Goal: Communication & Community: Answer question/provide support

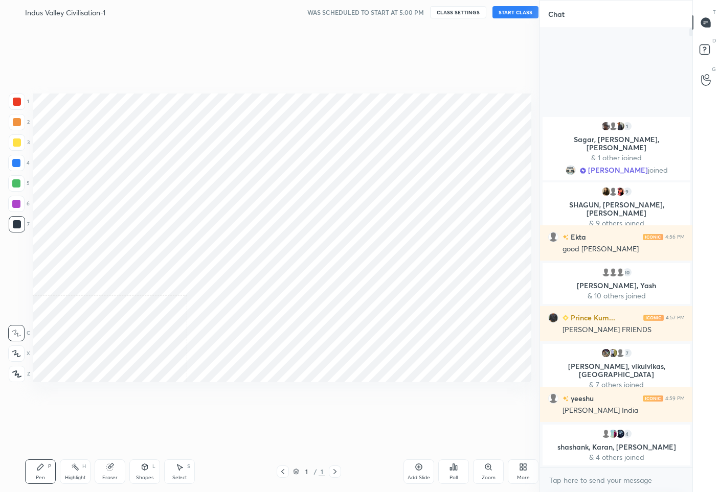
scroll to position [50690, 50618]
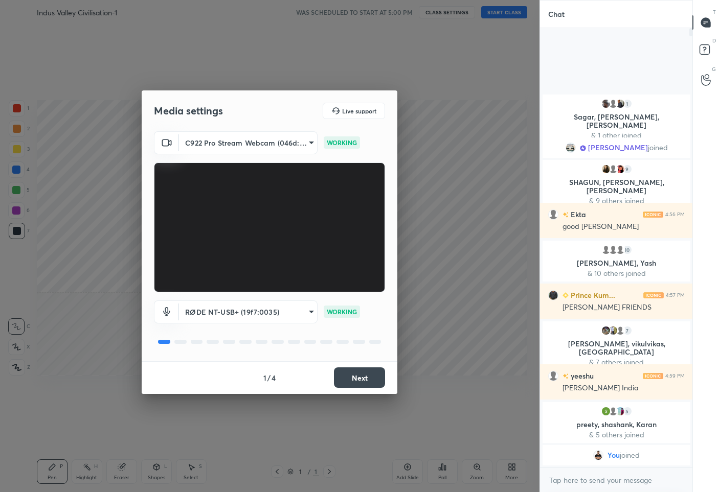
click at [349, 379] on button "Next" at bounding box center [359, 378] width 51 height 20
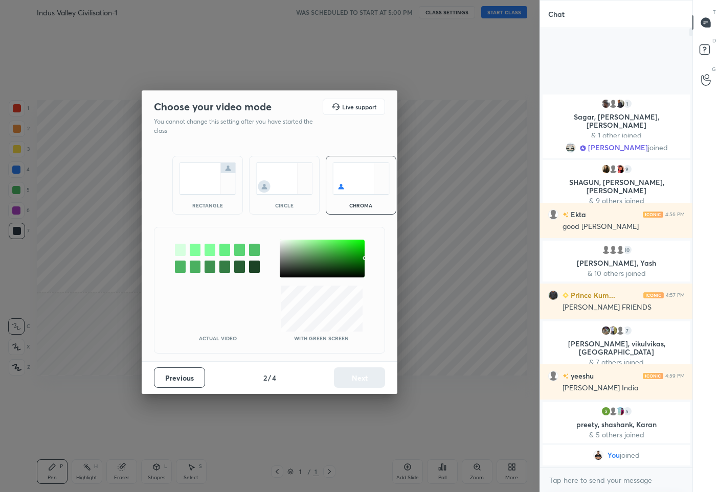
click at [179, 375] on button "Previous" at bounding box center [179, 378] width 51 height 20
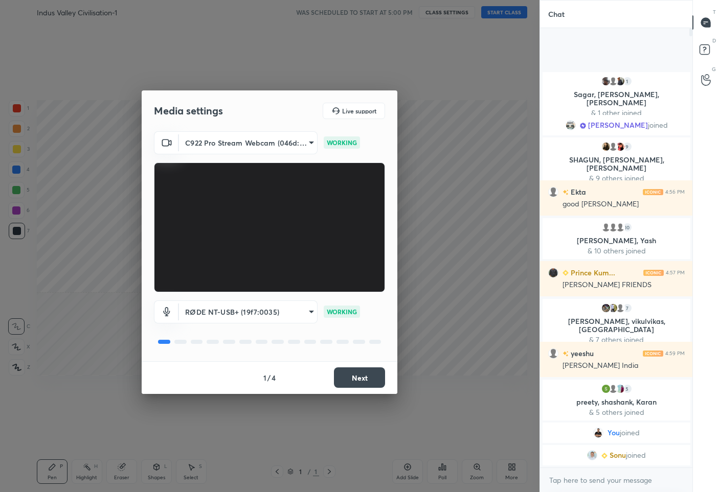
click at [355, 379] on button "Next" at bounding box center [359, 378] width 51 height 20
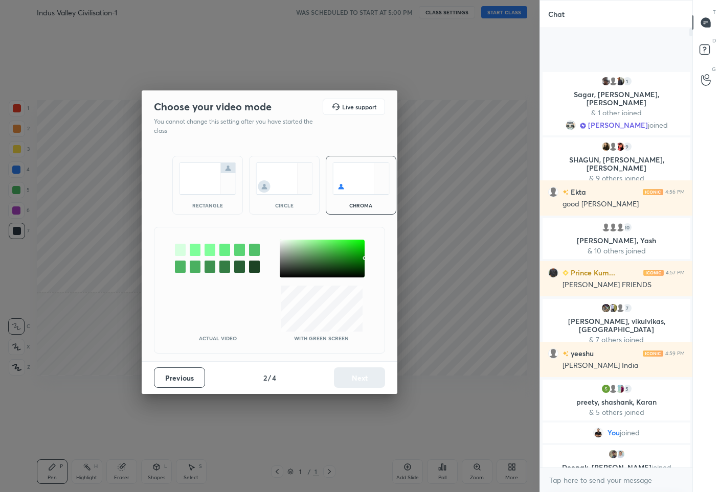
click at [282, 241] on div at bounding box center [322, 259] width 85 height 38
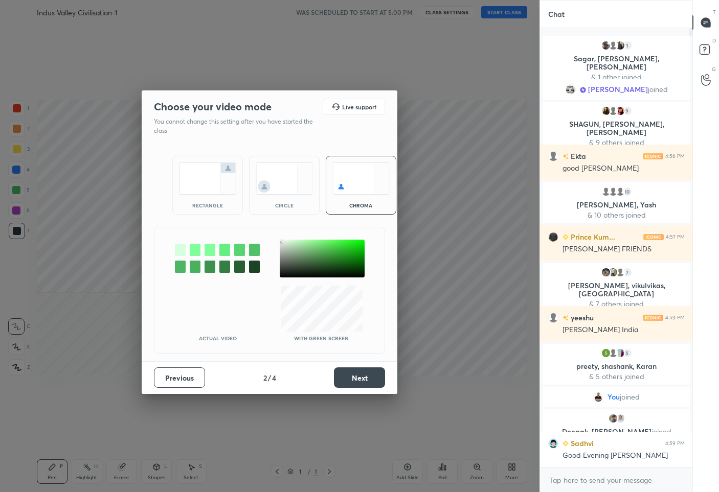
click at [358, 375] on button "Next" at bounding box center [359, 378] width 51 height 20
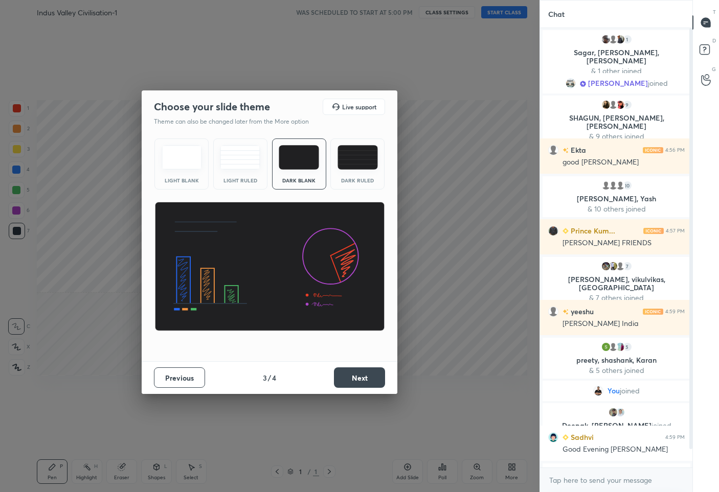
click at [360, 383] on button "Next" at bounding box center [359, 378] width 51 height 20
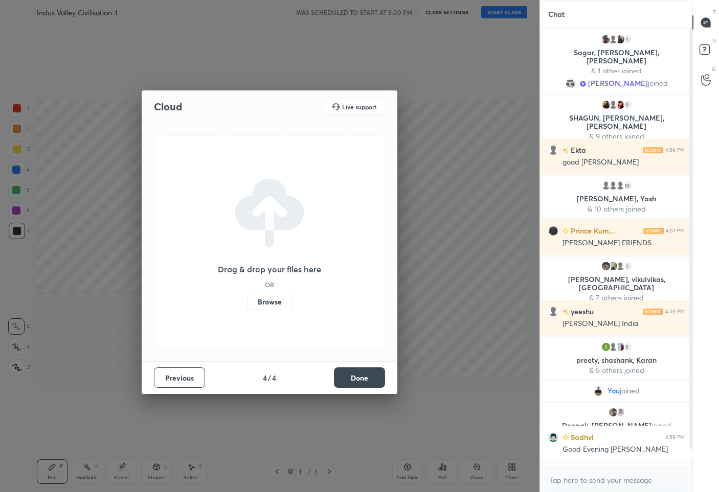
click at [361, 382] on button "Done" at bounding box center [359, 378] width 51 height 20
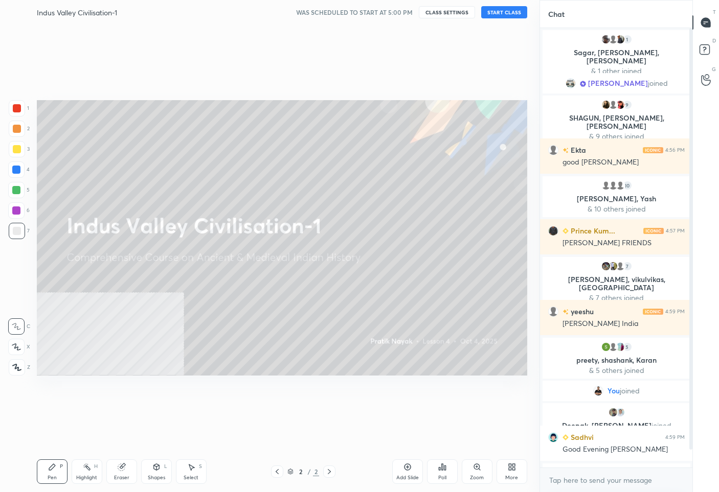
click at [500, 11] on button "START CLASS" at bounding box center [504, 12] width 46 height 12
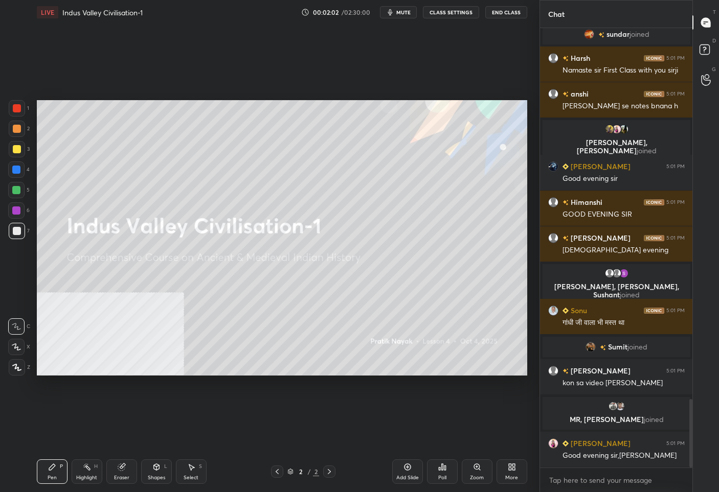
scroll to position [2382, 0]
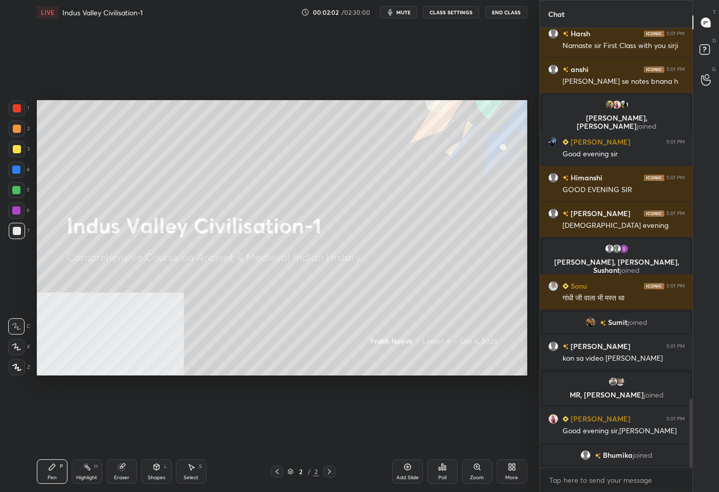
click at [19, 364] on icon at bounding box center [16, 367] width 9 height 7
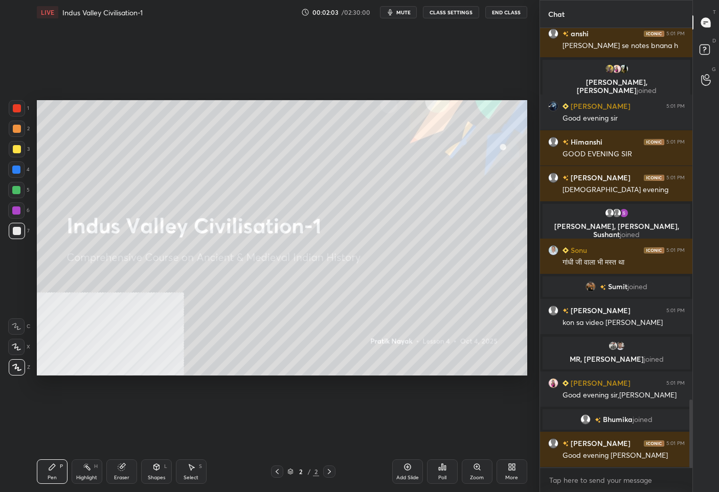
click at [17, 146] on div at bounding box center [17, 149] width 8 height 8
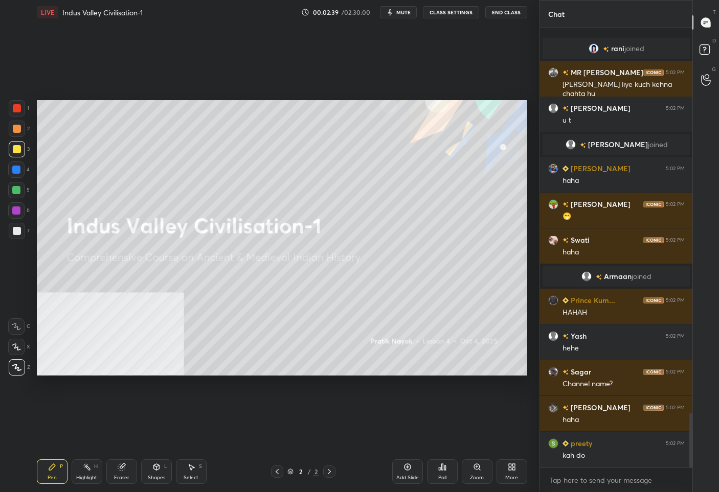
scroll to position [3097, 0]
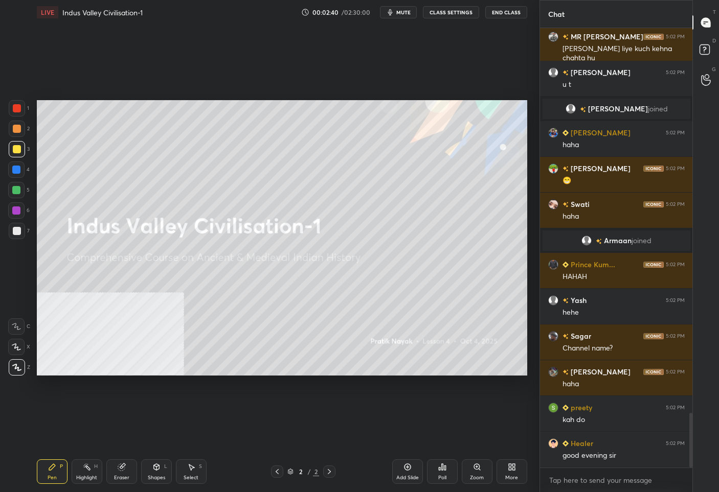
click at [405, 479] on div "Add Slide" at bounding box center [407, 477] width 22 height 5
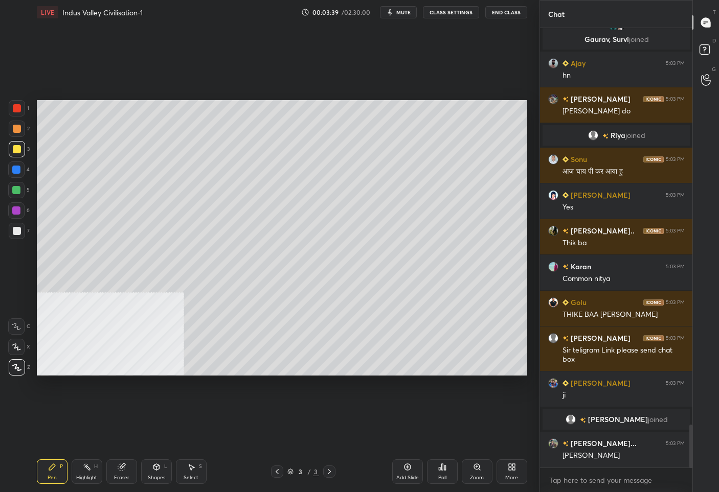
scroll to position [4075, 0]
click at [506, 473] on div "More" at bounding box center [511, 472] width 31 height 25
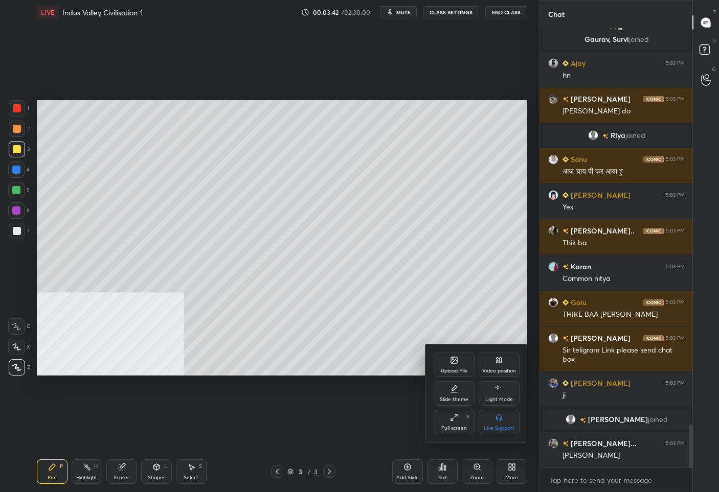
click at [459, 369] on div "Upload File" at bounding box center [454, 371] width 27 height 5
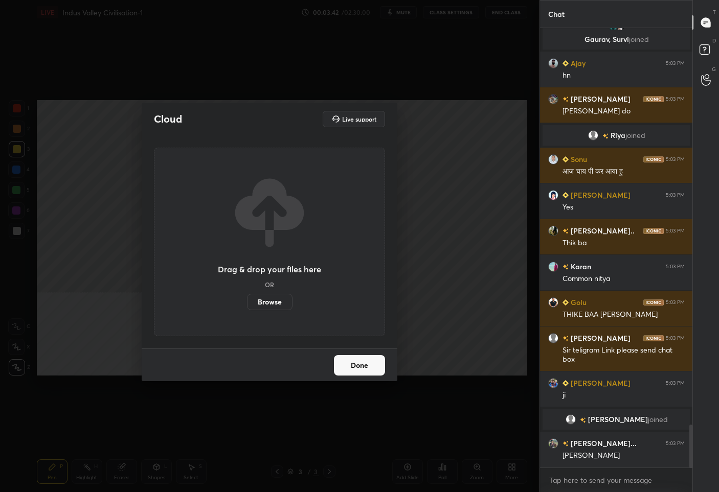
scroll to position [4111, 0]
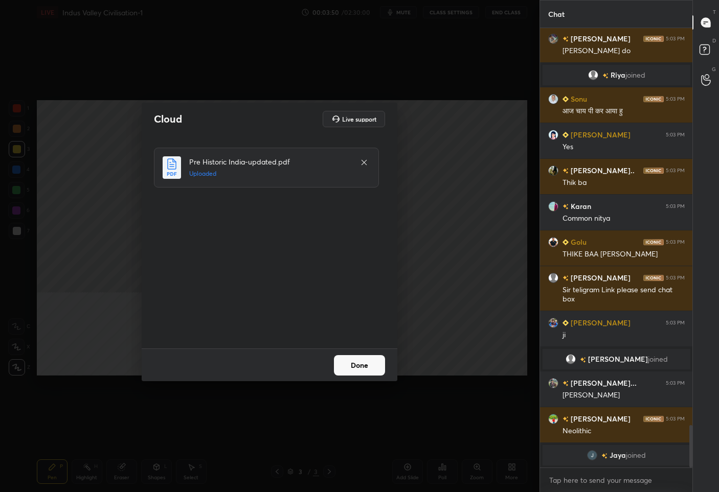
click at [357, 365] on button "Done" at bounding box center [359, 365] width 51 height 20
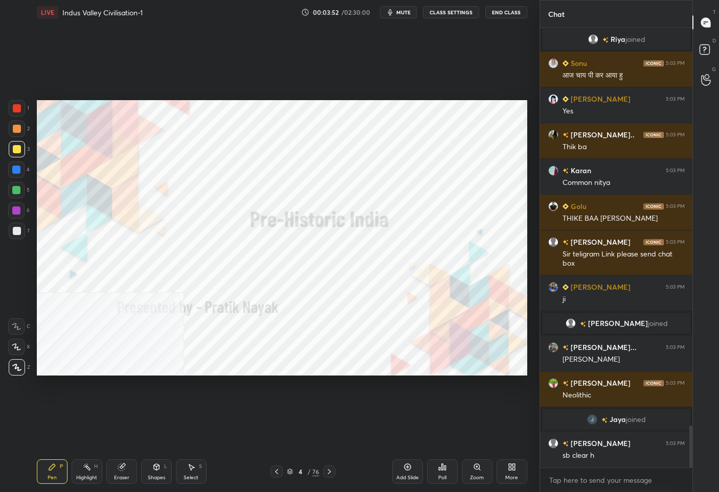
scroll to position [4187, 0]
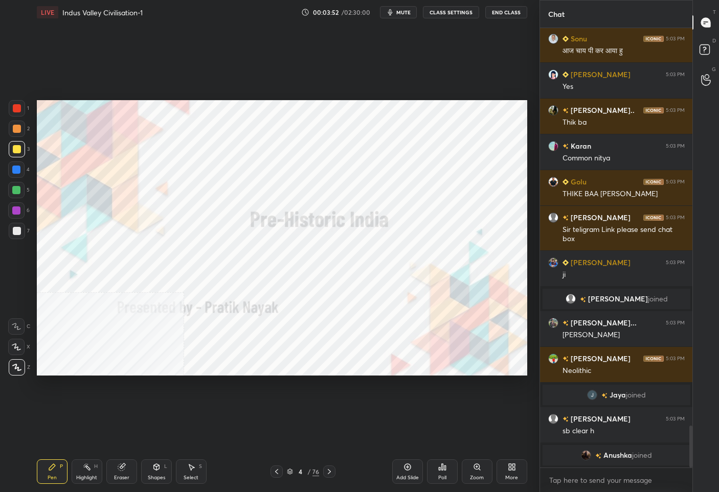
click at [279, 471] on icon at bounding box center [276, 472] width 8 height 8
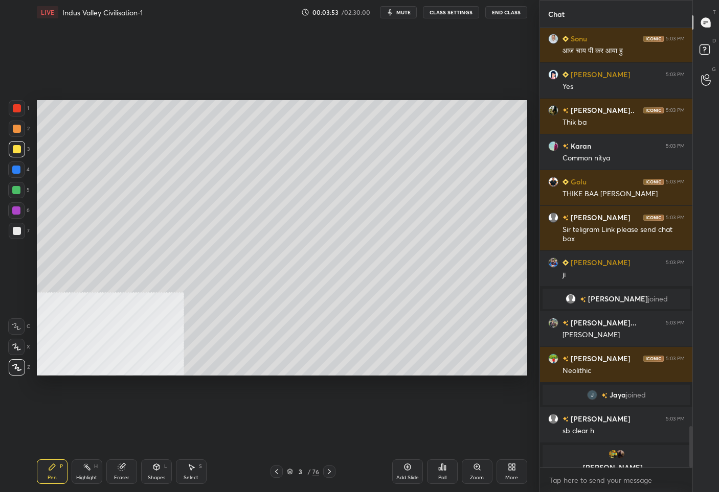
scroll to position [4199, 0]
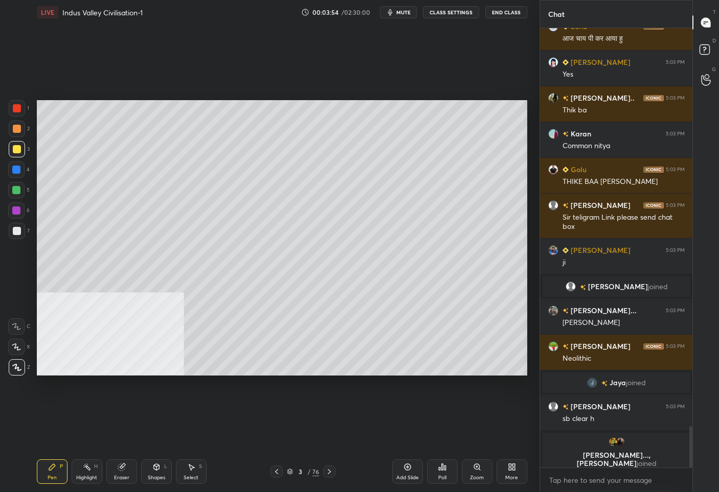
click at [481, 472] on div "Zoom" at bounding box center [477, 472] width 31 height 25
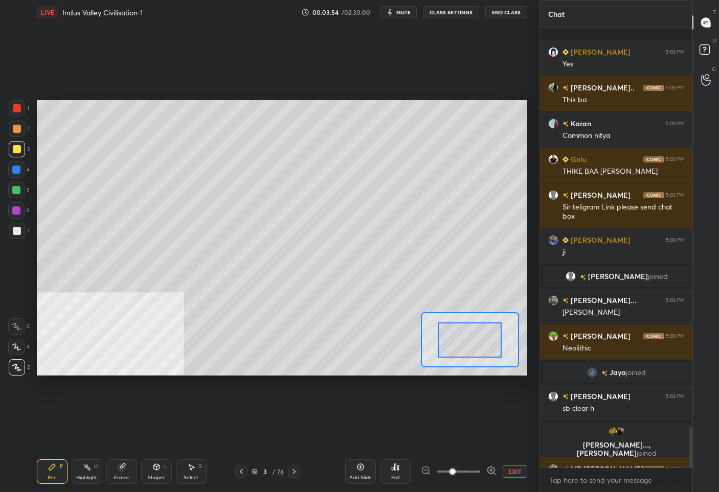
scroll to position [4270, 0]
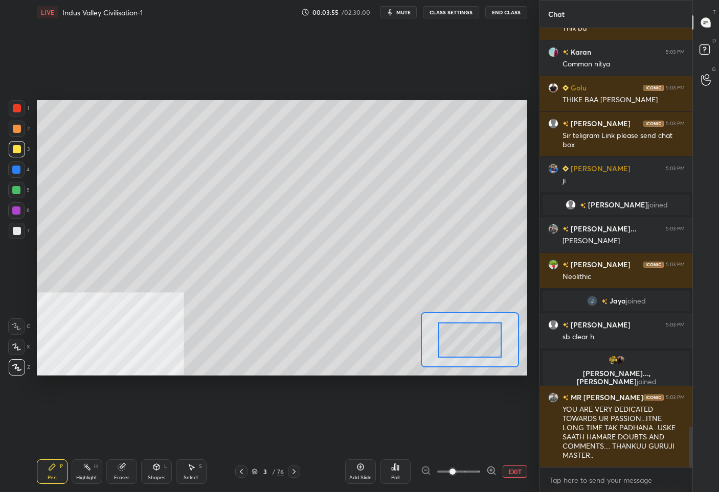
click at [509, 468] on button "EXIT" at bounding box center [514, 472] width 25 height 12
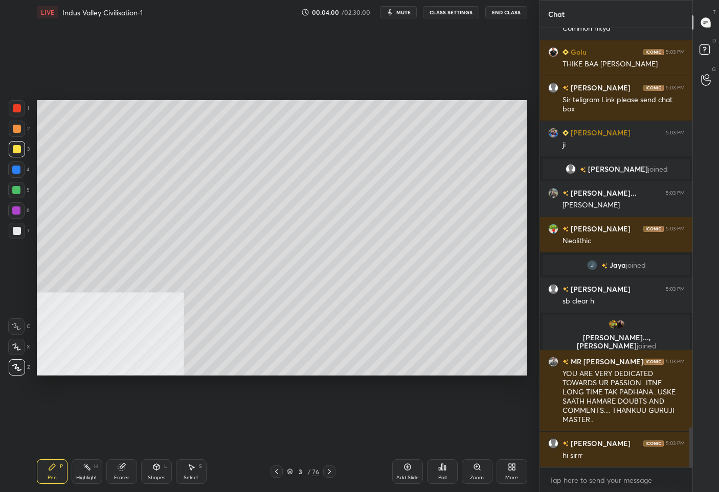
scroll to position [4342, 0]
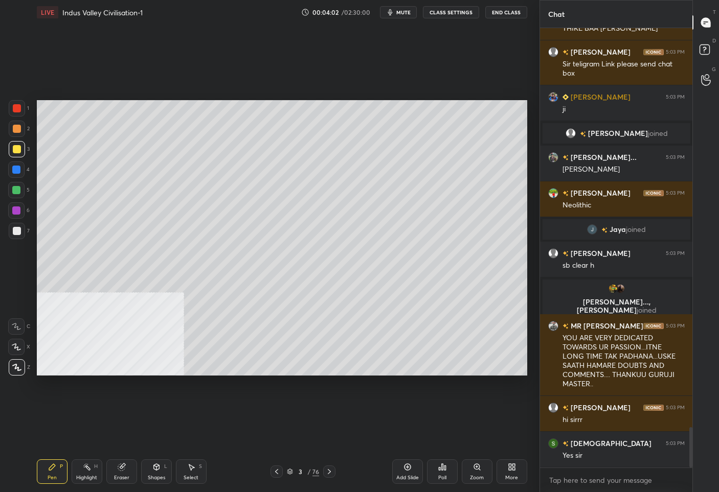
click at [151, 469] on div "Shapes L" at bounding box center [156, 472] width 31 height 25
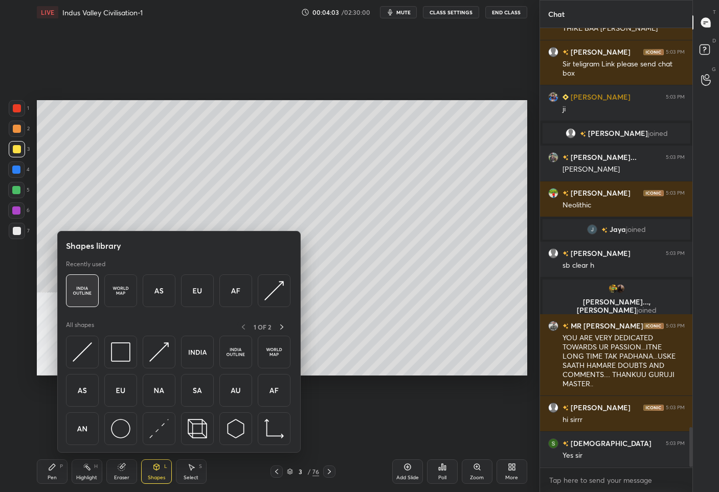
scroll to position [4378, 0]
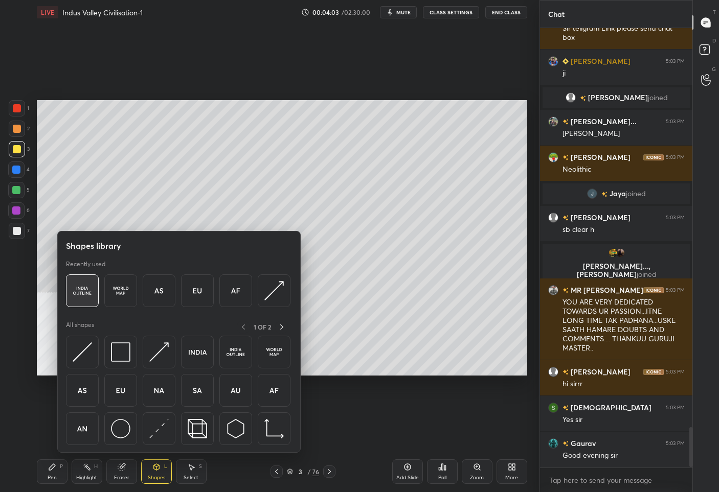
click at [80, 286] on img at bounding box center [82, 290] width 19 height 19
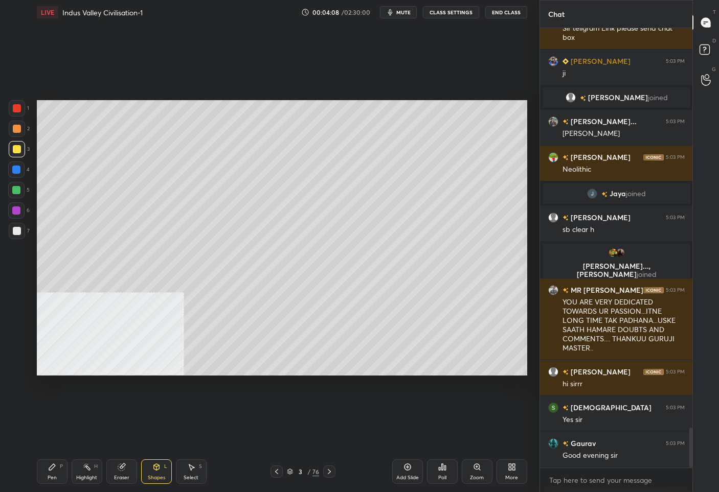
click at [51, 471] on icon at bounding box center [52, 467] width 8 height 8
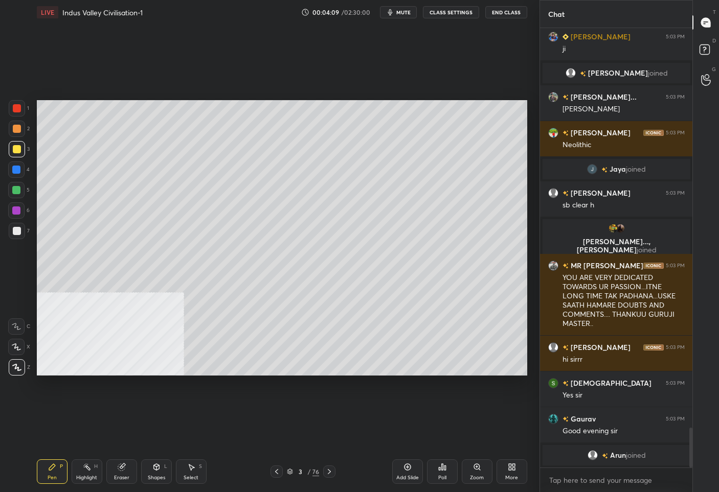
click at [14, 234] on div at bounding box center [17, 231] width 8 height 8
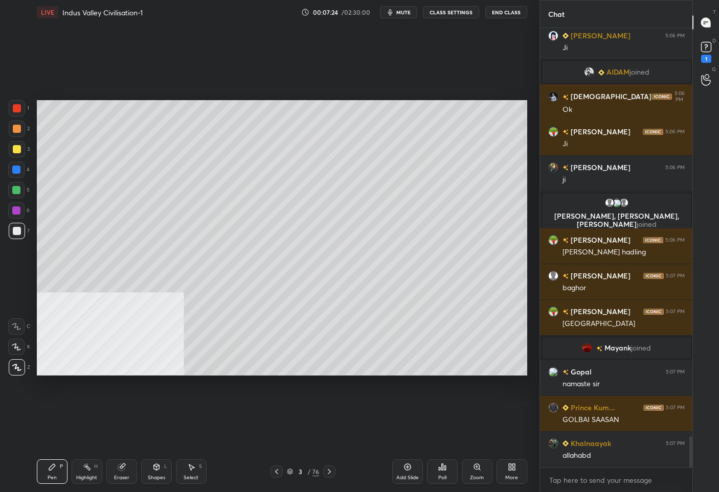
scroll to position [5803, 0]
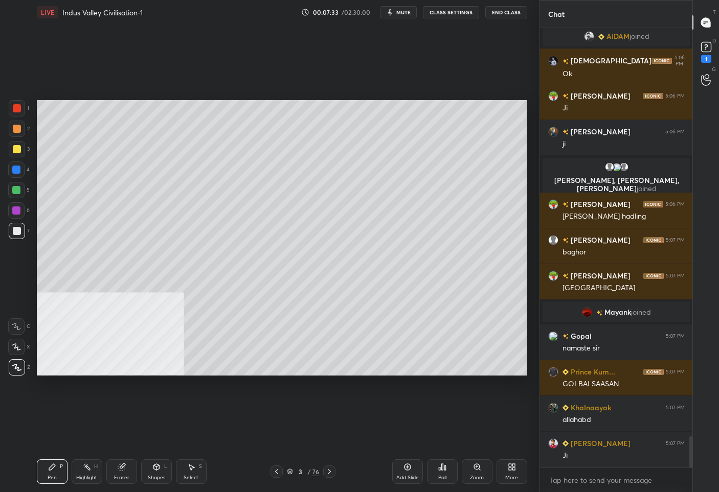
click at [407, 470] on div "Add Slide" at bounding box center [407, 472] width 31 height 25
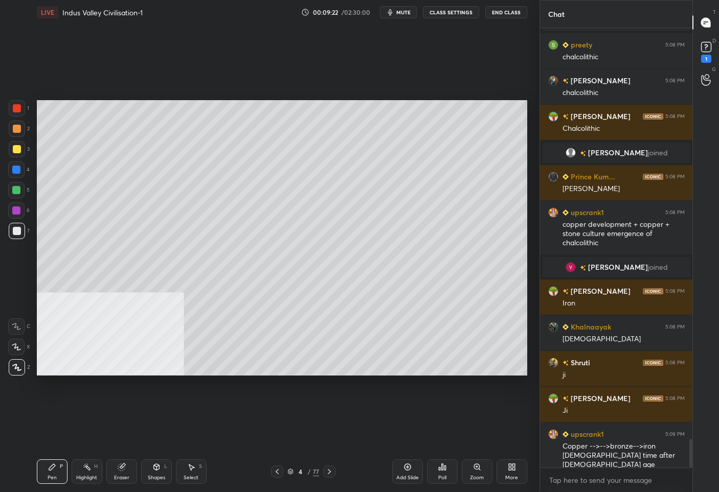
scroll to position [6307, 0]
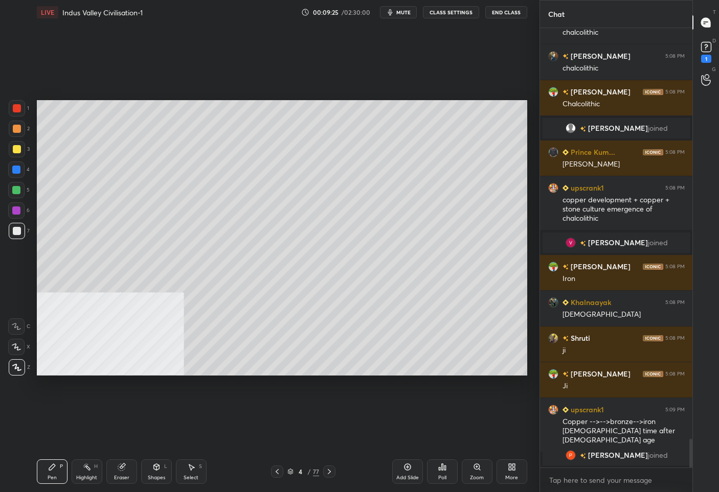
click at [329, 470] on icon at bounding box center [329, 472] width 8 height 8
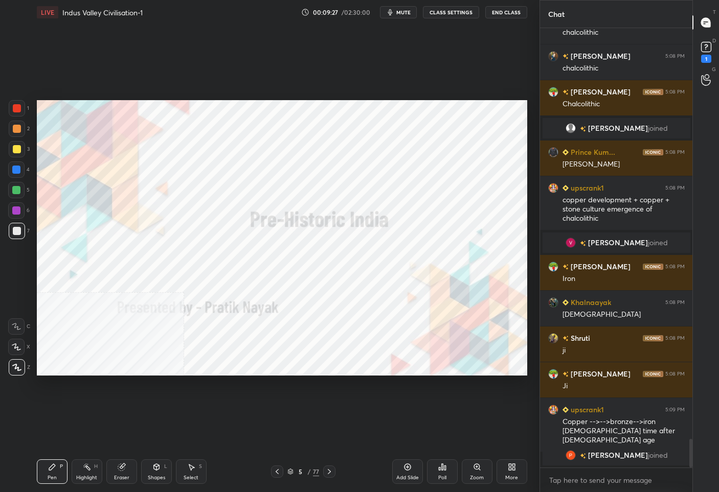
drag, startPoint x: 278, startPoint y: 470, endPoint x: 283, endPoint y: 469, distance: 5.7
click at [279, 470] on icon at bounding box center [277, 472] width 8 height 8
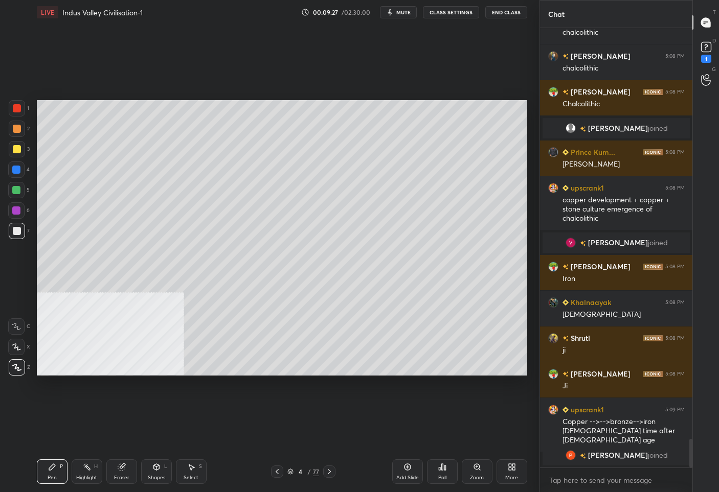
click at [401, 469] on div "Add Slide" at bounding box center [407, 472] width 31 height 25
drag, startPoint x: 162, startPoint y: 475, endPoint x: 161, endPoint y: 469, distance: 6.2
click at [161, 473] on div "Shapes L" at bounding box center [156, 472] width 31 height 25
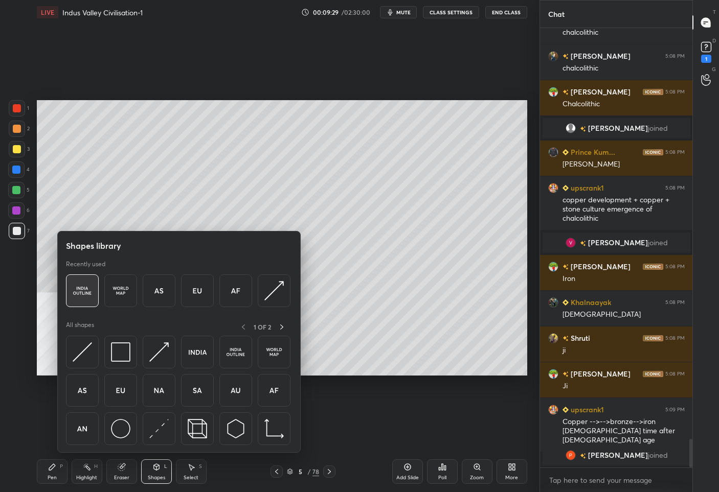
scroll to position [6319, 0]
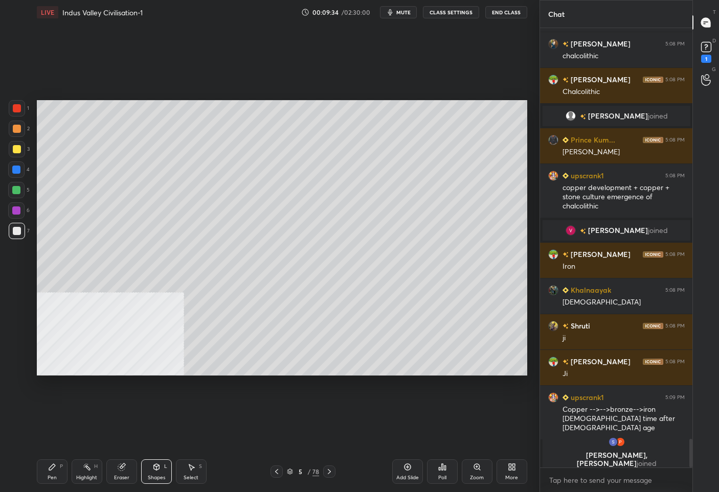
drag, startPoint x: 57, startPoint y: 468, endPoint x: 56, endPoint y: 407, distance: 60.8
click at [57, 467] on div "Pen P" at bounding box center [52, 472] width 31 height 25
click at [17, 151] on div at bounding box center [17, 149] width 8 height 8
click at [23, 228] on div at bounding box center [17, 231] width 16 height 16
click at [18, 130] on div at bounding box center [17, 129] width 8 height 8
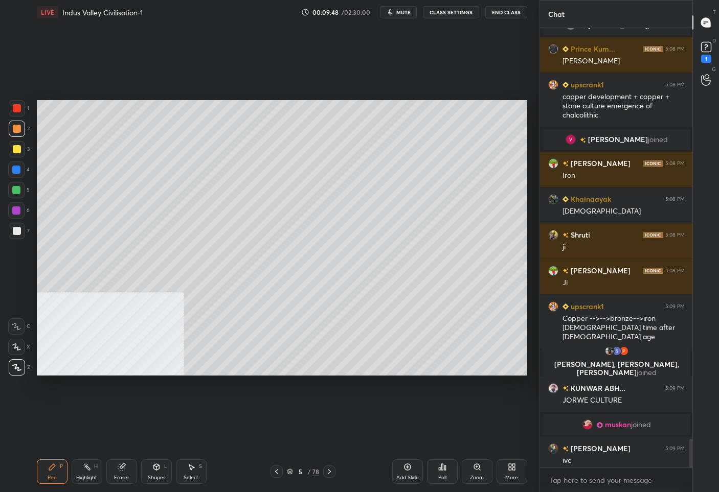
scroll to position [6333, 0]
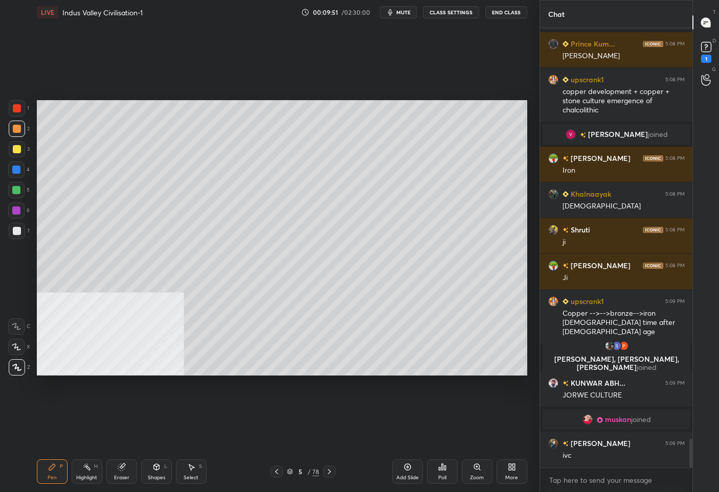
drag, startPoint x: 19, startPoint y: 146, endPoint x: 27, endPoint y: 144, distance: 8.1
click at [19, 147] on div at bounding box center [17, 149] width 8 height 8
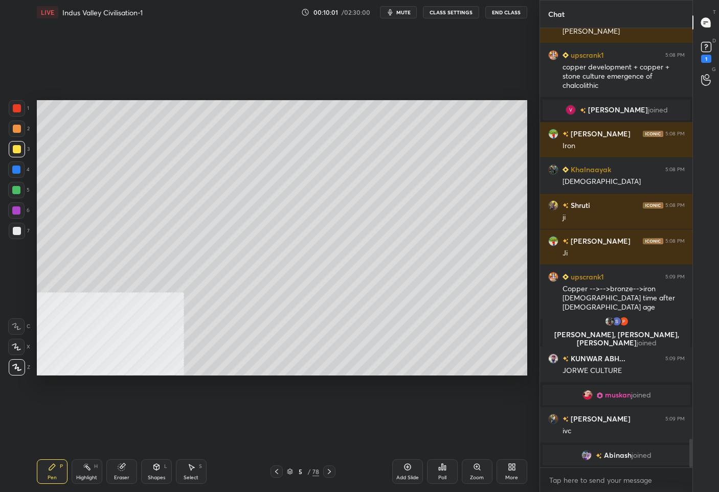
drag, startPoint x: 20, startPoint y: 230, endPoint x: 25, endPoint y: 226, distance: 6.2
click at [20, 229] on div at bounding box center [17, 231] width 16 height 16
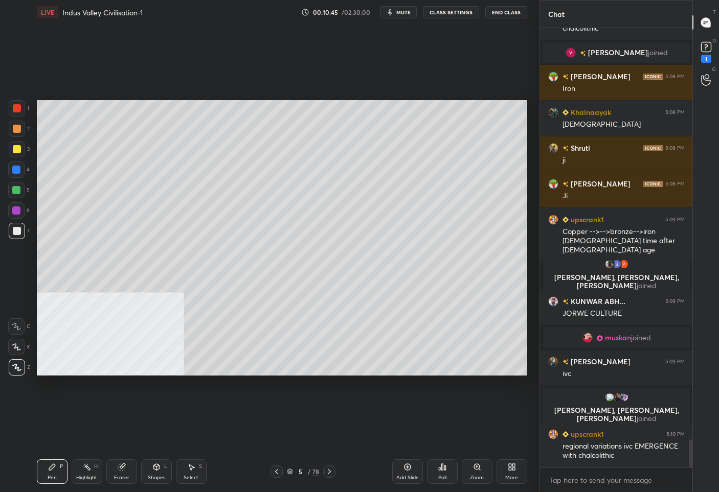
scroll to position [6408, 0]
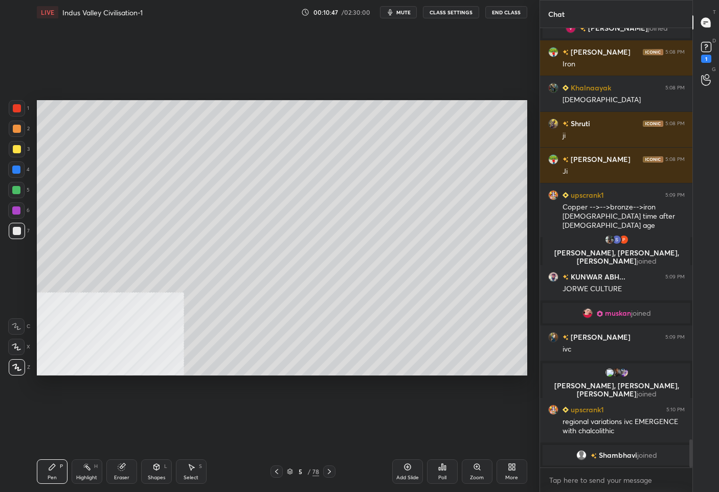
click at [19, 130] on div at bounding box center [17, 129] width 8 height 8
drag, startPoint x: 15, startPoint y: 152, endPoint x: 29, endPoint y: 151, distance: 13.8
click at [16, 151] on div at bounding box center [17, 149] width 16 height 16
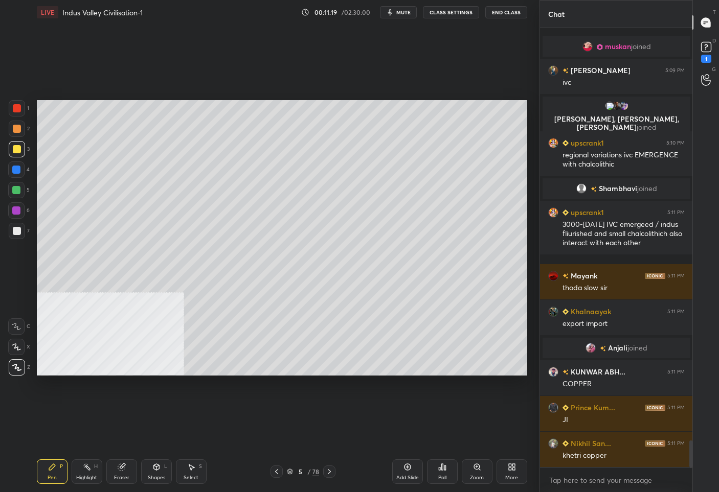
scroll to position [6670, 0]
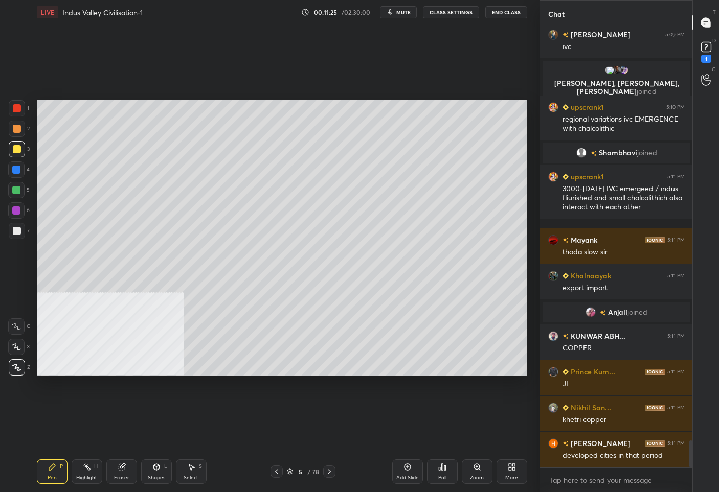
click at [408, 473] on div "Add Slide" at bounding box center [407, 472] width 31 height 25
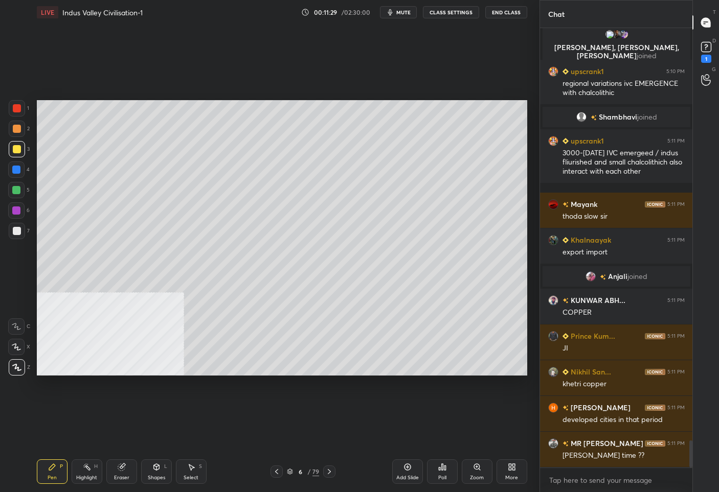
drag, startPoint x: 279, startPoint y: 471, endPoint x: 274, endPoint y: 453, distance: 19.0
click at [277, 470] on icon at bounding box center [276, 472] width 8 height 8
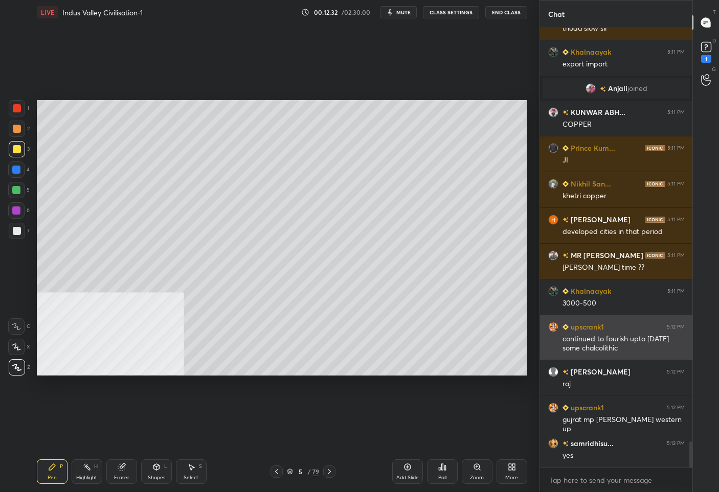
scroll to position [6929, 0]
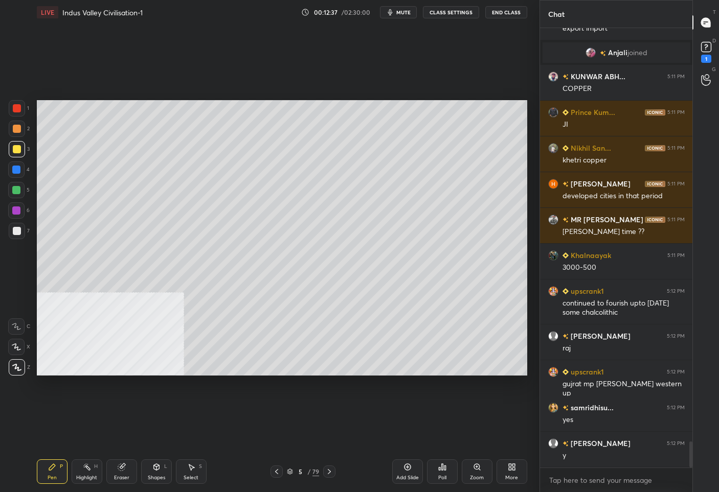
click at [401, 473] on div "Add Slide" at bounding box center [407, 472] width 31 height 25
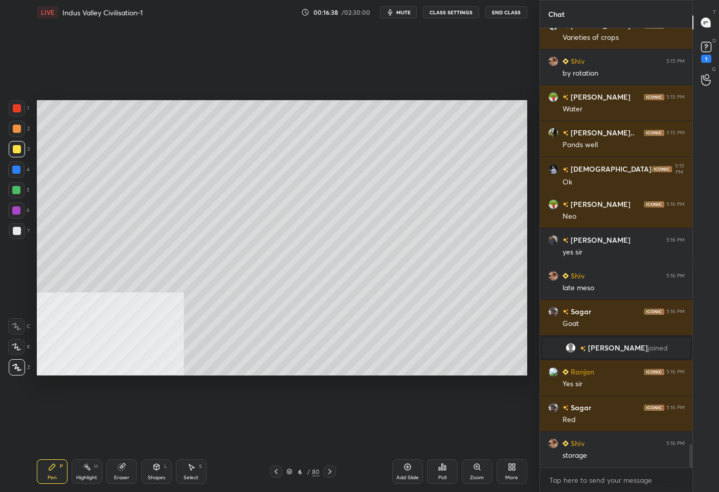
scroll to position [7919, 0]
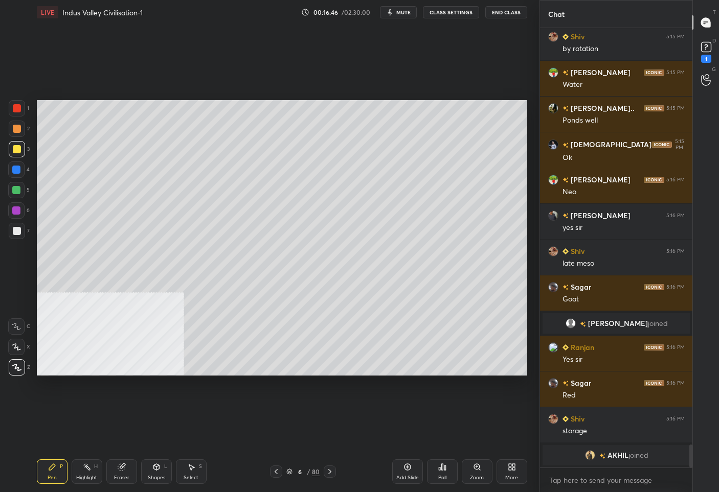
click at [278, 469] on icon at bounding box center [276, 471] width 3 height 5
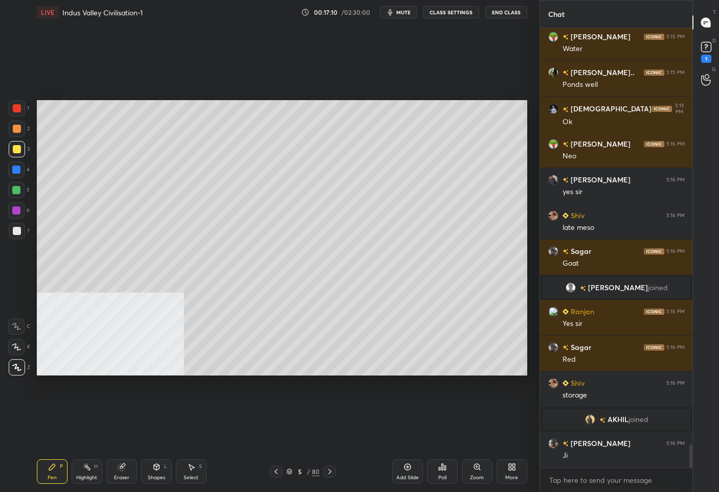
scroll to position [7951, 0]
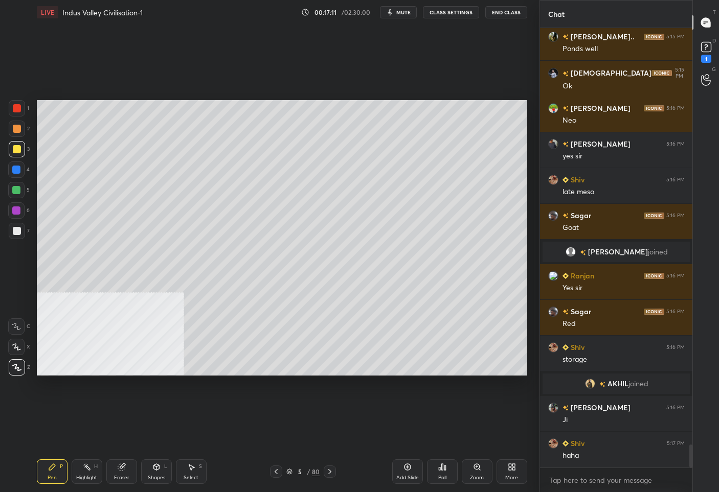
click at [330, 470] on icon at bounding box center [330, 472] width 8 height 8
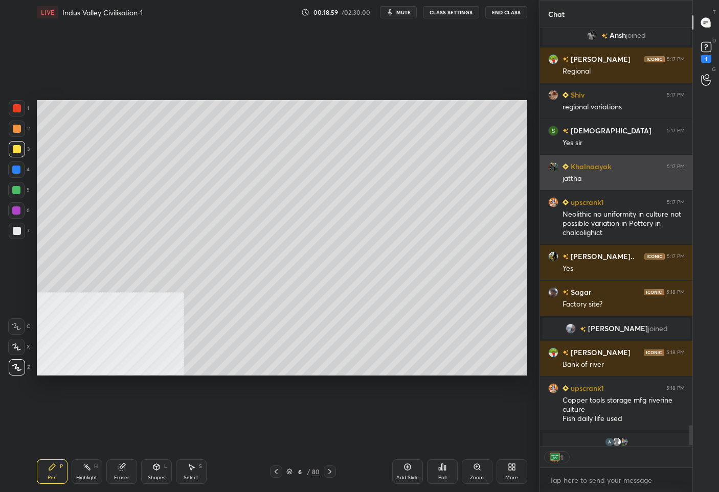
scroll to position [8228, 0]
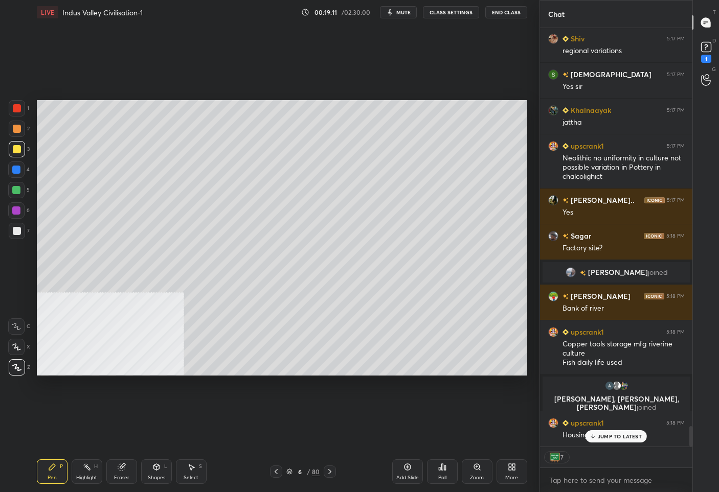
click at [411, 470] on div "Add Slide" at bounding box center [407, 472] width 31 height 25
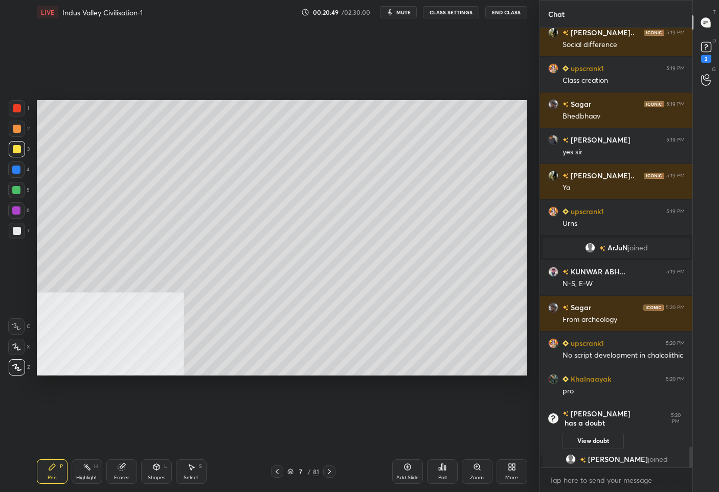
scroll to position [8718, 0]
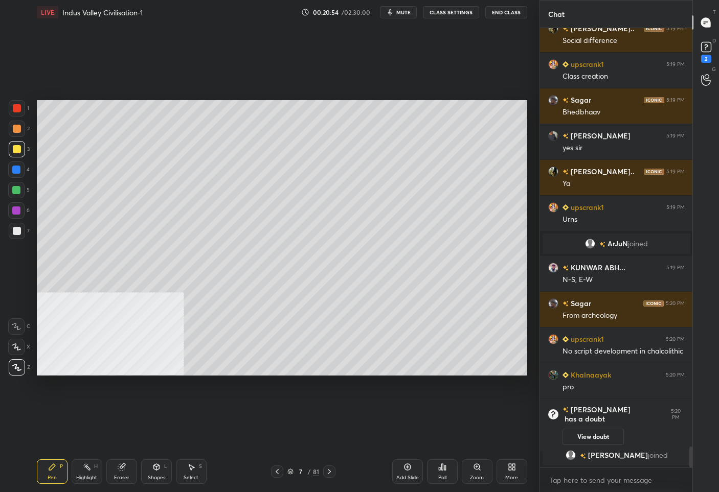
click at [295, 473] on div "7" at bounding box center [300, 472] width 10 height 6
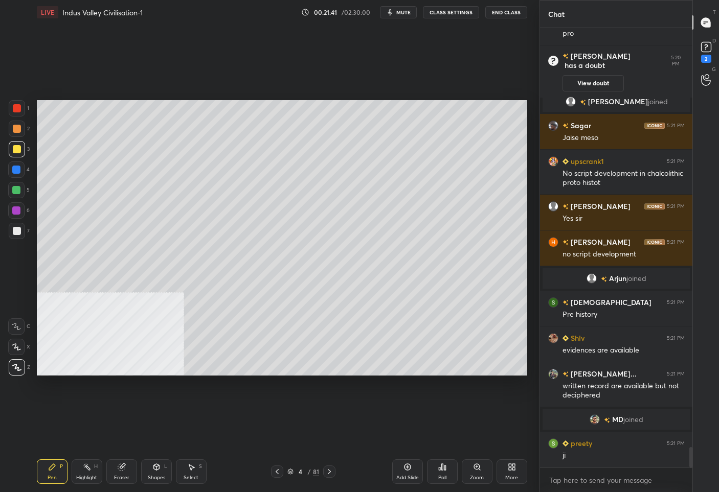
scroll to position [8922, 0]
click at [326, 471] on icon at bounding box center [329, 472] width 8 height 8
click at [327, 472] on icon at bounding box center [329, 472] width 8 height 8
click at [329, 470] on icon at bounding box center [329, 472] width 8 height 8
click at [331, 470] on icon at bounding box center [329, 472] width 8 height 8
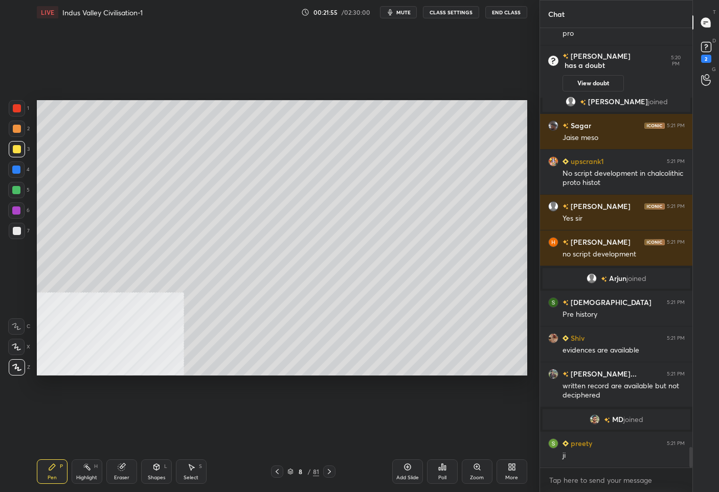
click at [277, 473] on icon at bounding box center [277, 472] width 8 height 8
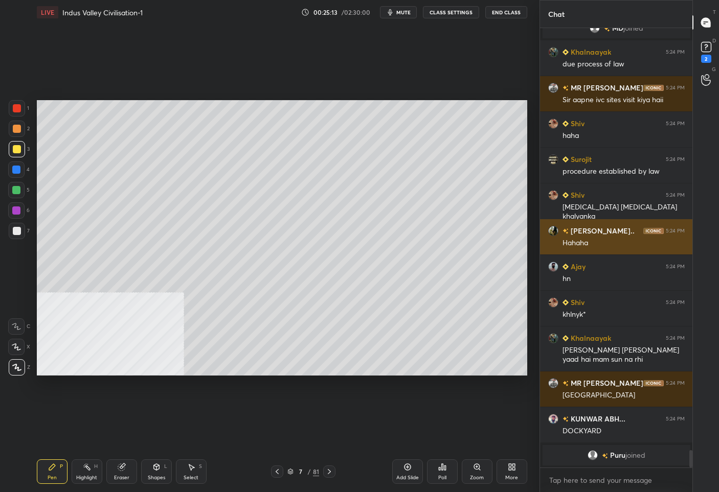
scroll to position [3, 3]
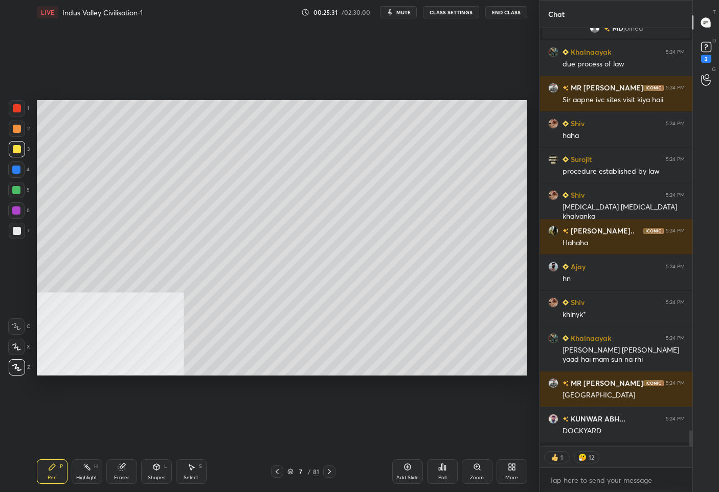
click at [294, 472] on div "7 / 81" at bounding box center [303, 471] width 32 height 9
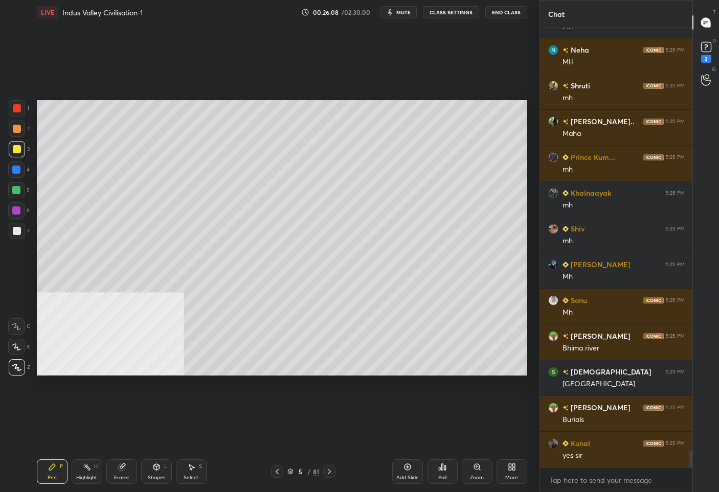
scroll to position [11089, 0]
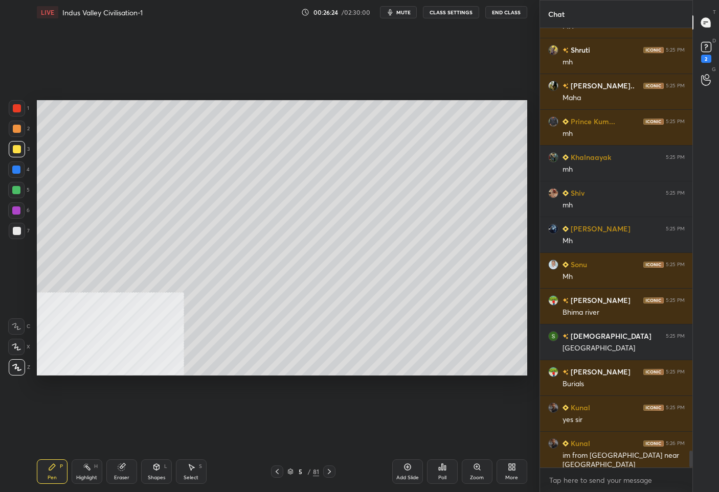
click at [299, 469] on div "5" at bounding box center [300, 472] width 10 height 6
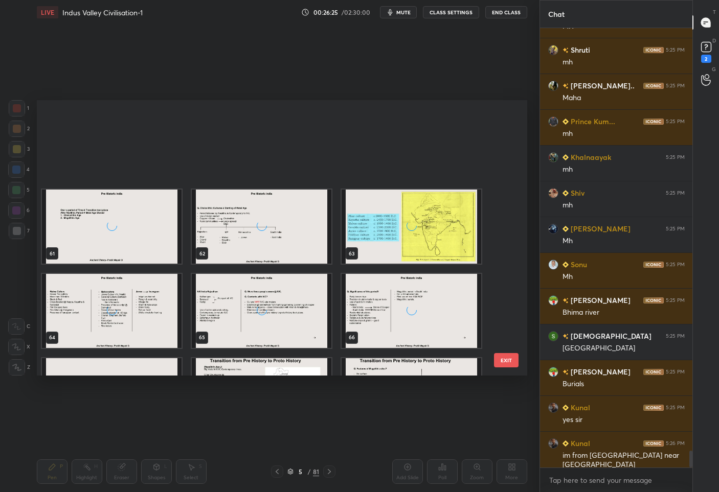
scroll to position [1999, 0]
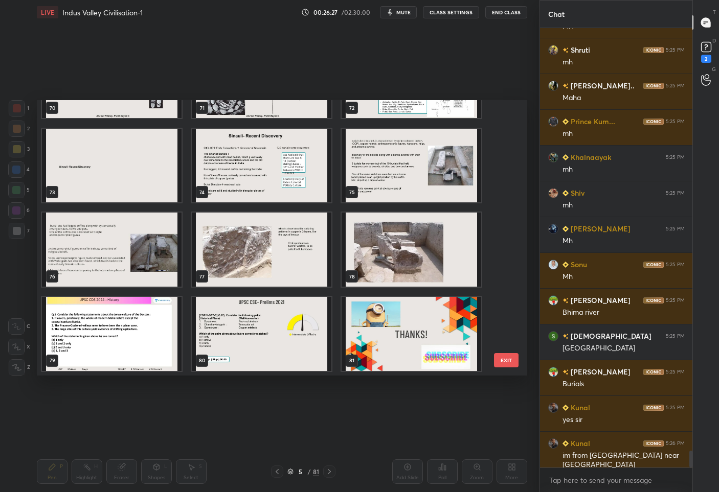
click at [104, 348] on img "grid" at bounding box center [112, 334] width 140 height 74
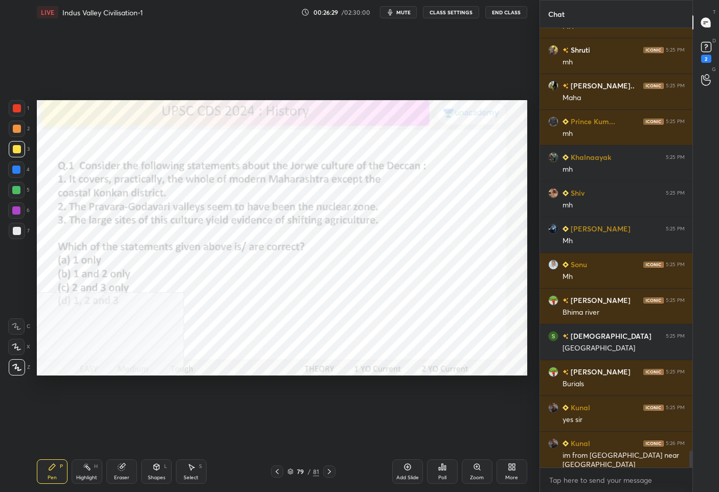
click at [18, 105] on div at bounding box center [17, 108] width 8 height 8
click at [295, 474] on div "79" at bounding box center [300, 472] width 10 height 6
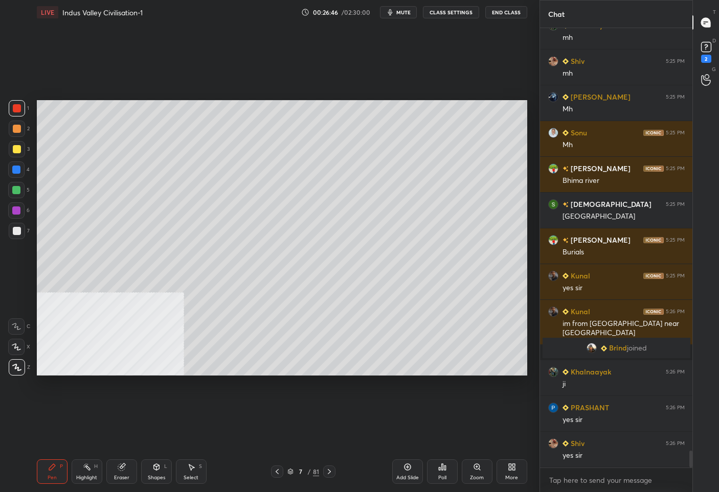
scroll to position [11115, 0]
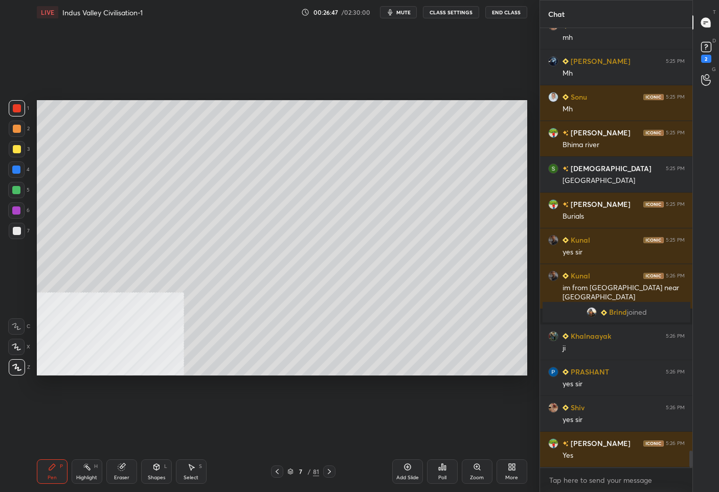
click at [397, 471] on div "Add Slide" at bounding box center [407, 472] width 31 height 25
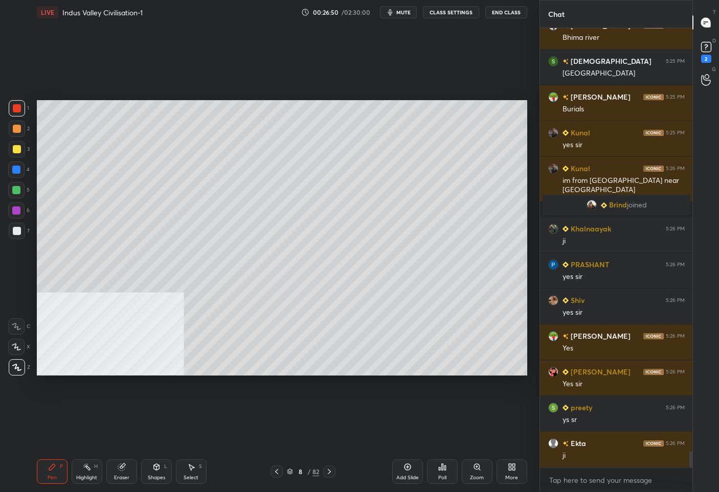
scroll to position [11258, 0]
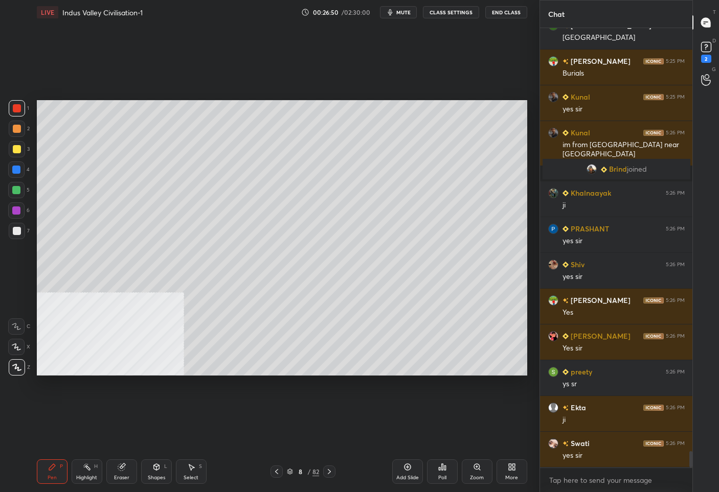
drag, startPoint x: 21, startPoint y: 146, endPoint x: 34, endPoint y: 143, distance: 12.8
click at [21, 147] on div at bounding box center [17, 149] width 16 height 16
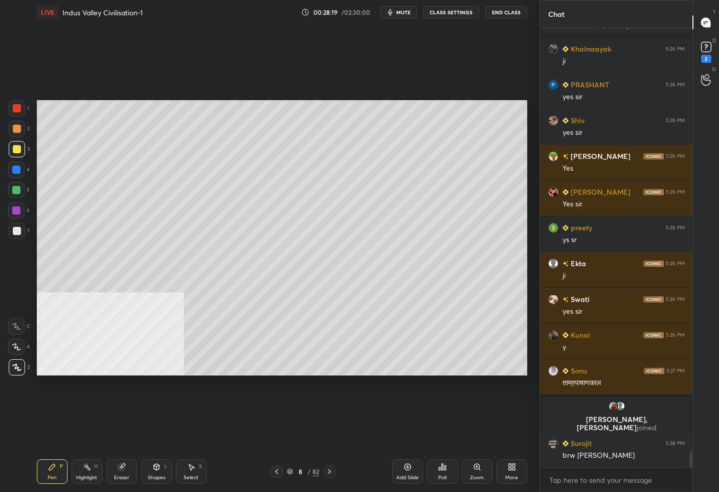
scroll to position [11328, 0]
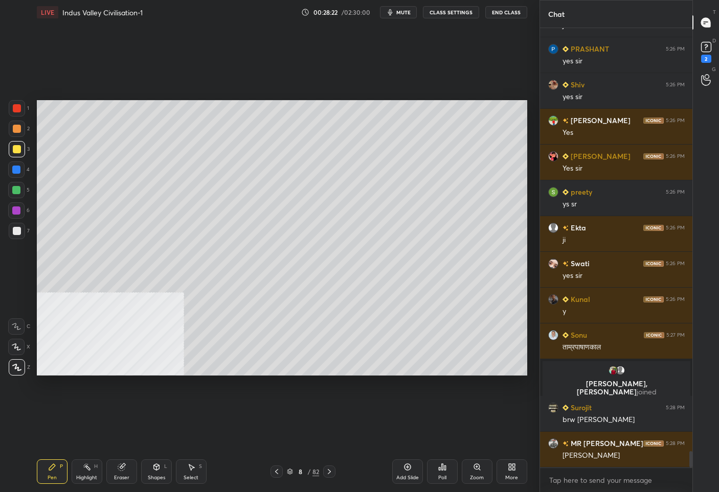
click at [287, 469] on icon at bounding box center [290, 472] width 6 height 6
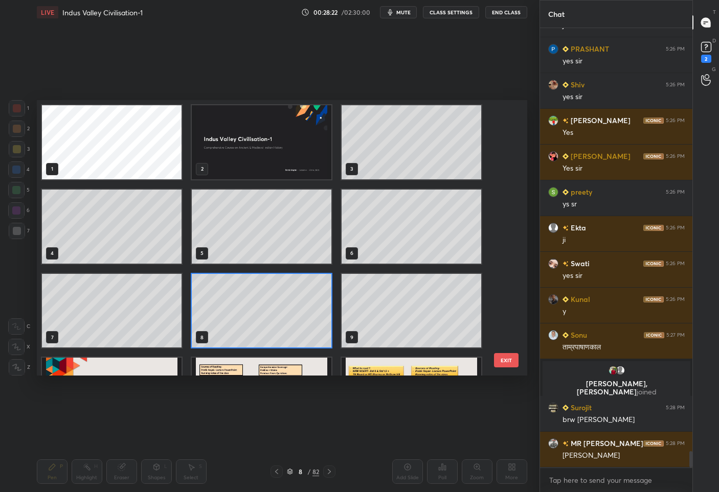
scroll to position [3, 5]
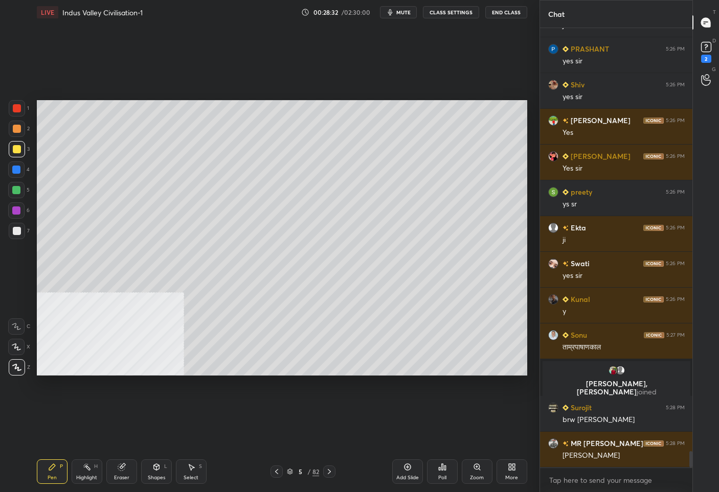
drag, startPoint x: 17, startPoint y: 228, endPoint x: 22, endPoint y: 231, distance: 5.5
click at [17, 228] on div at bounding box center [17, 231] width 8 height 8
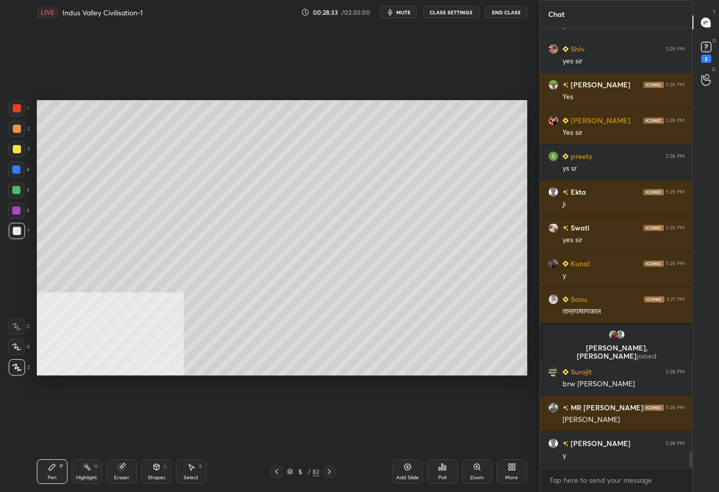
click at [511, 470] on icon at bounding box center [512, 467] width 8 height 8
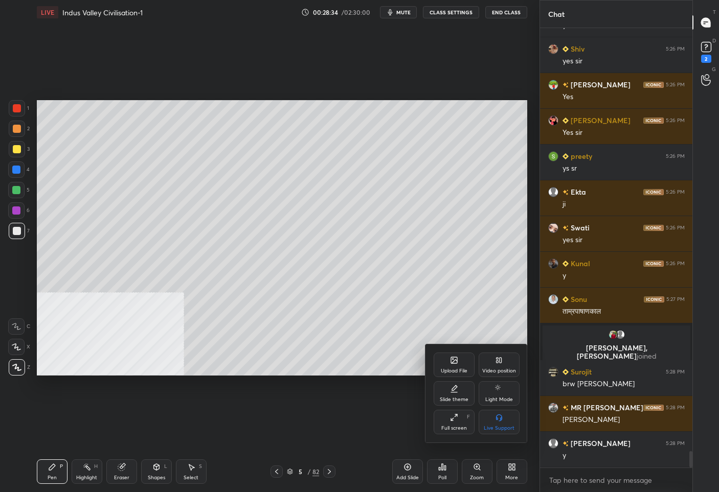
drag, startPoint x: 505, startPoint y: 371, endPoint x: 506, endPoint y: 381, distance: 10.2
click at [505, 371] on div "Video position" at bounding box center [499, 371] width 34 height 5
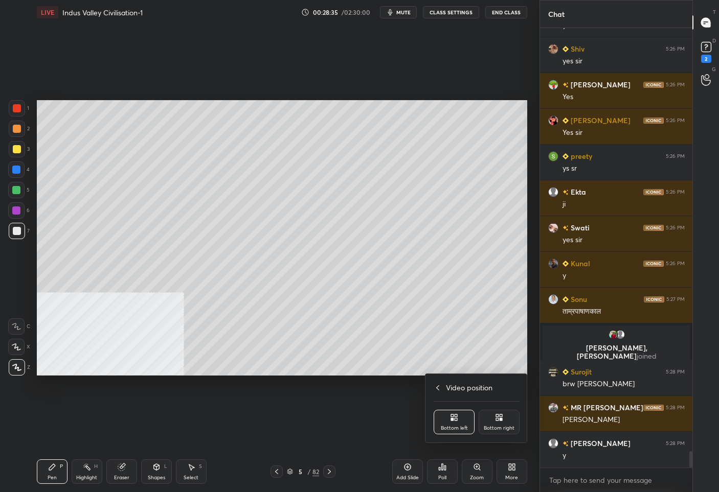
drag, startPoint x: 504, startPoint y: 421, endPoint x: 497, endPoint y: 409, distance: 13.5
click at [504, 419] on div "Bottom right" at bounding box center [498, 422] width 41 height 25
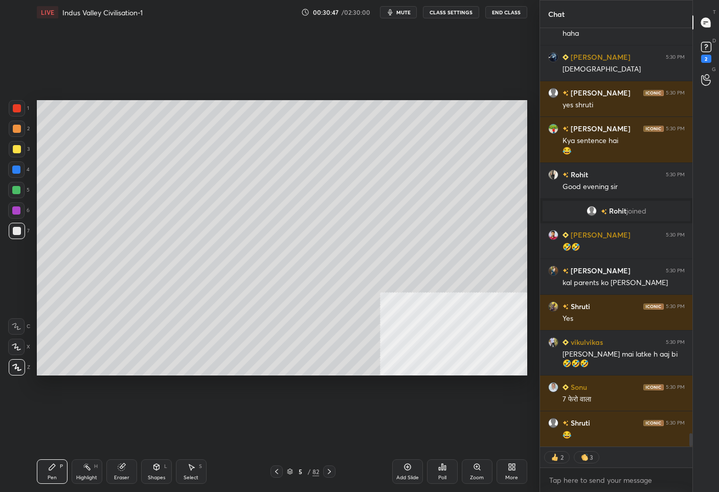
scroll to position [12922, 0]
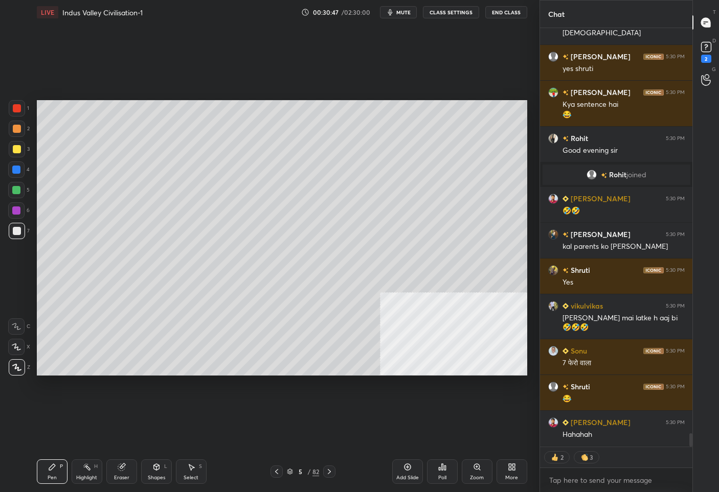
click at [330, 470] on icon at bounding box center [329, 472] width 8 height 8
click at [329, 473] on icon at bounding box center [329, 471] width 3 height 5
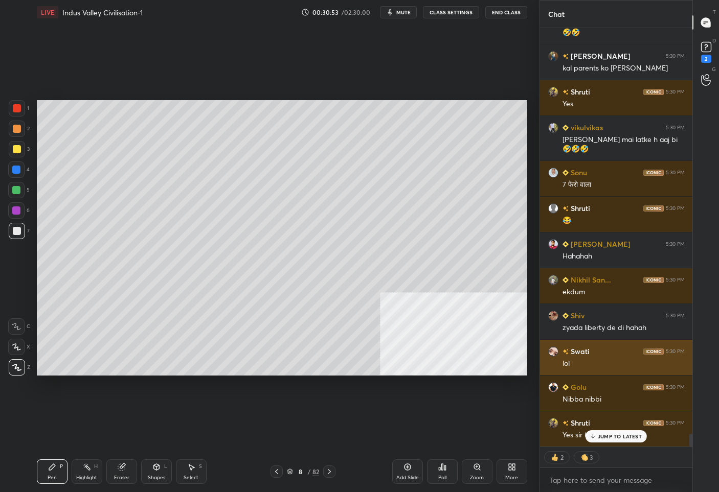
scroll to position [13125, 0]
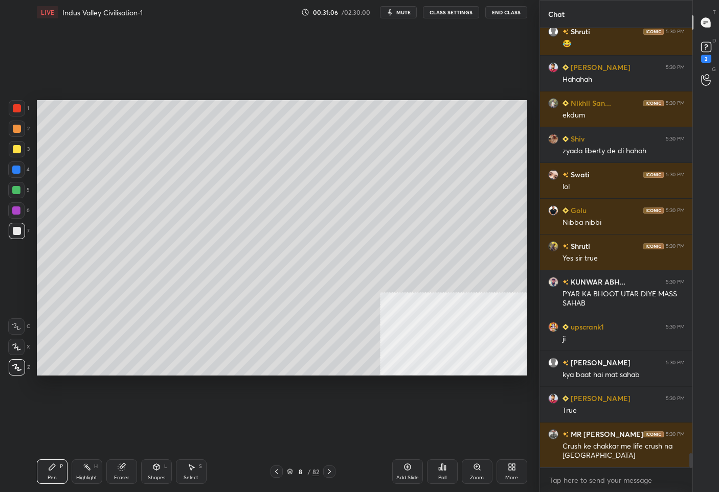
click at [399, 475] on div "Add Slide" at bounding box center [407, 477] width 22 height 5
click at [158, 479] on div "Shapes" at bounding box center [156, 477] width 17 height 5
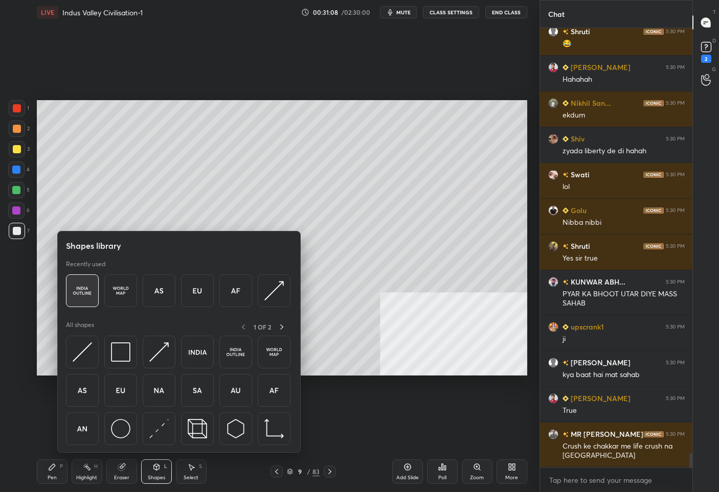
click at [73, 282] on img at bounding box center [82, 290] width 19 height 19
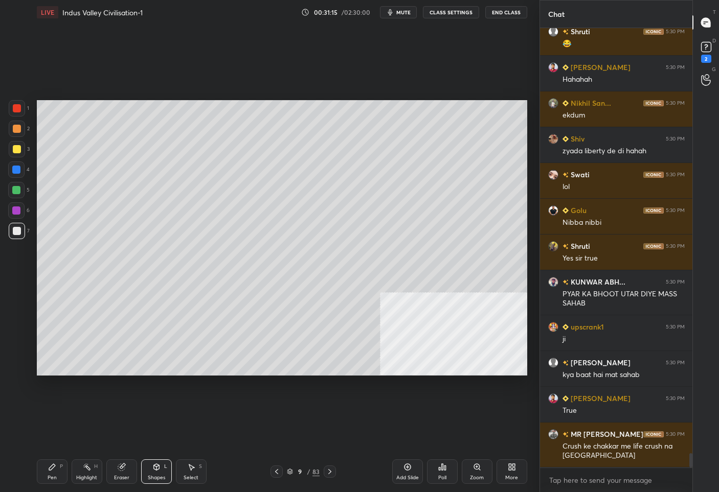
scroll to position [13313, 0]
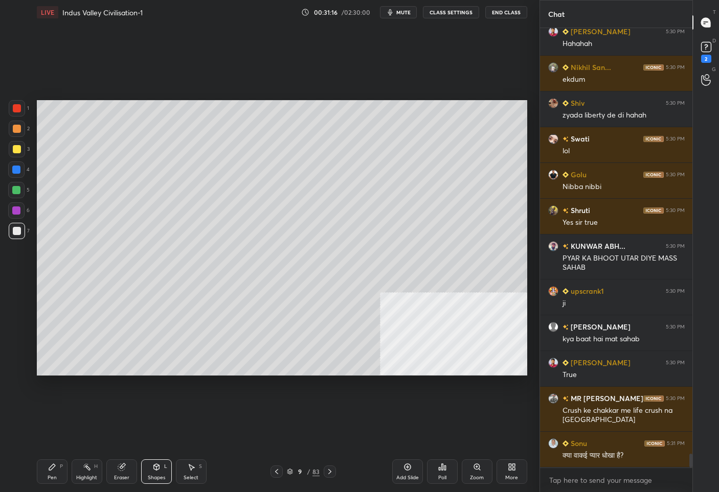
click at [57, 469] on div "Pen P" at bounding box center [52, 472] width 31 height 25
click at [18, 152] on div at bounding box center [17, 149] width 16 height 16
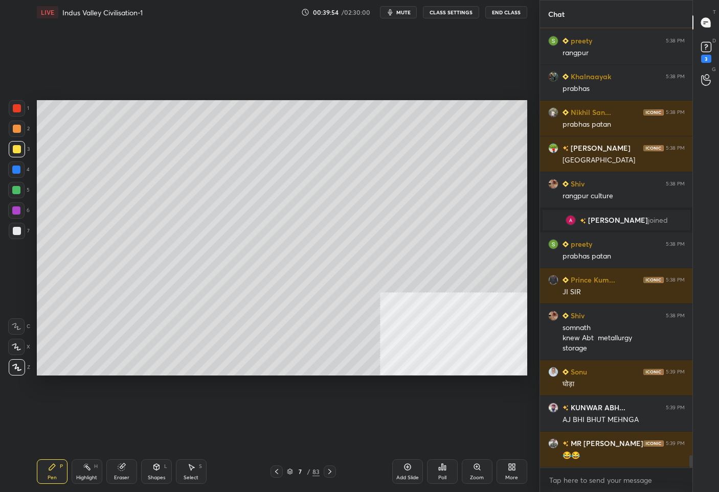
scroll to position [15334, 0]
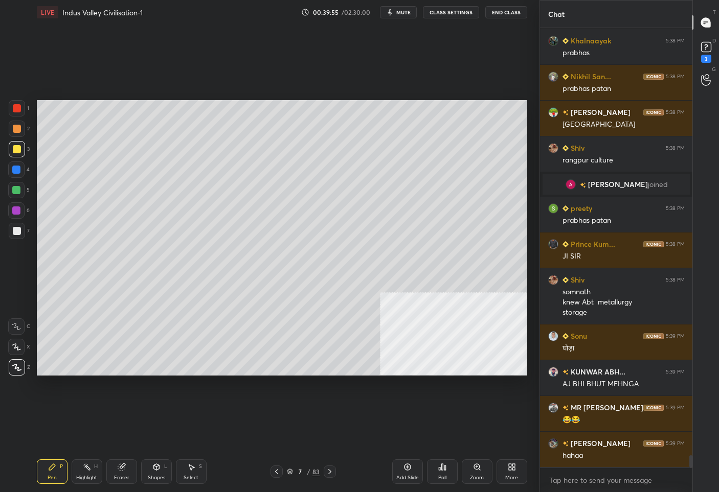
click at [303, 470] on div "7" at bounding box center [300, 472] width 10 height 6
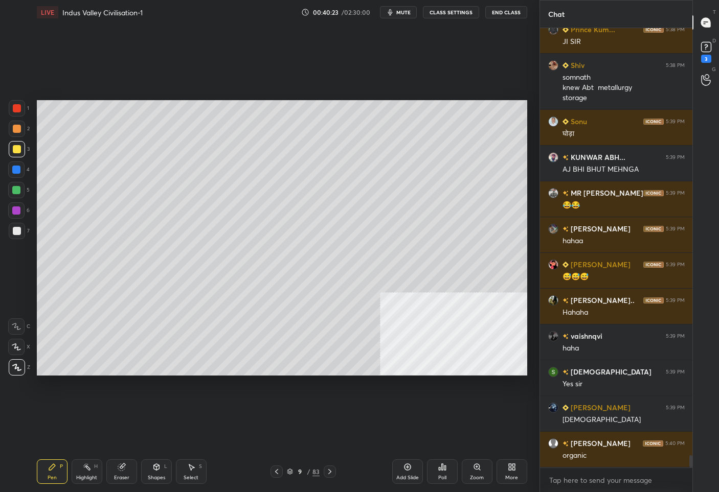
scroll to position [15585, 0]
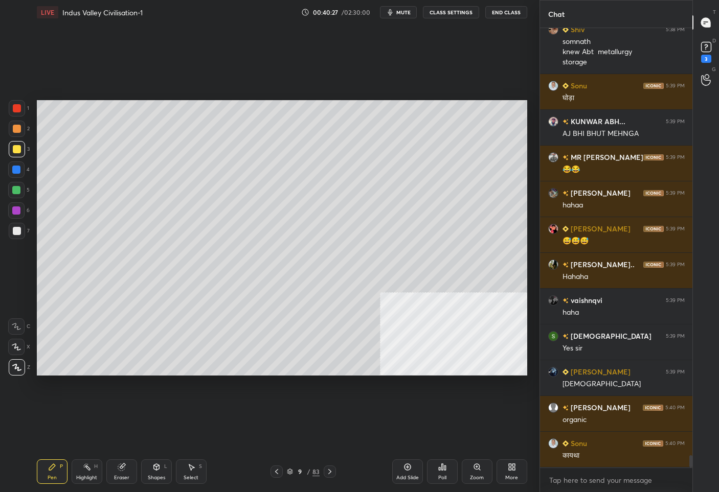
click at [402, 470] on div "Add Slide" at bounding box center [407, 472] width 31 height 25
click at [156, 470] on icon at bounding box center [156, 469] width 0 height 4
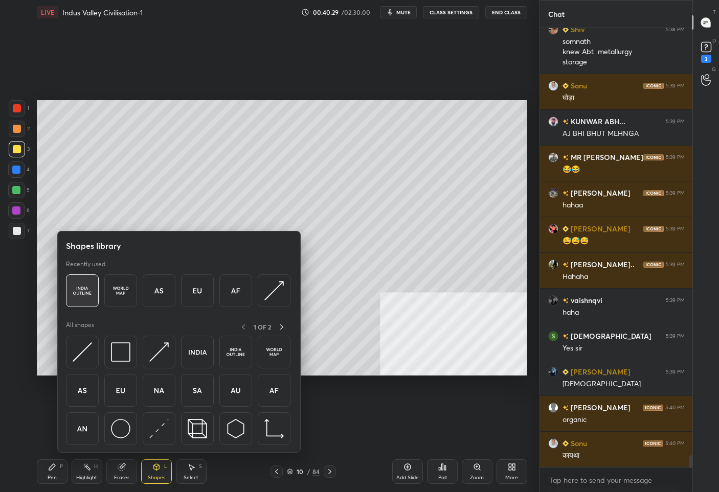
click at [79, 287] on img at bounding box center [82, 290] width 19 height 19
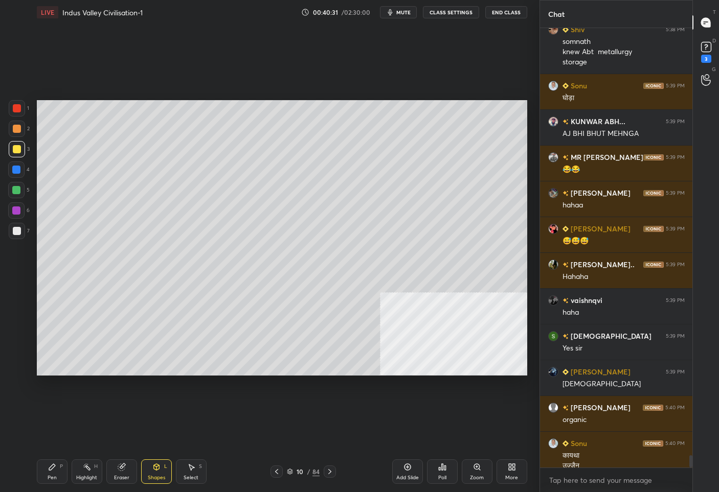
scroll to position [15595, 0]
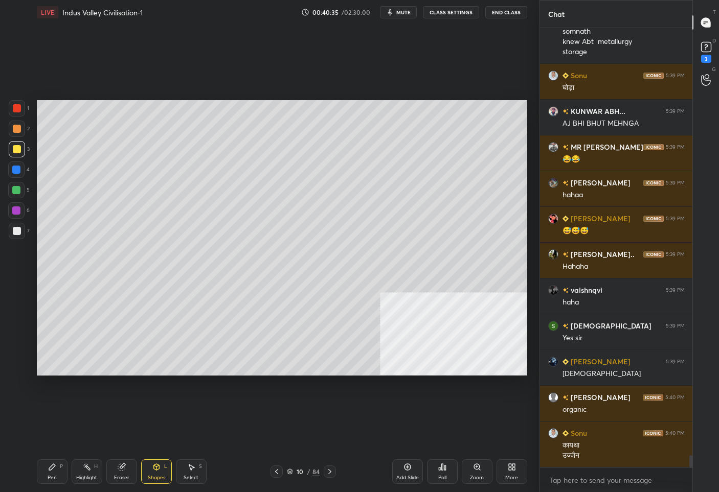
click at [52, 469] on icon at bounding box center [52, 467] width 8 height 8
click at [24, 235] on div at bounding box center [17, 231] width 16 height 16
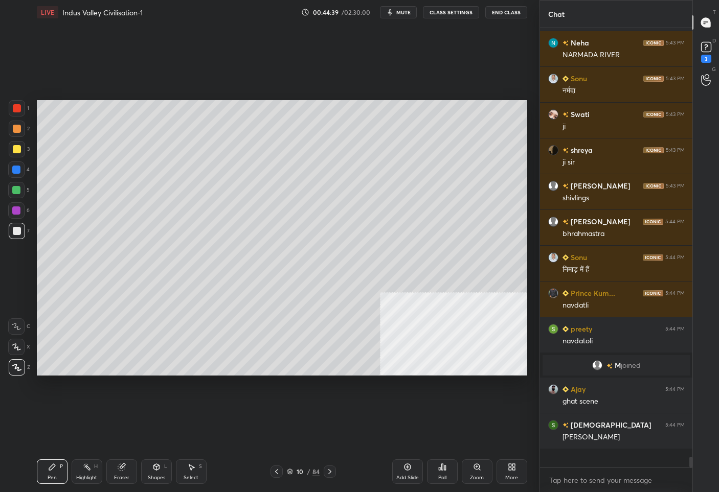
scroll to position [17601, 0]
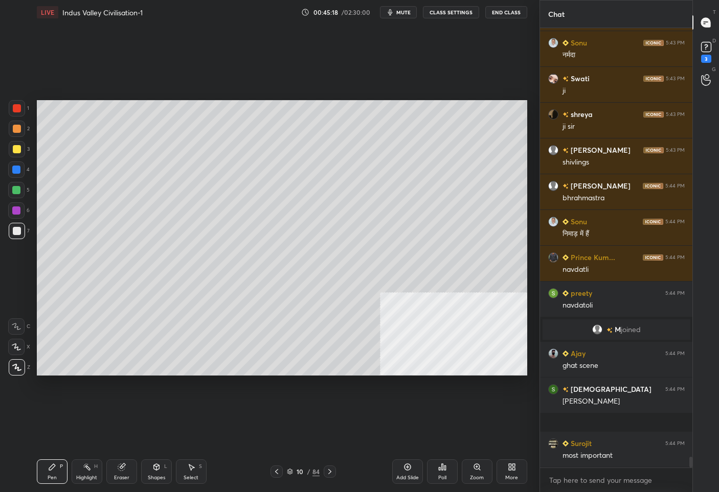
click at [17, 148] on div at bounding box center [17, 149] width 8 height 8
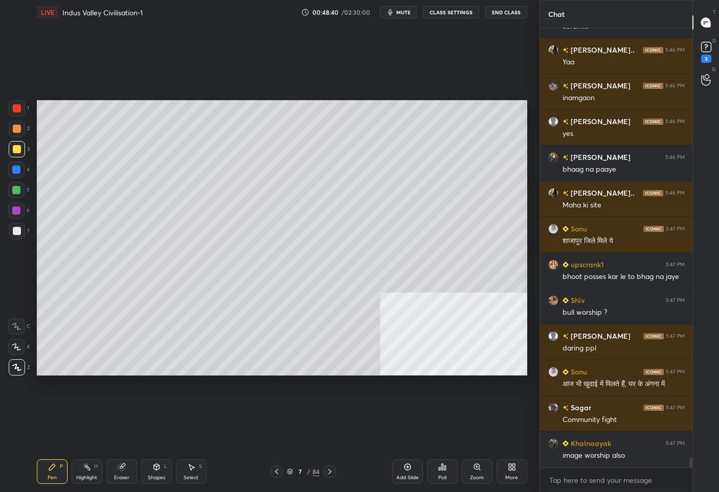
scroll to position [18244, 0]
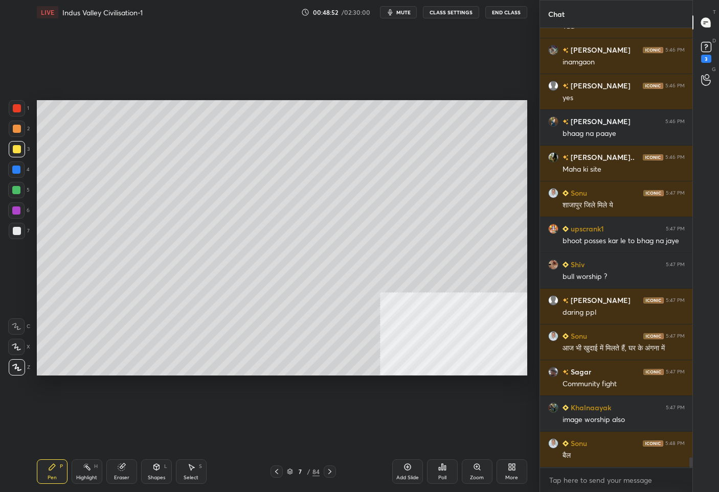
click at [303, 473] on div "7" at bounding box center [300, 472] width 10 height 6
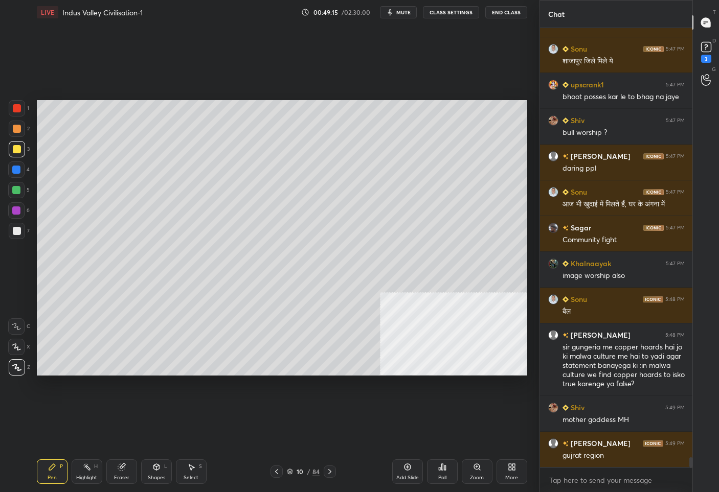
scroll to position [18424, 0]
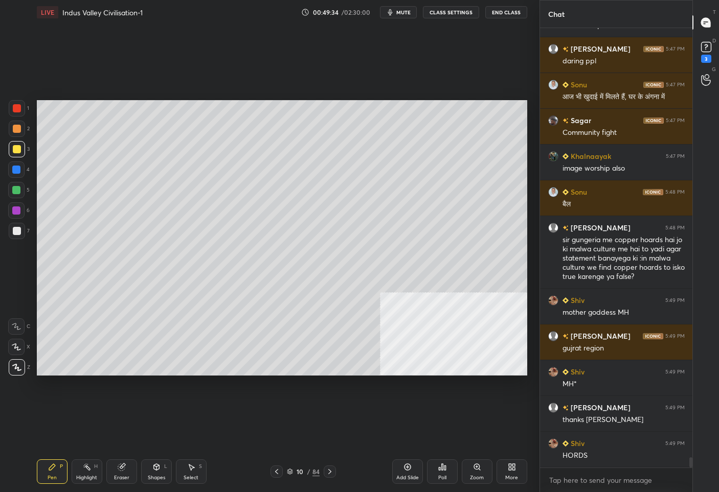
click at [298, 470] on div "10" at bounding box center [300, 472] width 10 height 6
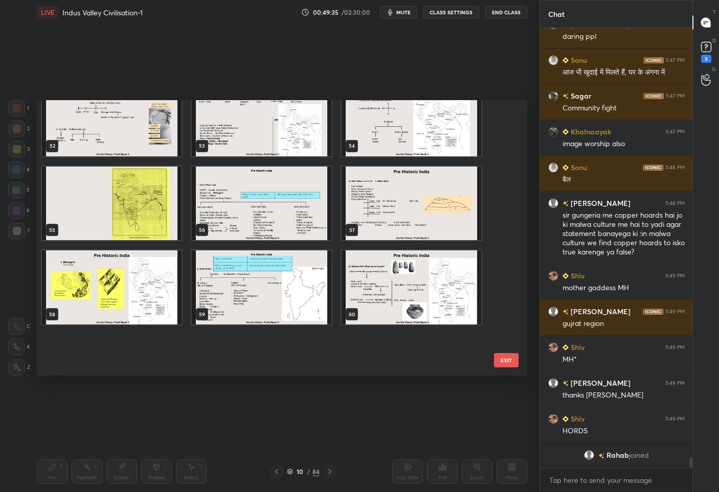
scroll to position [2083, 0]
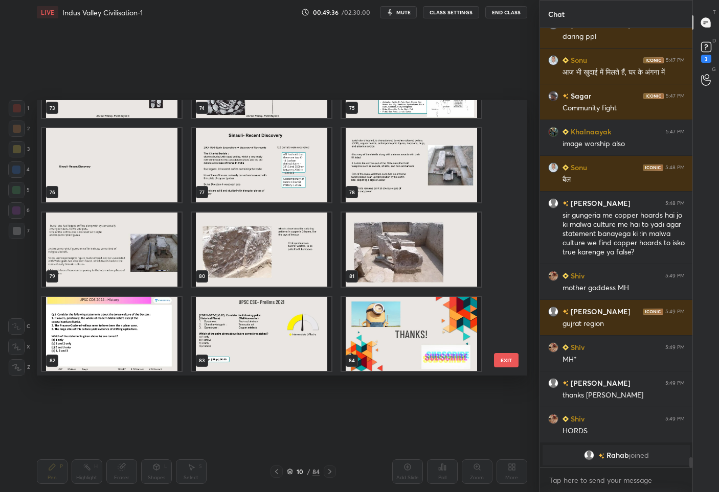
click at [243, 317] on img "grid" at bounding box center [262, 334] width 140 height 74
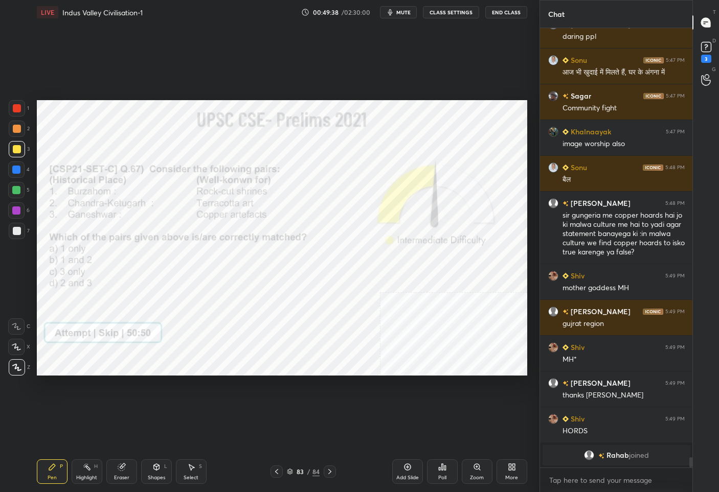
click at [19, 119] on div "1" at bounding box center [19, 110] width 20 height 20
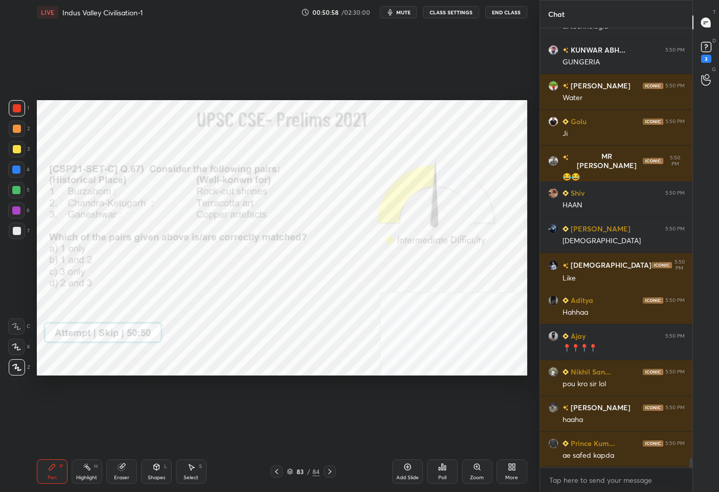
scroll to position [19546, 0]
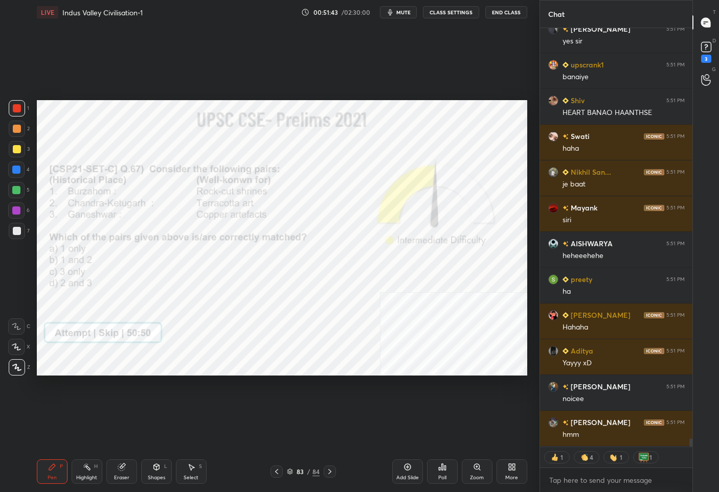
click at [304, 474] on div "83" at bounding box center [300, 472] width 10 height 6
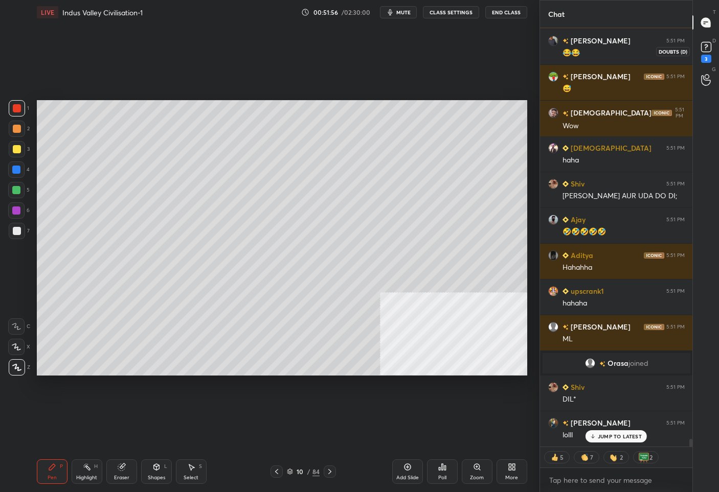
click at [709, 41] on icon at bounding box center [705, 46] width 15 height 15
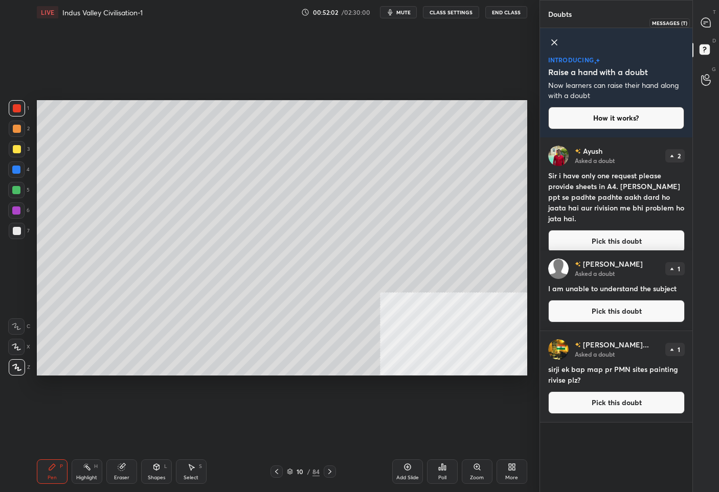
click at [708, 24] on icon at bounding box center [705, 22] width 9 height 9
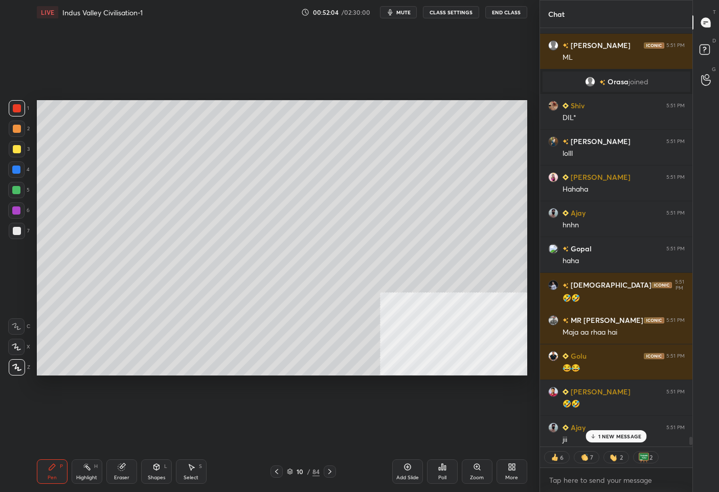
click at [611, 435] on p "1 NEW MESSAGE" at bounding box center [619, 436] width 43 height 6
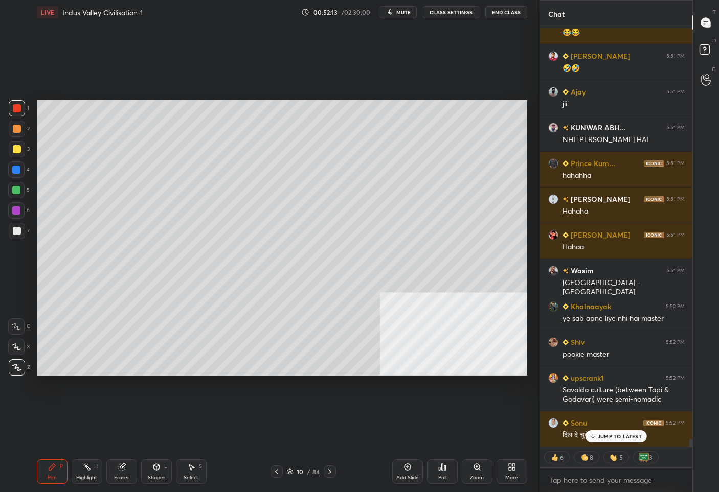
drag, startPoint x: 16, startPoint y: 150, endPoint x: 22, endPoint y: 151, distance: 5.6
click at [16, 150] on div at bounding box center [17, 149] width 8 height 8
click at [19, 172] on div at bounding box center [16, 170] width 8 height 8
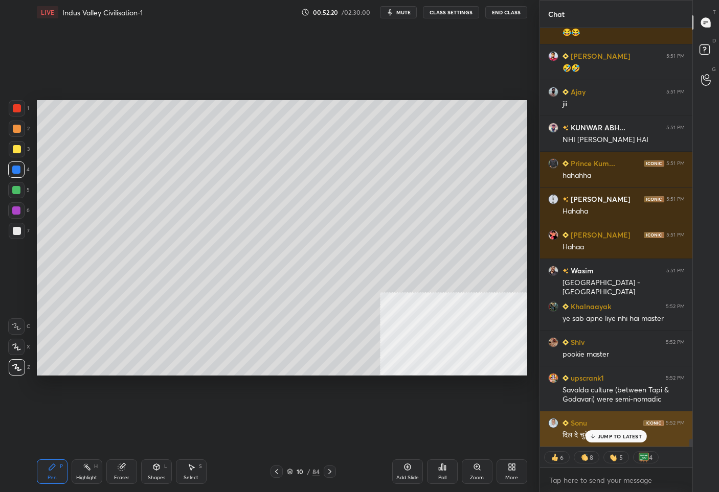
click at [620, 437] on p "JUMP TO LATEST" at bounding box center [620, 436] width 44 height 6
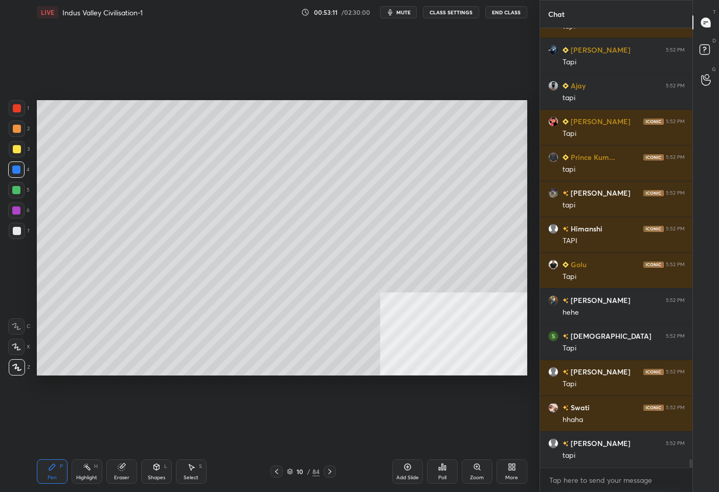
drag, startPoint x: 16, startPoint y: 231, endPoint x: 26, endPoint y: 229, distance: 9.3
click at [17, 230] on div at bounding box center [17, 231] width 8 height 8
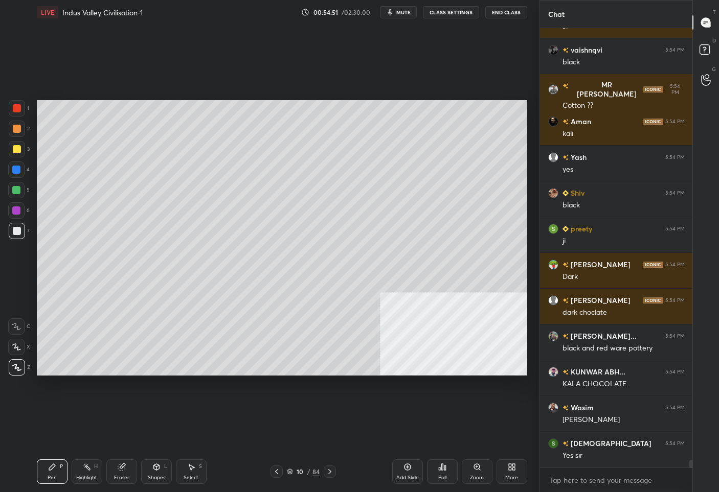
scroll to position [24528, 0]
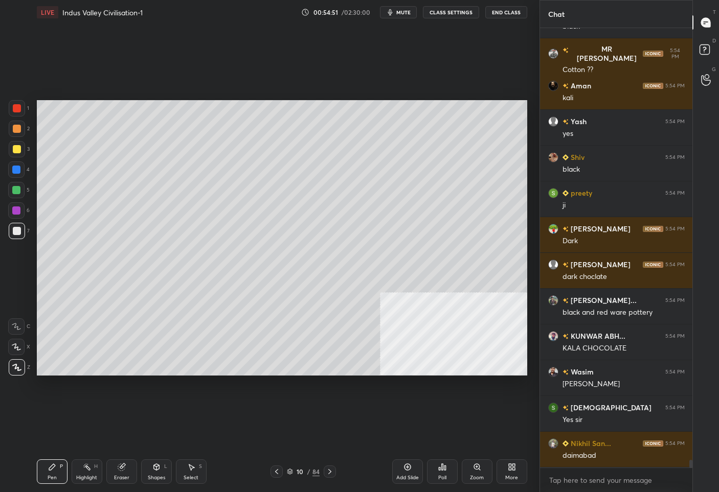
drag, startPoint x: 407, startPoint y: 471, endPoint x: 396, endPoint y: 471, distance: 11.8
click at [407, 470] on icon at bounding box center [407, 467] width 8 height 8
click at [154, 470] on icon at bounding box center [157, 467] width 6 height 6
drag, startPoint x: 59, startPoint y: 472, endPoint x: 70, endPoint y: 446, distance: 28.2
click at [58, 470] on div "Pen P" at bounding box center [52, 472] width 31 height 25
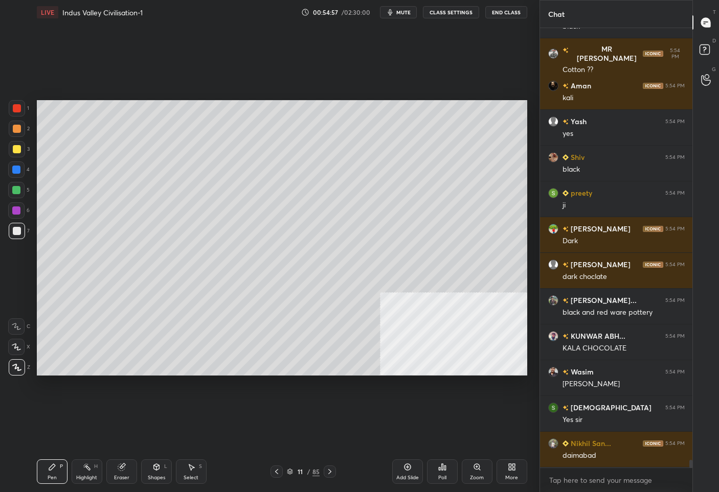
click at [14, 146] on div at bounding box center [17, 149] width 8 height 8
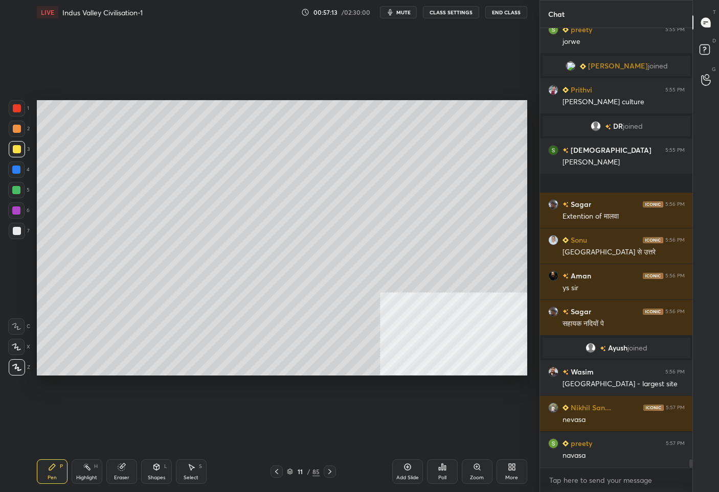
scroll to position [22921, 0]
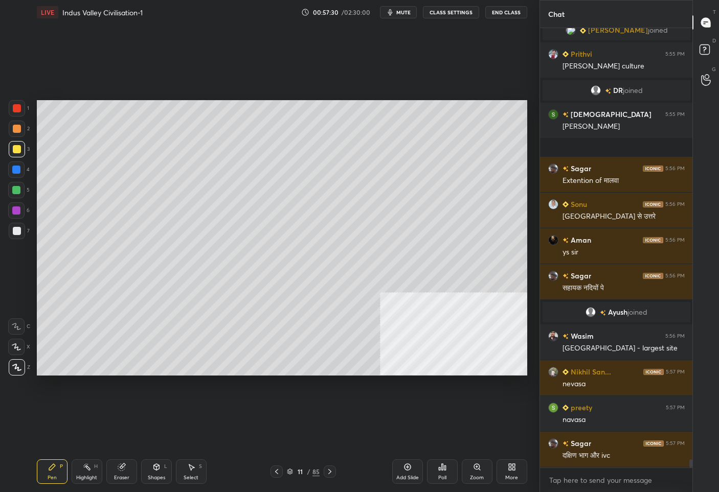
click at [300, 471] on div "11" at bounding box center [300, 472] width 10 height 6
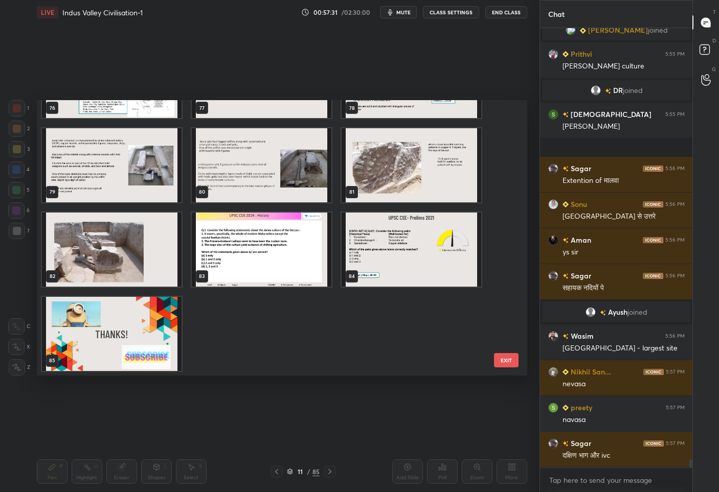
scroll to position [3, 3]
click at [252, 261] on img "grid" at bounding box center [262, 250] width 140 height 74
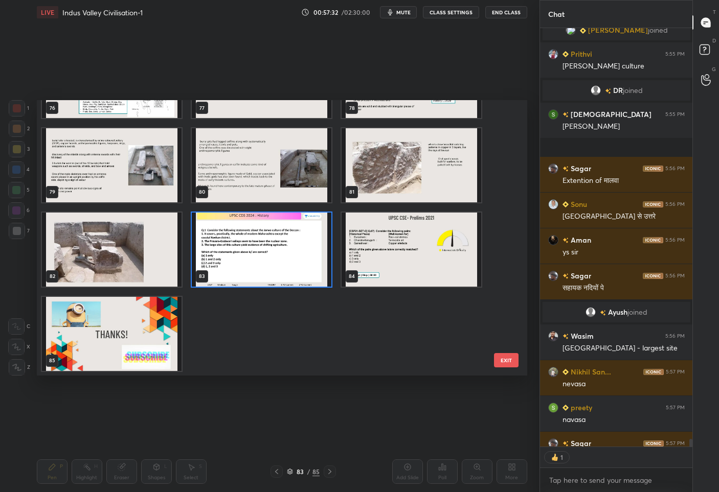
click at [252, 261] on img "grid" at bounding box center [262, 250] width 140 height 74
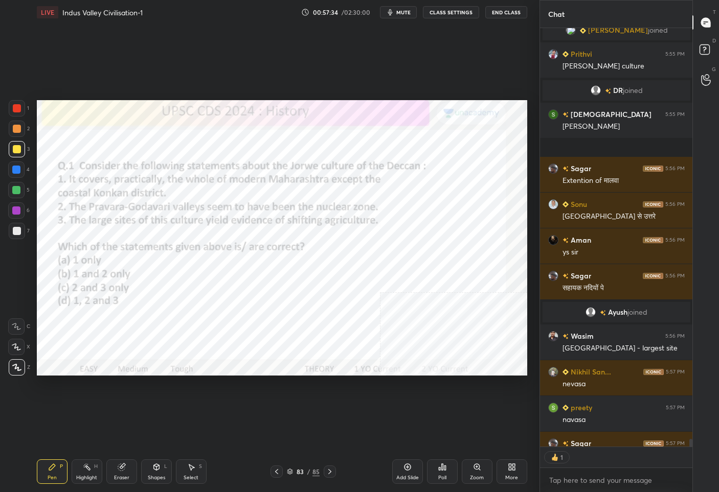
click at [19, 108] on div at bounding box center [17, 108] width 8 height 8
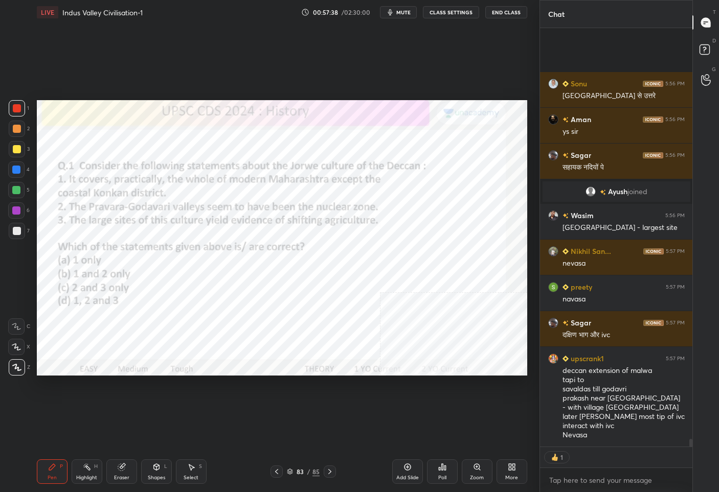
scroll to position [23133, 0]
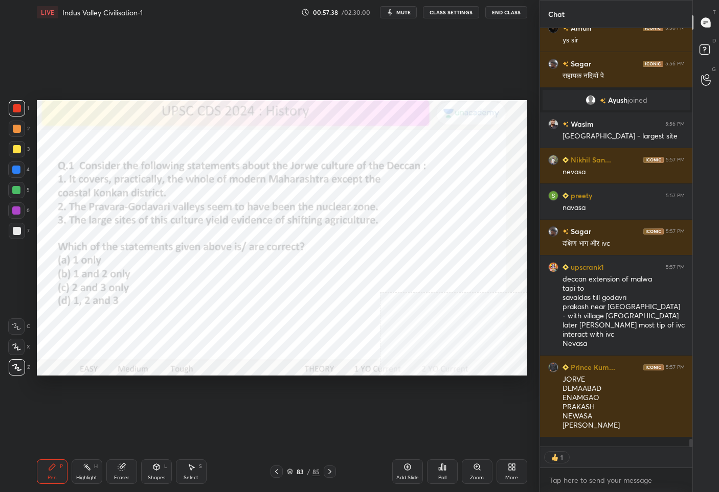
click at [616, 431] on div "JORVE DEMAABAD ENAMGAO PRAKASH NEWASA [PERSON_NAME]" at bounding box center [623, 403] width 122 height 56
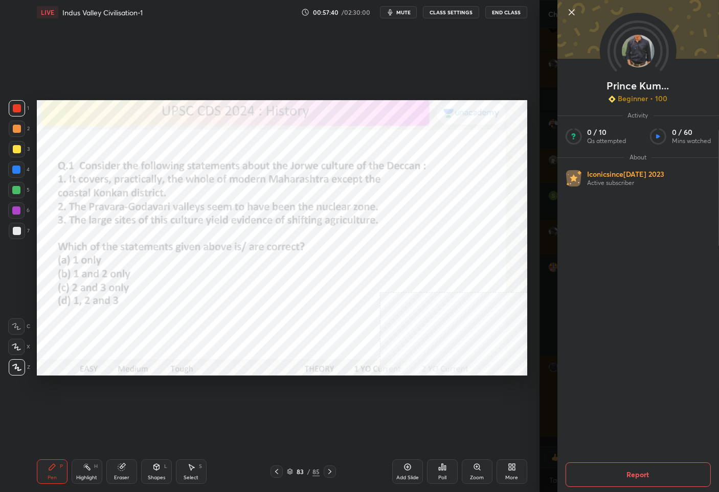
click at [569, 11] on icon at bounding box center [571, 12] width 12 height 12
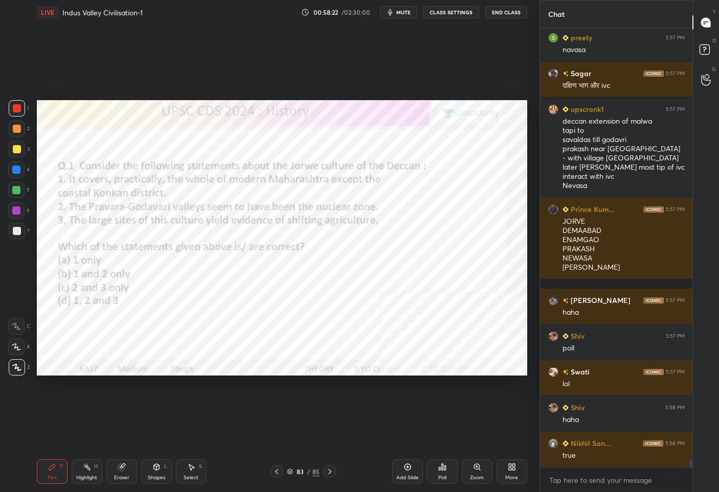
scroll to position [23327, 0]
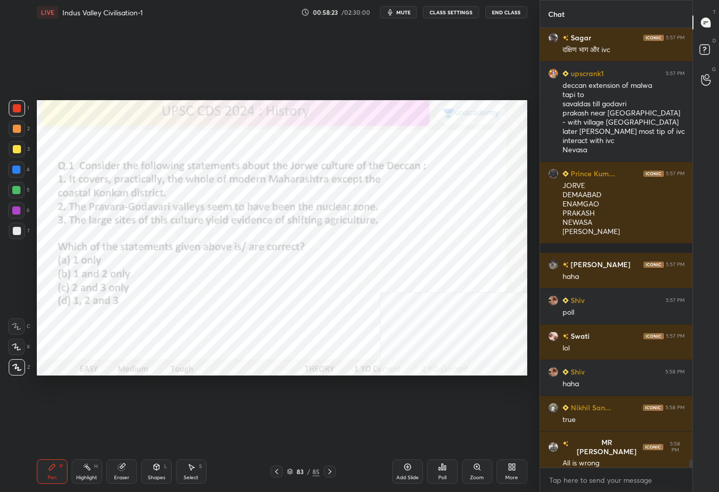
click at [306, 474] on div "83 / 85" at bounding box center [303, 471] width 33 height 9
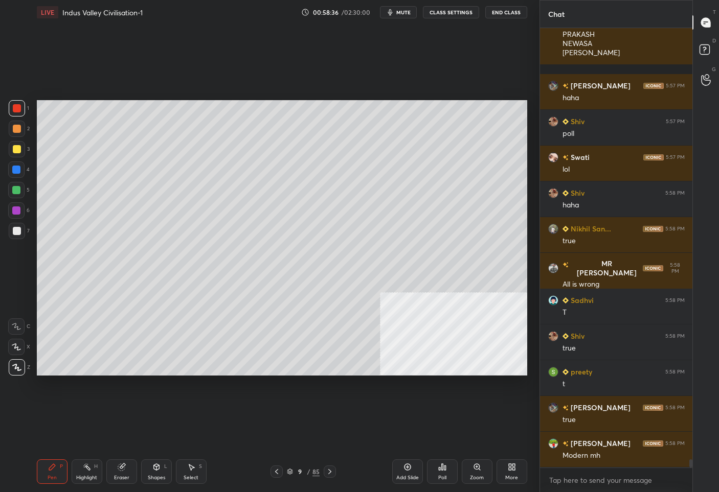
scroll to position [23542, 0]
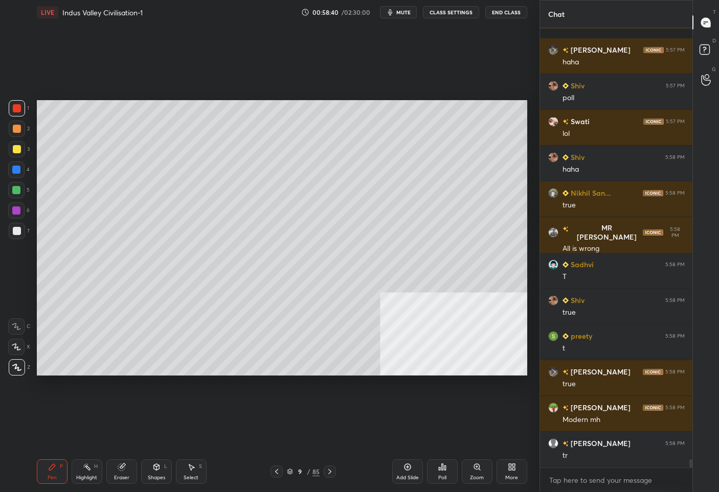
click at [301, 472] on div "9" at bounding box center [300, 472] width 10 height 6
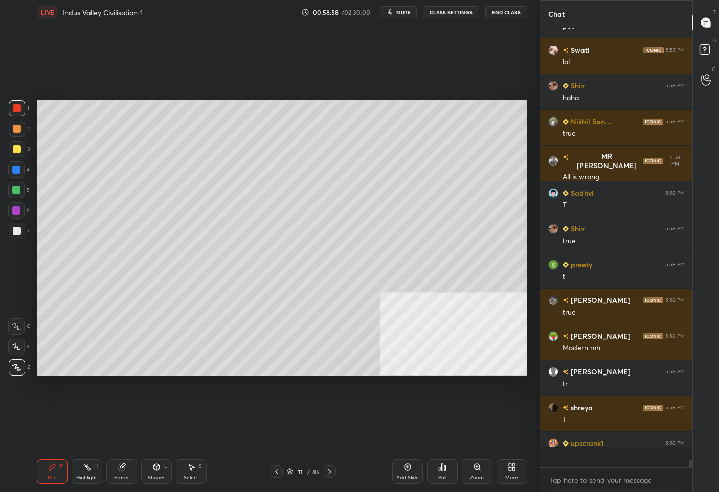
scroll to position [23613, 0]
click at [311, 470] on div "11 / 85" at bounding box center [303, 471] width 33 height 9
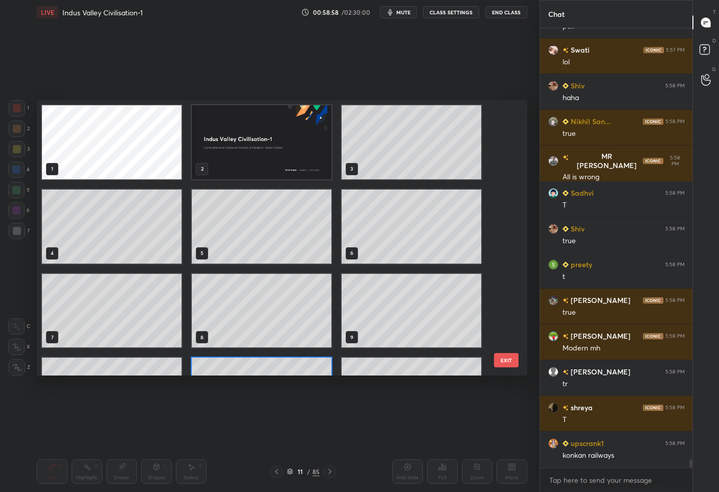
scroll to position [3, 5]
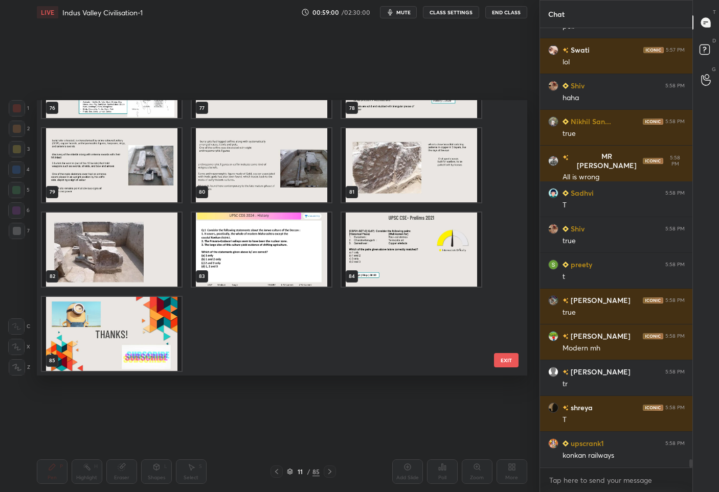
click at [264, 266] on img "grid" at bounding box center [262, 250] width 140 height 74
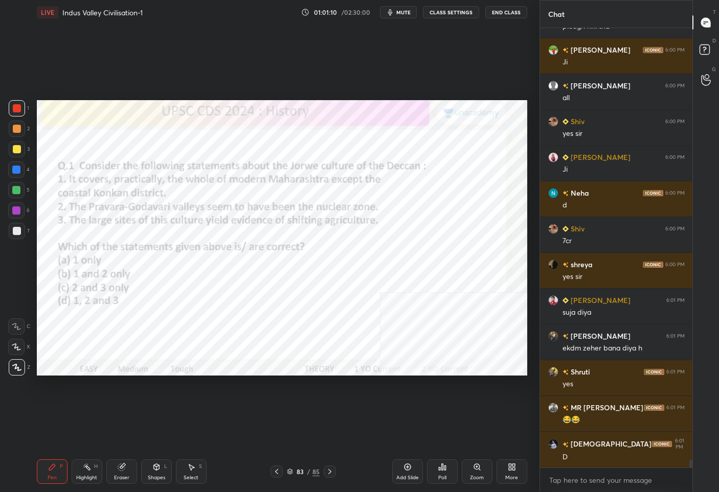
scroll to position [25152, 0]
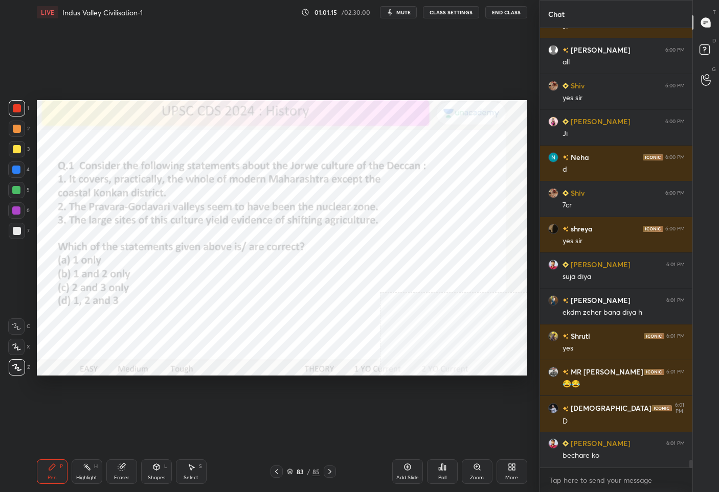
click at [308, 471] on div "/" at bounding box center [308, 472] width 3 height 6
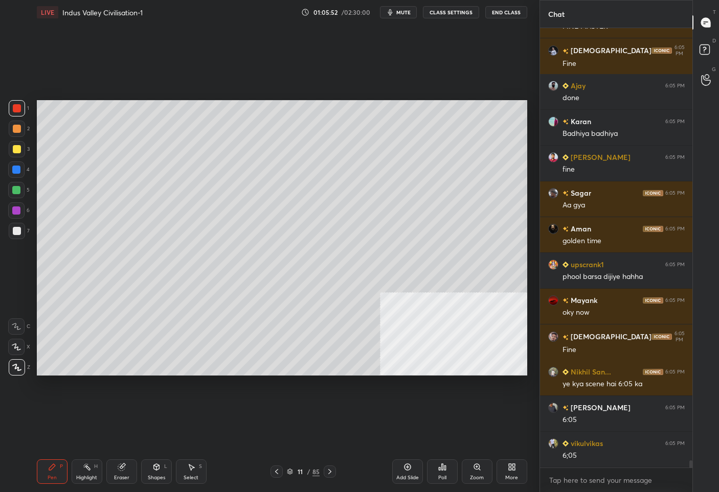
scroll to position [26997, 0]
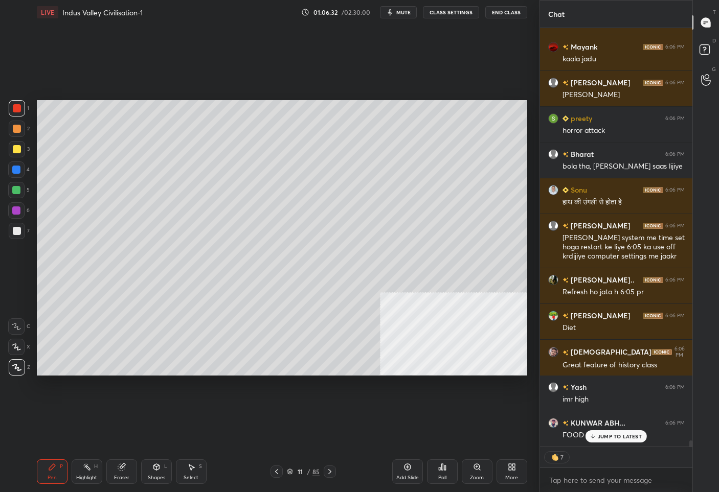
click at [608, 435] on p "JUMP TO LATEST" at bounding box center [620, 436] width 44 height 6
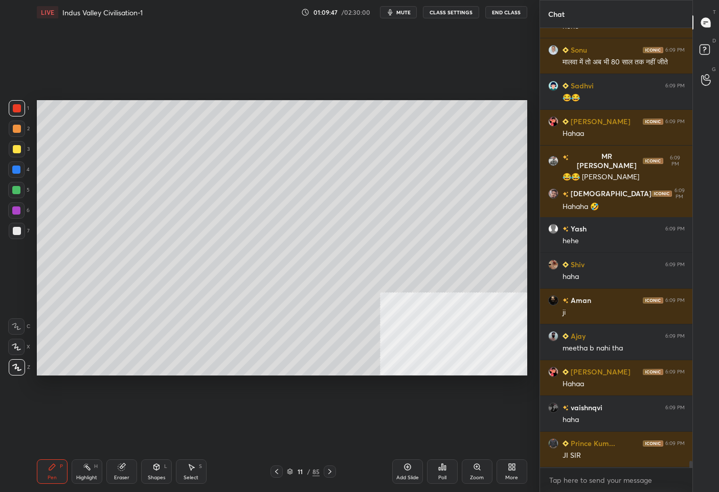
scroll to position [29575, 0]
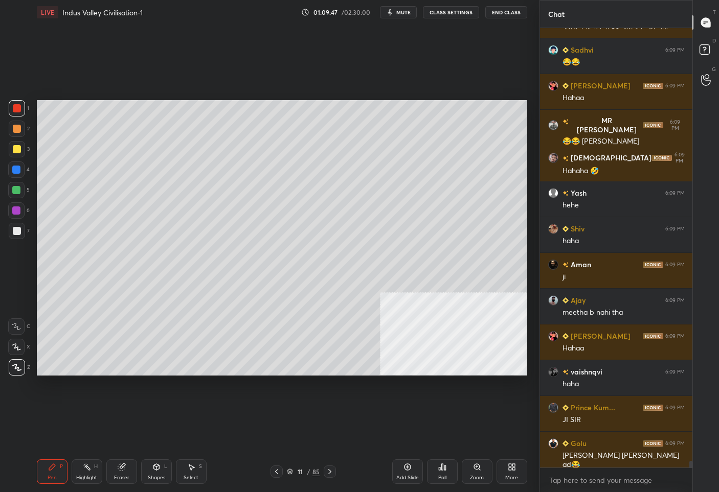
click at [22, 236] on div at bounding box center [17, 231] width 16 height 16
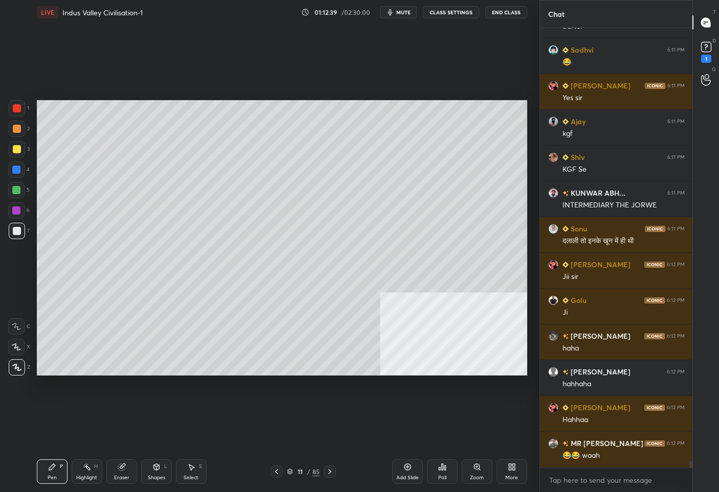
scroll to position [29053, 0]
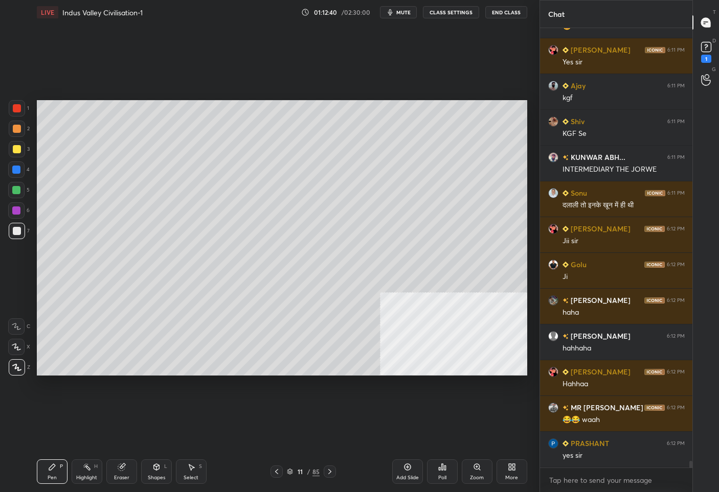
click at [294, 473] on div "11 / 85" at bounding box center [303, 471] width 33 height 9
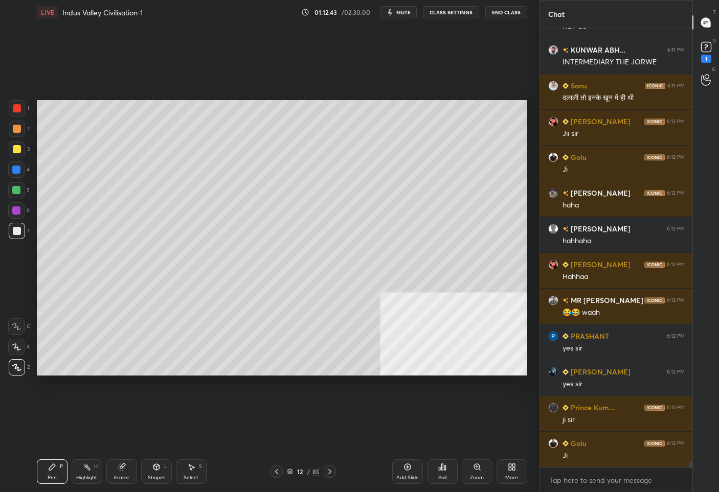
scroll to position [29196, 0]
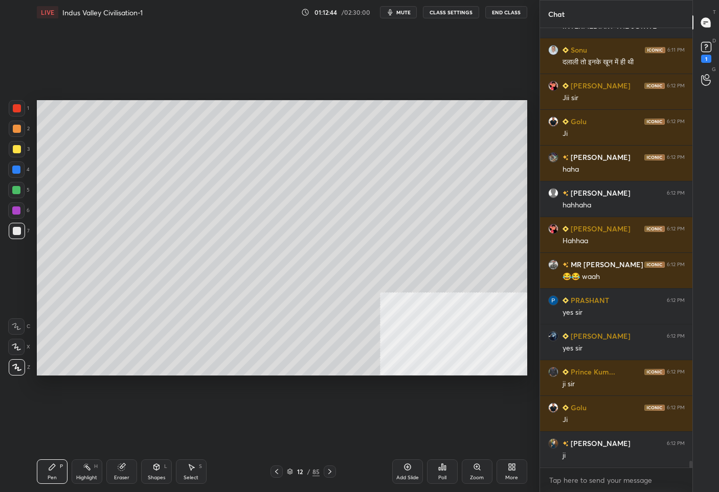
click at [153, 470] on icon at bounding box center [156, 467] width 8 height 8
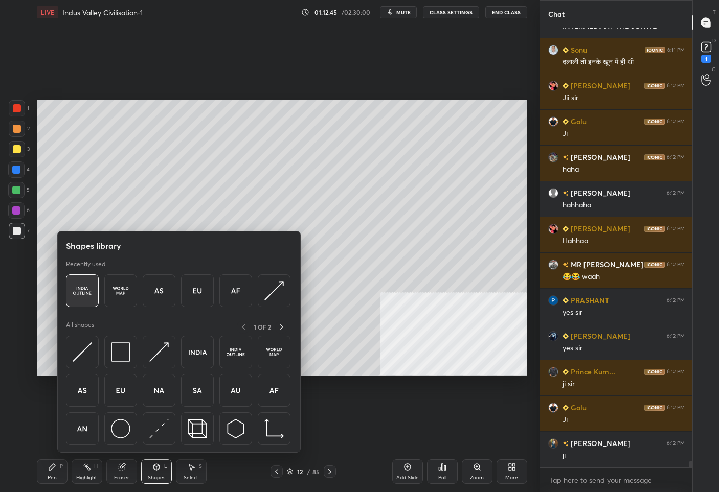
click at [70, 292] on div at bounding box center [82, 291] width 33 height 33
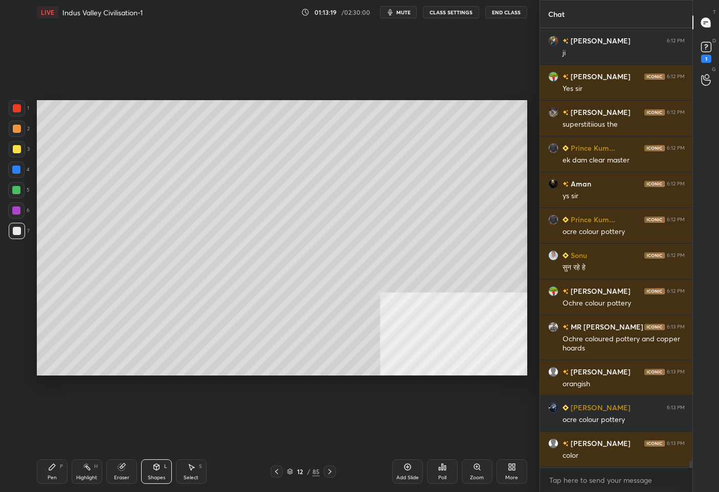
scroll to position [29635, 0]
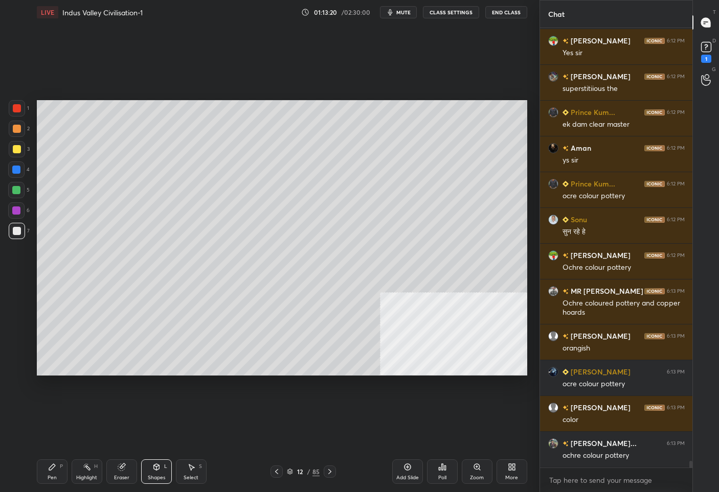
drag, startPoint x: 56, startPoint y: 466, endPoint x: 44, endPoint y: 404, distance: 62.9
click at [56, 464] on div "Pen P" at bounding box center [52, 472] width 31 height 25
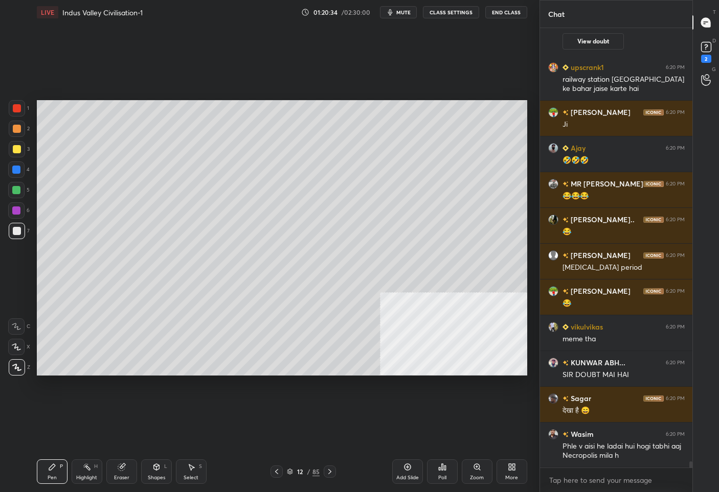
scroll to position [32097, 0]
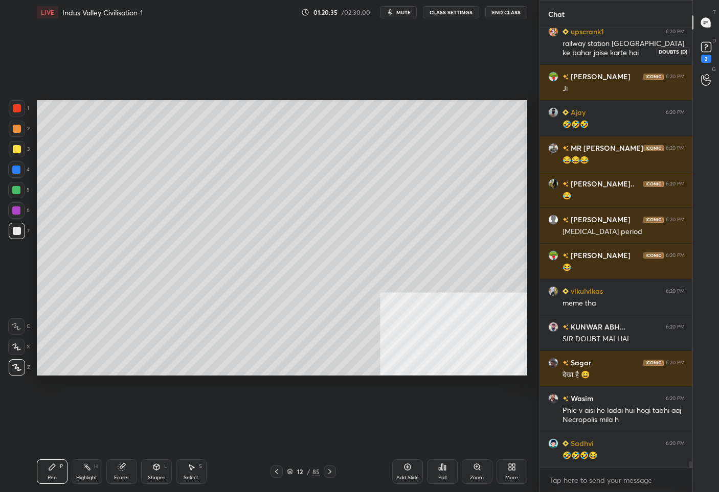
click at [706, 43] on rect at bounding box center [706, 47] width 10 height 10
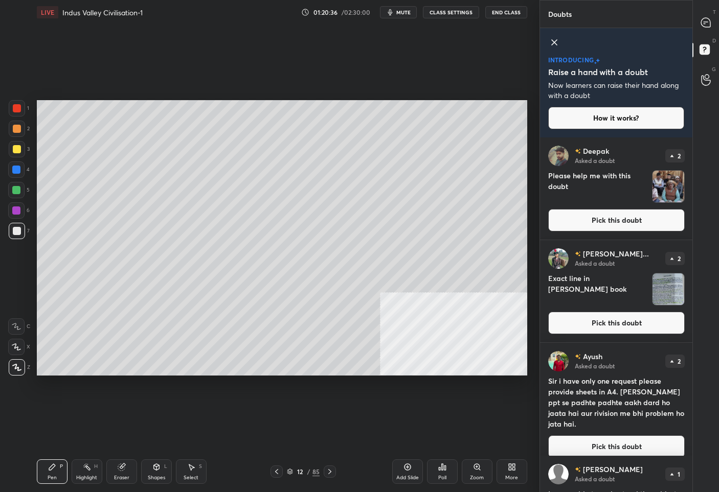
click at [609, 215] on button "Pick this doubt" at bounding box center [616, 220] width 136 height 22
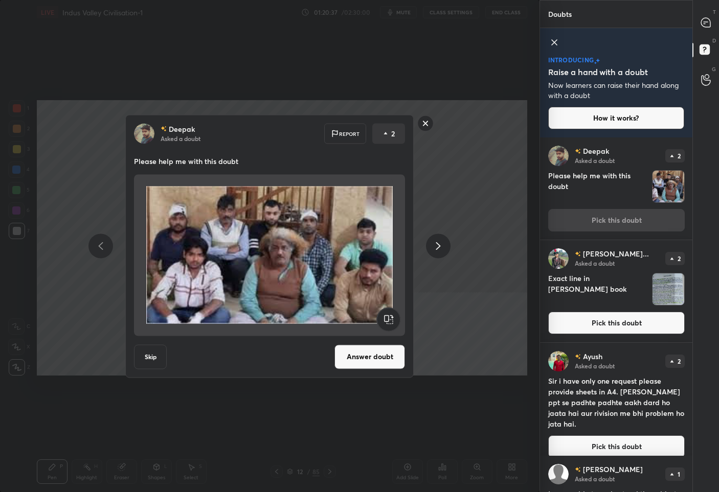
click at [368, 353] on button "Answer doubt" at bounding box center [369, 357] width 71 height 25
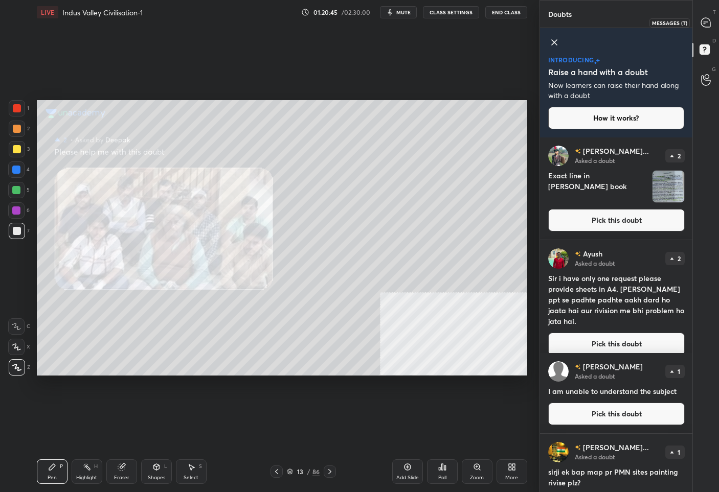
click at [705, 22] on icon at bounding box center [705, 22] width 9 height 9
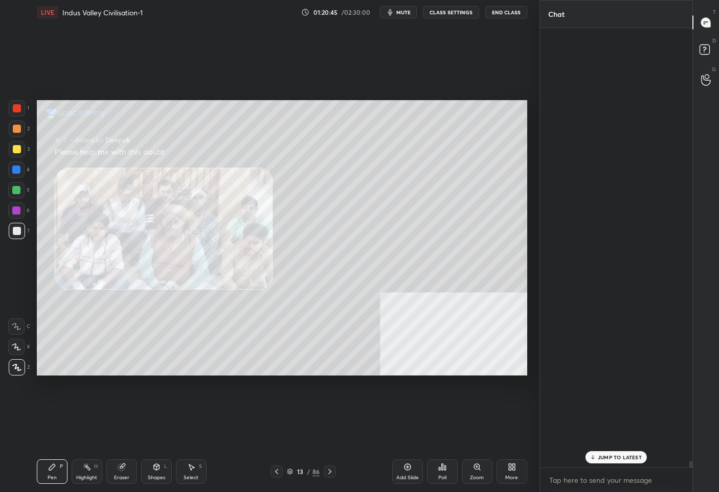
scroll to position [437, 149]
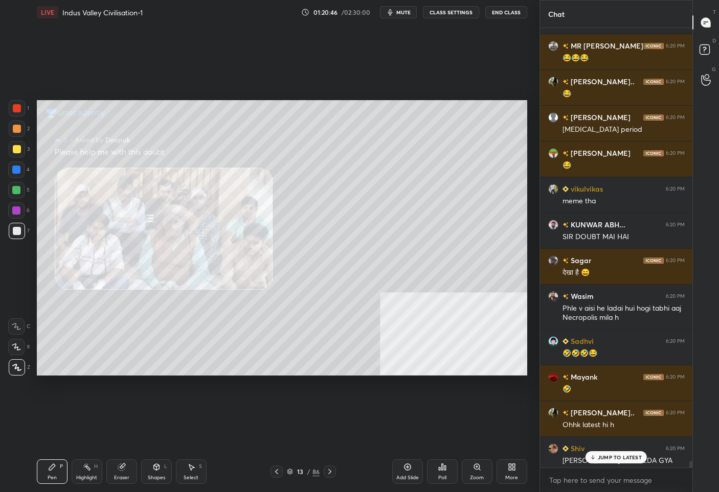
click at [606, 458] on p "JUMP TO LATEST" at bounding box center [620, 457] width 44 height 6
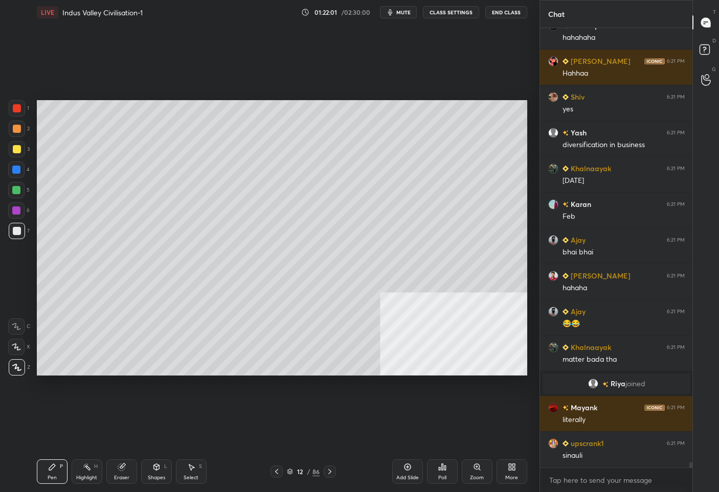
scroll to position [32785, 0]
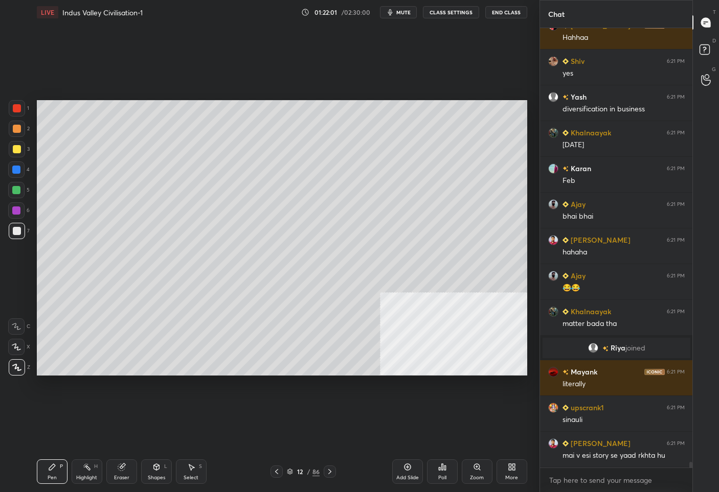
click at [306, 470] on div "12 / 86" at bounding box center [303, 471] width 33 height 9
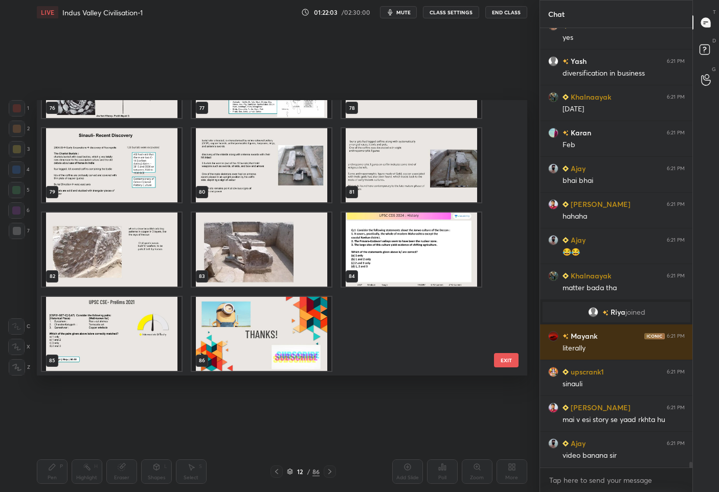
scroll to position [32892, 0]
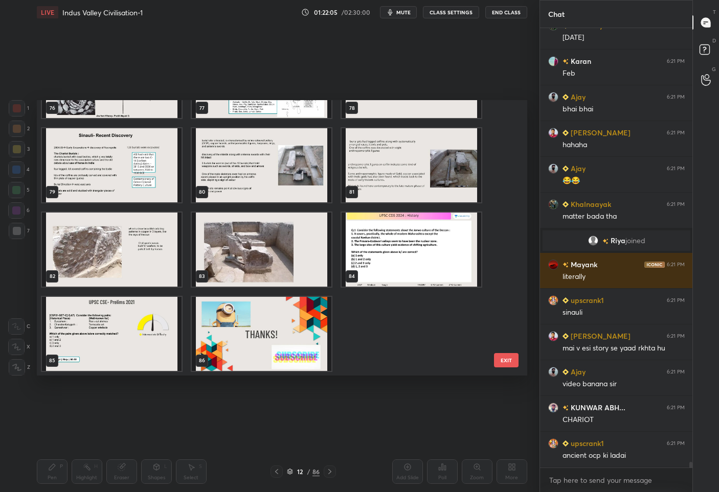
click at [254, 236] on img "grid" at bounding box center [262, 250] width 140 height 74
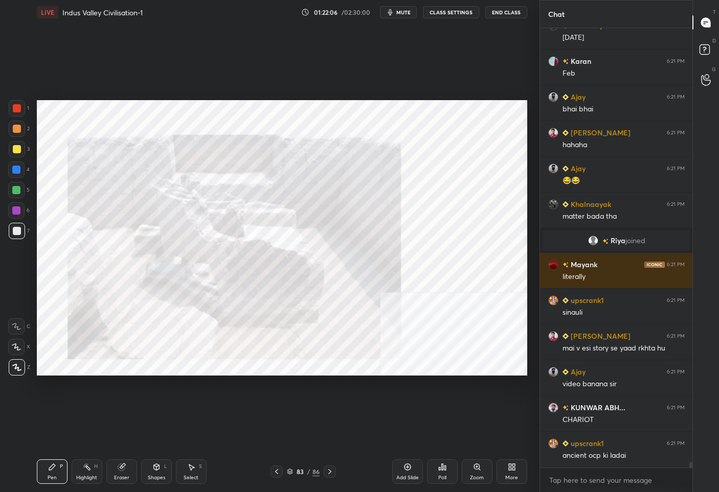
scroll to position [32928, 0]
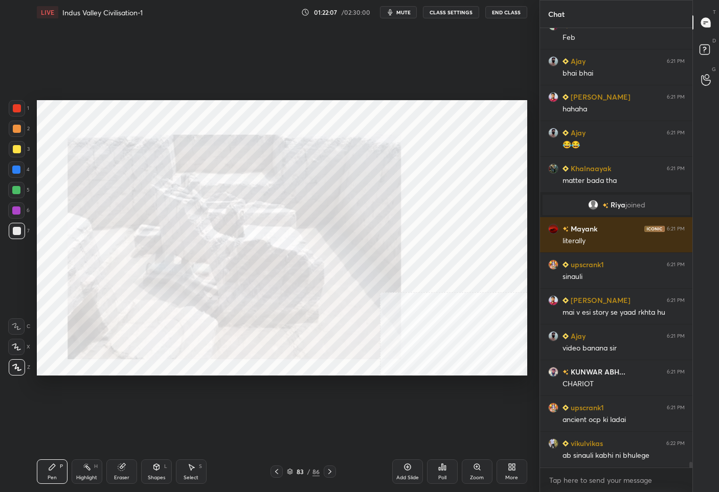
click at [12, 106] on div at bounding box center [17, 108] width 16 height 16
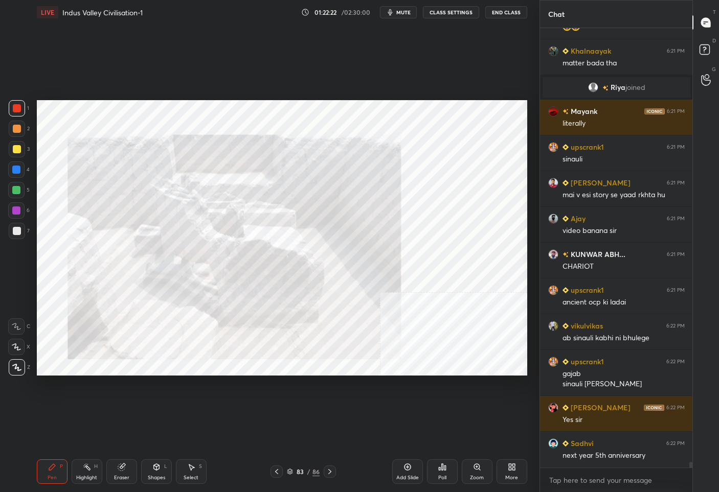
scroll to position [33081, 0]
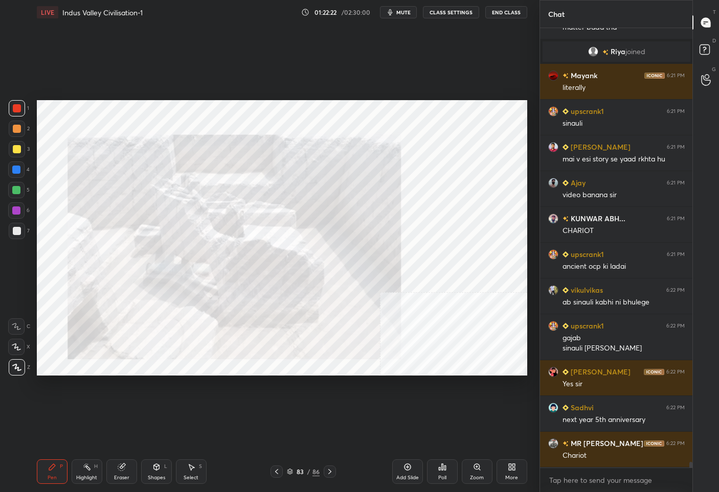
click at [22, 177] on div "1 2 3 4 5 6 7 C X Z C X Z E E Erase all H H LIVE Indus Valley Civilisation-1 01…" at bounding box center [265, 246] width 531 height 492
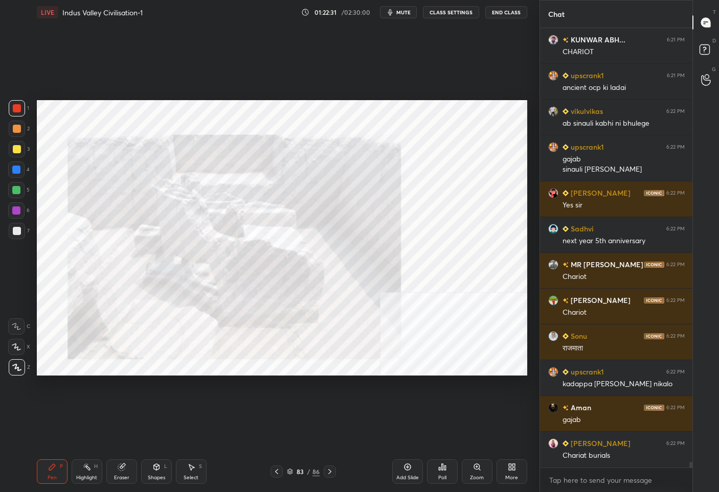
scroll to position [33296, 0]
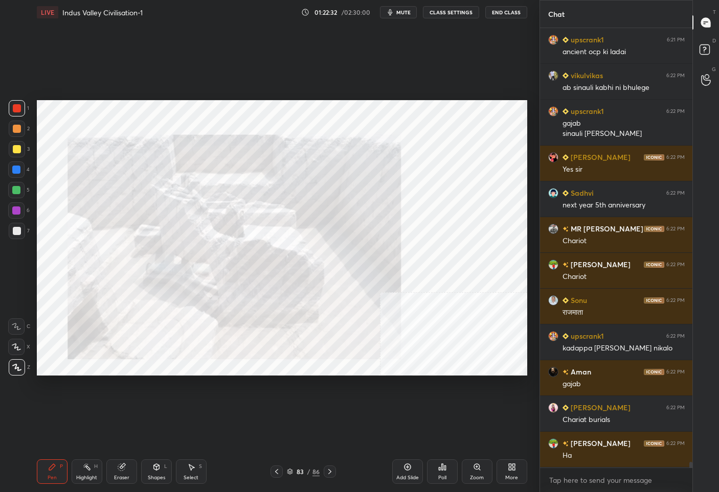
click at [295, 473] on div "83" at bounding box center [300, 472] width 10 height 6
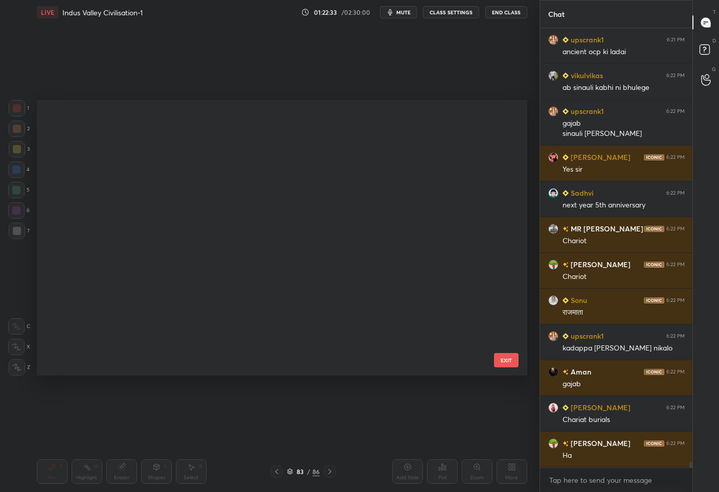
scroll to position [33332, 0]
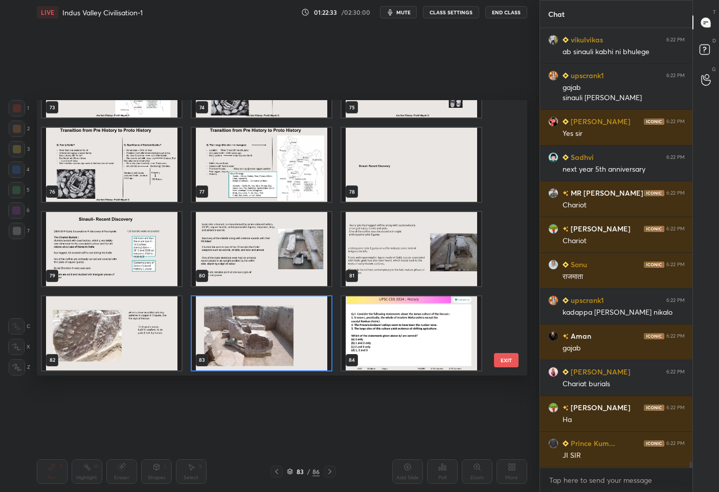
click at [275, 240] on img "grid" at bounding box center [262, 249] width 140 height 74
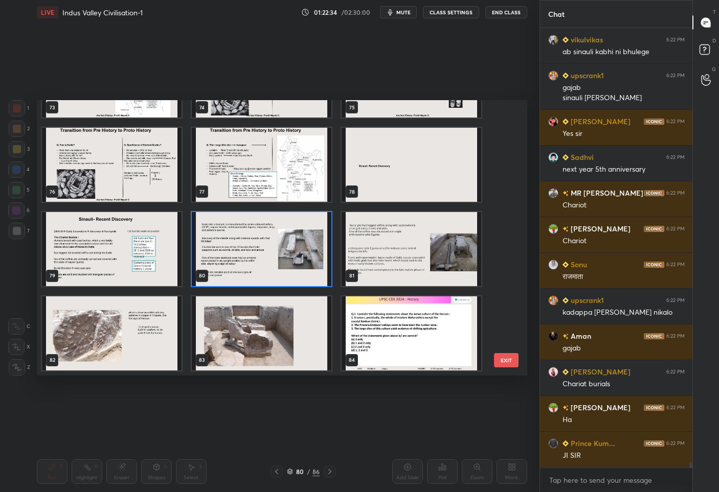
click at [275, 240] on img "grid" at bounding box center [262, 249] width 140 height 74
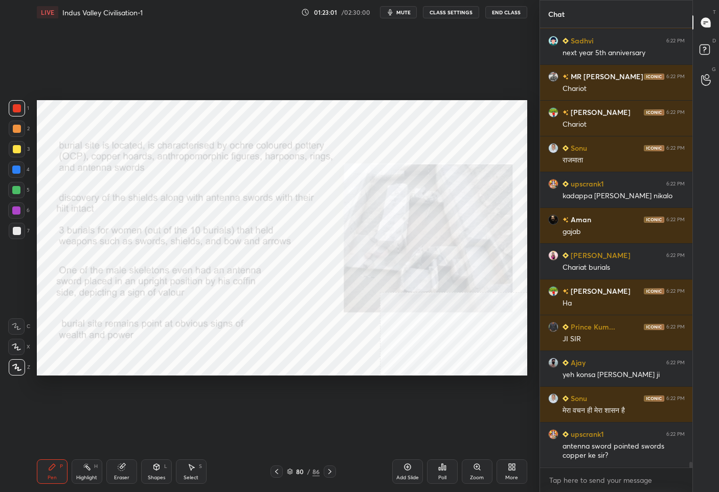
scroll to position [33484, 0]
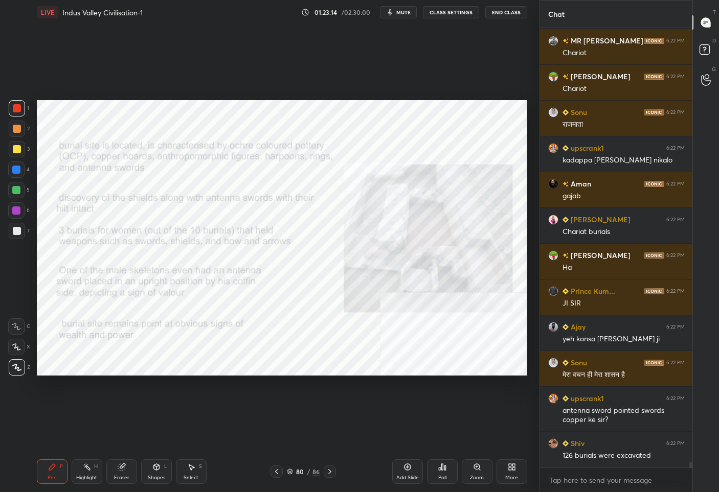
click at [307, 473] on div "/" at bounding box center [308, 472] width 3 height 6
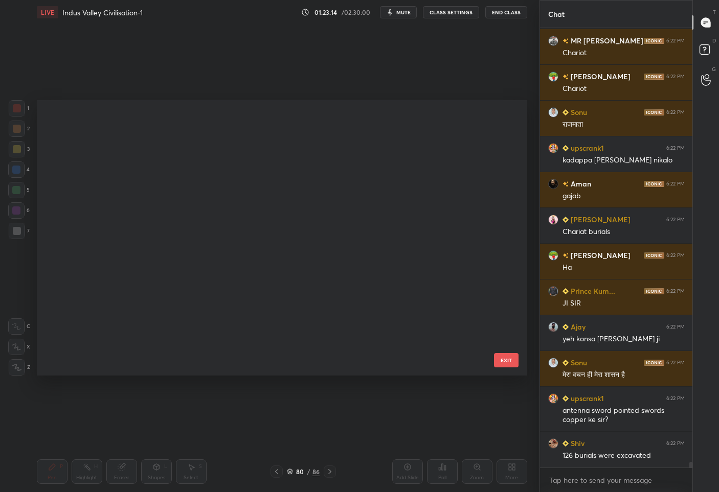
scroll to position [272, 485]
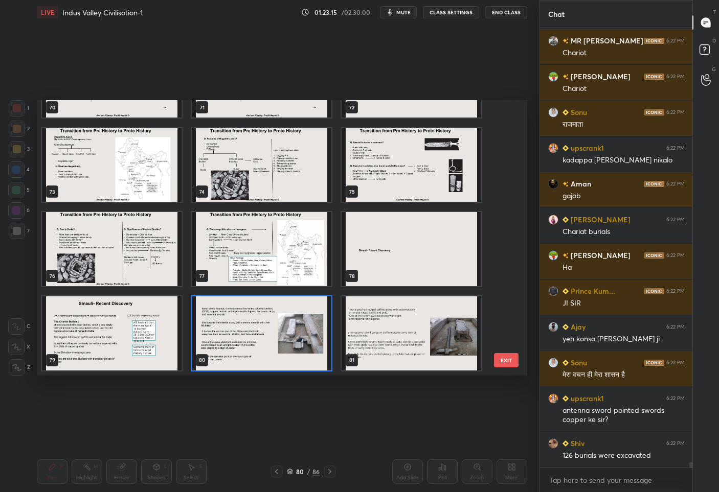
click at [105, 334] on img "grid" at bounding box center [112, 333] width 140 height 74
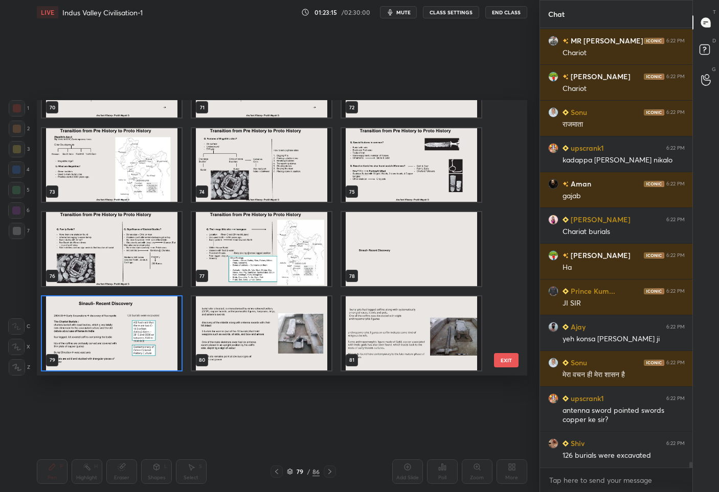
click at [105, 334] on img "grid" at bounding box center [112, 333] width 140 height 74
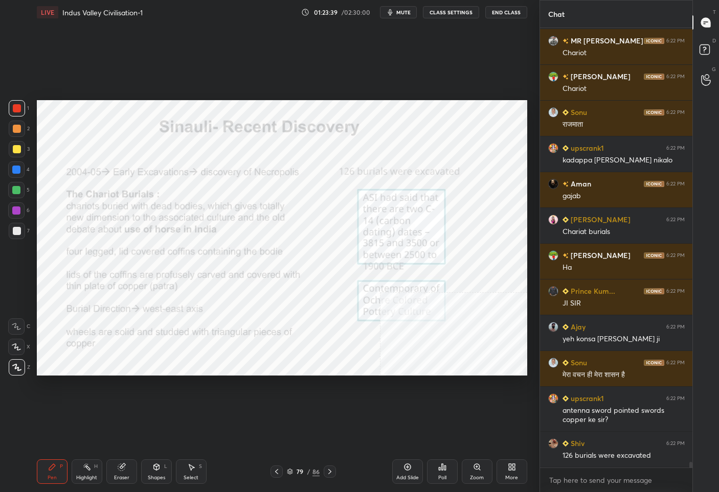
click at [302, 469] on div "79" at bounding box center [300, 472] width 10 height 6
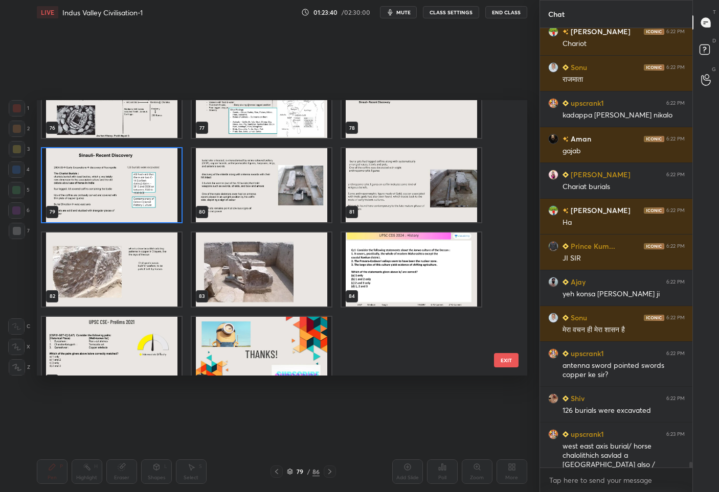
scroll to position [2167, 0]
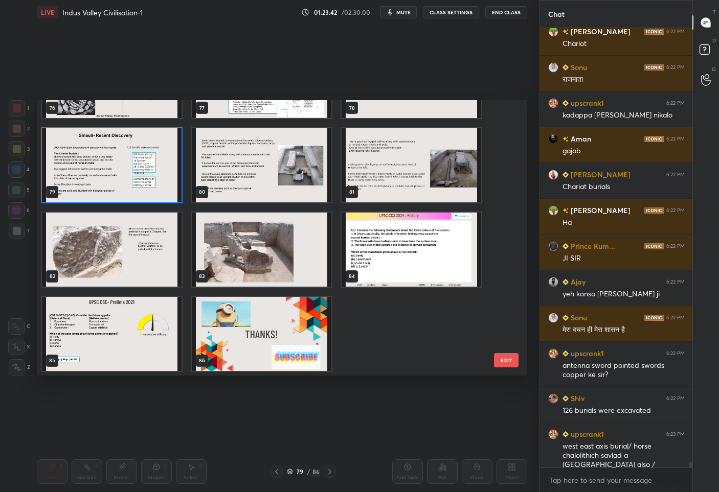
click at [140, 260] on img "grid" at bounding box center [112, 250] width 140 height 74
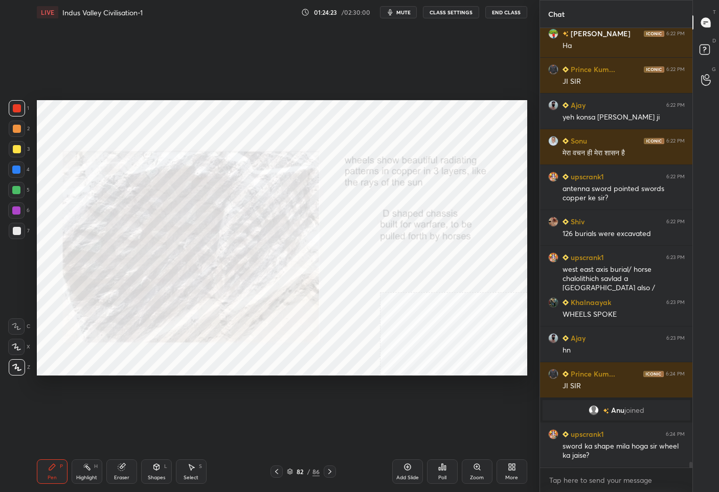
scroll to position [33422, 0]
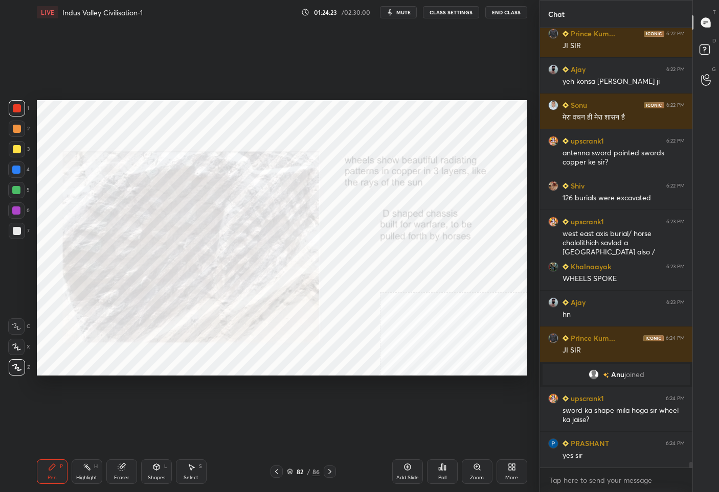
click at [307, 473] on div "/" at bounding box center [308, 472] width 3 height 6
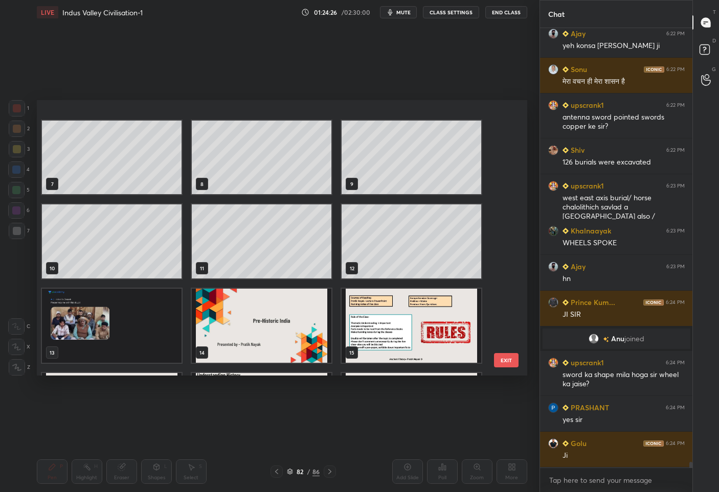
scroll to position [182, 0]
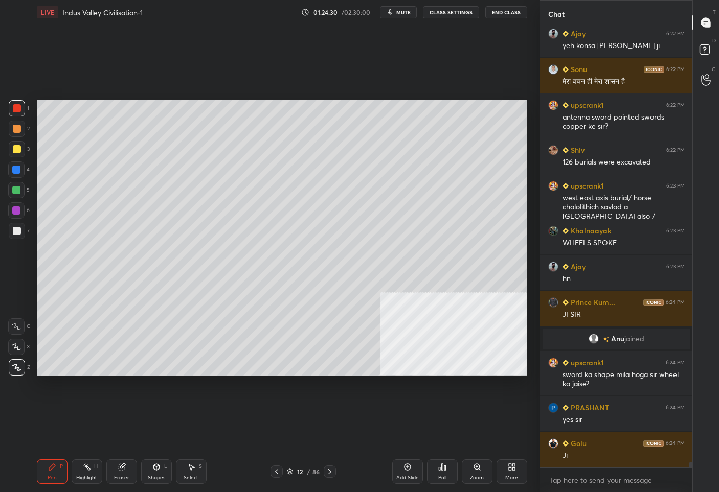
click at [17, 146] on div at bounding box center [17, 149] width 8 height 8
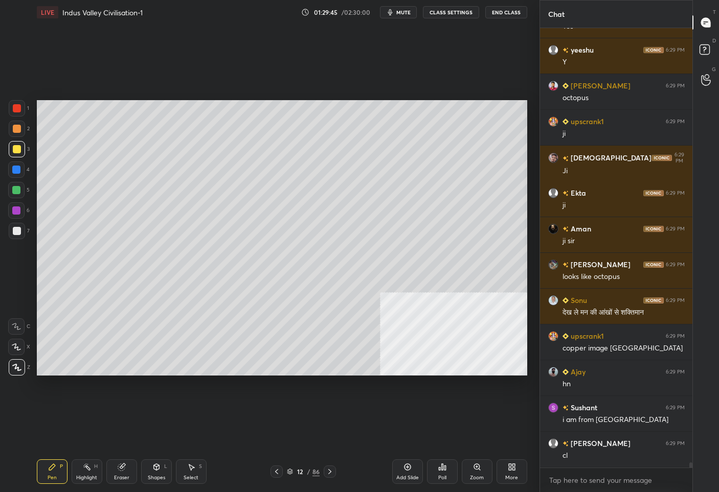
scroll to position [36099, 0]
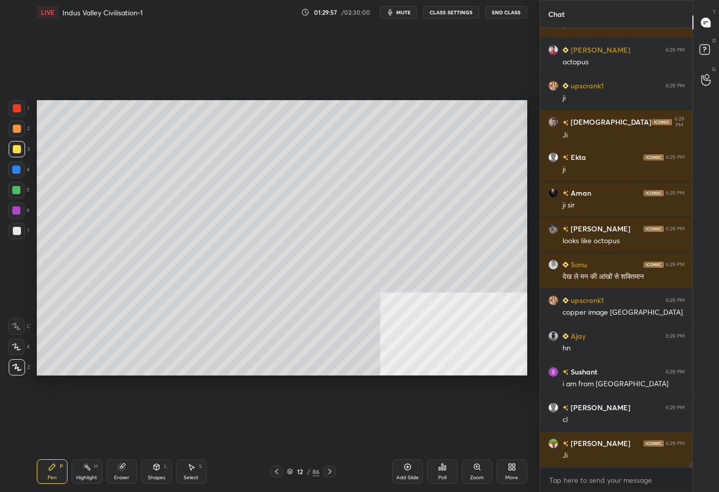
click at [296, 474] on div "12" at bounding box center [300, 472] width 10 height 6
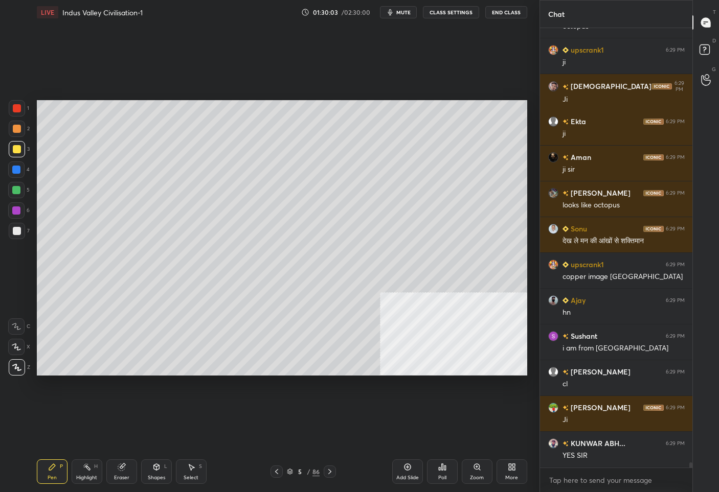
drag, startPoint x: 17, startPoint y: 230, endPoint x: 33, endPoint y: 237, distance: 16.7
click at [17, 230] on div at bounding box center [17, 231] width 8 height 8
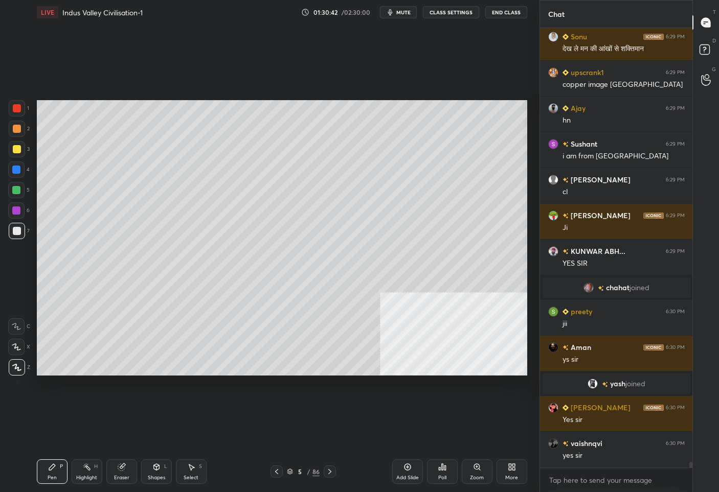
scroll to position [35427, 0]
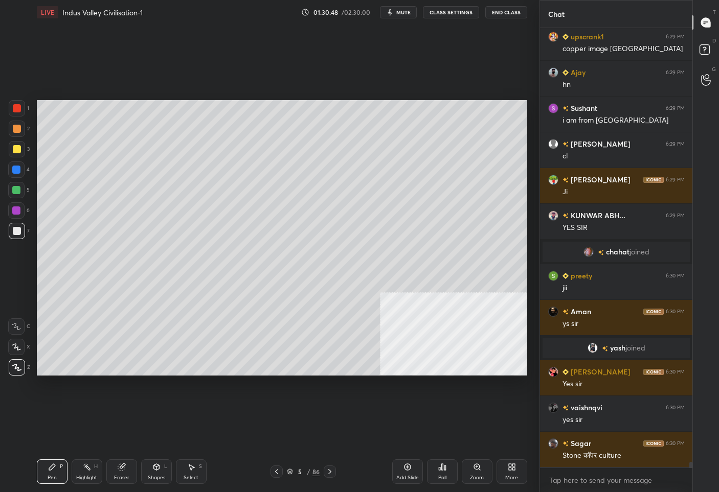
click at [295, 480] on div "Pen P Highlight H Eraser Shapes L Select S 5 / 86 Add Slide Poll Zoom More" at bounding box center [282, 471] width 490 height 41
click at [297, 476] on div "5 / 86" at bounding box center [303, 471] width 33 height 9
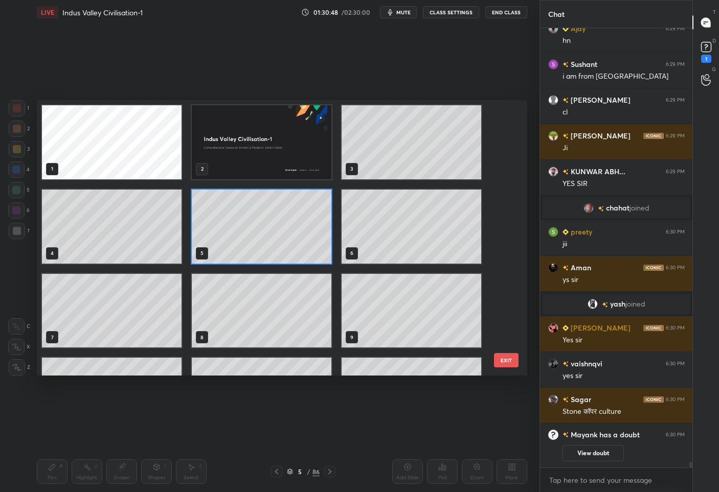
scroll to position [3, 3]
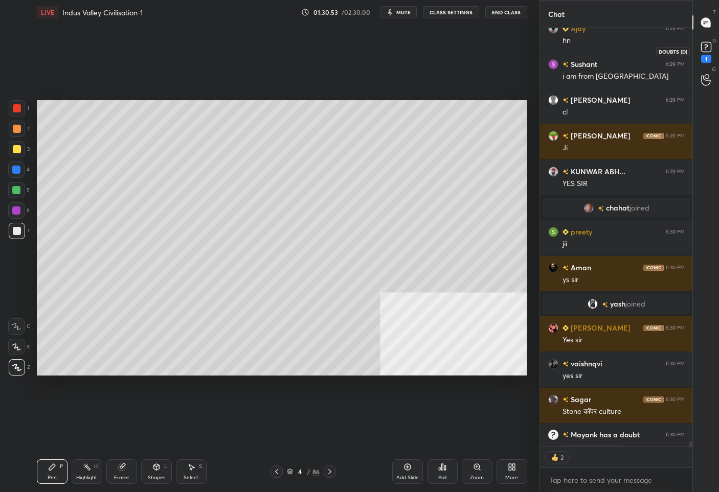
click at [705, 42] on rect at bounding box center [706, 47] width 10 height 10
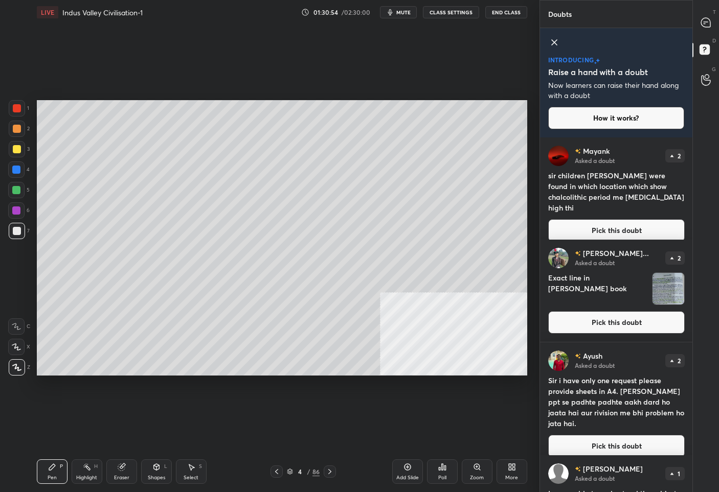
click at [626, 219] on button "Pick this doubt" at bounding box center [616, 230] width 136 height 22
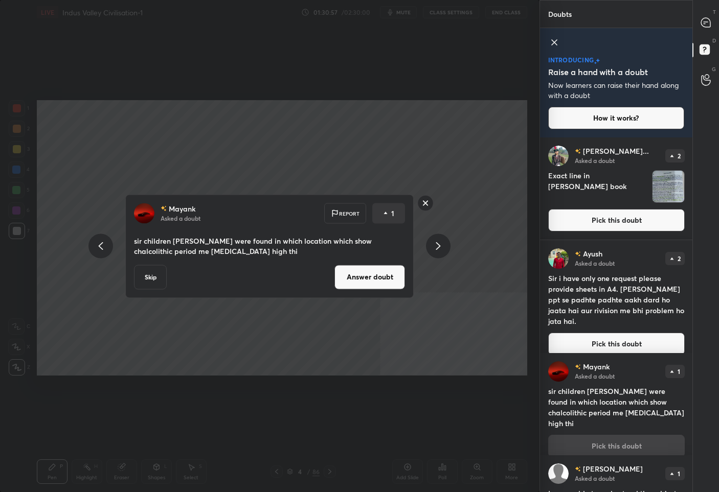
click at [425, 201] on rect at bounding box center [426, 203] width 16 height 16
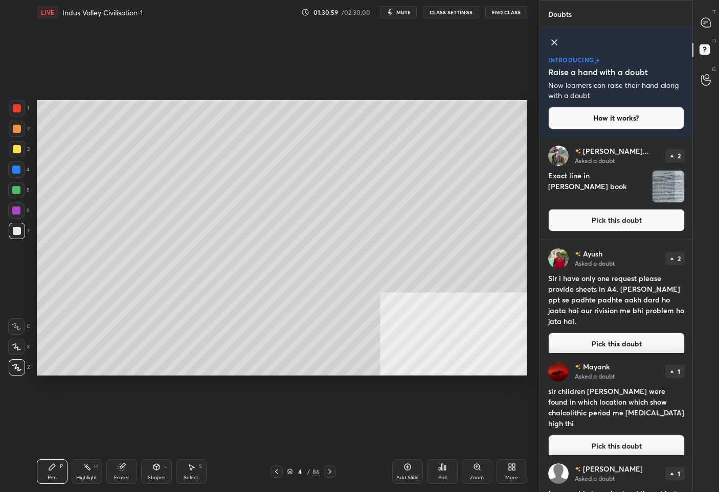
click at [589, 333] on button "Pick this doubt" at bounding box center [616, 344] width 136 height 22
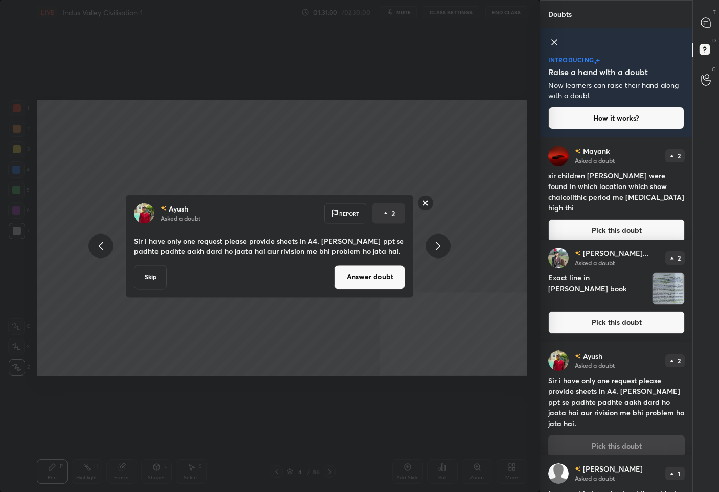
click at [437, 204] on div "[PERSON_NAME] Asked a doubt Report 2 Sir i have only one request please provide…" at bounding box center [269, 246] width 386 height 104
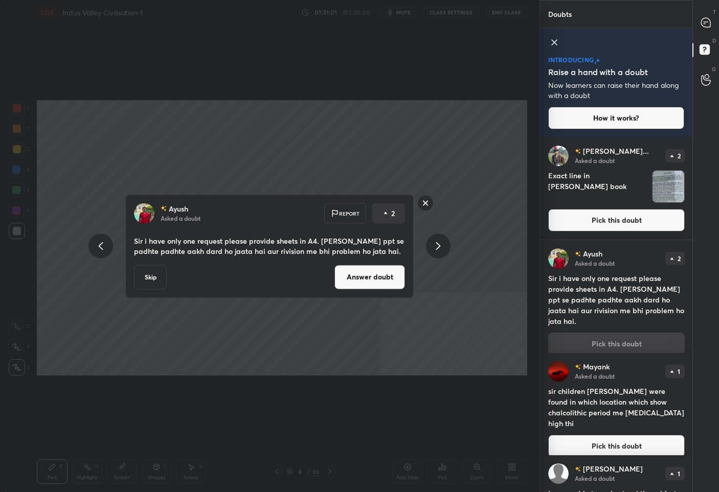
click at [427, 203] on rect at bounding box center [426, 203] width 16 height 16
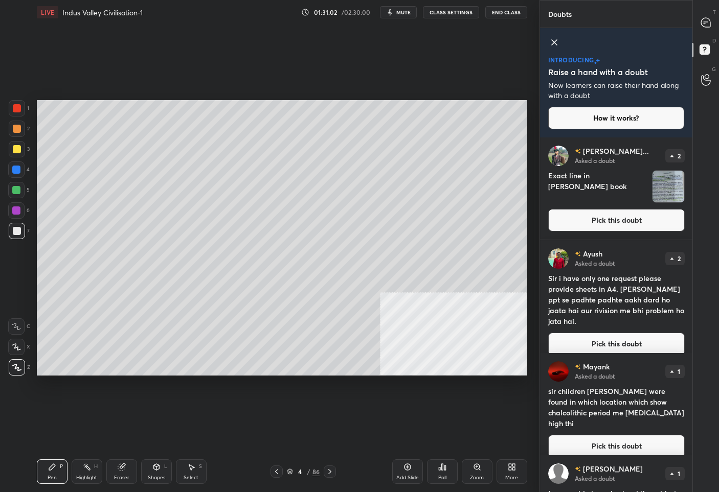
click at [559, 212] on button "Pick this doubt" at bounding box center [616, 220] width 136 height 22
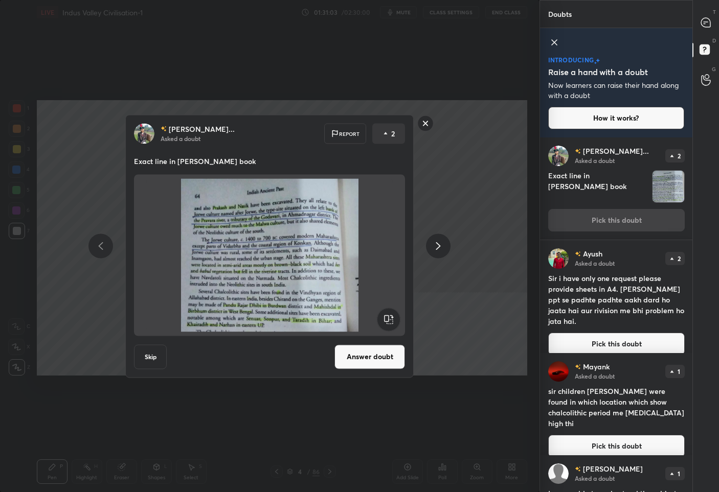
click at [371, 358] on button "Answer doubt" at bounding box center [369, 357] width 71 height 25
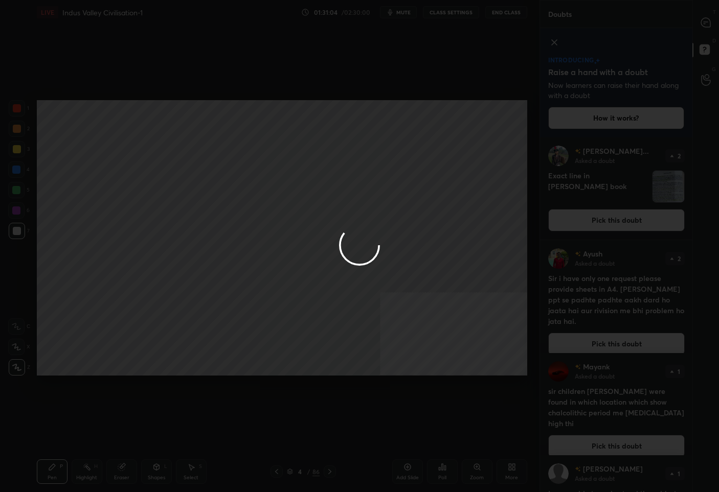
click at [703, 14] on div at bounding box center [359, 246] width 719 height 492
click at [704, 24] on div at bounding box center [359, 246] width 719 height 492
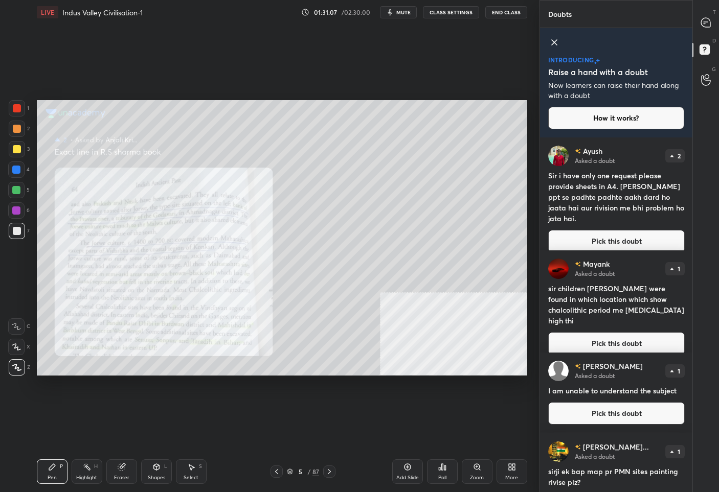
click at [19, 105] on div at bounding box center [17, 108] width 8 height 8
click at [490, 466] on div "Zoom" at bounding box center [477, 472] width 31 height 25
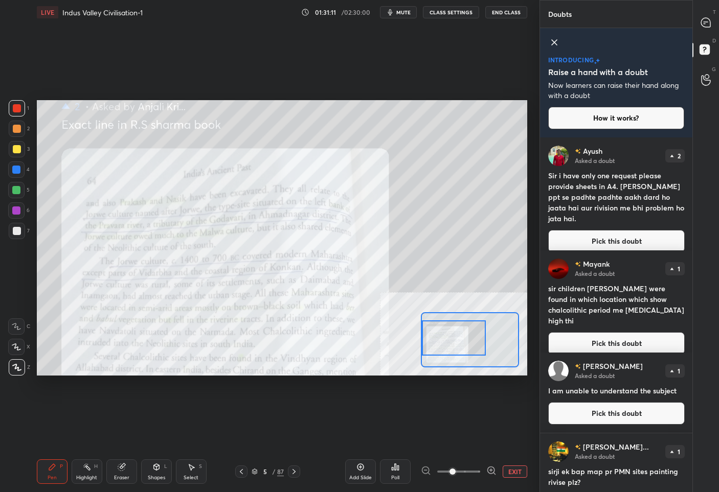
click at [420, 345] on div "Setting up your live class Poll for secs No correct answer Start poll" at bounding box center [282, 238] width 490 height 276
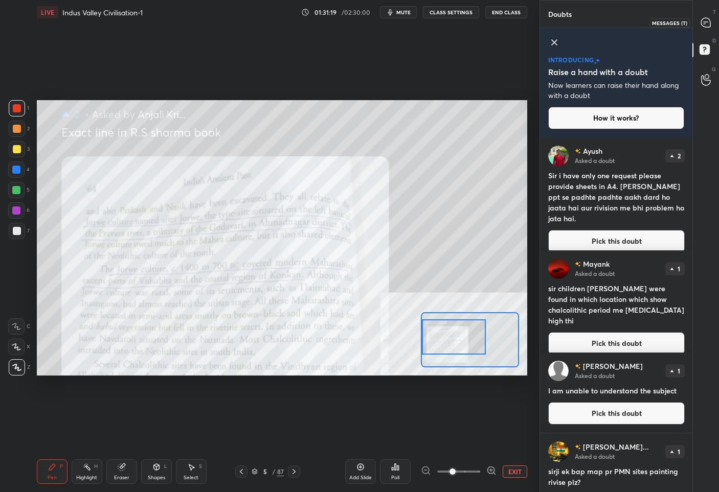
click at [711, 18] on icon at bounding box center [705, 22] width 11 height 11
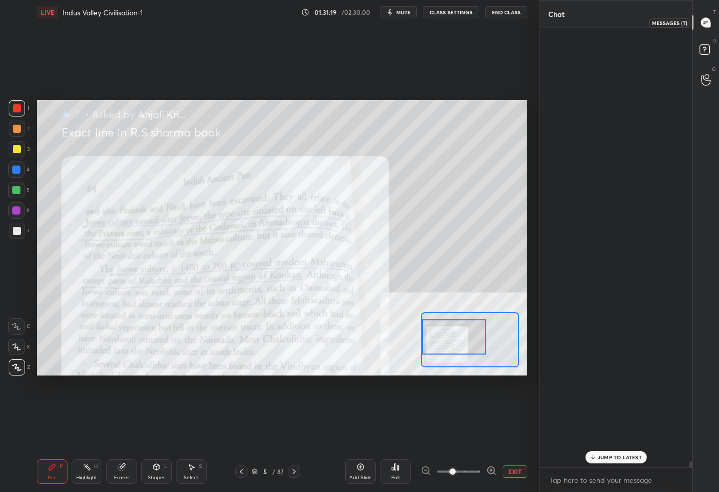
scroll to position [437, 149]
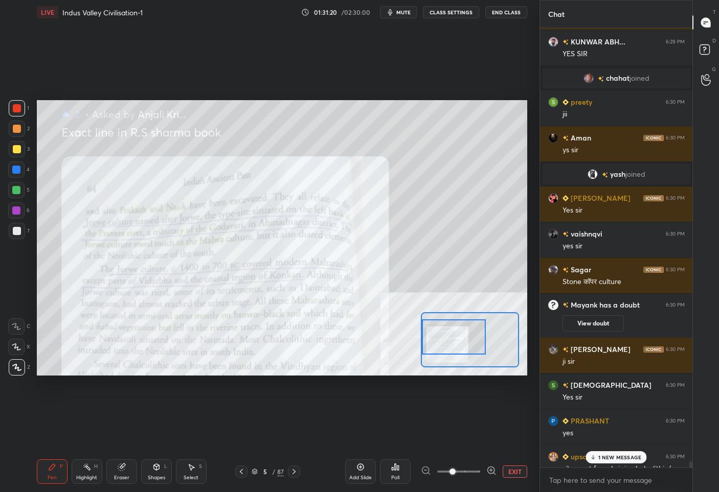
click at [607, 456] on p "1 NEW MESSAGE" at bounding box center [619, 457] width 43 height 6
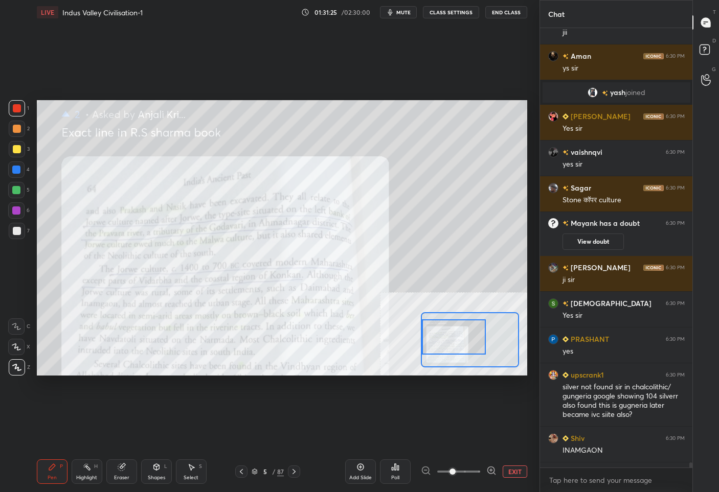
click at [520, 468] on button "EXIT" at bounding box center [514, 472] width 25 height 12
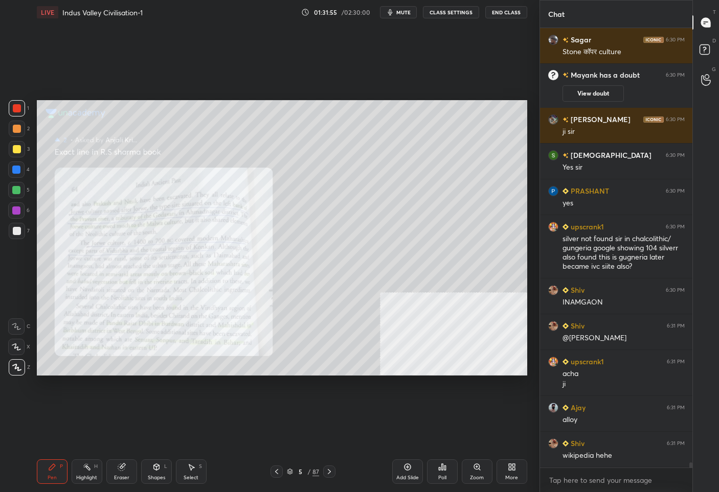
scroll to position [36016, 0]
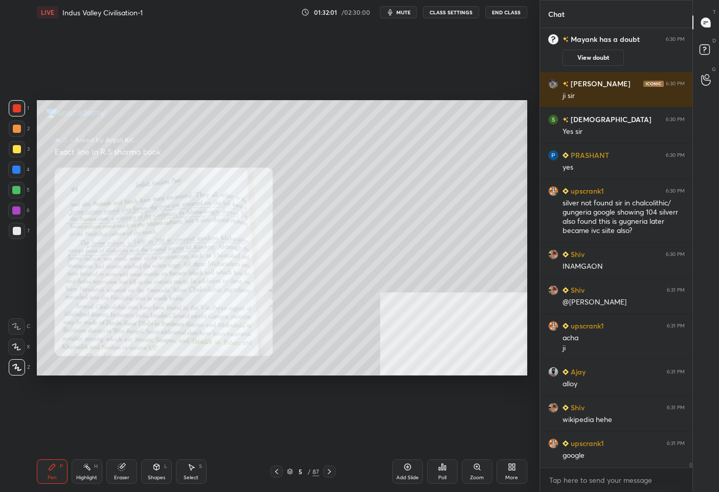
click at [297, 469] on div "5" at bounding box center [300, 472] width 10 height 6
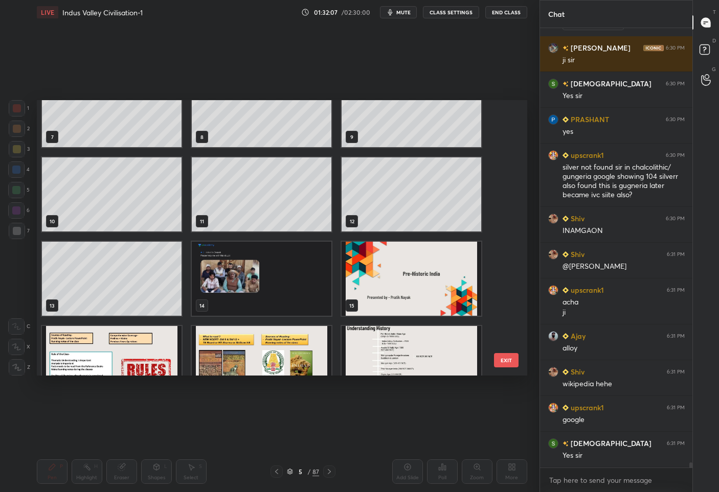
scroll to position [36088, 0]
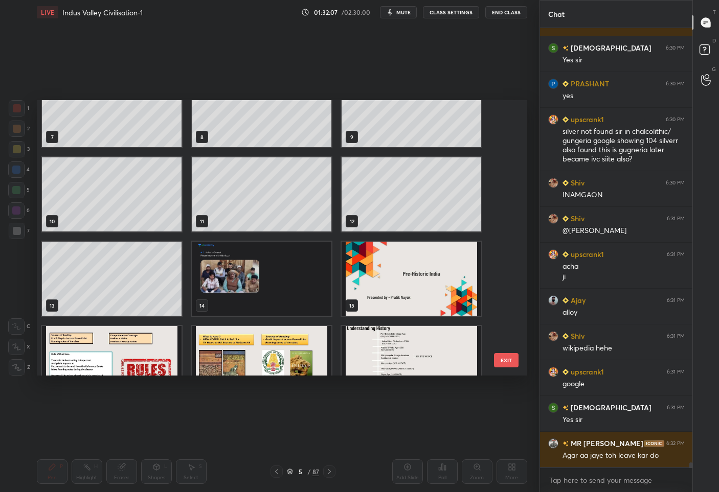
click at [258, 267] on img "grid" at bounding box center [262, 279] width 140 height 74
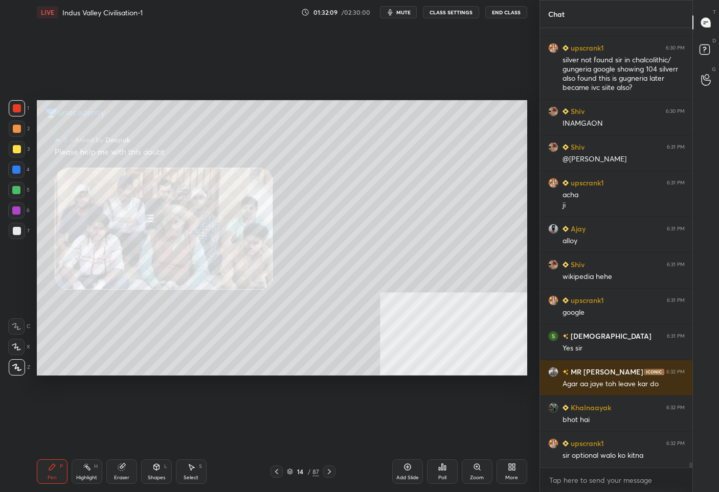
scroll to position [36170, 0]
click at [405, 475] on div "Add Slide" at bounding box center [407, 477] width 22 height 5
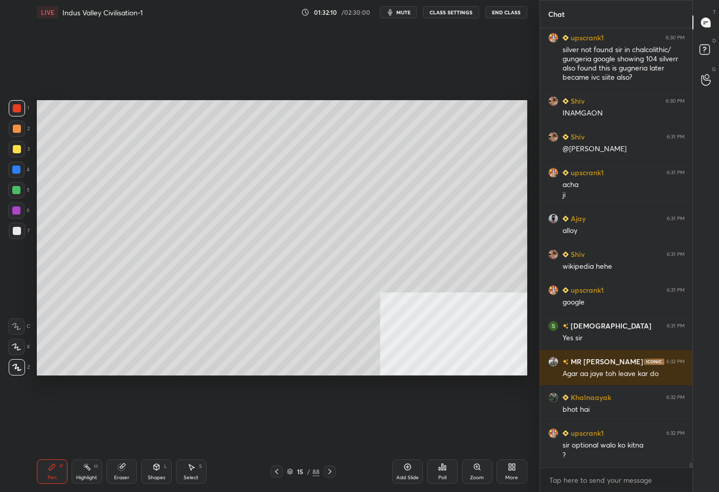
scroll to position [36224, 0]
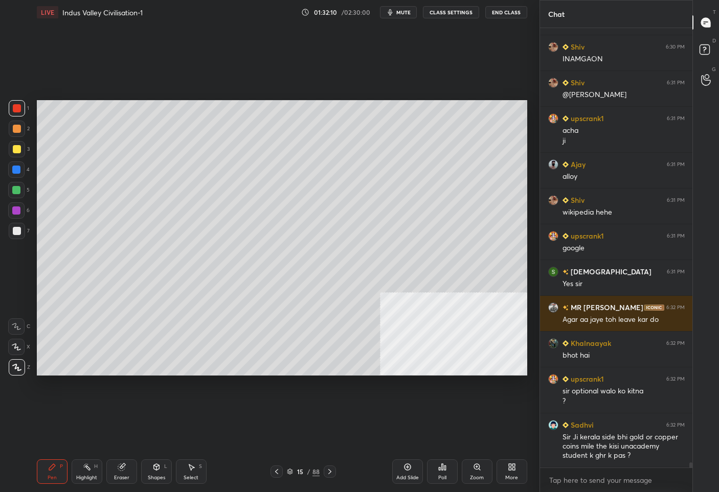
click at [16, 151] on div at bounding box center [17, 149] width 8 height 8
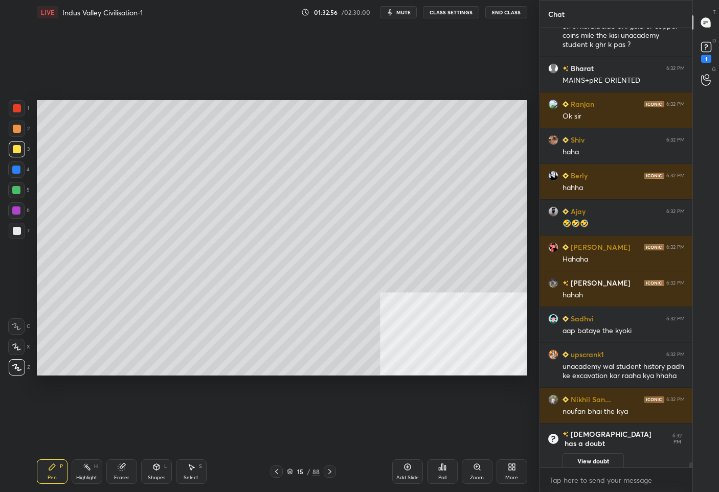
scroll to position [36193, 0]
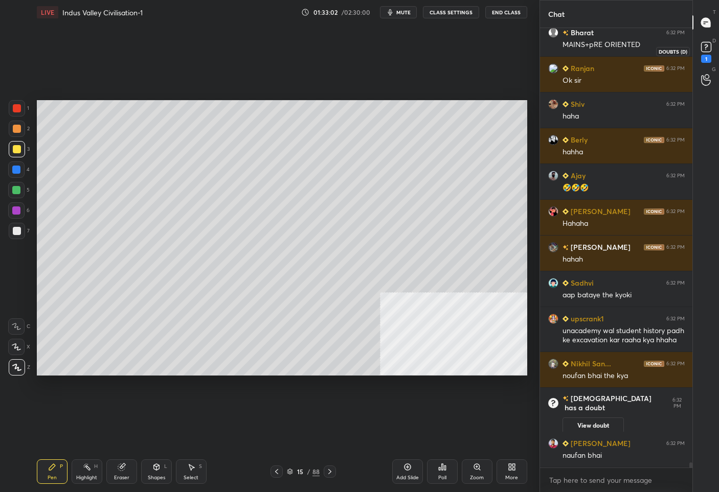
click at [700, 44] on icon at bounding box center [705, 46] width 15 height 15
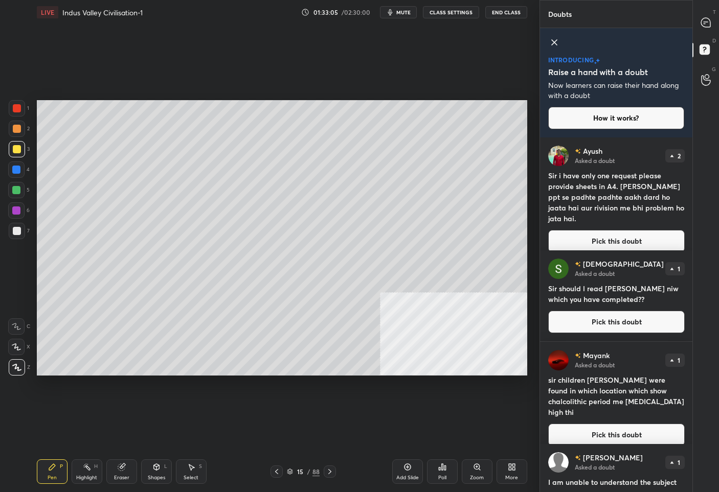
click at [626, 324] on button "Pick this doubt" at bounding box center [616, 322] width 136 height 22
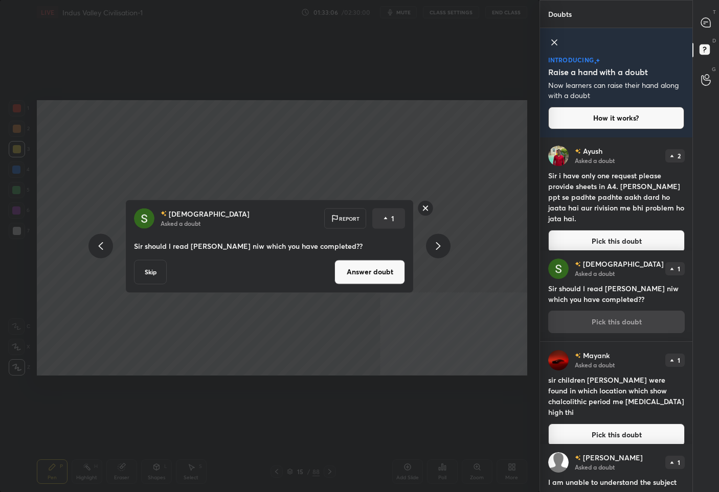
click at [347, 271] on button "Answer doubt" at bounding box center [369, 272] width 71 height 25
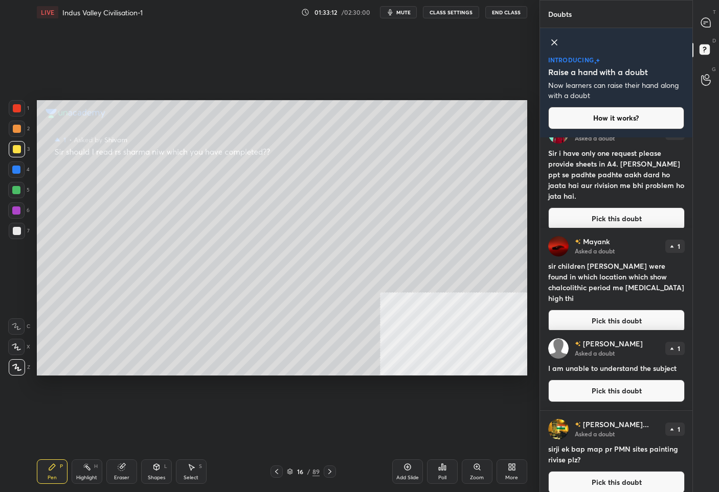
scroll to position [33, 0]
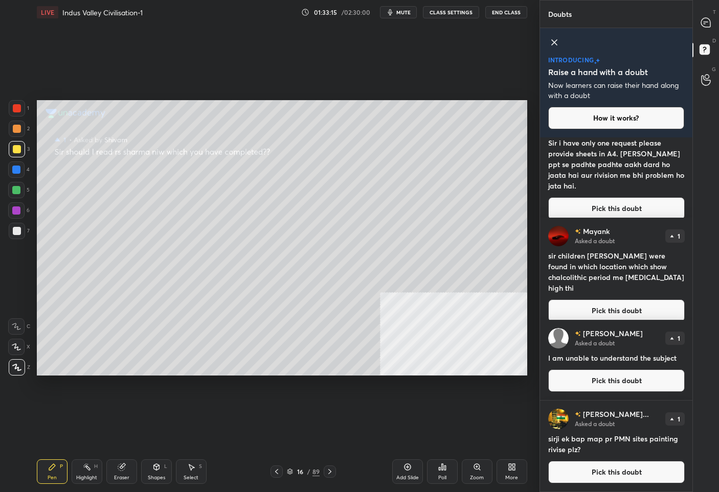
click at [612, 303] on button "Pick this doubt" at bounding box center [616, 311] width 136 height 22
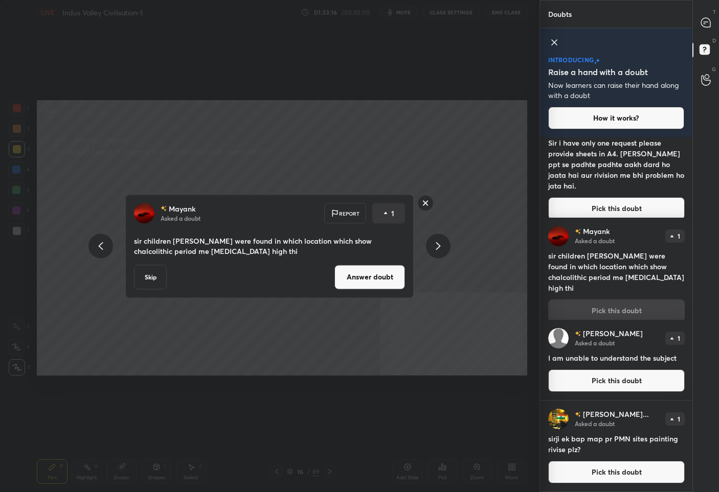
click at [357, 273] on button "Answer doubt" at bounding box center [369, 277] width 71 height 25
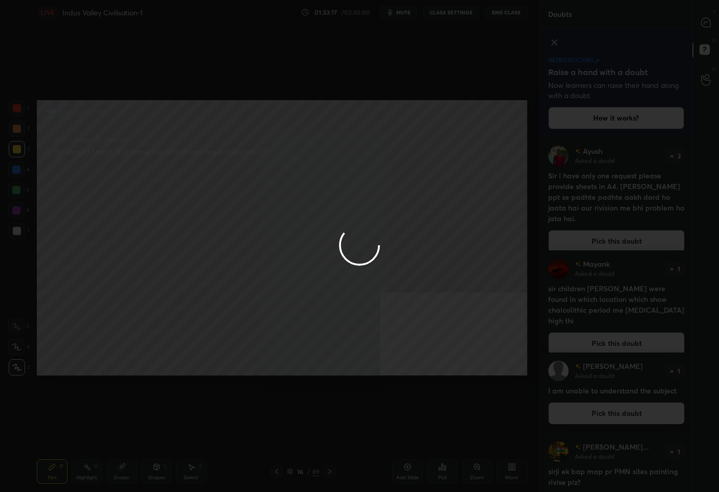
click at [701, 21] on div at bounding box center [359, 246] width 719 height 492
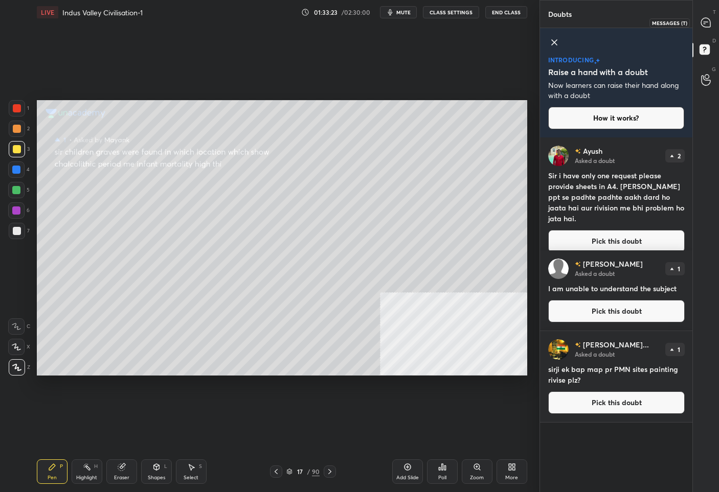
click at [707, 28] on div at bounding box center [706, 22] width 20 height 18
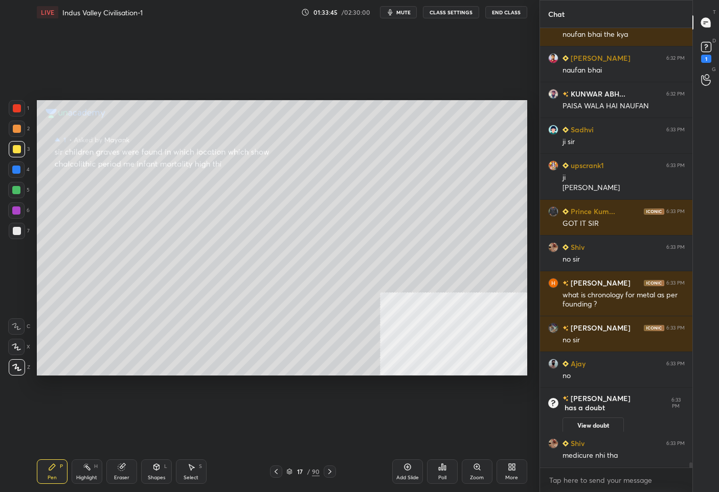
scroll to position [36425, 0]
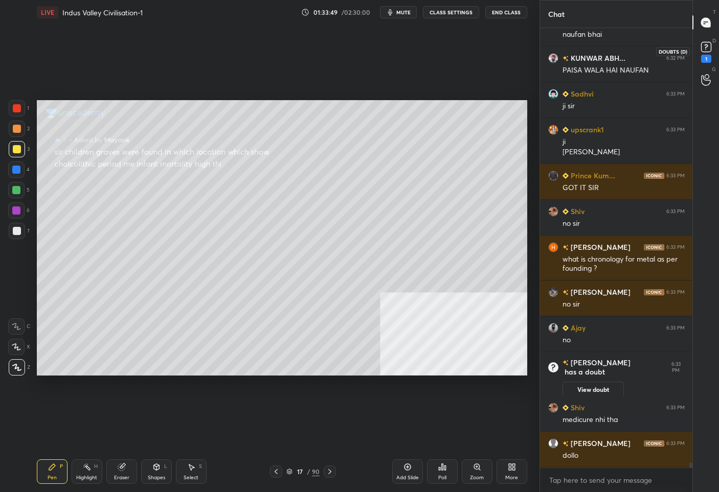
click at [706, 47] on icon at bounding box center [706, 46] width 4 height 4
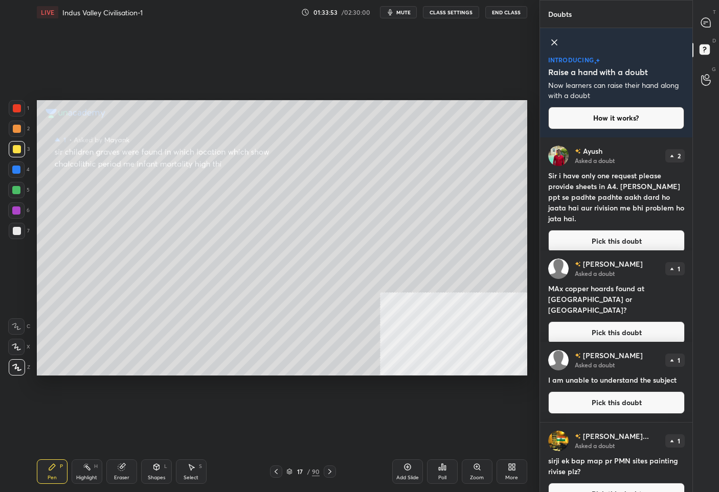
click at [623, 322] on button "Pick this doubt" at bounding box center [616, 333] width 136 height 22
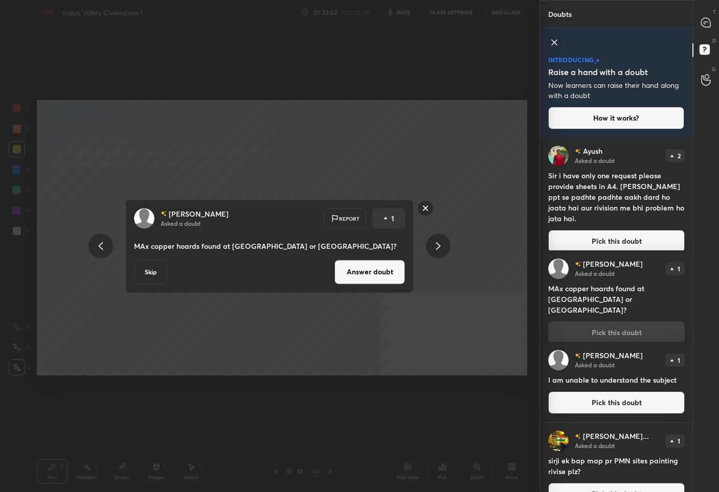
click at [360, 274] on button "Answer doubt" at bounding box center [369, 272] width 71 height 25
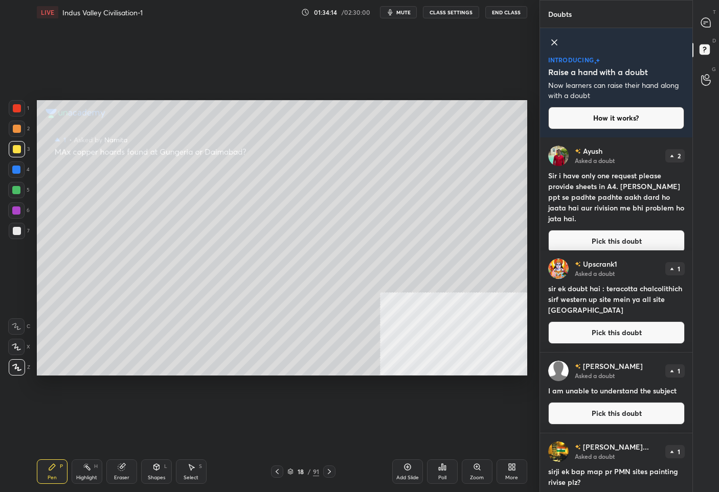
click at [600, 337] on button "Pick this doubt" at bounding box center [616, 333] width 136 height 22
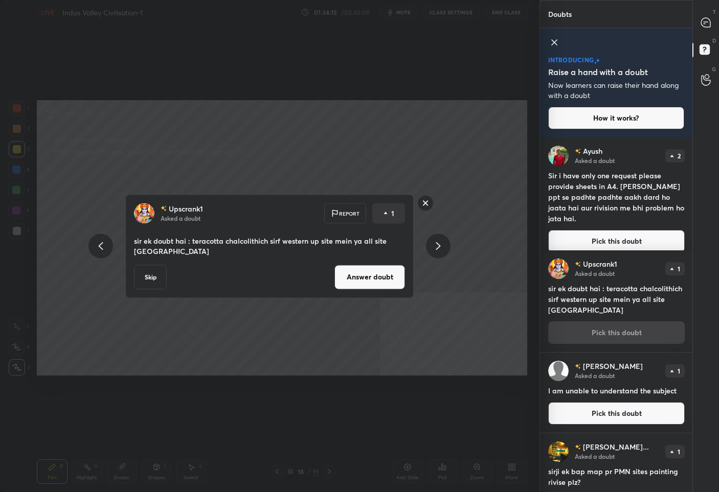
click at [370, 282] on button "Answer doubt" at bounding box center [369, 277] width 71 height 25
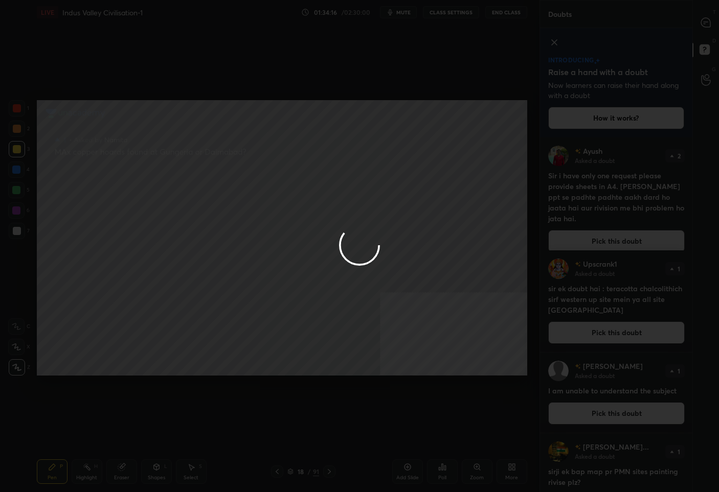
click at [706, 18] on div at bounding box center [359, 246] width 719 height 492
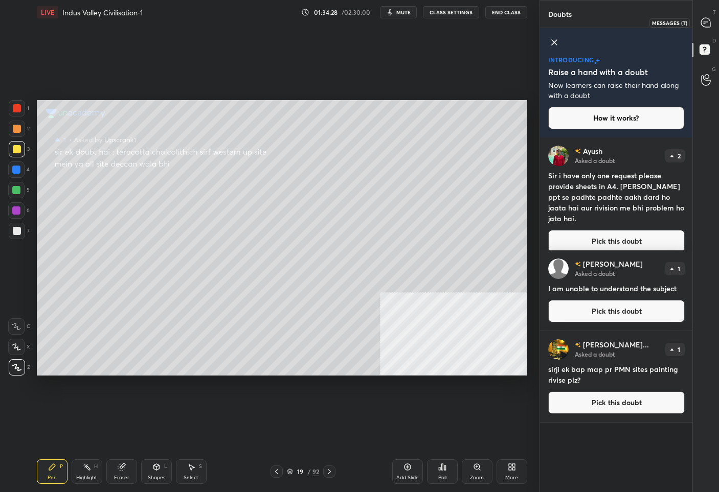
click at [697, 25] on div at bounding box center [706, 22] width 20 height 18
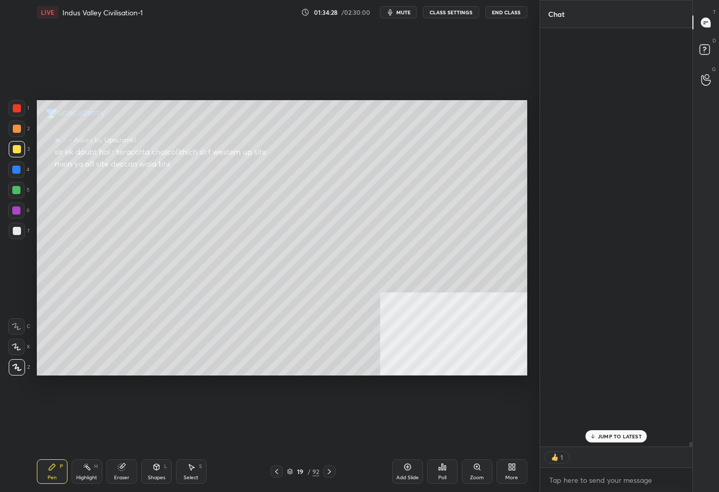
scroll to position [416, 149]
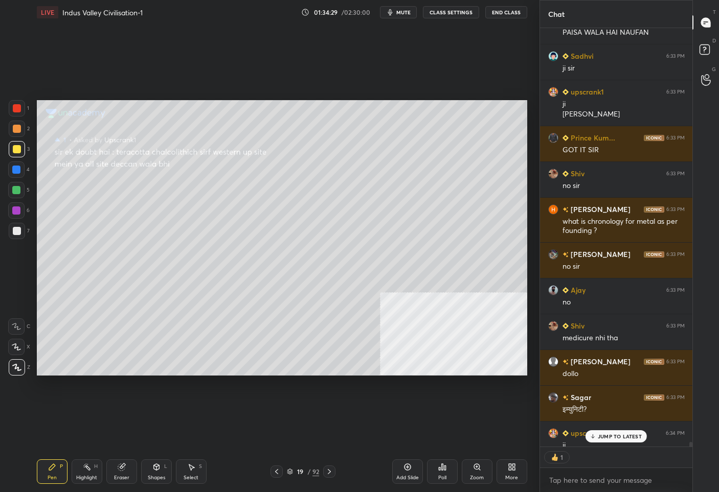
click at [596, 438] on icon at bounding box center [592, 436] width 7 height 6
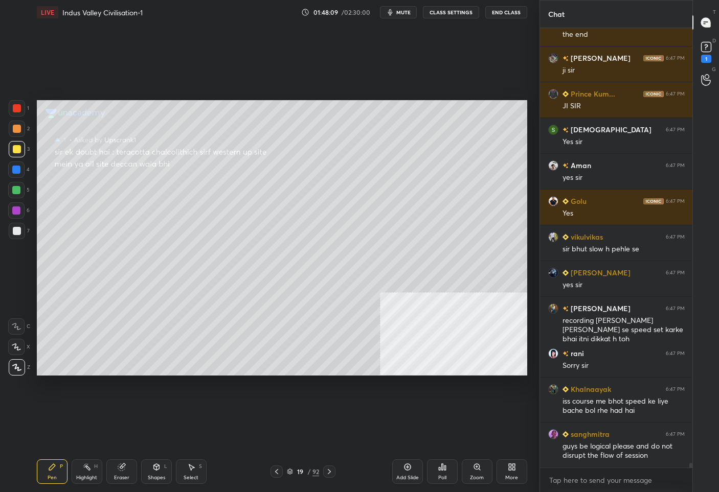
scroll to position [40670, 0]
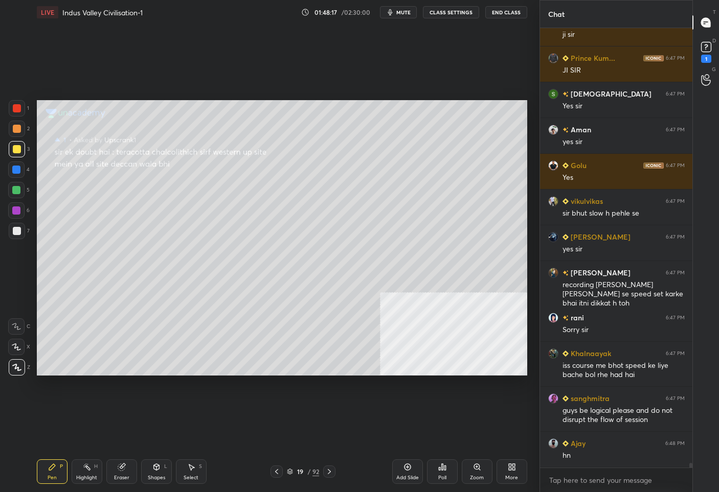
click at [408, 479] on div "Add Slide" at bounding box center [407, 477] width 22 height 5
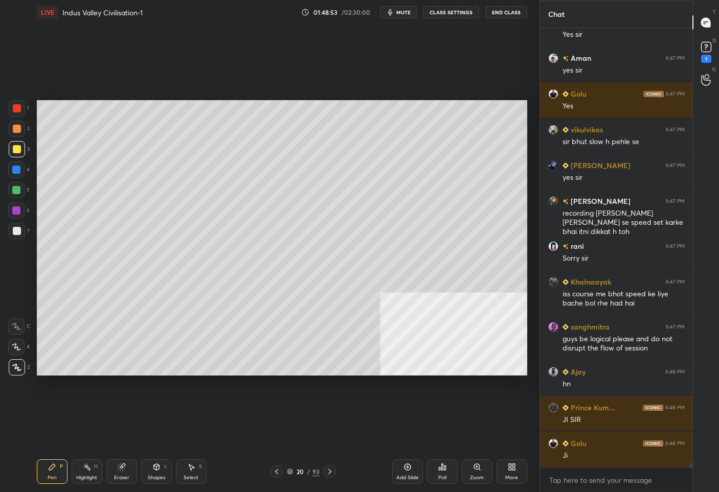
scroll to position [40777, 0]
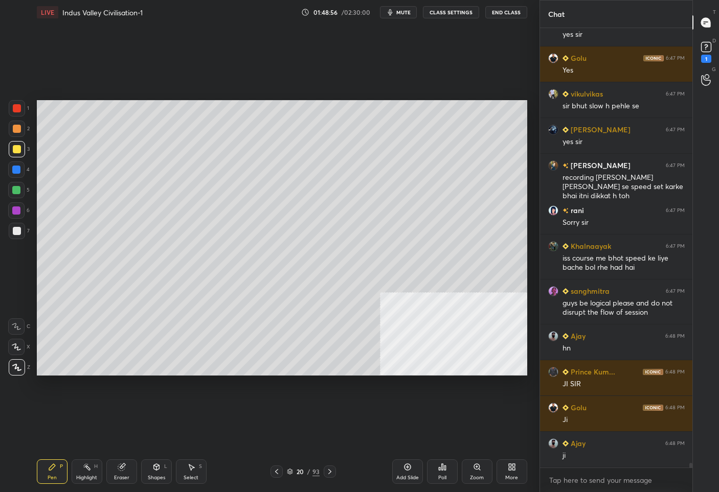
drag, startPoint x: 299, startPoint y: 469, endPoint x: 309, endPoint y: 453, distance: 19.1
click at [300, 469] on div "20" at bounding box center [300, 472] width 10 height 6
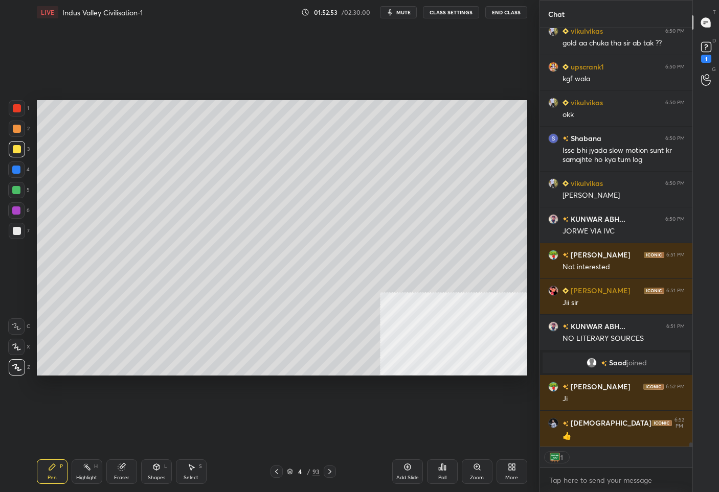
scroll to position [40984, 0]
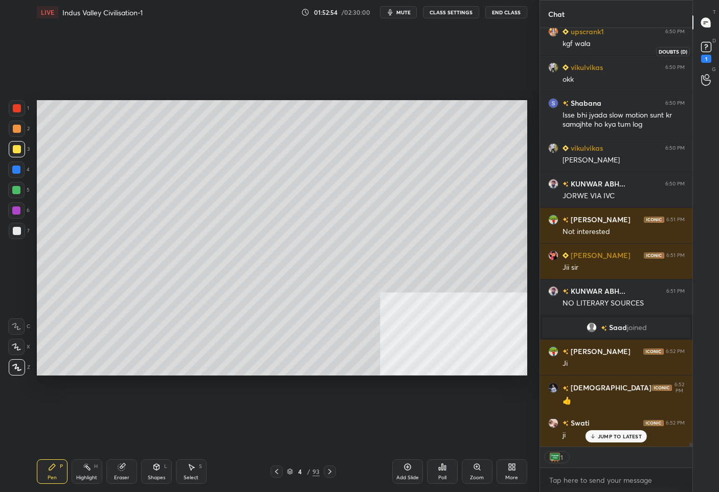
click at [706, 47] on icon at bounding box center [705, 46] width 15 height 15
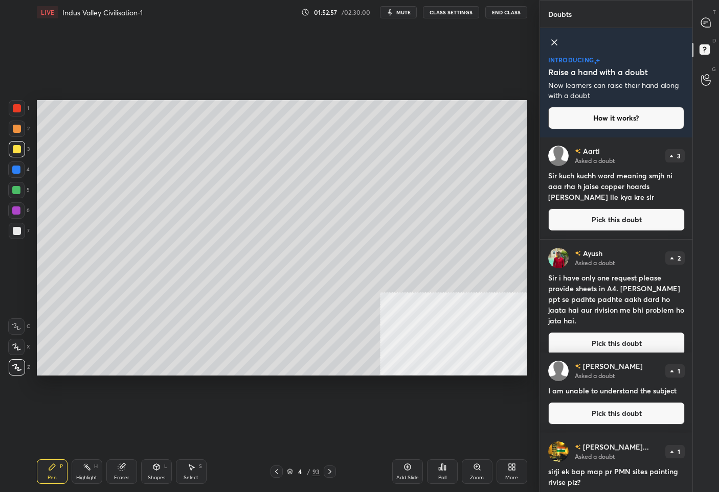
drag, startPoint x: 602, startPoint y: 220, endPoint x: 603, endPoint y: 213, distance: 6.7
click at [602, 219] on button "Pick this doubt" at bounding box center [616, 220] width 136 height 22
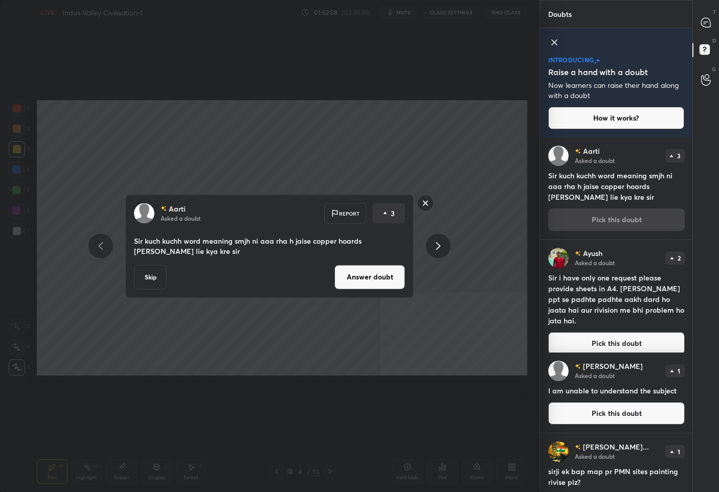
drag, startPoint x: 384, startPoint y: 279, endPoint x: 387, endPoint y: 271, distance: 7.8
click at [386, 277] on button "Answer doubt" at bounding box center [369, 277] width 71 height 25
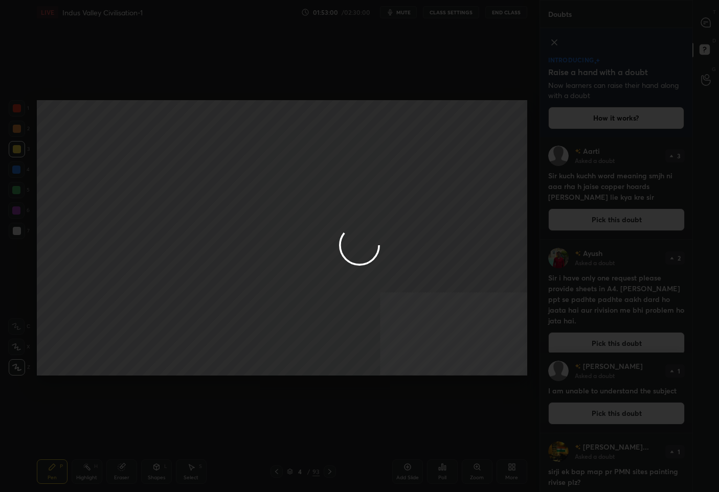
click at [703, 25] on div at bounding box center [359, 246] width 719 height 492
click at [705, 24] on icon at bounding box center [705, 22] width 9 height 9
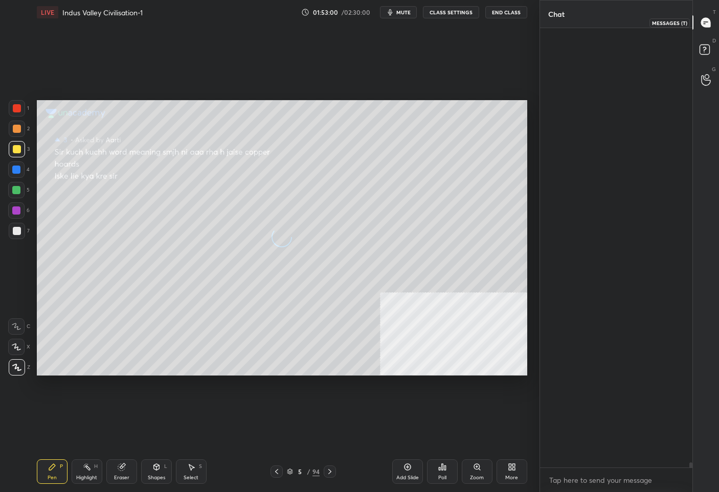
scroll to position [437, 149]
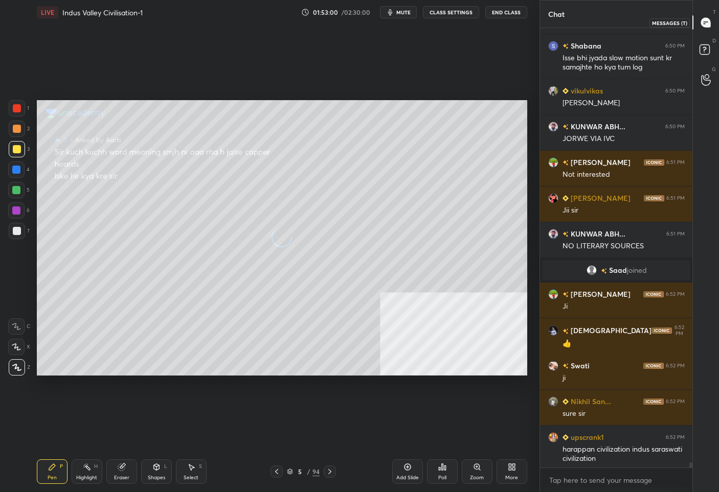
click at [705, 24] on icon at bounding box center [705, 22] width 11 height 11
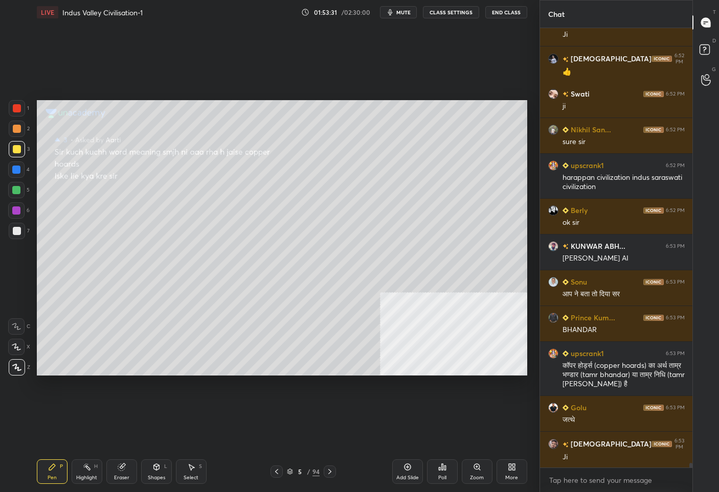
scroll to position [41621, 0]
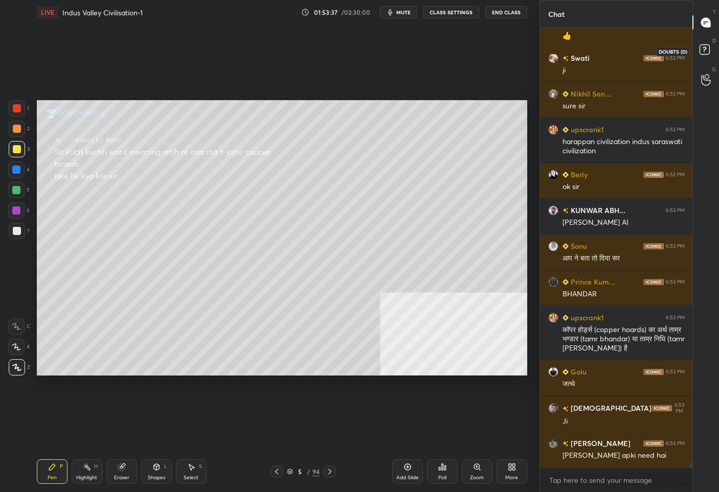
click at [703, 51] on icon at bounding box center [704, 49] width 4 height 4
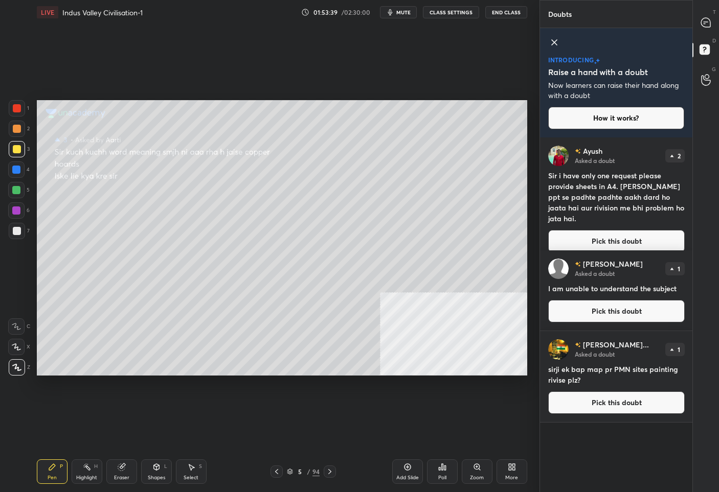
click at [589, 314] on button "Pick this doubt" at bounding box center [616, 311] width 136 height 22
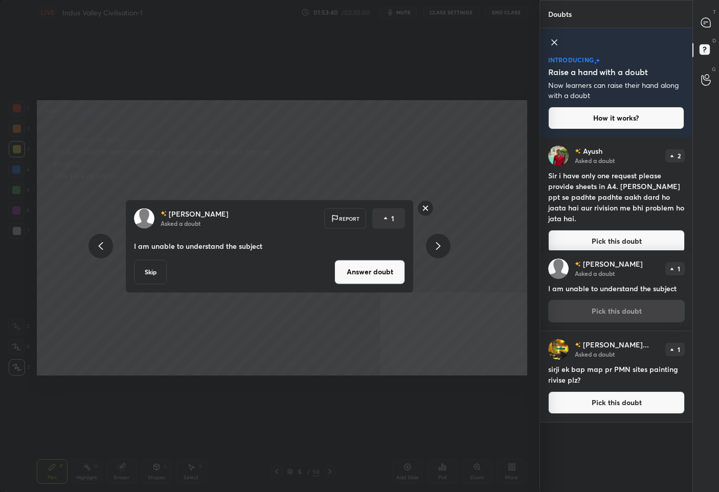
click at [377, 267] on button "Answer doubt" at bounding box center [369, 272] width 71 height 25
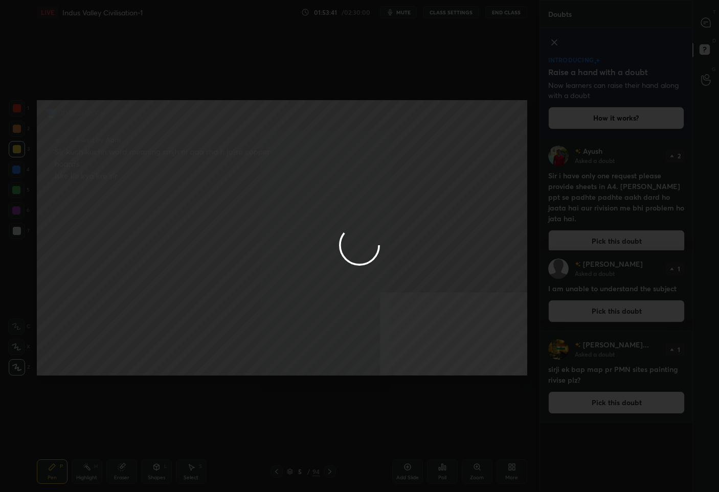
click at [710, 24] on div at bounding box center [359, 246] width 719 height 492
click at [709, 23] on div at bounding box center [359, 246] width 719 height 492
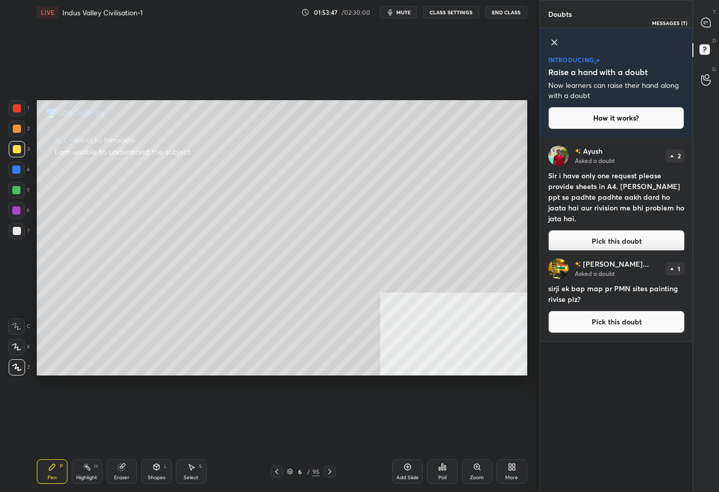
click at [704, 18] on icon at bounding box center [705, 22] width 9 height 9
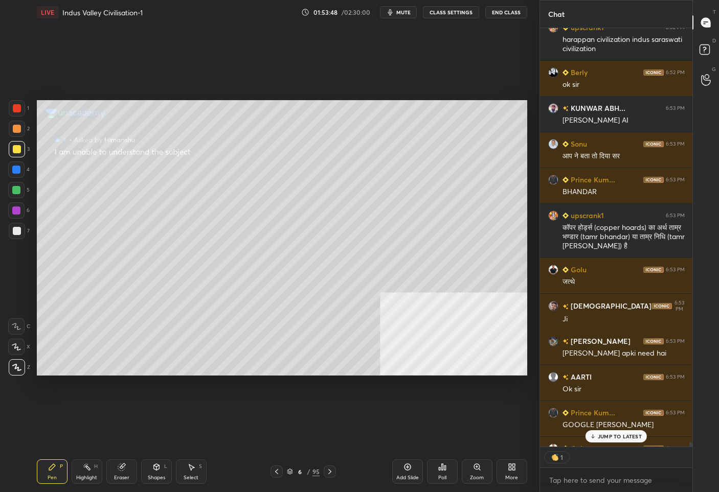
scroll to position [3, 3]
click at [610, 437] on p "1 NEW MESSAGE" at bounding box center [619, 436] width 43 height 6
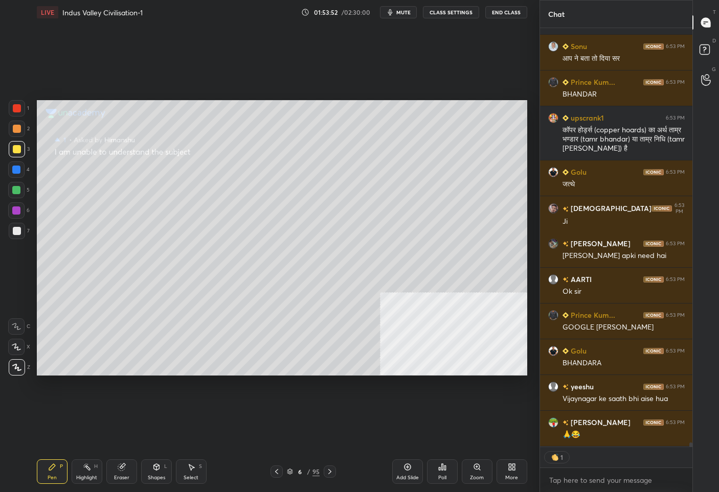
scroll to position [41830, 0]
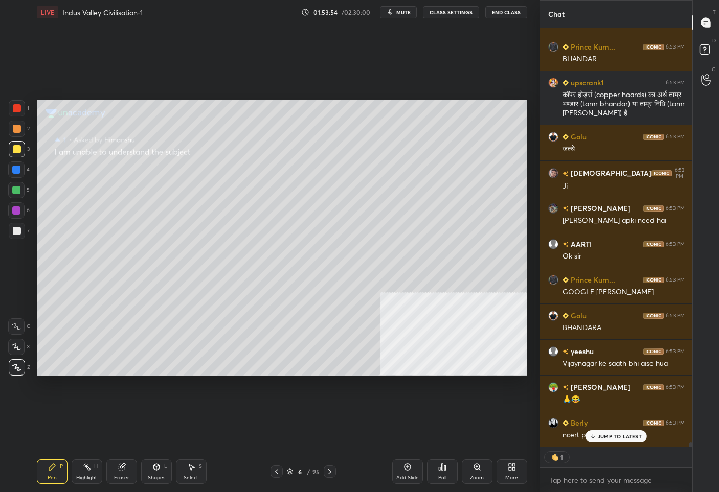
click at [606, 438] on p "JUMP TO LATEST" at bounding box center [620, 436] width 44 height 6
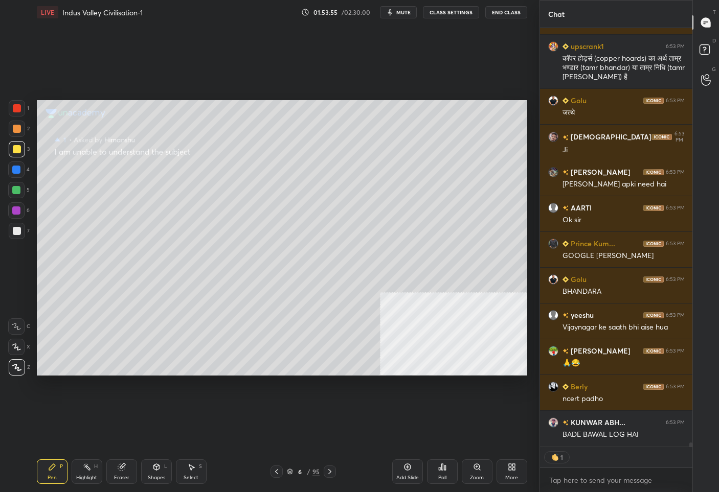
click at [291, 473] on icon at bounding box center [290, 472] width 6 height 6
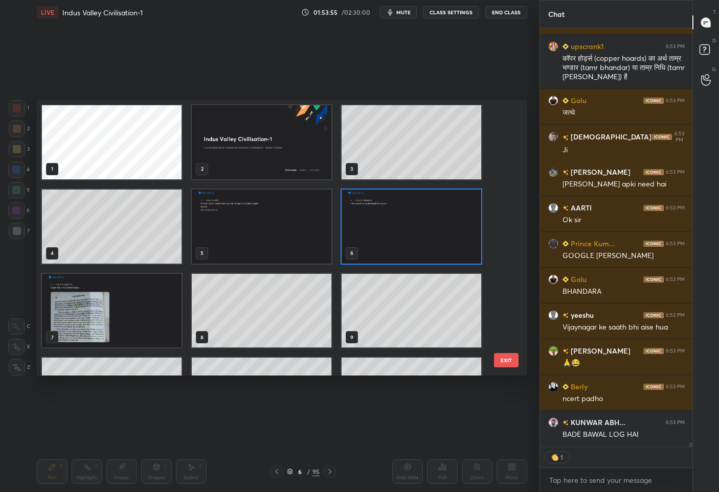
scroll to position [272, 485]
click at [285, 144] on img "grid" at bounding box center [262, 142] width 140 height 74
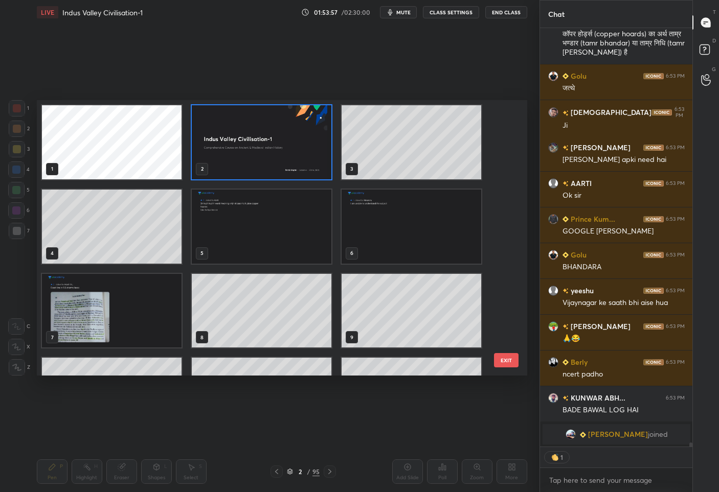
click at [285, 144] on img "grid" at bounding box center [262, 142] width 140 height 74
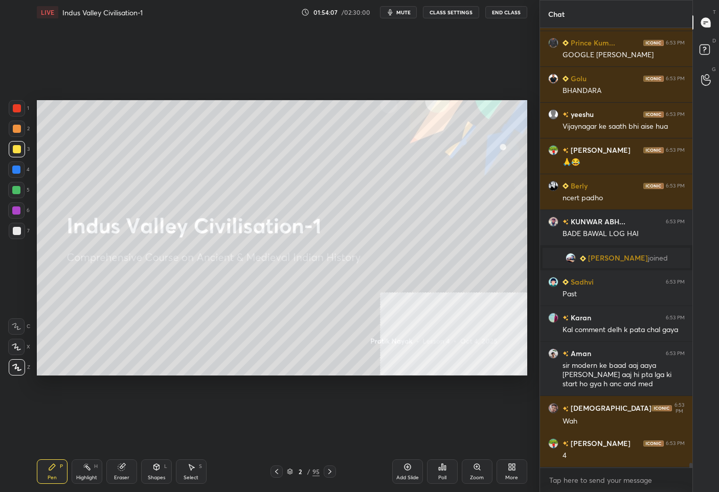
scroll to position [41505, 0]
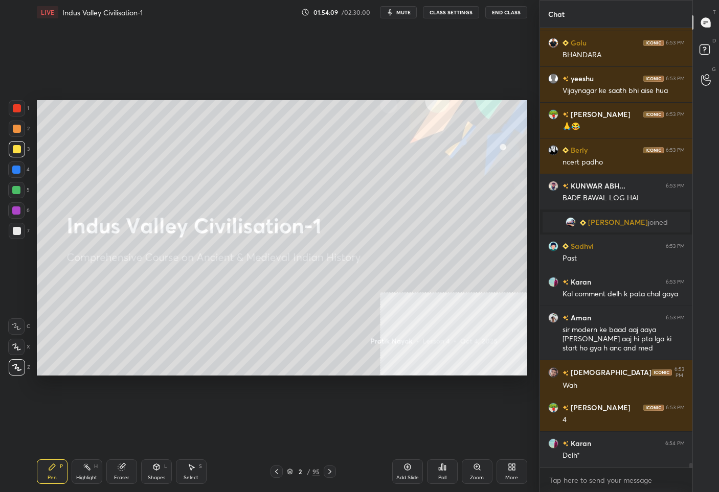
click at [304, 472] on div "2" at bounding box center [300, 472] width 10 height 6
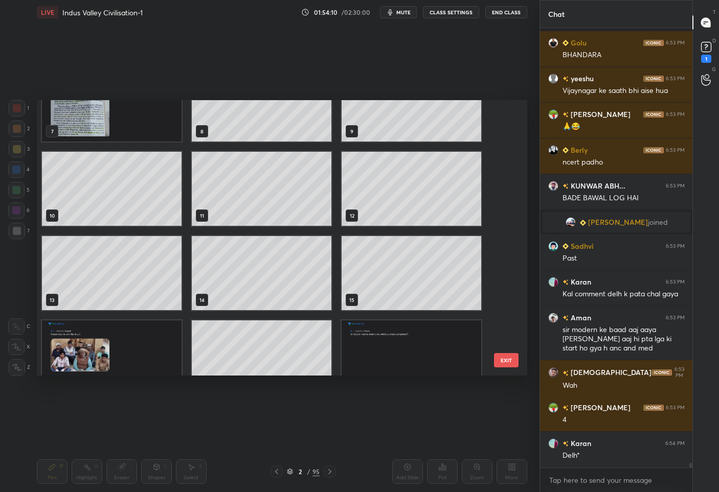
scroll to position [41549, 0]
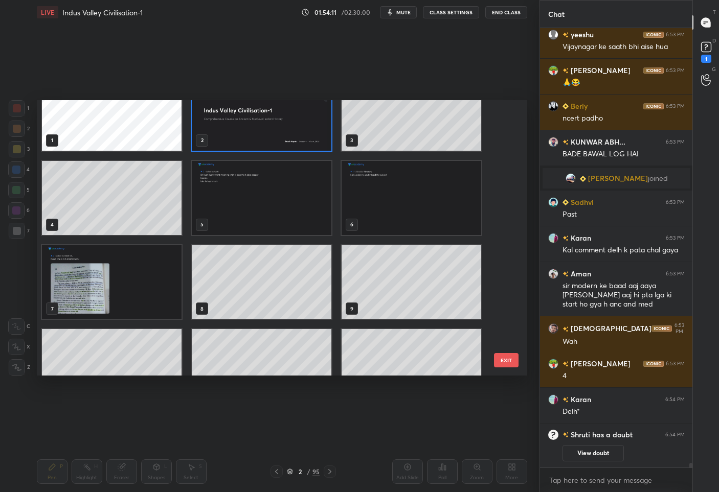
click at [387, 187] on img "grid" at bounding box center [411, 198] width 140 height 74
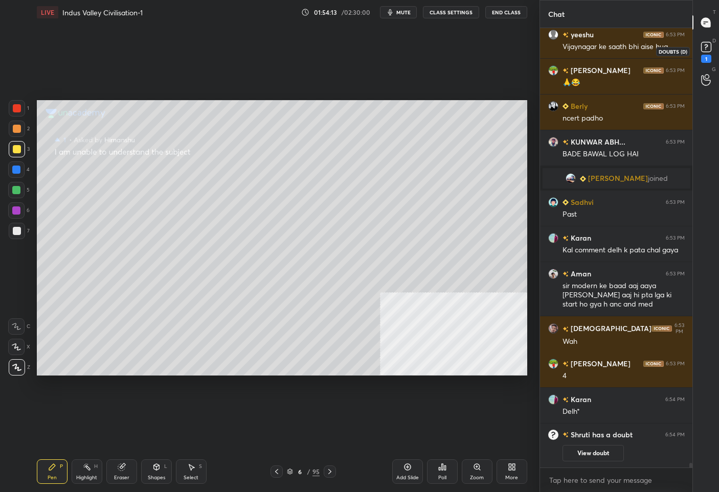
click at [706, 43] on rect at bounding box center [706, 47] width 10 height 10
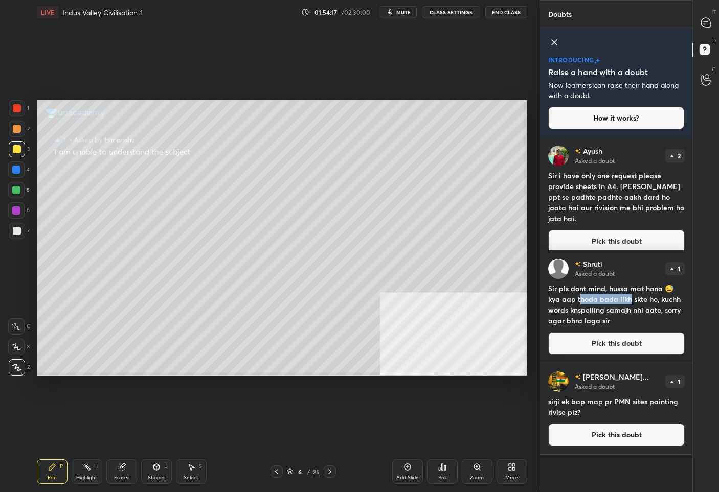
drag, startPoint x: 580, startPoint y: 303, endPoint x: 631, endPoint y: 297, distance: 51.4
click at [631, 297] on h4 "Sir pls dont mind, hussa mat hona 😅 kya aap thoda bada likh skte ho, kuchh word…" at bounding box center [616, 304] width 136 height 43
click at [590, 312] on h4 "Sir pls dont mind, hussa mat hona 😅 kya aap thoda bada likh skte ho, kuchh word…" at bounding box center [616, 304] width 136 height 43
drag, startPoint x: 578, startPoint y: 312, endPoint x: 619, endPoint y: 322, distance: 41.4
click at [619, 322] on h4 "Sir pls dont mind, hussa mat hona 😅 kya aap thoda bada likh skte ho, kuchh word…" at bounding box center [616, 304] width 136 height 43
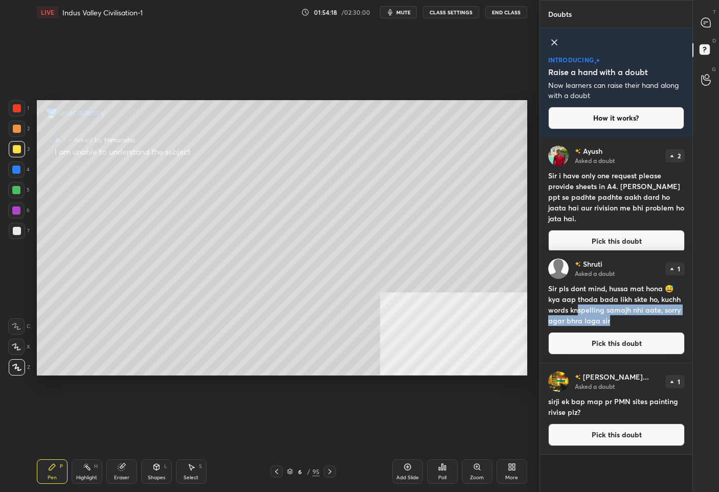
click at [619, 322] on h4 "Sir pls dont mind, hussa mat hona 😅 kya aap thoda bada likh skte ho, kuchh word…" at bounding box center [616, 304] width 136 height 43
click at [707, 22] on icon at bounding box center [705, 22] width 9 height 9
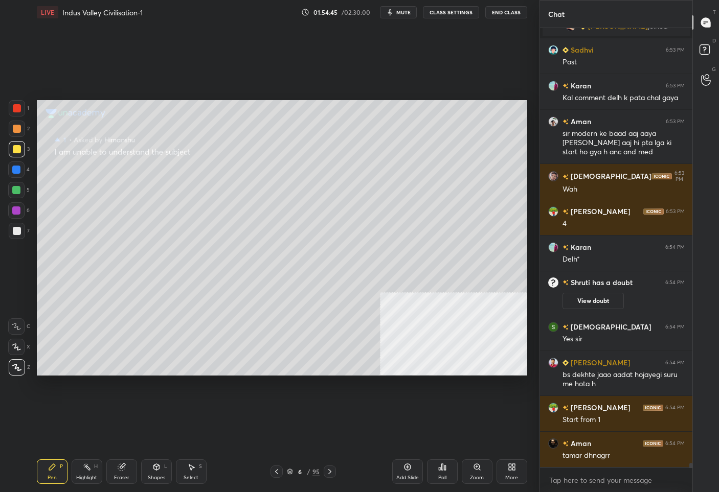
click at [290, 469] on icon at bounding box center [290, 472] width 6 height 6
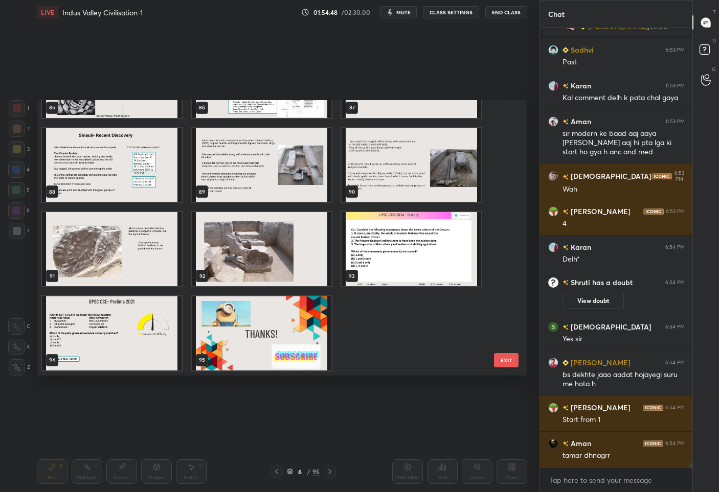
click at [124, 312] on img "grid" at bounding box center [112, 333] width 140 height 74
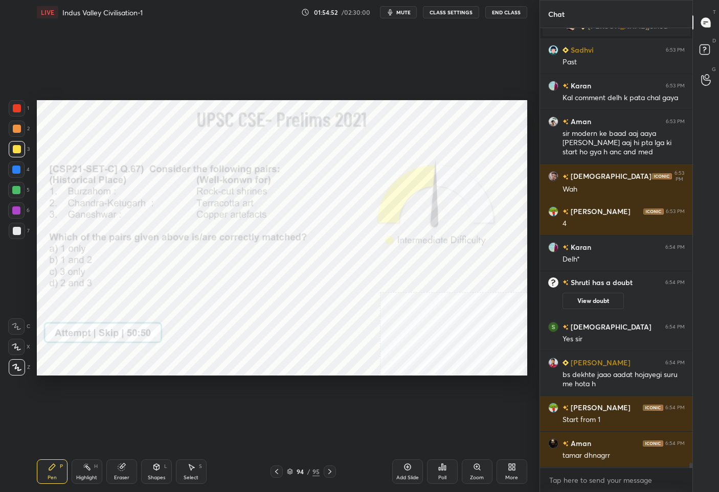
click at [19, 107] on div at bounding box center [17, 108] width 8 height 8
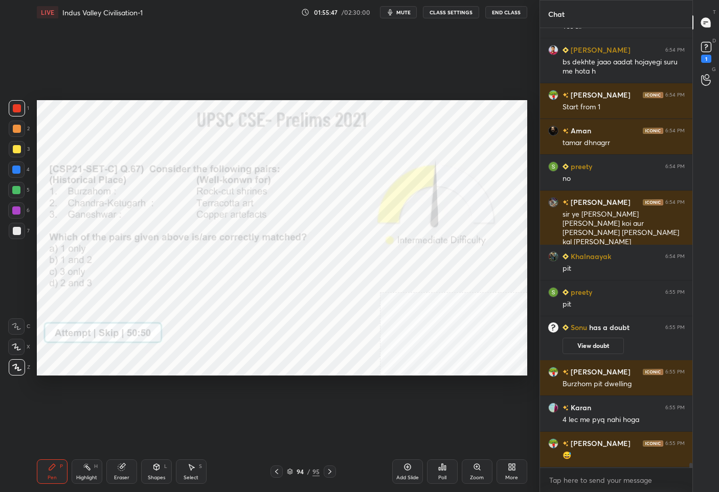
scroll to position [41869, 0]
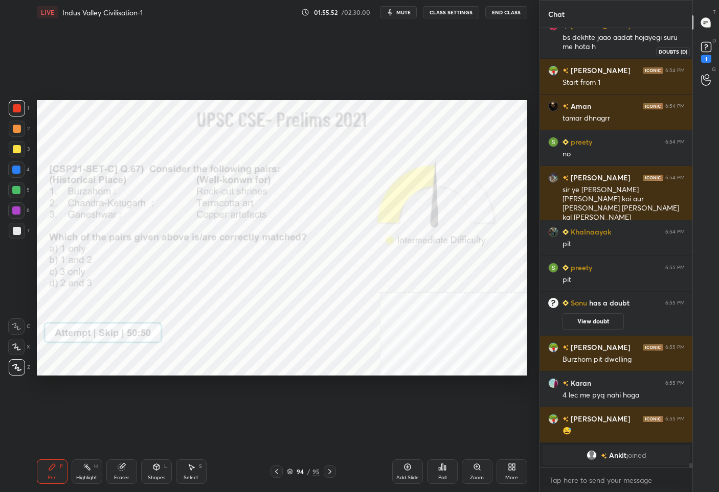
click at [700, 54] on icon at bounding box center [705, 46] width 15 height 15
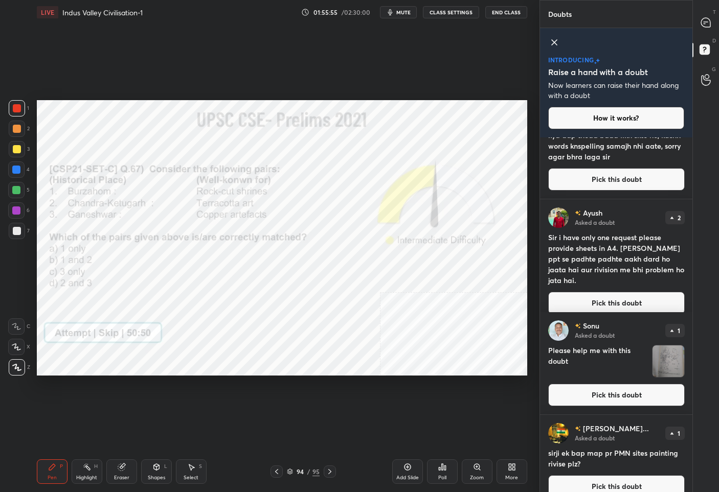
scroll to position [65, 0]
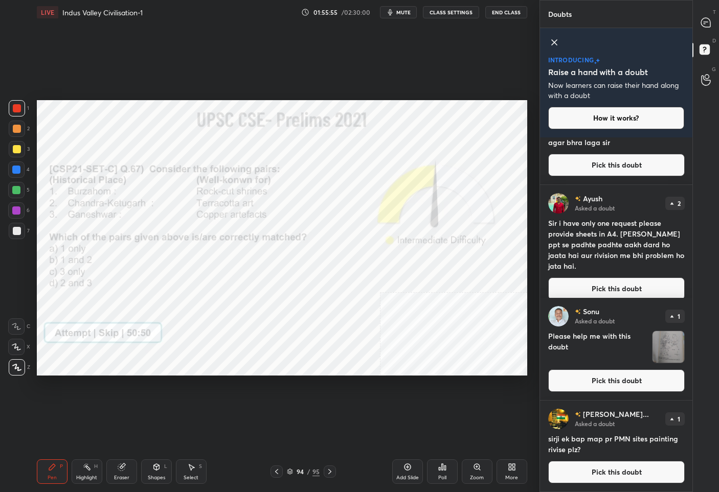
click at [621, 393] on div "[PERSON_NAME] Asked a doubt 1 Please help me with this doubt Pick this doubt" at bounding box center [616, 349] width 153 height 102
click at [620, 389] on button "Pick this doubt" at bounding box center [616, 381] width 136 height 22
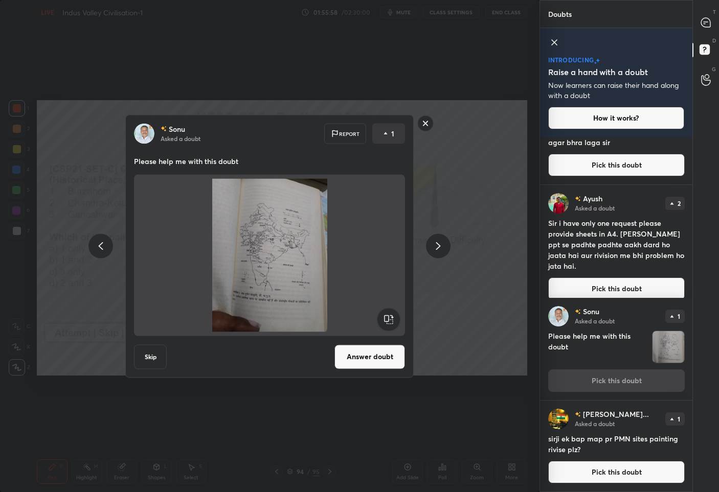
click at [426, 122] on rect at bounding box center [426, 124] width 16 height 16
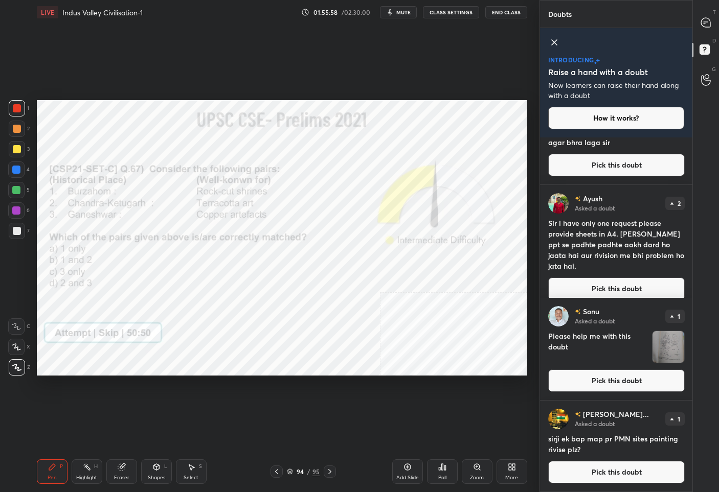
scroll to position [0, 0]
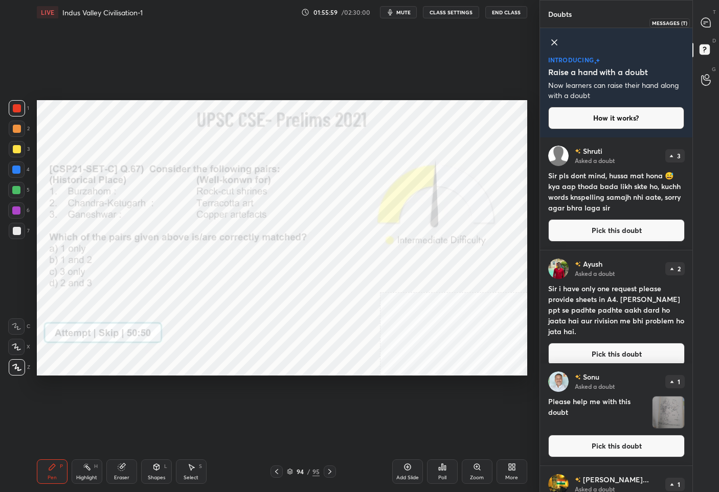
click at [711, 20] on div at bounding box center [706, 22] width 20 height 18
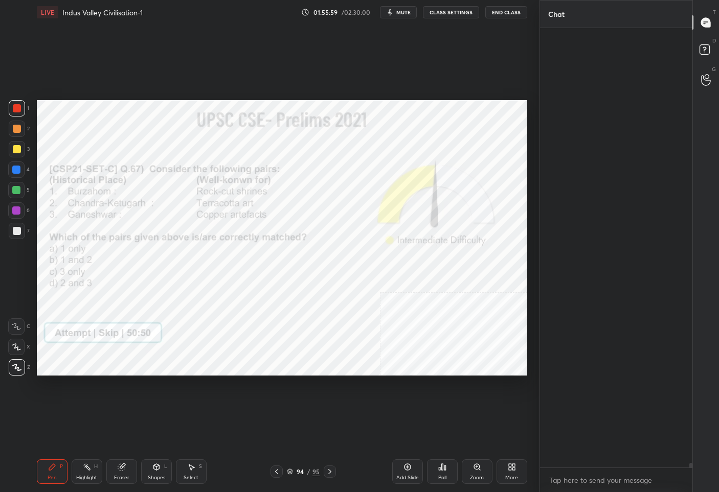
scroll to position [437, 149]
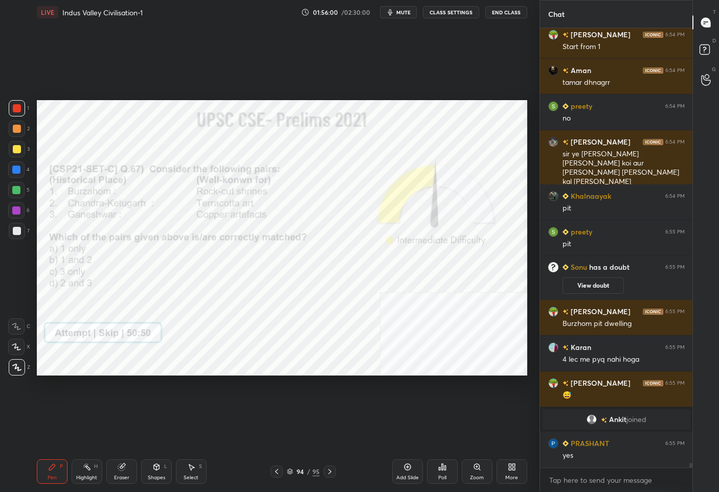
click at [302, 473] on div "94" at bounding box center [300, 472] width 10 height 6
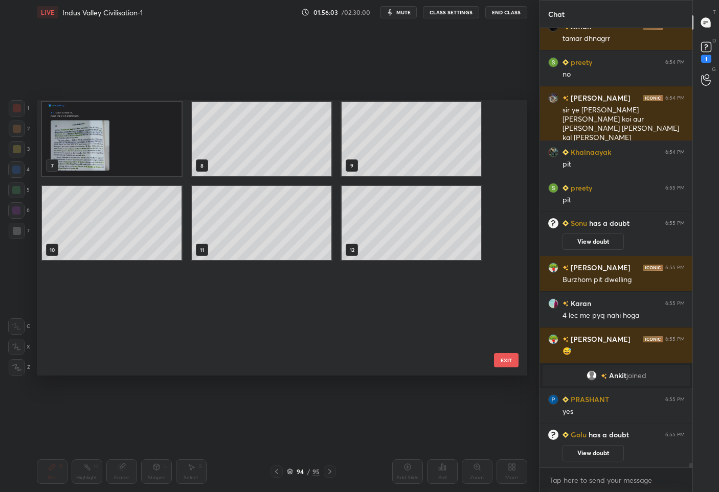
scroll to position [19, 0]
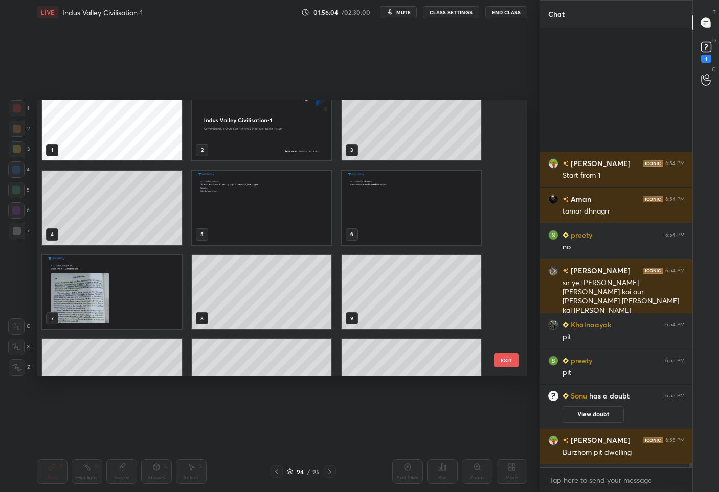
click at [363, 210] on img "grid" at bounding box center [411, 208] width 140 height 74
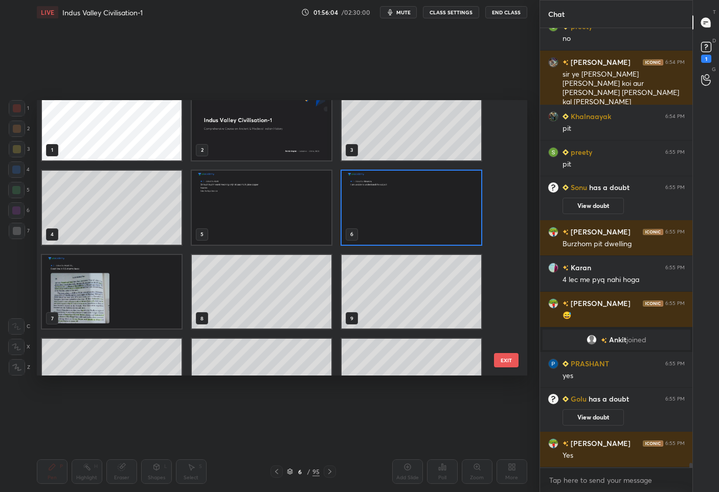
click at [363, 210] on img "grid" at bounding box center [411, 208] width 140 height 74
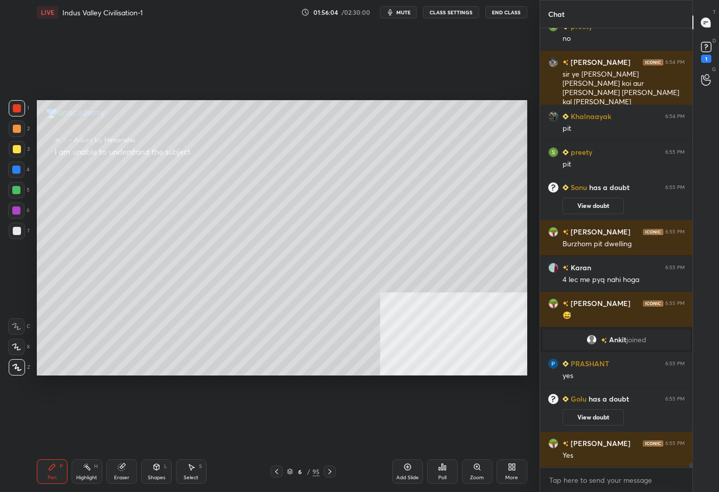
click at [363, 210] on img "grid" at bounding box center [411, 208] width 140 height 74
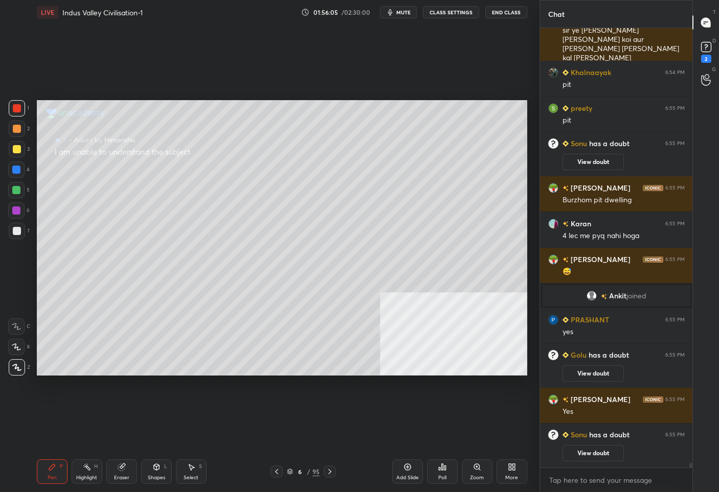
click at [18, 145] on div at bounding box center [17, 149] width 8 height 8
click at [702, 51] on rect at bounding box center [706, 47] width 10 height 10
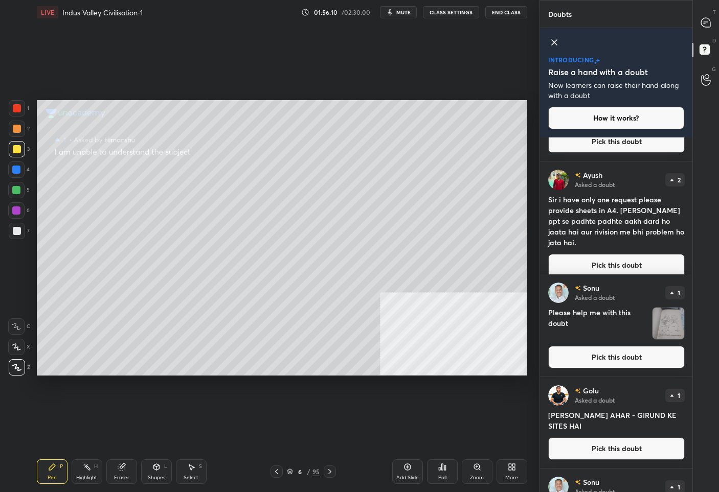
scroll to position [108, 0]
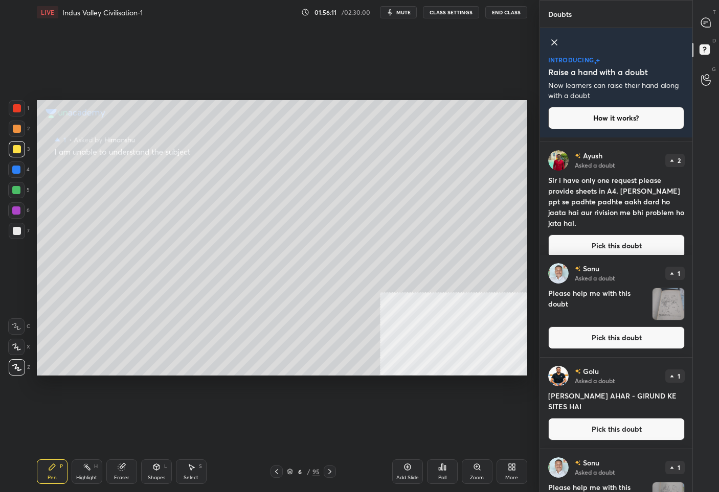
click at [614, 429] on button "Pick this doubt" at bounding box center [616, 429] width 136 height 22
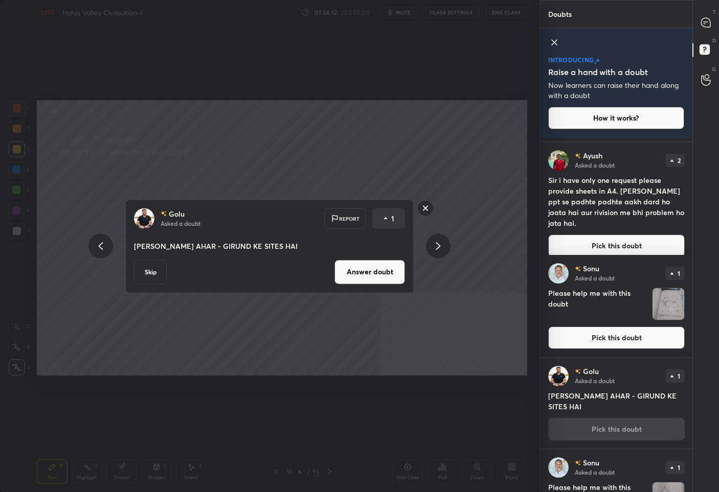
click at [351, 268] on button "Answer doubt" at bounding box center [369, 272] width 71 height 25
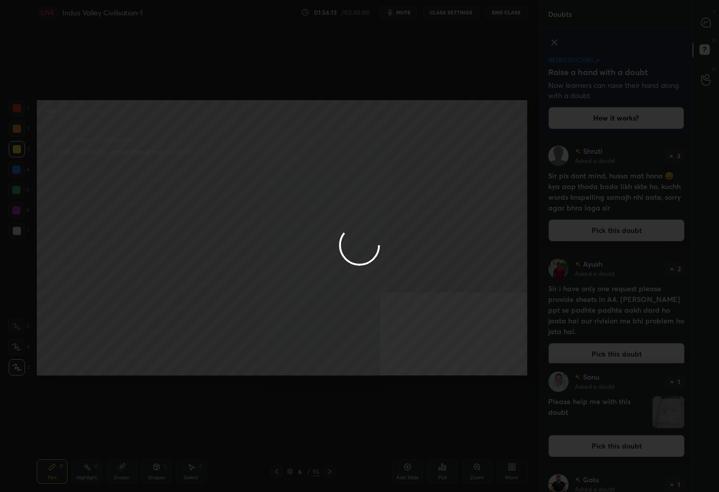
click at [707, 20] on div at bounding box center [359, 246] width 719 height 492
click at [707, 20] on icon at bounding box center [705, 22] width 9 height 9
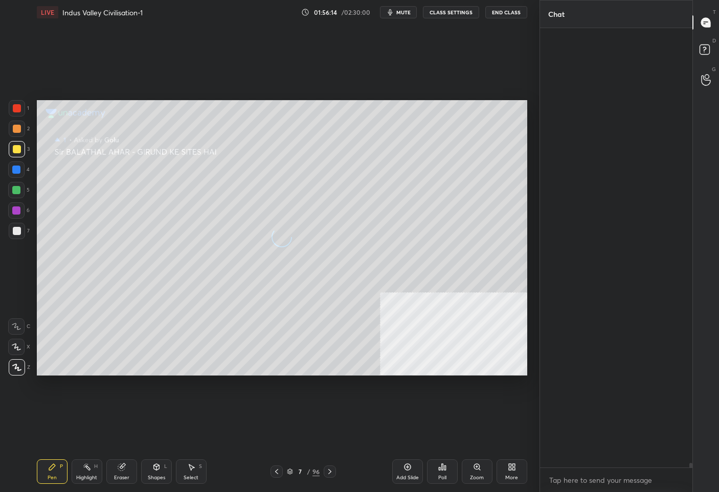
scroll to position [437, 149]
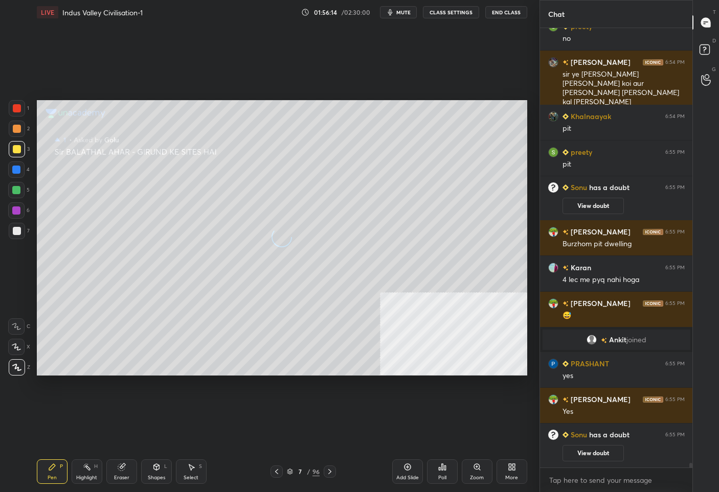
click at [707, 20] on icon at bounding box center [705, 22] width 9 height 9
click at [705, 23] on icon at bounding box center [705, 22] width 11 height 11
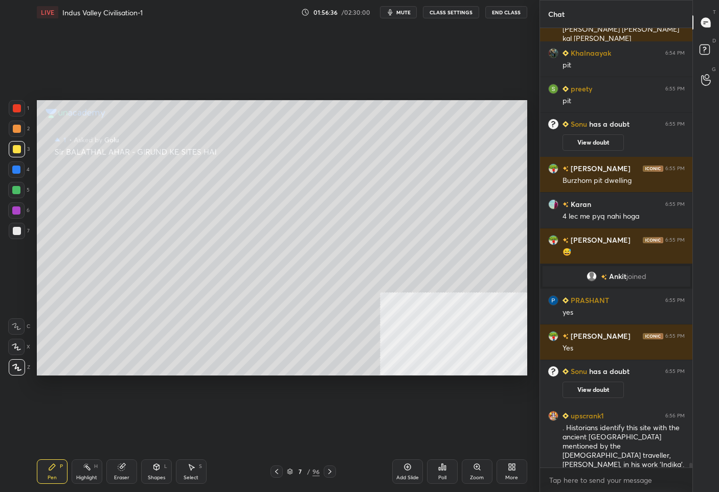
scroll to position [42183, 0]
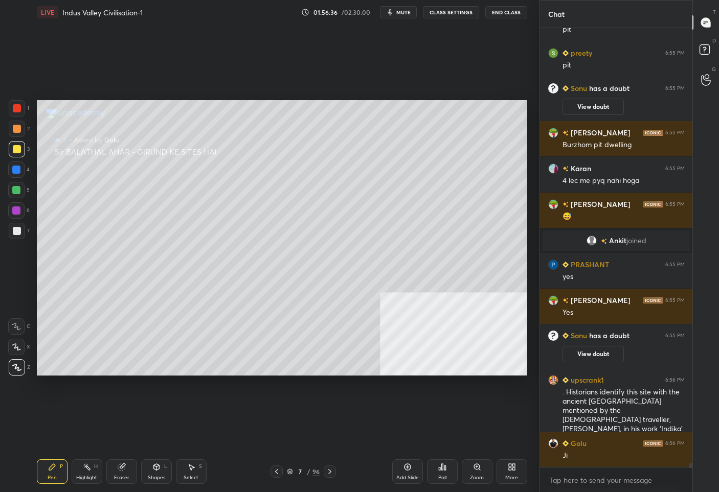
click at [405, 11] on span "mute" at bounding box center [403, 12] width 14 height 7
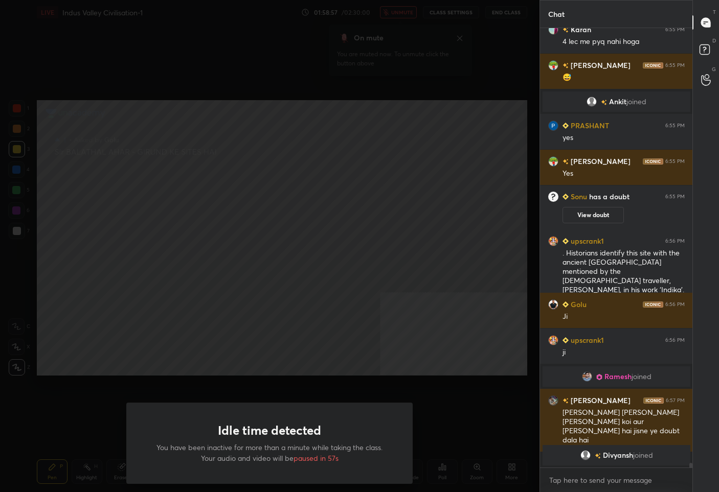
scroll to position [42139, 0]
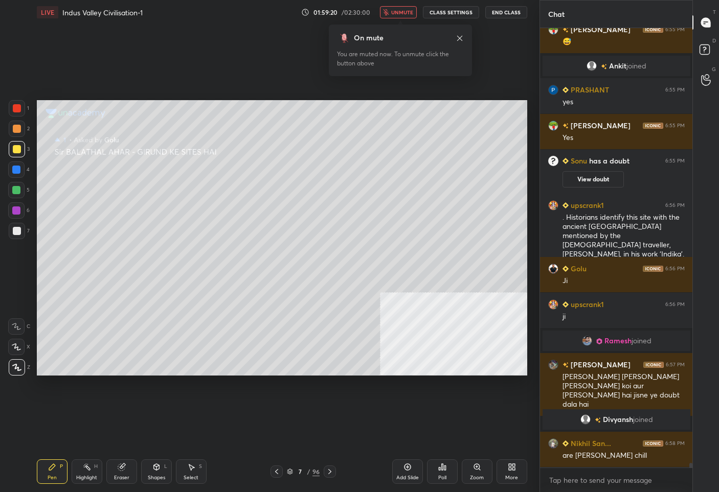
click at [399, 12] on span "unmute" at bounding box center [402, 12] width 22 height 7
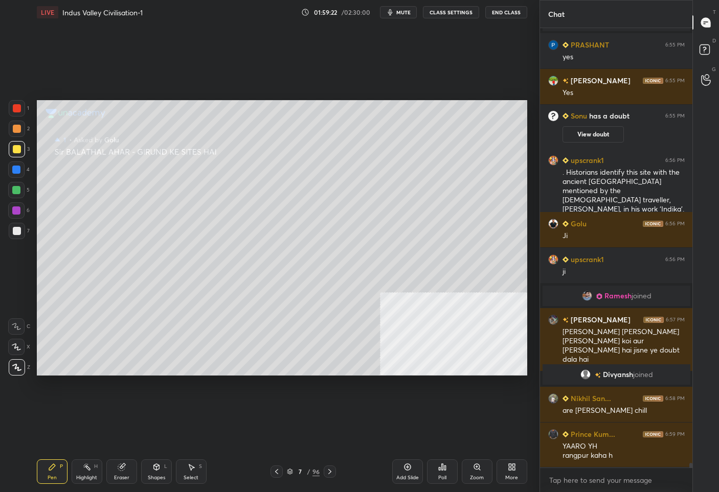
click at [283, 474] on div "7 / 96" at bounding box center [302, 472] width 65 height 12
click at [296, 471] on div "7" at bounding box center [300, 472] width 10 height 6
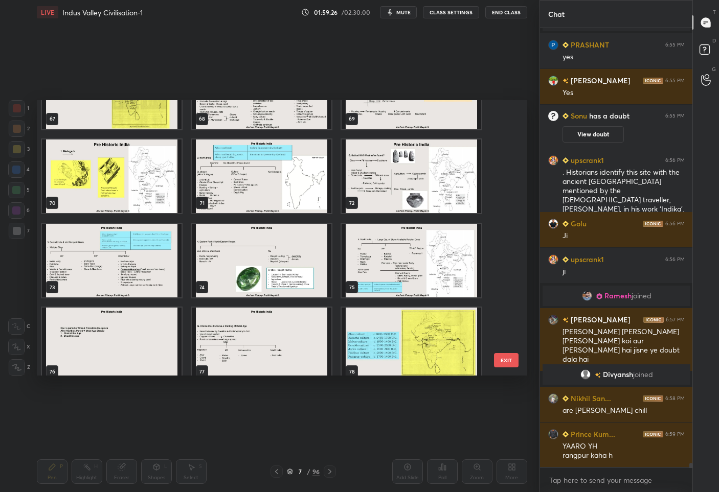
scroll to position [1995, 0]
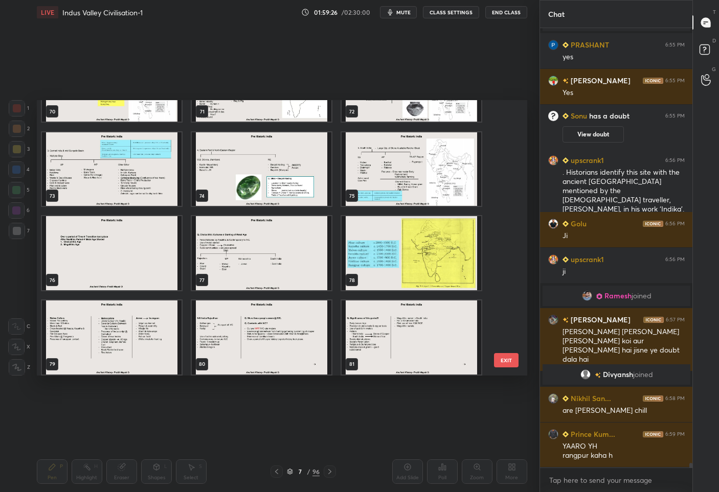
click at [375, 258] on img "grid" at bounding box center [411, 253] width 140 height 74
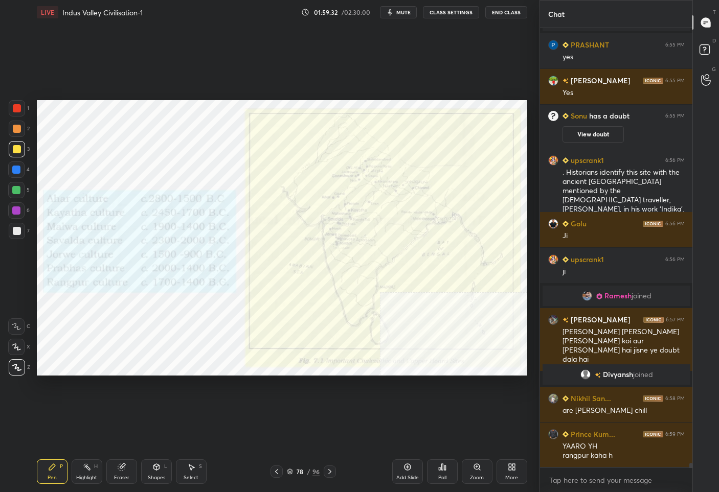
scroll to position [42220, 0]
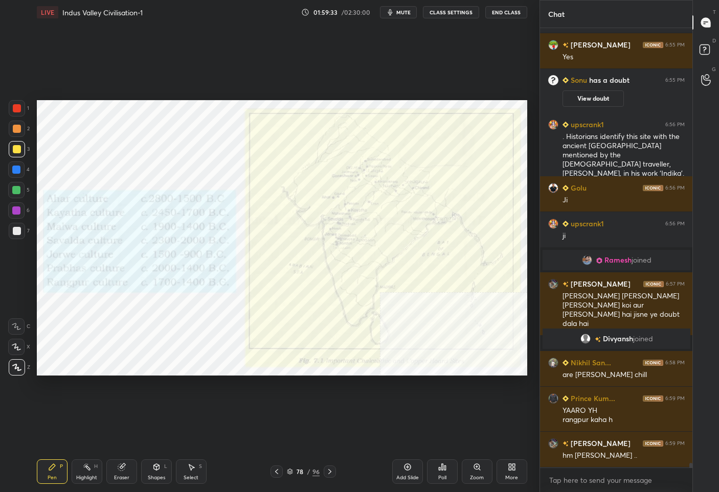
click at [23, 106] on div at bounding box center [17, 108] width 16 height 16
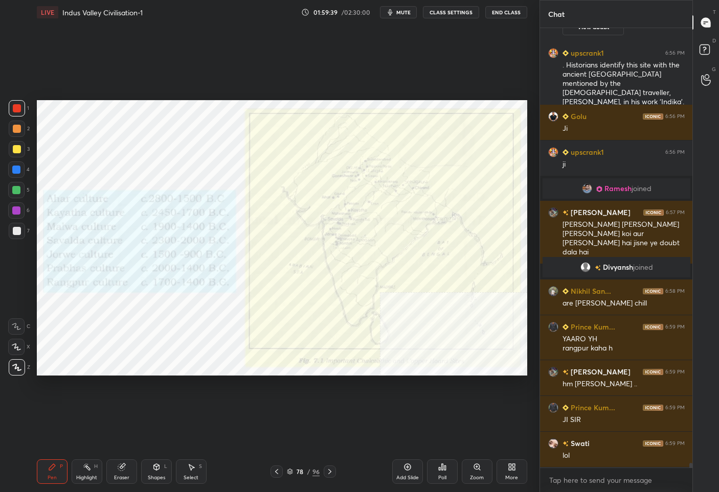
scroll to position [42327, 0]
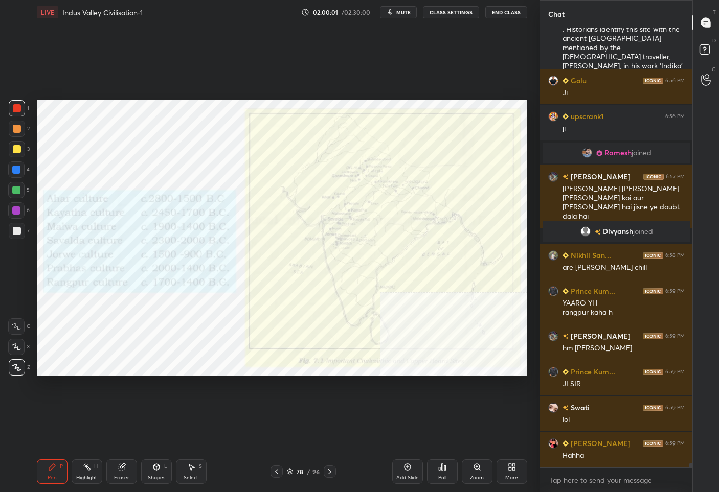
click at [468, 472] on div "Zoom" at bounding box center [477, 472] width 31 height 25
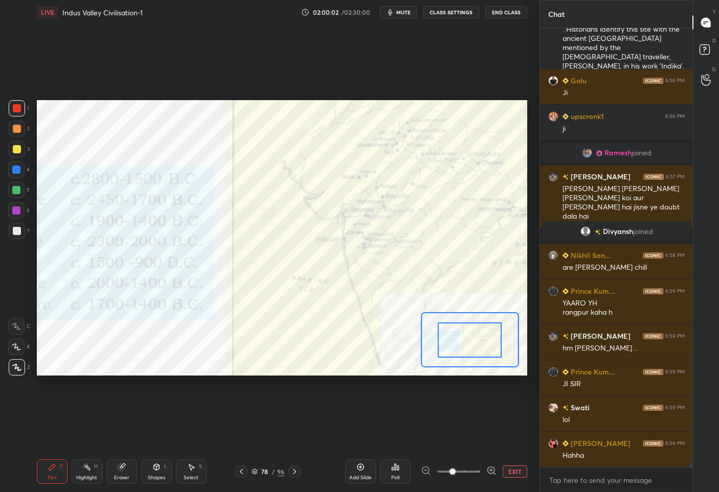
click at [483, 468] on div at bounding box center [459, 472] width 76 height 12
click at [489, 471] on icon at bounding box center [491, 471] width 10 height 10
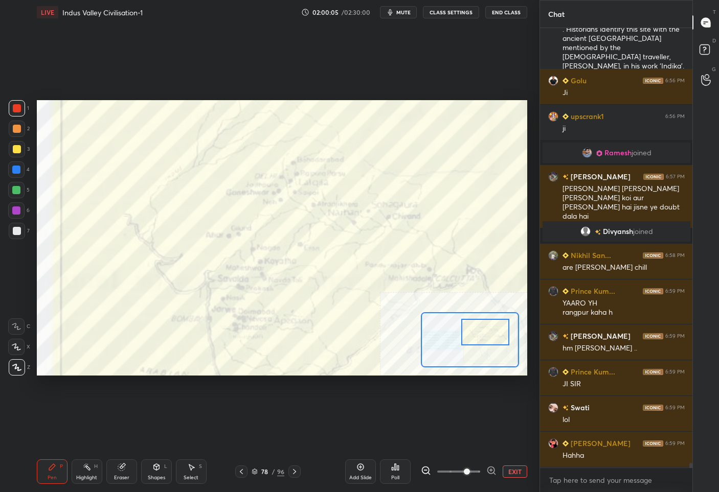
drag, startPoint x: 463, startPoint y: 346, endPoint x: 478, endPoint y: 338, distance: 17.1
click at [478, 338] on div at bounding box center [485, 332] width 48 height 27
click at [126, 473] on div "Eraser" at bounding box center [121, 472] width 31 height 25
click at [20, 368] on span "Erase all" at bounding box center [16, 367] width 15 height 7
click at [66, 474] on div "Pen P" at bounding box center [52, 472] width 31 height 25
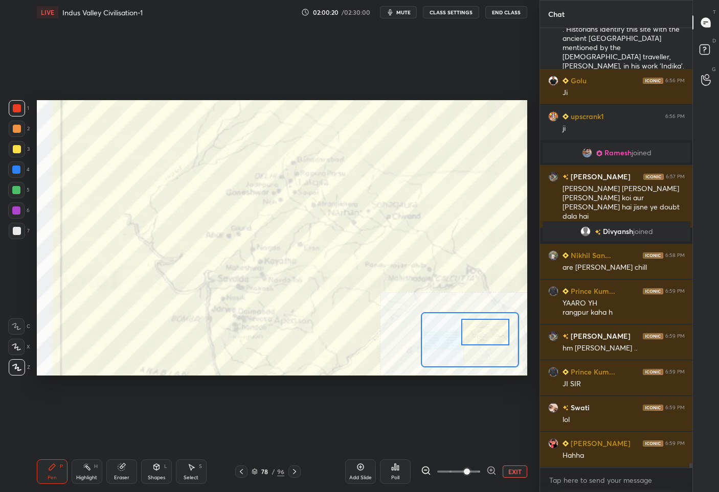
scroll to position [42363, 0]
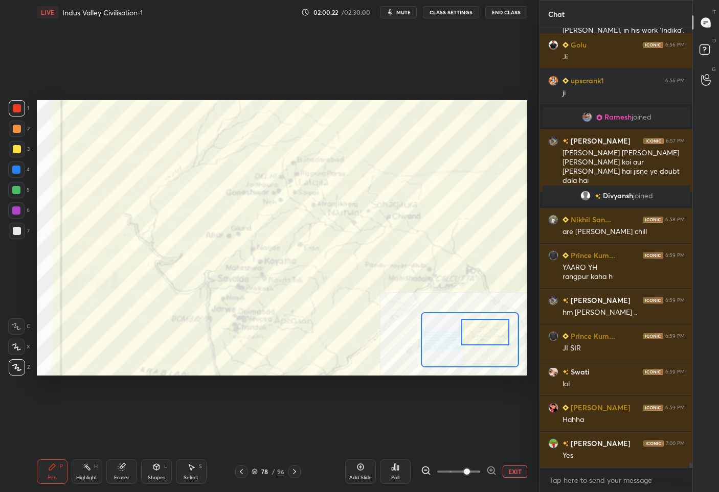
click at [19, 323] on icon at bounding box center [16, 326] width 9 height 7
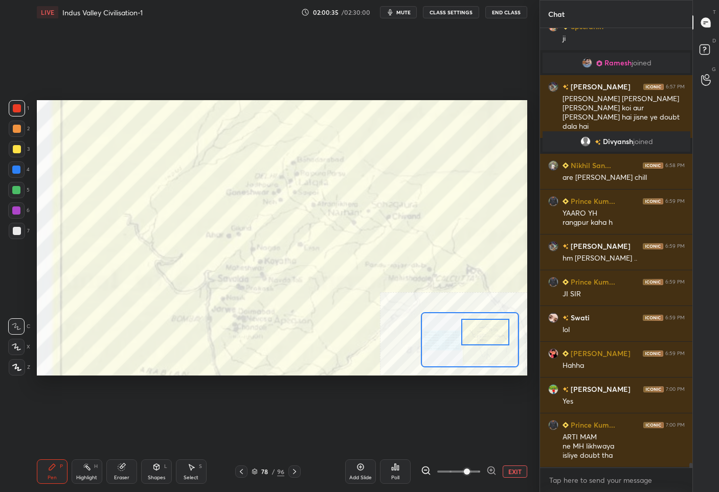
click at [515, 470] on button "EXIT" at bounding box center [514, 472] width 25 height 12
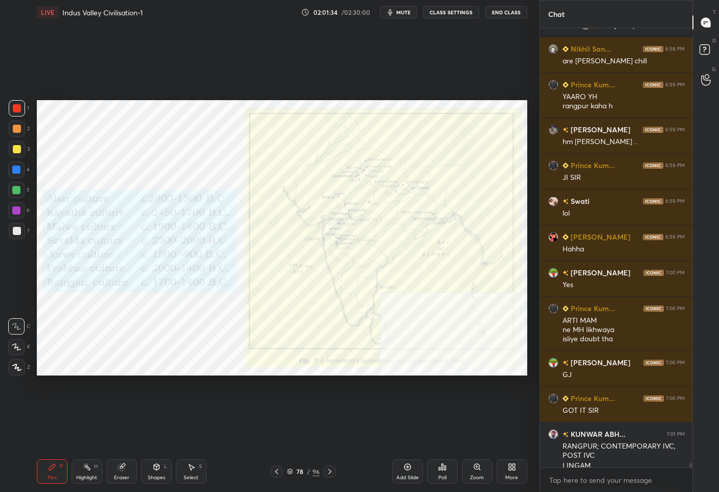
scroll to position [42544, 0]
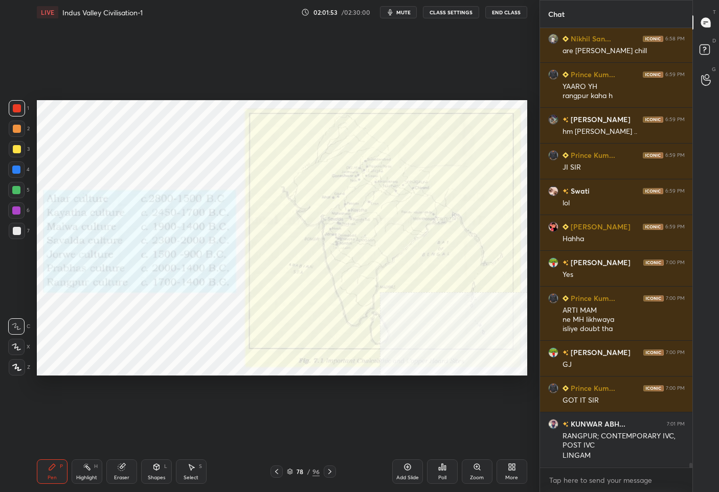
click at [482, 474] on div "Zoom" at bounding box center [477, 472] width 31 height 25
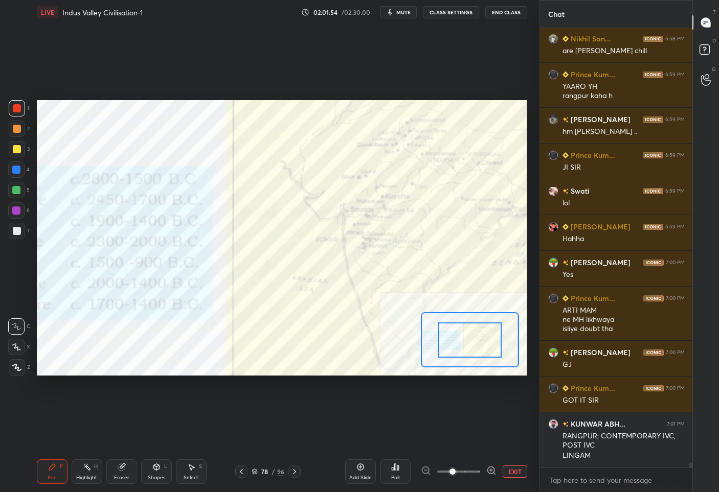
click at [494, 469] on icon at bounding box center [491, 471] width 10 height 10
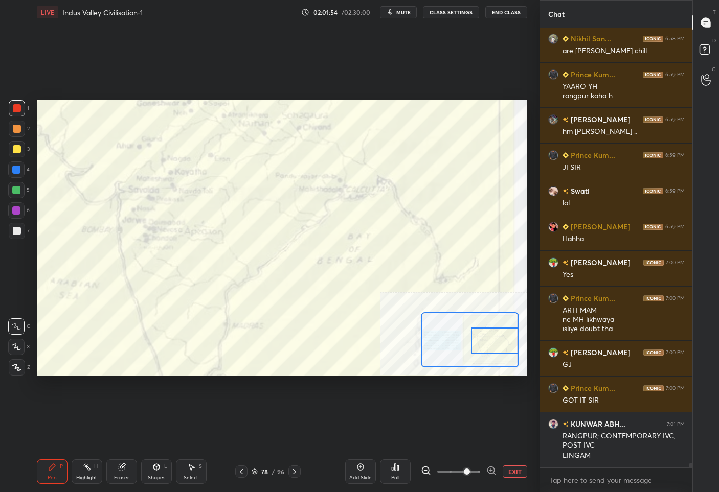
drag, startPoint x: 469, startPoint y: 334, endPoint x: 497, endPoint y: 335, distance: 27.6
click at [497, 335] on div at bounding box center [495, 341] width 48 height 27
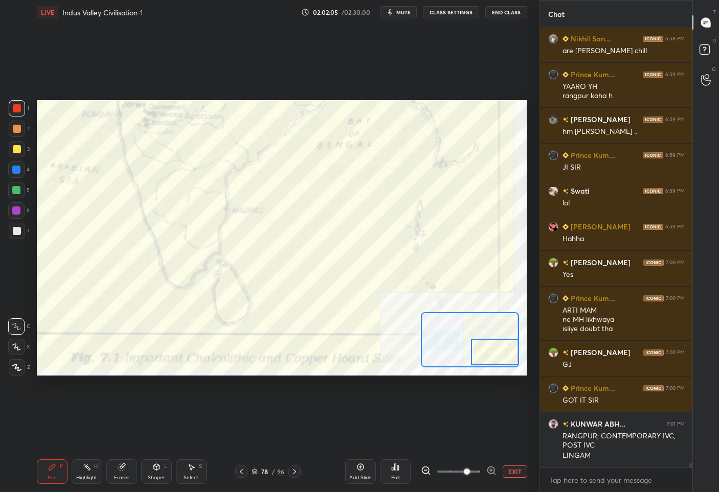
drag, startPoint x: 484, startPoint y: 335, endPoint x: 486, endPoint y: 347, distance: 11.9
click at [486, 347] on div at bounding box center [495, 352] width 48 height 27
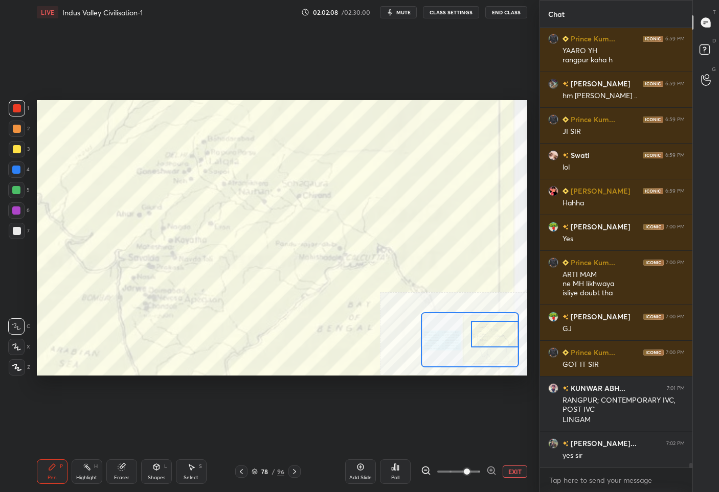
drag, startPoint x: 477, startPoint y: 348, endPoint x: 478, endPoint y: 330, distance: 17.4
click at [478, 330] on div at bounding box center [495, 334] width 48 height 27
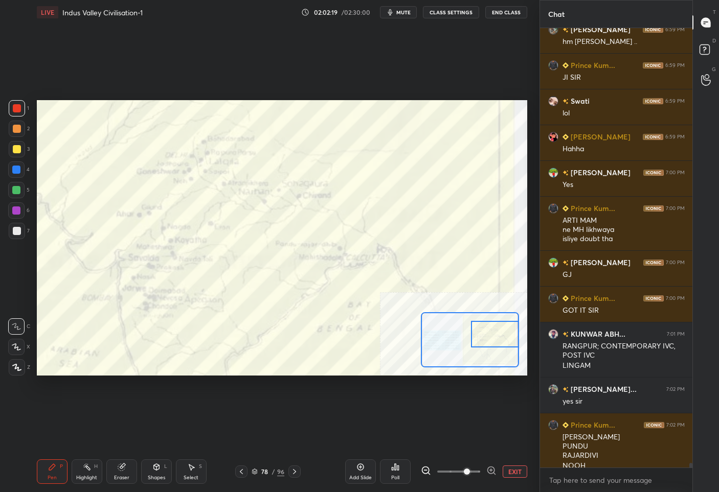
scroll to position [42644, 0]
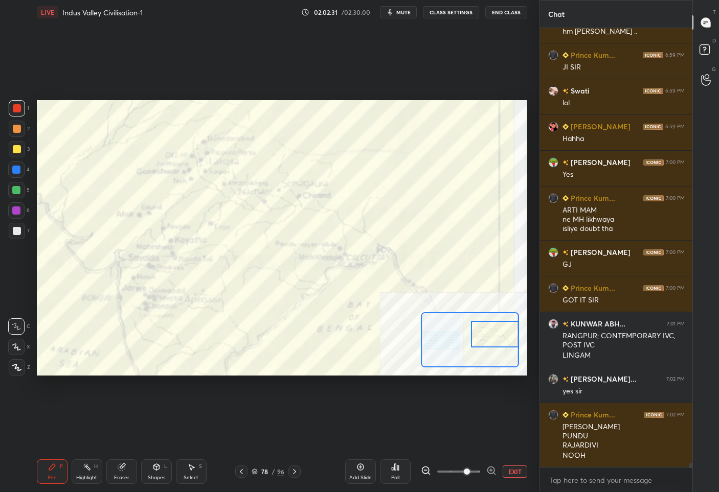
click at [519, 471] on button "EXIT" at bounding box center [514, 472] width 25 height 12
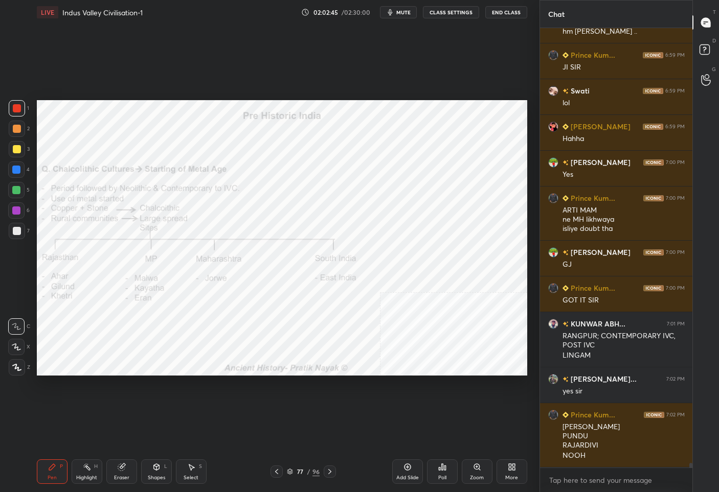
click at [330, 472] on icon at bounding box center [329, 471] width 3 height 5
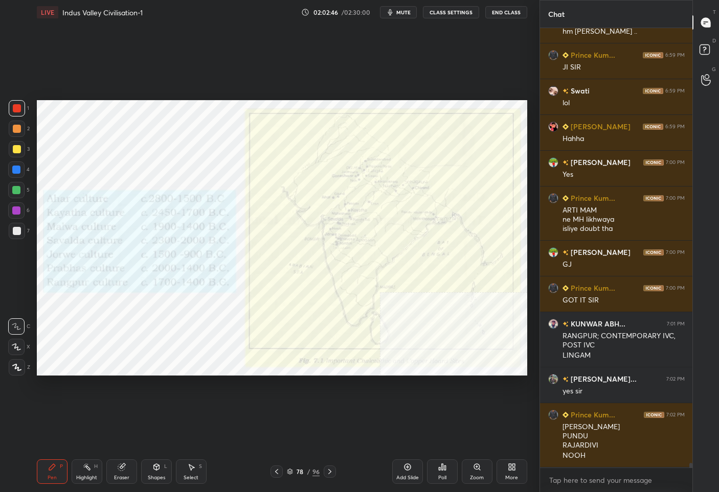
click at [330, 472] on icon at bounding box center [329, 471] width 3 height 5
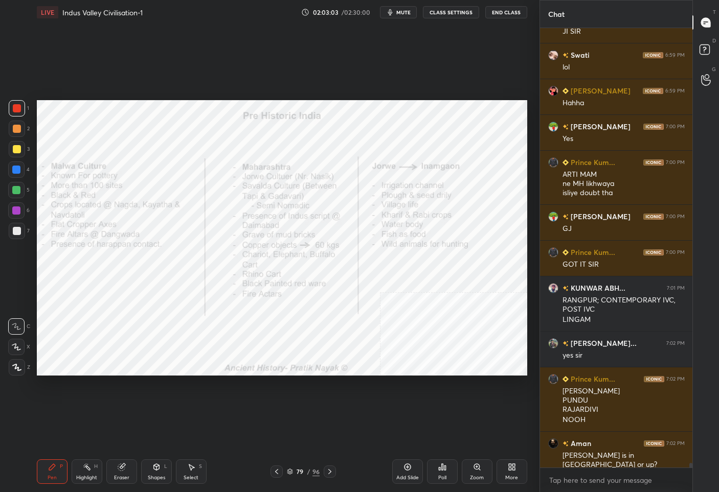
scroll to position [42716, 0]
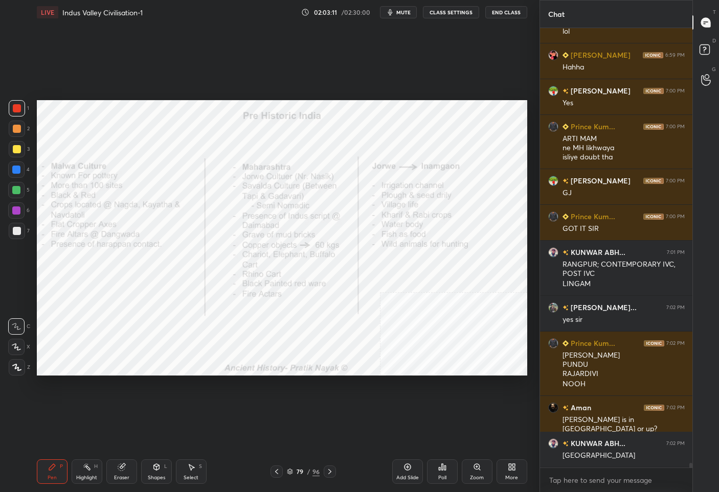
click at [334, 471] on div at bounding box center [330, 472] width 12 height 12
click at [295, 470] on div "80" at bounding box center [300, 472] width 10 height 6
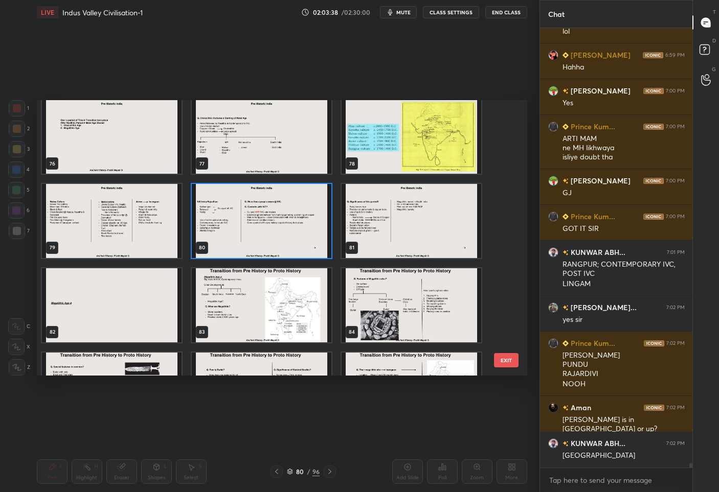
scroll to position [42751, 0]
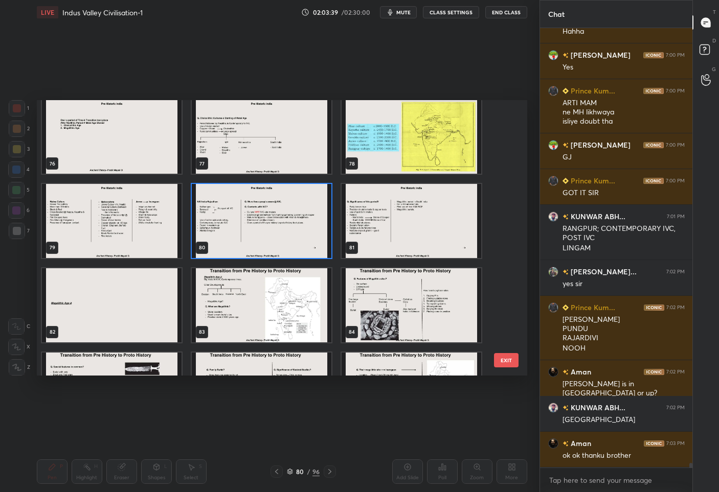
click at [381, 219] on img "grid" at bounding box center [411, 221] width 140 height 74
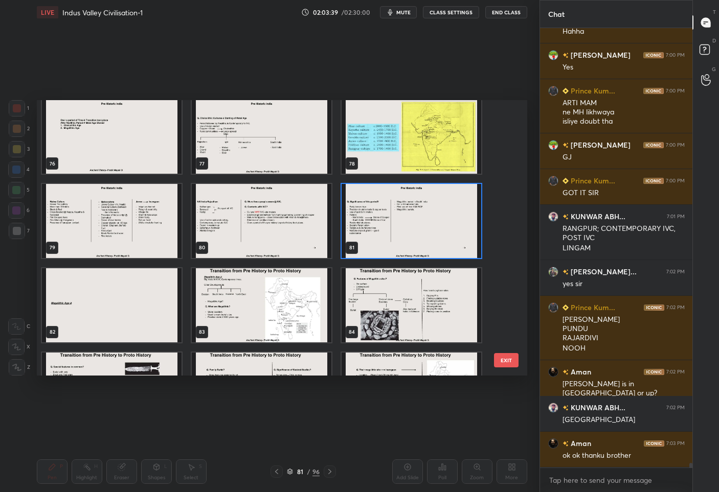
click at [381, 219] on img "grid" at bounding box center [411, 221] width 140 height 74
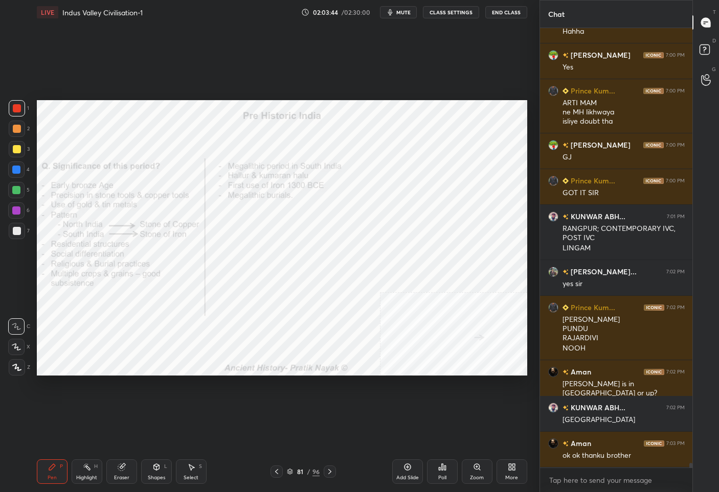
click at [311, 474] on div "81 / 96" at bounding box center [303, 471] width 33 height 9
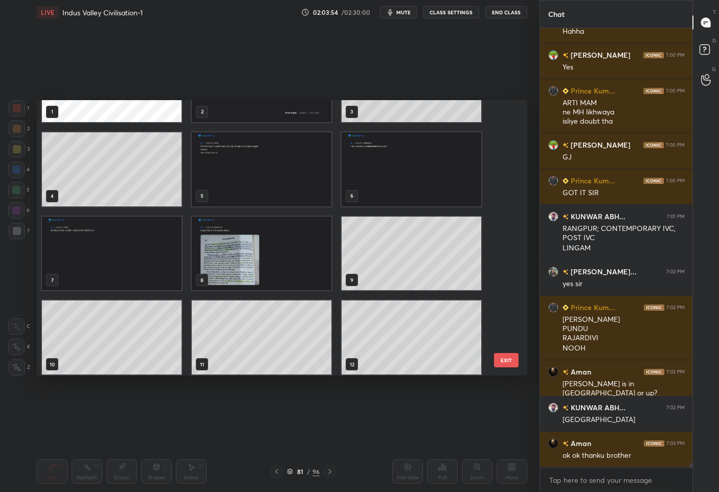
scroll to position [62, 0]
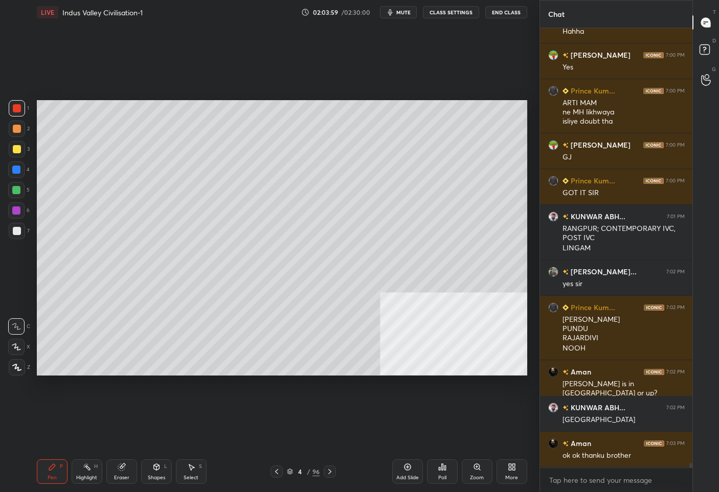
click at [407, 473] on div "Add Slide" at bounding box center [407, 472] width 31 height 25
click at [16, 154] on div at bounding box center [17, 149] width 16 height 16
click at [17, 362] on div at bounding box center [17, 367] width 16 height 16
click at [329, 471] on icon at bounding box center [329, 472] width 8 height 8
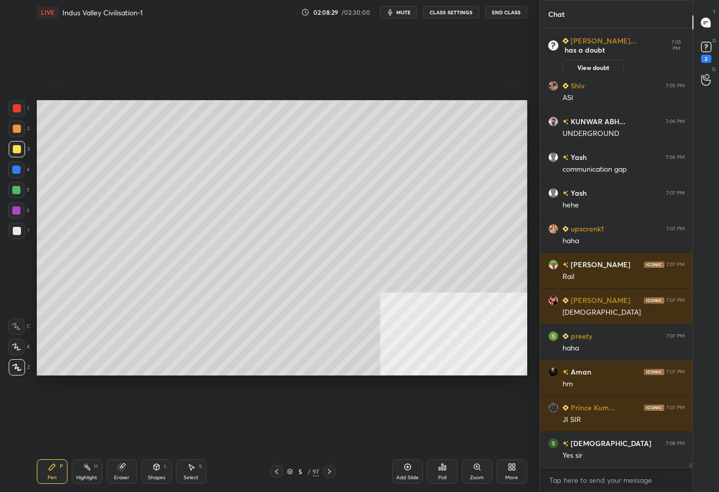
scroll to position [43117, 0]
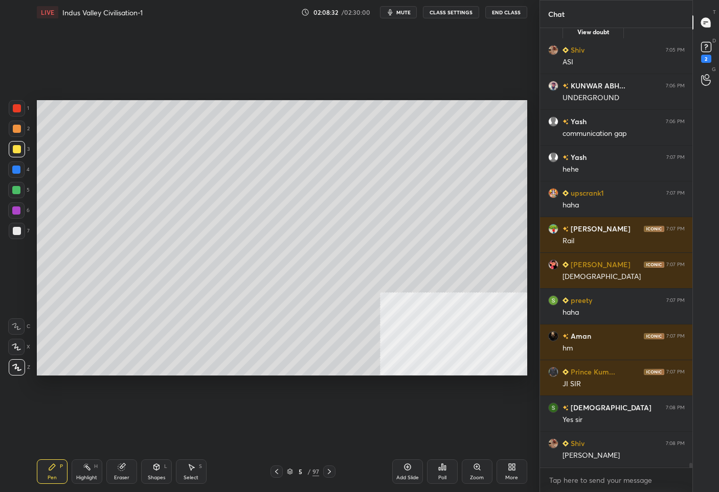
click at [408, 473] on div "Add Slide" at bounding box center [407, 472] width 31 height 25
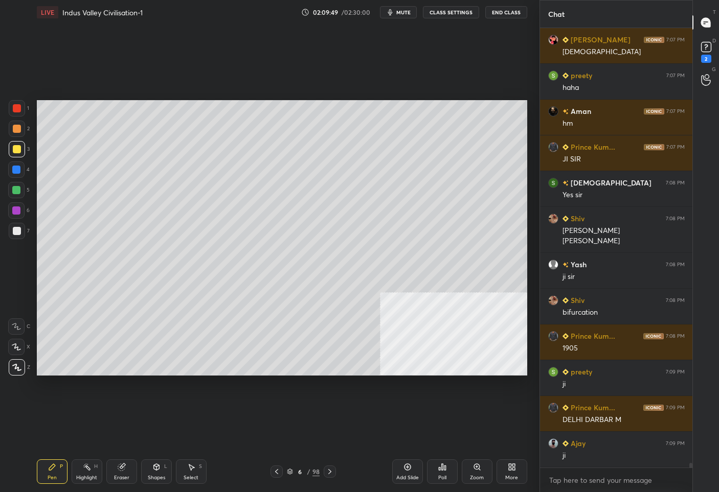
scroll to position [43387, 0]
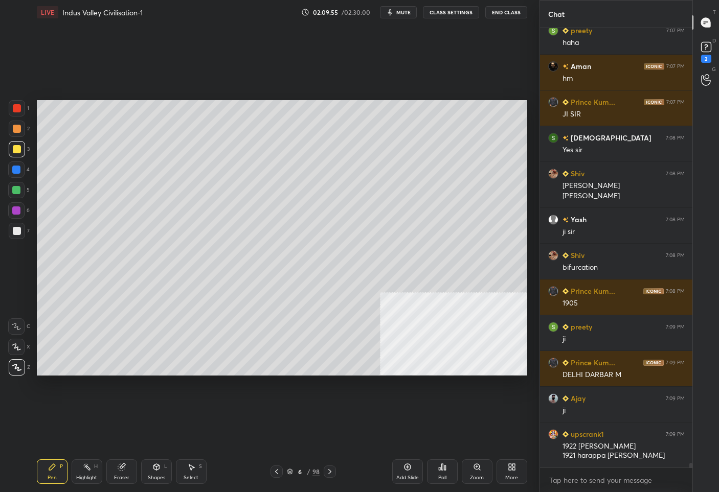
click at [278, 469] on icon at bounding box center [276, 472] width 8 height 8
click at [329, 470] on icon at bounding box center [330, 472] width 8 height 8
click at [408, 473] on div "Add Slide" at bounding box center [407, 472] width 31 height 25
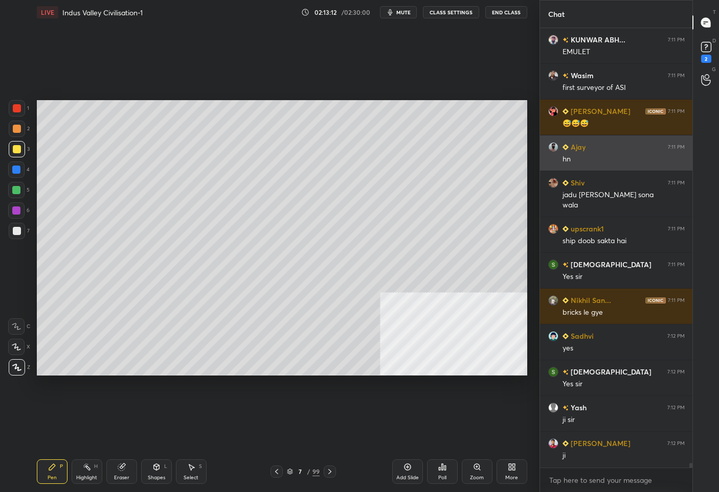
scroll to position [43934, 0]
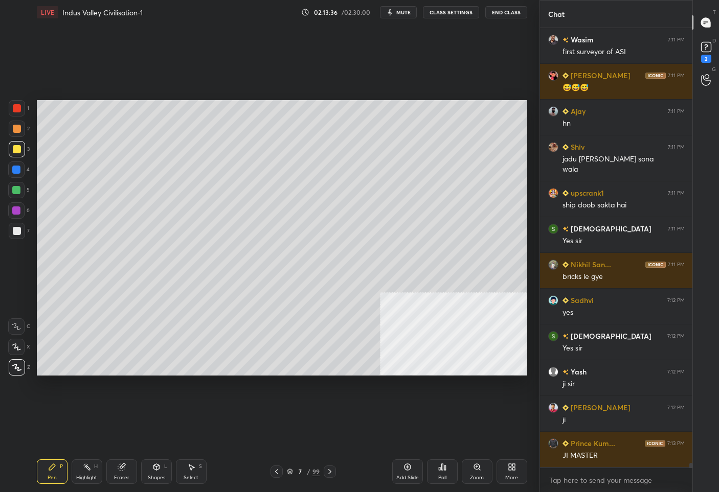
click at [273, 470] on icon at bounding box center [276, 472] width 8 height 8
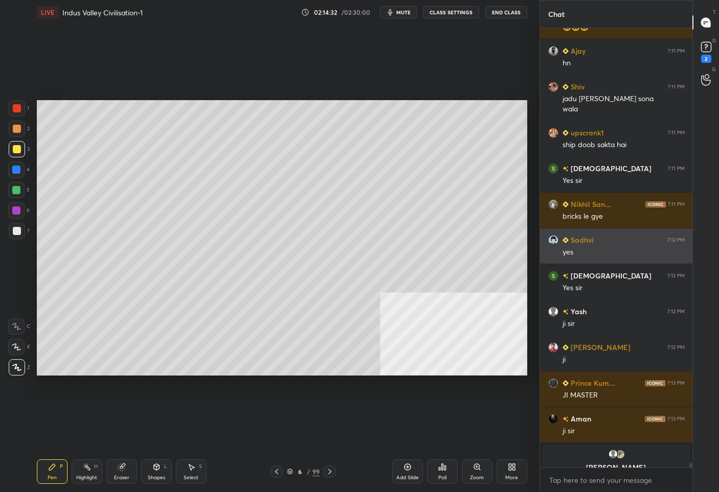
scroll to position [44007, 0]
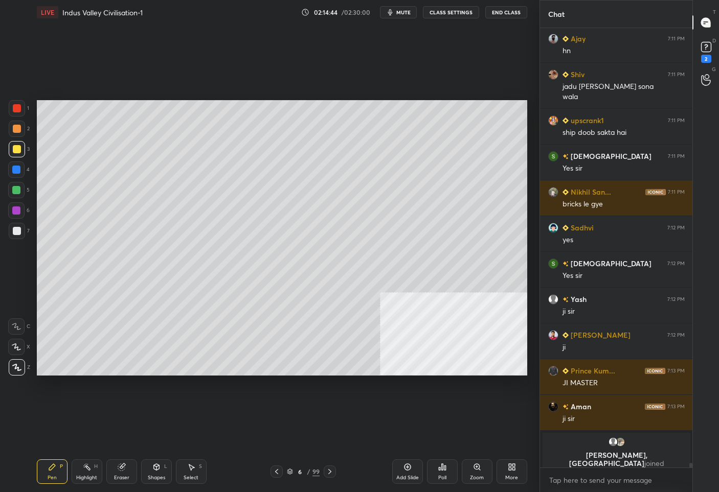
click at [331, 469] on icon at bounding box center [330, 472] width 8 height 8
click at [409, 473] on div "Add Slide" at bounding box center [407, 472] width 31 height 25
click at [151, 477] on div "Shapes" at bounding box center [156, 477] width 17 height 5
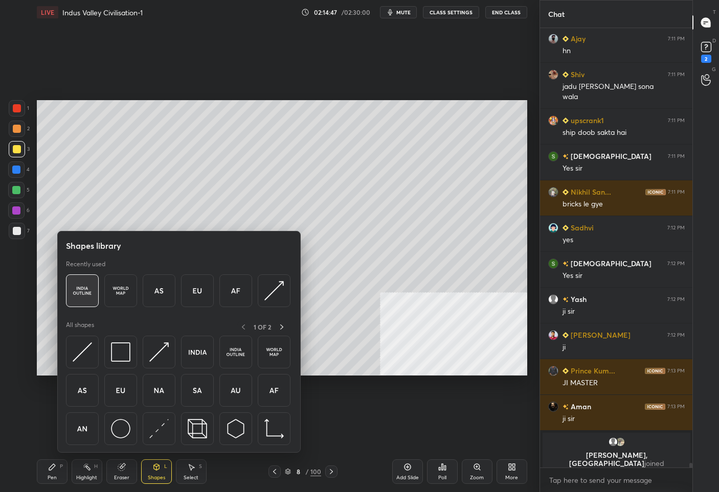
click at [80, 286] on img at bounding box center [82, 290] width 19 height 19
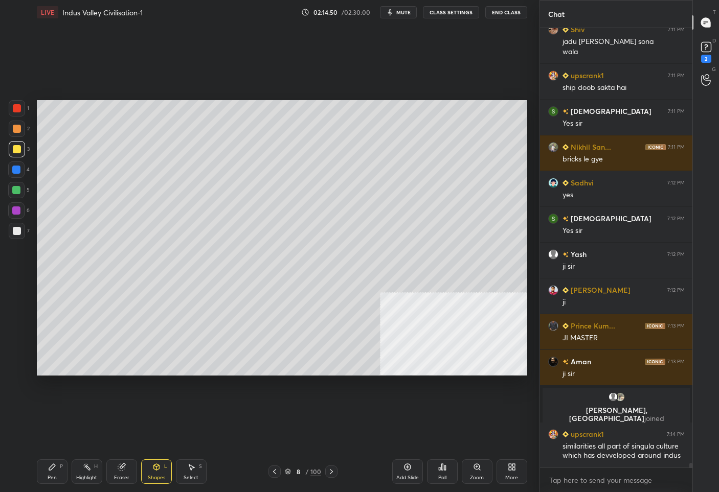
scroll to position [43658, 0]
click at [514, 377] on div "Setting up your live class Poll for secs No correct answer Start poll" at bounding box center [282, 238] width 498 height 427
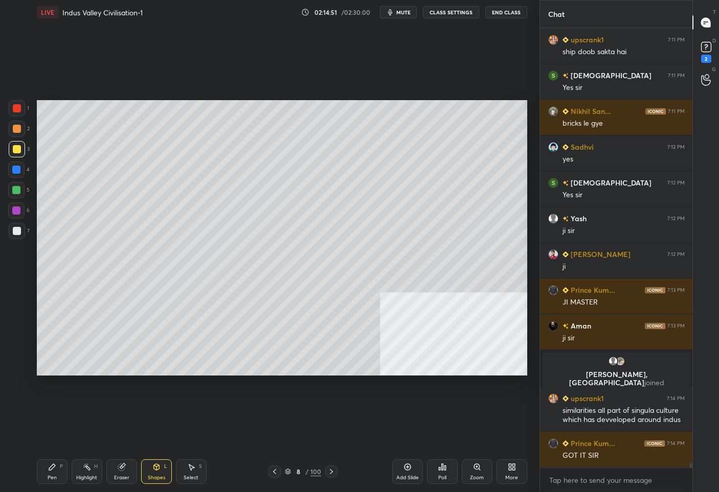
click at [45, 471] on div "Pen P" at bounding box center [52, 472] width 31 height 25
click at [17, 233] on div at bounding box center [17, 231] width 8 height 8
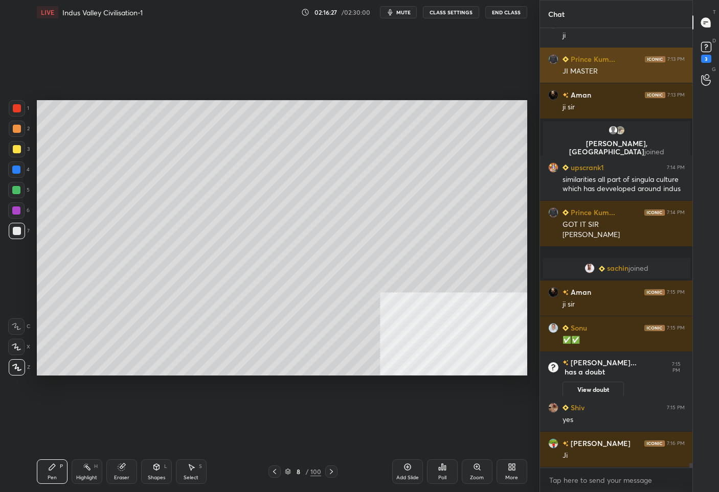
scroll to position [43822, 0]
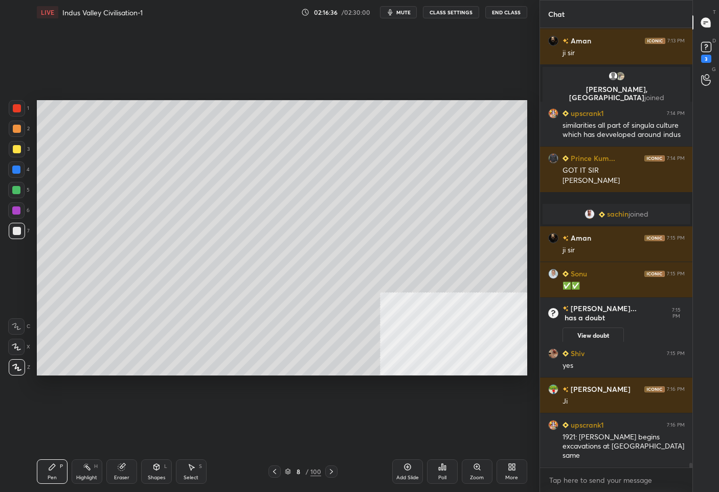
drag, startPoint x: 406, startPoint y: 473, endPoint x: 406, endPoint y: 464, distance: 9.2
click at [407, 472] on div "Add Slide" at bounding box center [407, 472] width 31 height 25
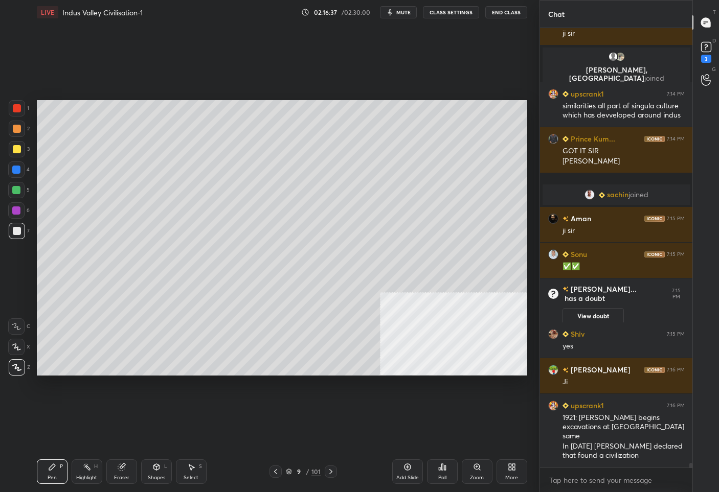
click at [159, 473] on div "Shapes L" at bounding box center [156, 472] width 31 height 25
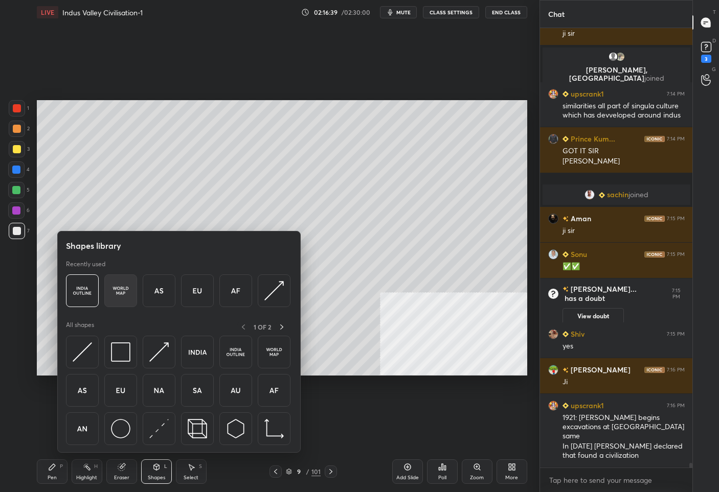
click at [126, 290] on img at bounding box center [120, 290] width 19 height 19
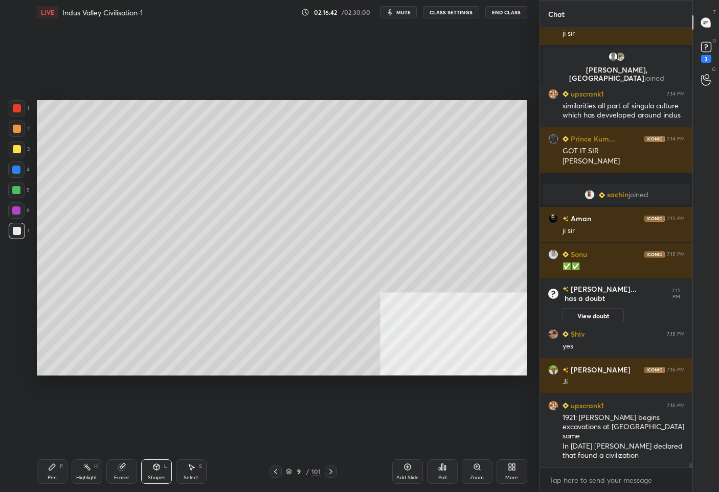
scroll to position [43877, 0]
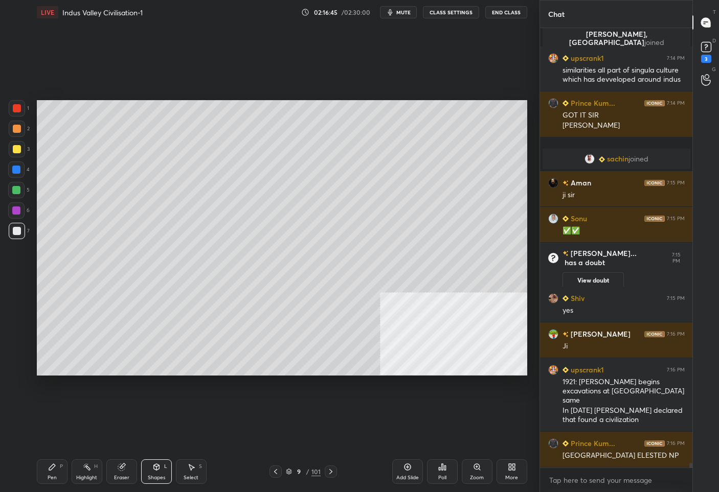
drag, startPoint x: 56, startPoint y: 479, endPoint x: 50, endPoint y: 431, distance: 48.4
click at [55, 476] on div "Pen" at bounding box center [52, 477] width 9 height 5
click at [18, 150] on div at bounding box center [17, 149] width 8 height 8
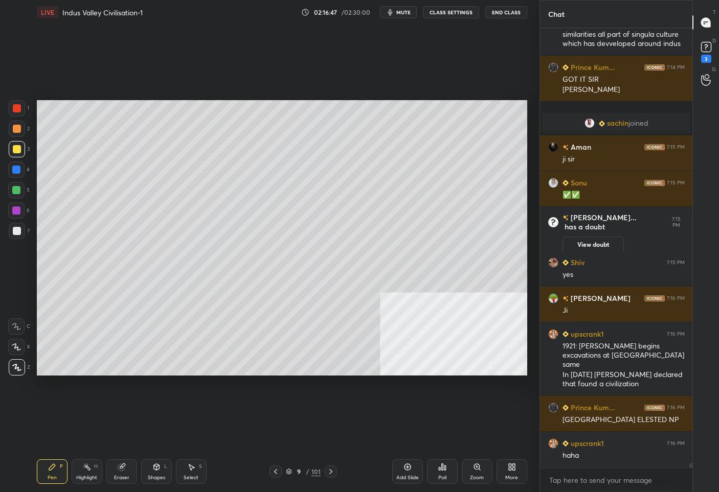
click at [478, 473] on div "Zoom" at bounding box center [477, 472] width 31 height 25
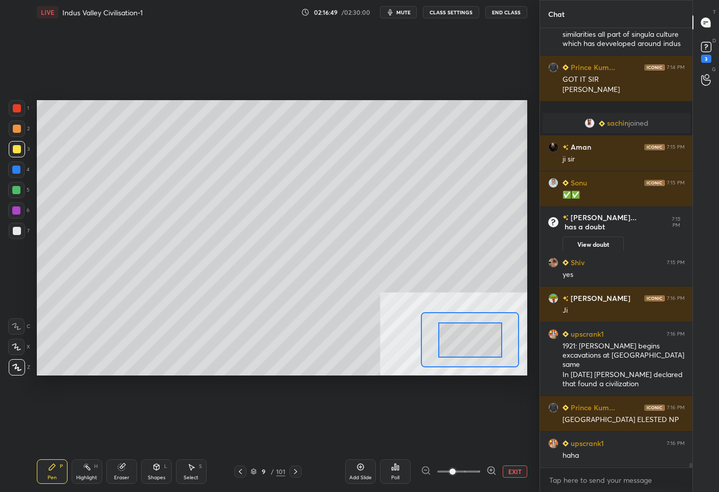
drag, startPoint x: 458, startPoint y: 335, endPoint x: 473, endPoint y: 333, distance: 16.0
drag, startPoint x: 473, startPoint y: 339, endPoint x: 477, endPoint y: 330, distance: 10.3
click at [480, 338] on div at bounding box center [479, 339] width 64 height 35
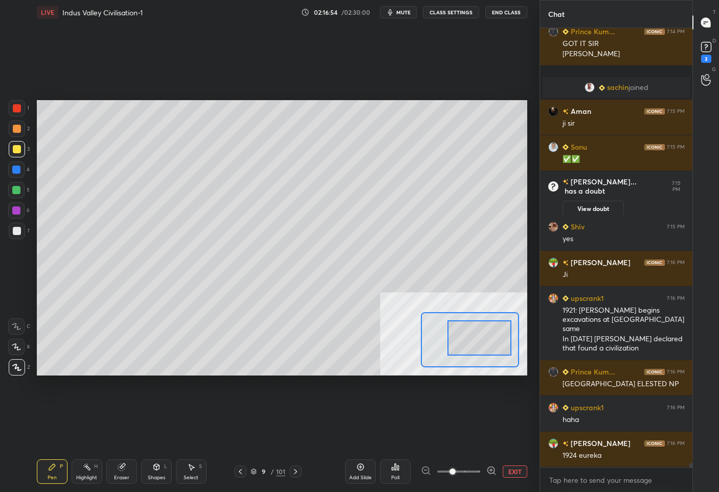
scroll to position [43984, 0]
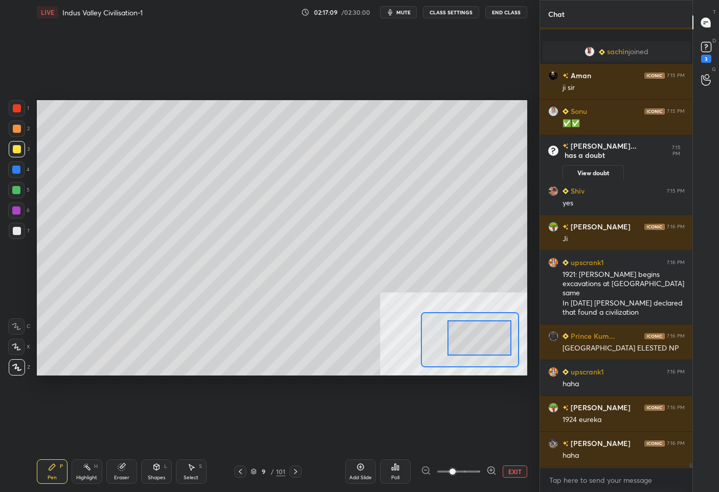
click at [521, 474] on button "EXIT" at bounding box center [514, 472] width 25 height 12
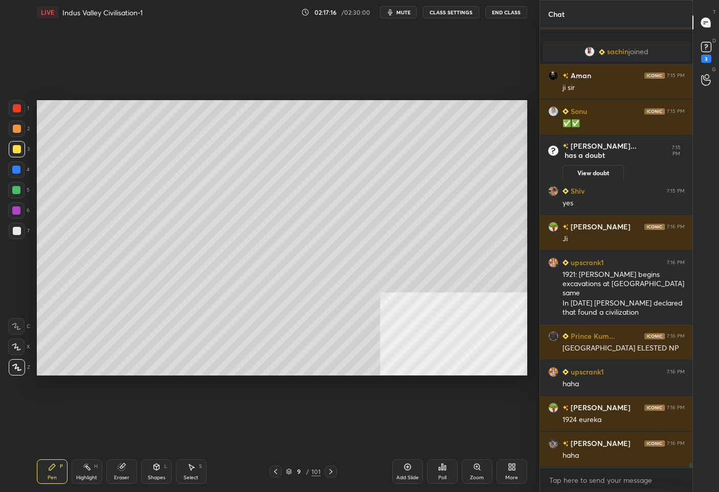
click at [278, 470] on icon at bounding box center [275, 472] width 8 height 8
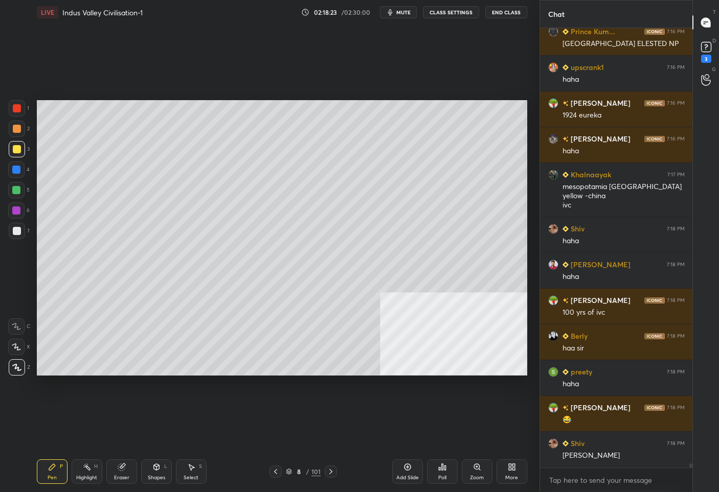
scroll to position [44325, 0]
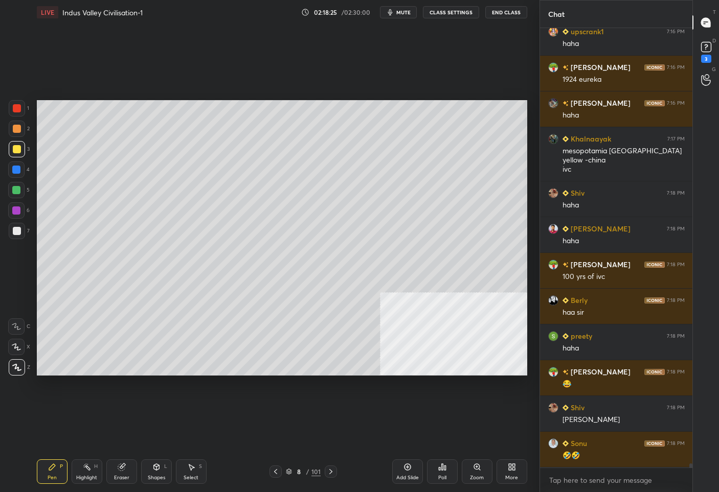
click at [406, 474] on div "Add Slide" at bounding box center [407, 472] width 31 height 25
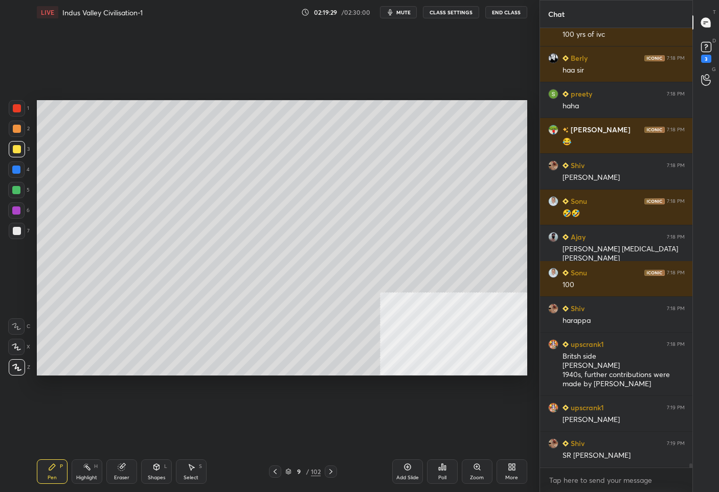
scroll to position [44612, 0]
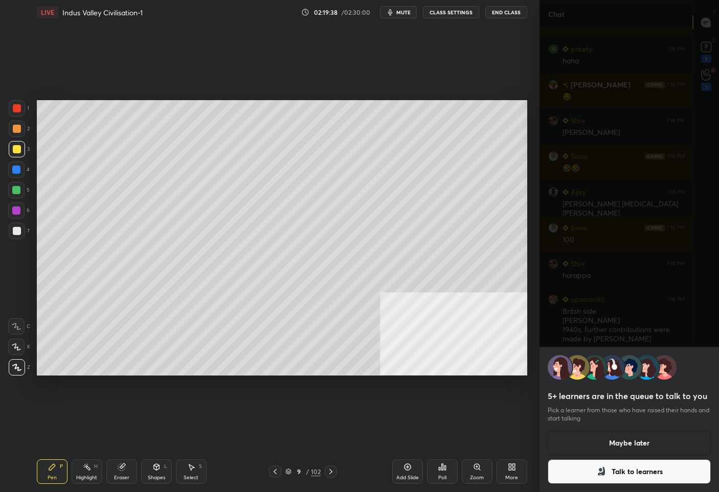
drag, startPoint x: 600, startPoint y: 438, endPoint x: 600, endPoint y: 431, distance: 6.7
click at [601, 436] on button "Maybe later" at bounding box center [629, 443] width 164 height 25
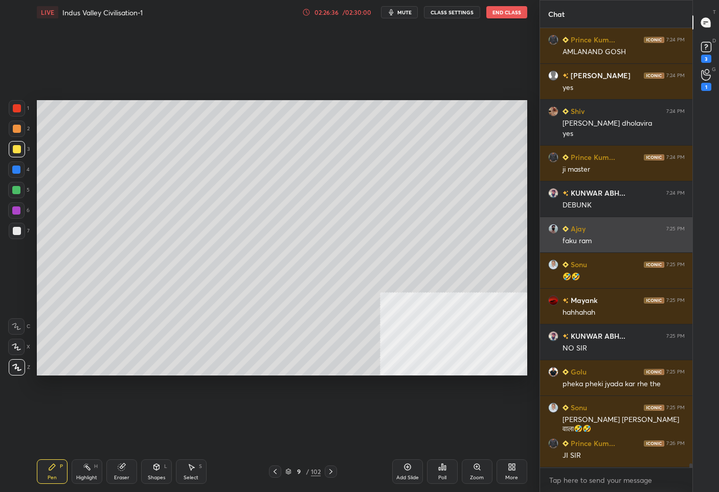
scroll to position [46174, 0]
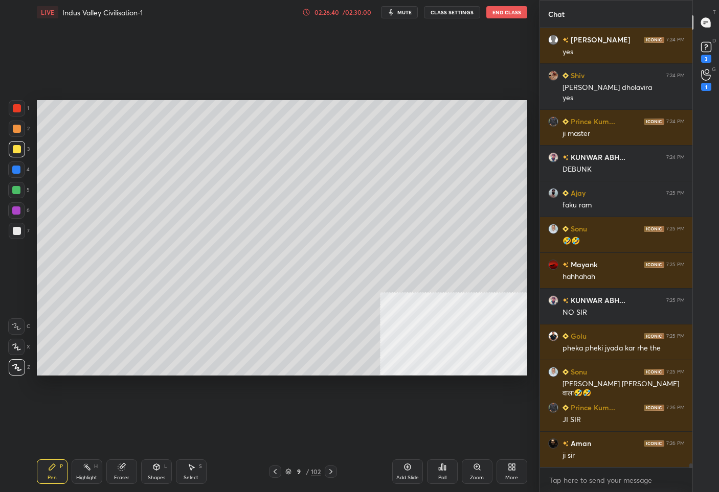
click at [300, 470] on div "9" at bounding box center [298, 472] width 10 height 6
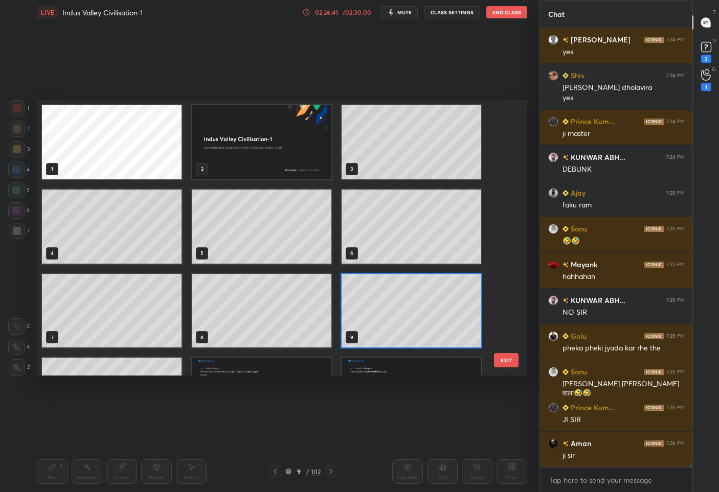
scroll to position [80, 0]
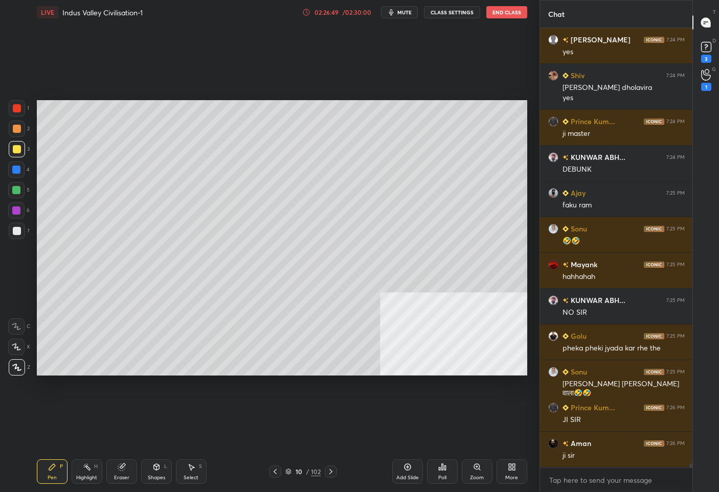
click at [485, 479] on div "Zoom" at bounding box center [477, 472] width 31 height 25
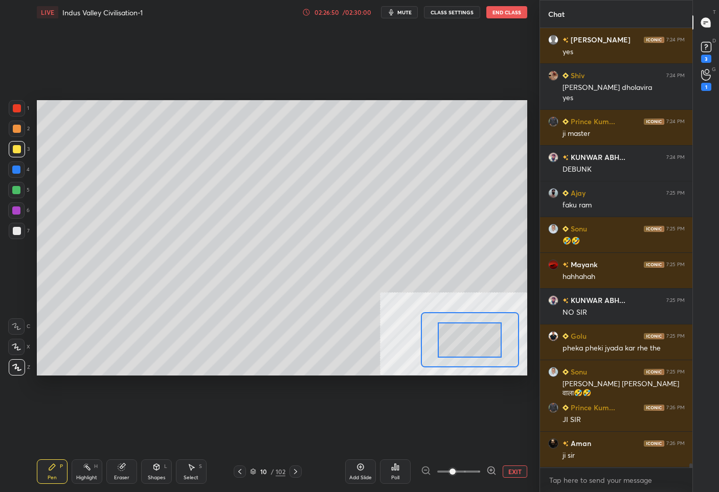
click at [490, 471] on icon at bounding box center [491, 471] width 10 height 10
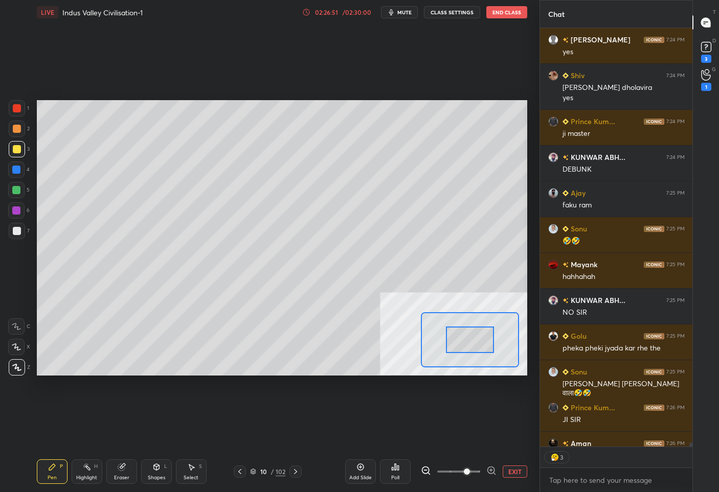
scroll to position [3, 3]
click at [513, 470] on button "EXIT" at bounding box center [514, 472] width 25 height 12
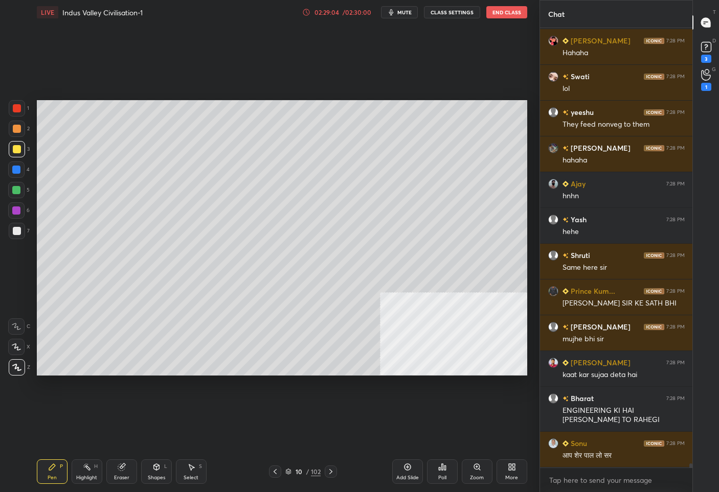
scroll to position [48376, 0]
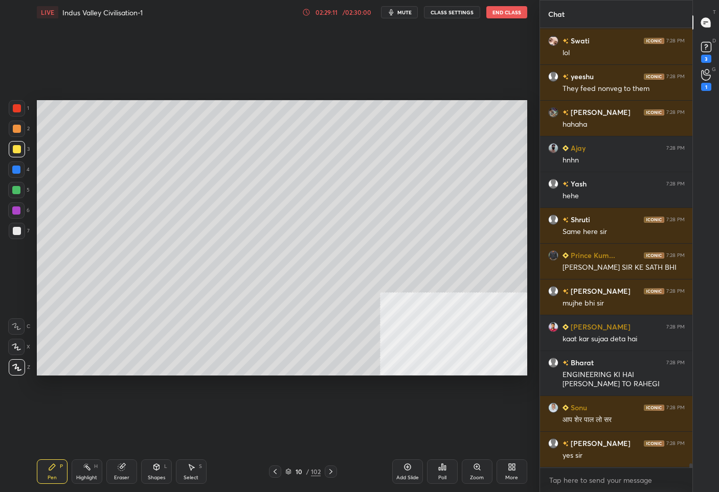
click at [333, 469] on icon at bounding box center [331, 472] width 8 height 8
click at [278, 475] on icon at bounding box center [275, 472] width 8 height 8
click at [278, 474] on icon at bounding box center [275, 472] width 8 height 8
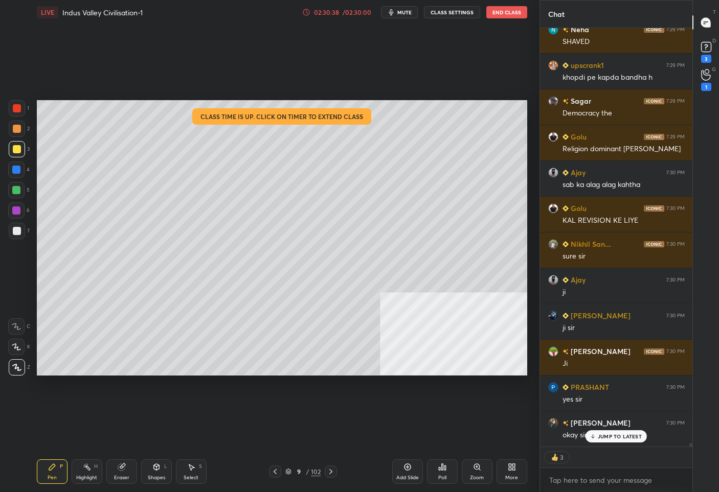
scroll to position [48369, 0]
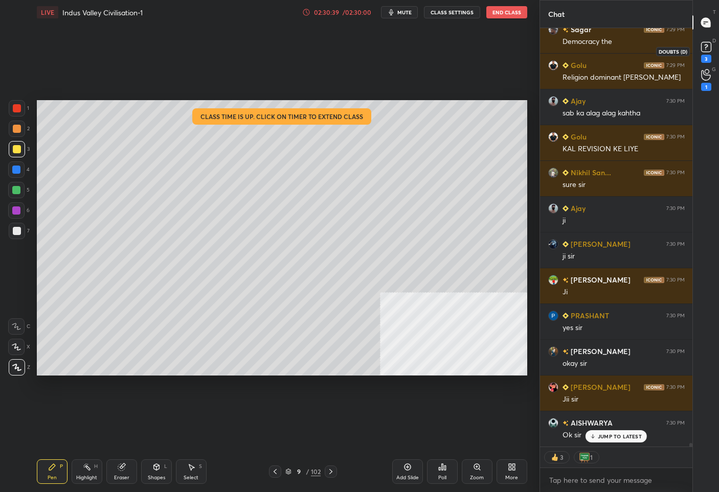
click at [708, 49] on rect at bounding box center [706, 47] width 10 height 10
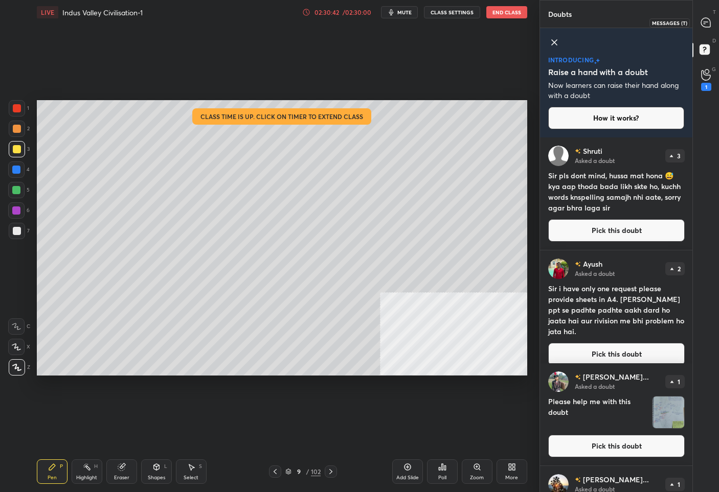
click at [707, 19] on icon at bounding box center [705, 22] width 9 height 9
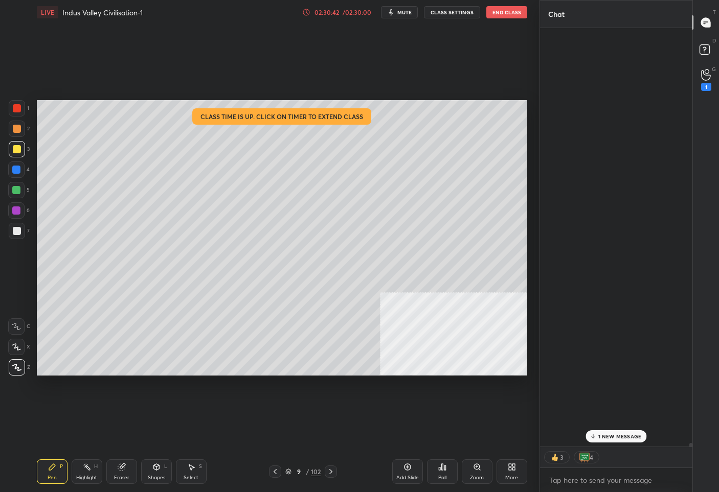
scroll to position [416, 149]
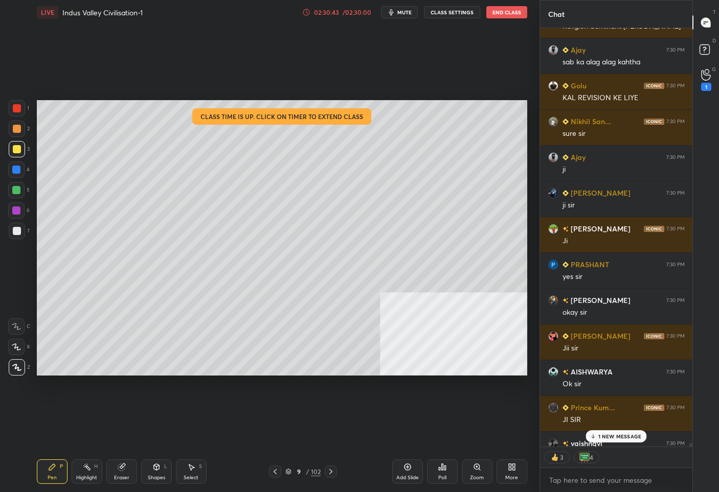
click at [604, 432] on div "1 NEW MESSAGE" at bounding box center [615, 436] width 61 height 12
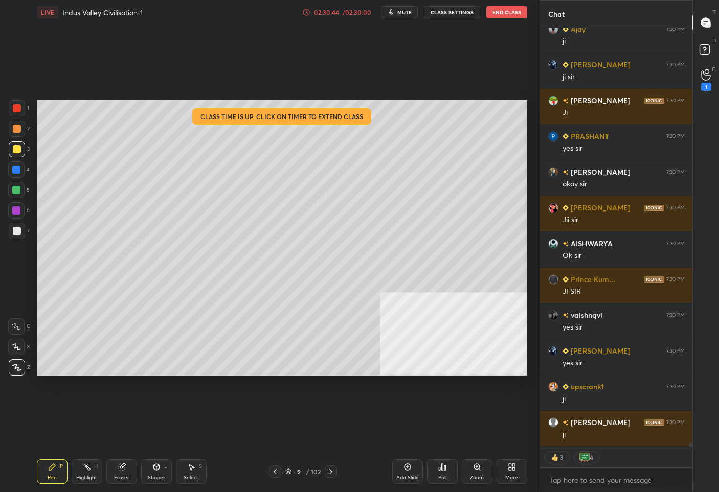
scroll to position [48934, 0]
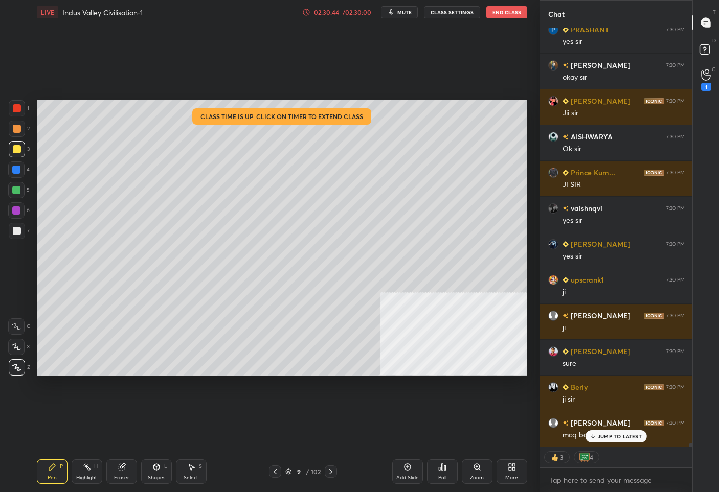
click at [302, 471] on div "9" at bounding box center [298, 472] width 10 height 6
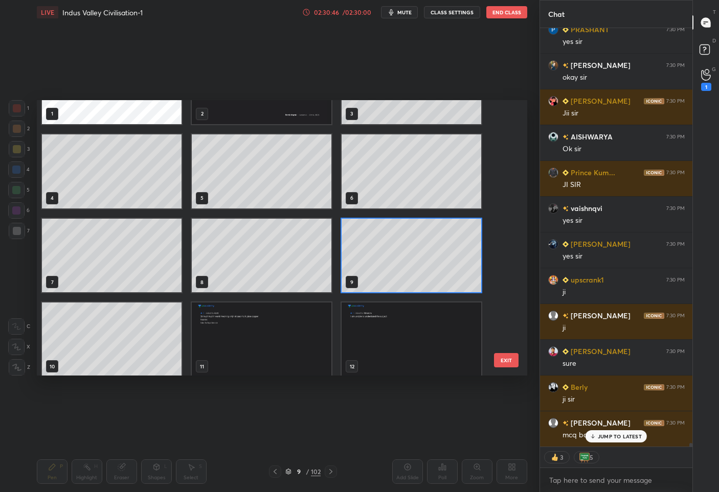
scroll to position [90, 0]
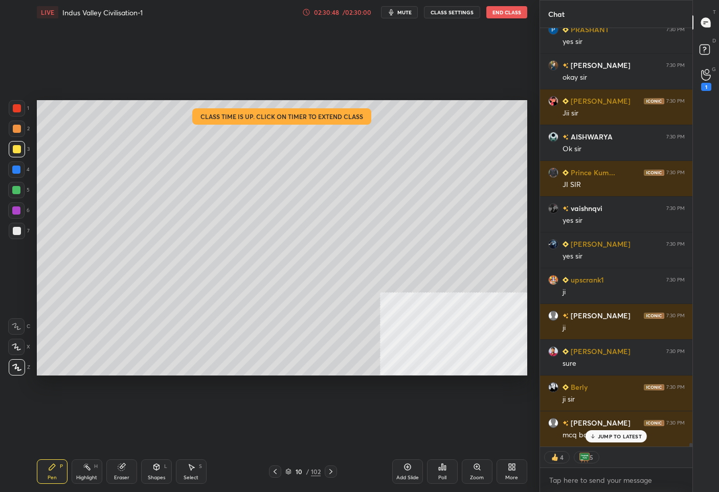
click at [408, 470] on icon at bounding box center [407, 467] width 7 height 7
click at [704, 52] on rect at bounding box center [704, 50] width 10 height 10
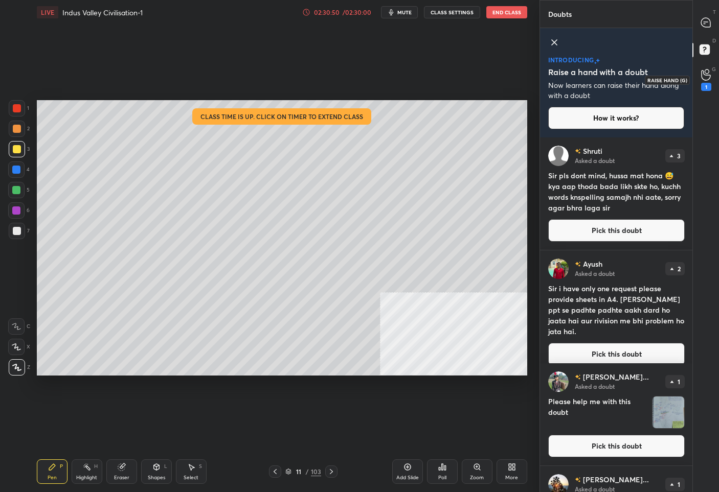
click at [702, 79] on icon at bounding box center [706, 75] width 10 height 12
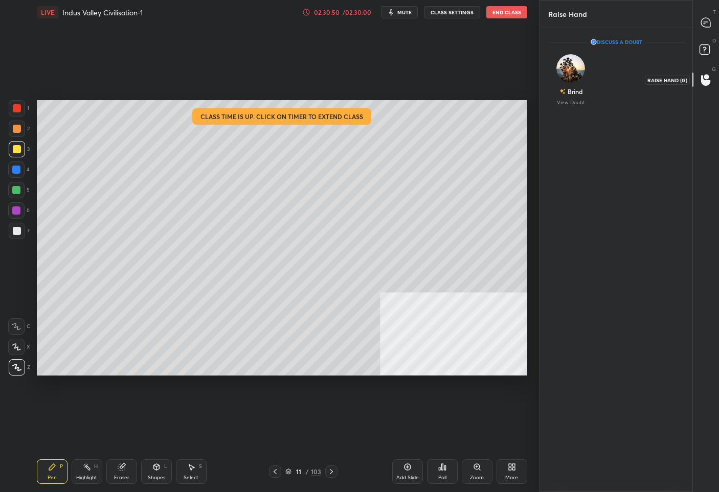
scroll to position [3, 3]
click at [567, 71] on img "grid" at bounding box center [570, 68] width 29 height 29
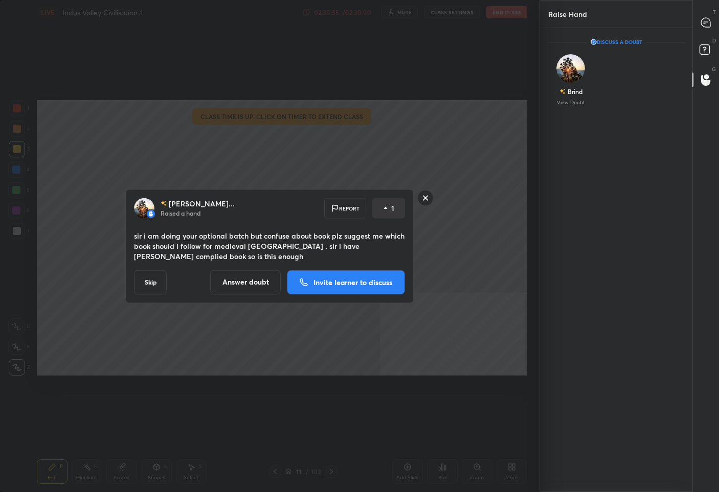
click at [236, 287] on button "Answer doubt" at bounding box center [245, 282] width 71 height 25
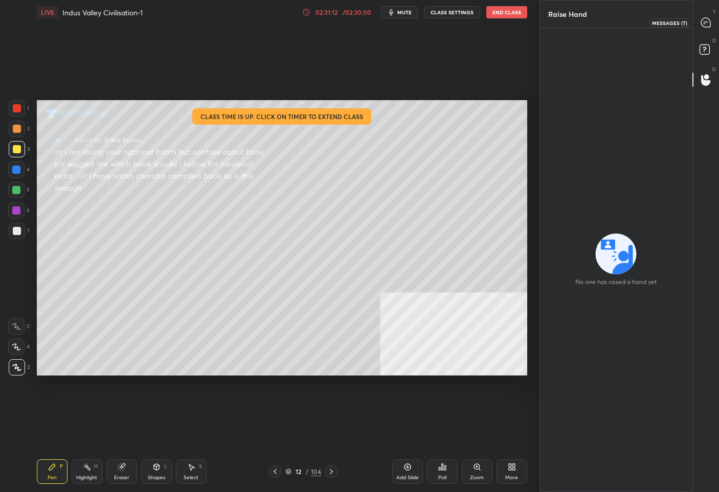
click at [701, 22] on icon at bounding box center [705, 22] width 9 height 9
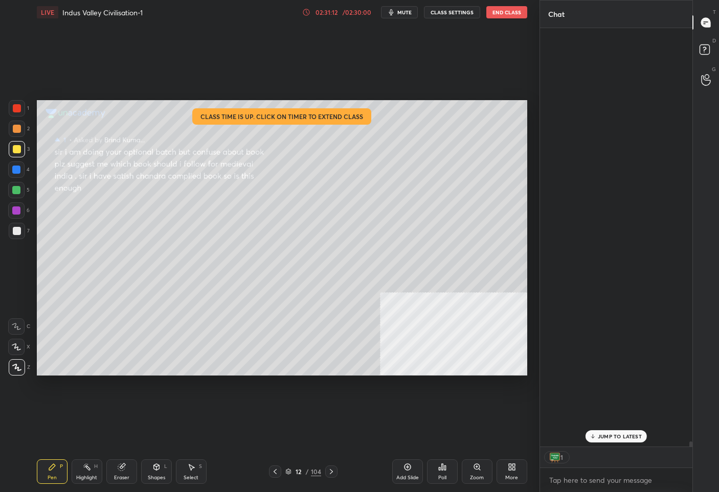
scroll to position [416, 149]
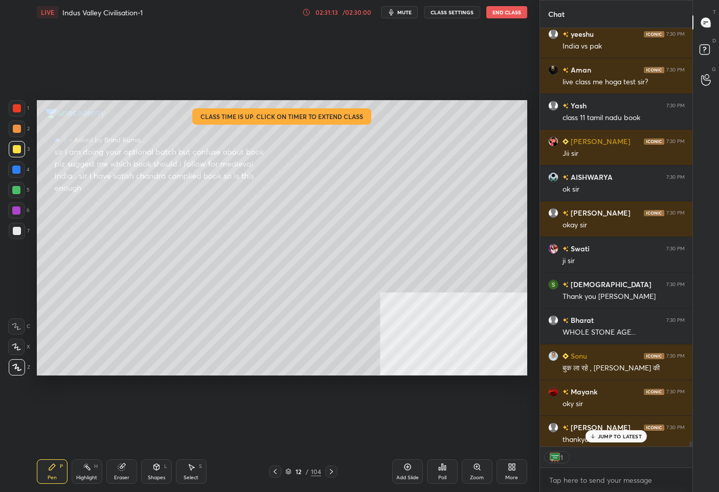
click at [619, 436] on p "JUMP TO LATEST" at bounding box center [620, 436] width 44 height 6
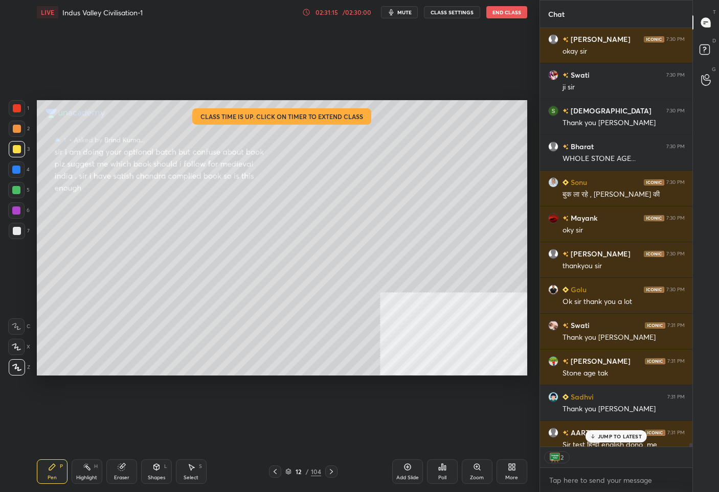
scroll to position [49625, 0]
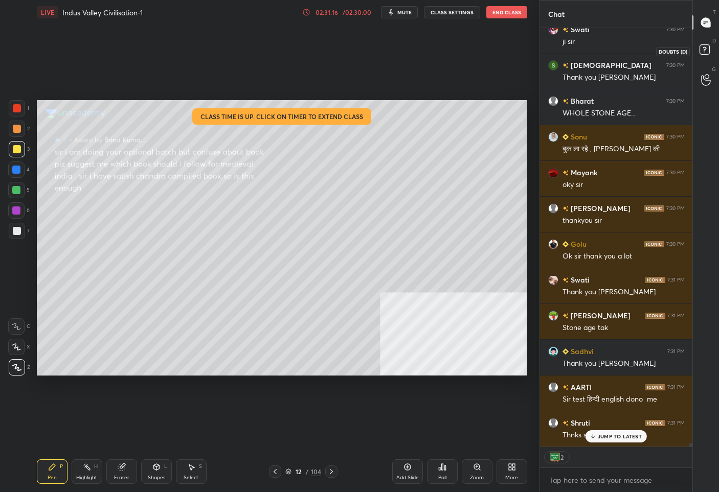
click at [705, 46] on rect at bounding box center [704, 50] width 10 height 10
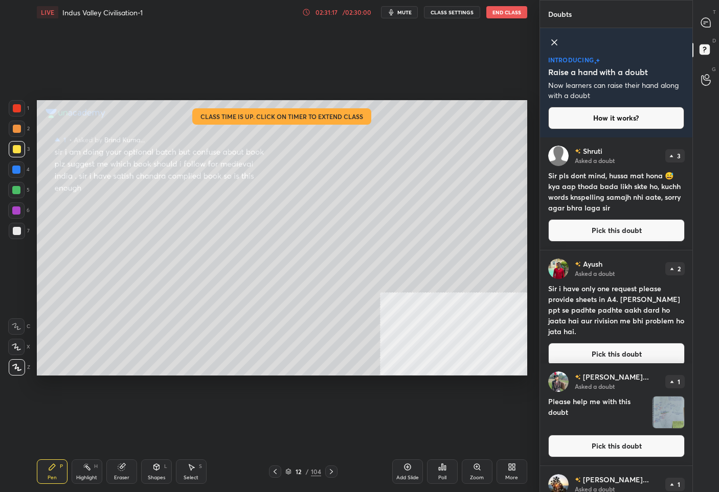
click at [623, 234] on button "Pick this doubt" at bounding box center [616, 230] width 136 height 22
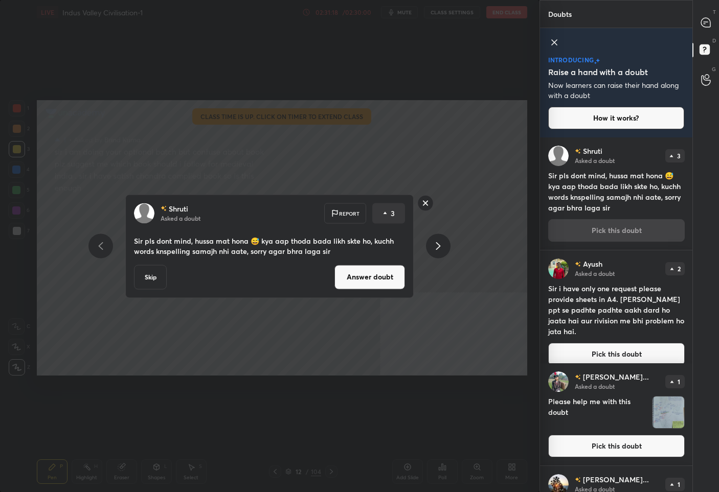
click at [374, 281] on button "Answer doubt" at bounding box center [369, 277] width 71 height 25
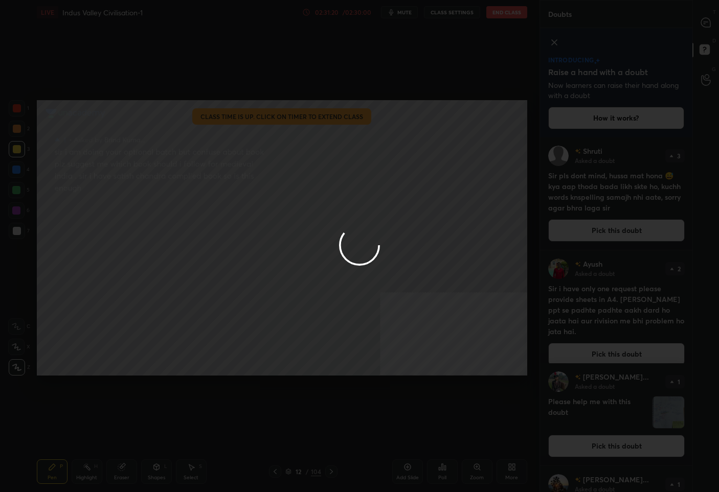
click at [706, 17] on div at bounding box center [359, 246] width 719 height 492
click at [706, 18] on div at bounding box center [359, 246] width 719 height 492
click at [706, 18] on icon at bounding box center [705, 22] width 9 height 9
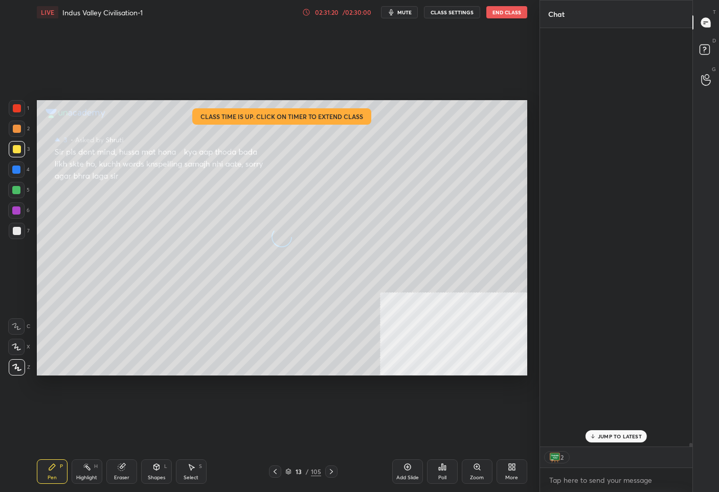
scroll to position [416, 149]
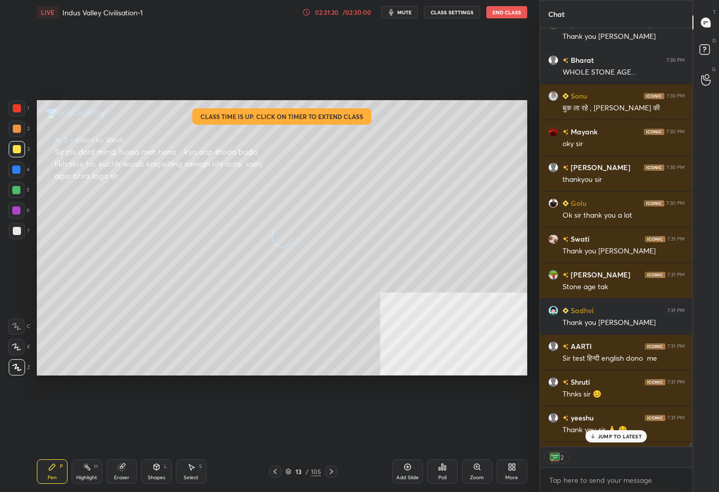
click at [706, 18] on icon at bounding box center [705, 22] width 9 height 9
click at [609, 453] on div "4 NEW MESSAGES" at bounding box center [615, 457] width 65 height 12
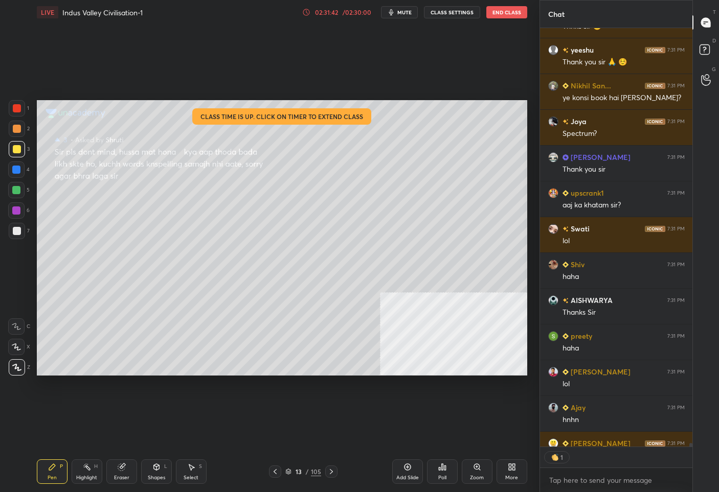
scroll to position [50109, 0]
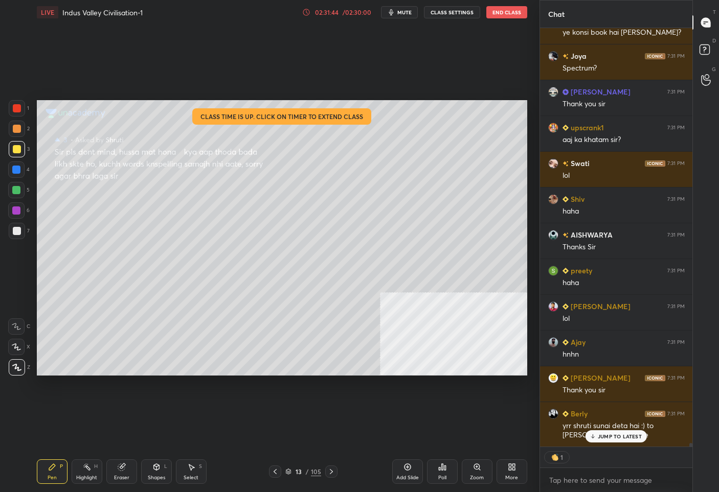
click at [609, 435] on p "JUMP TO LATEST" at bounding box center [620, 436] width 44 height 6
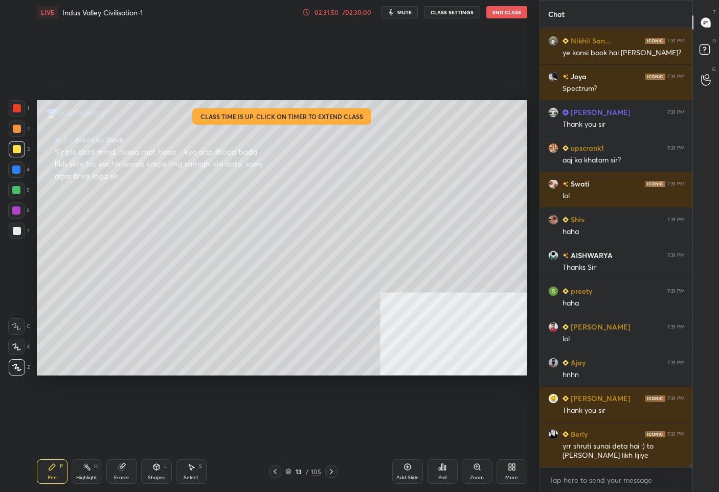
scroll to position [50125, 0]
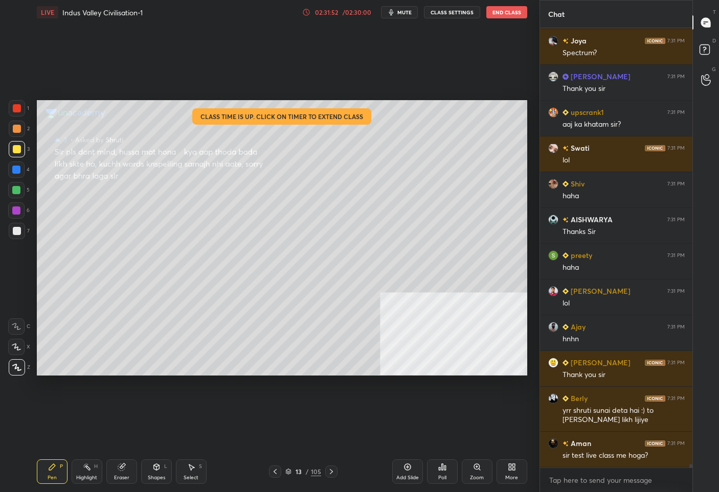
click at [296, 473] on div "13" at bounding box center [298, 472] width 10 height 6
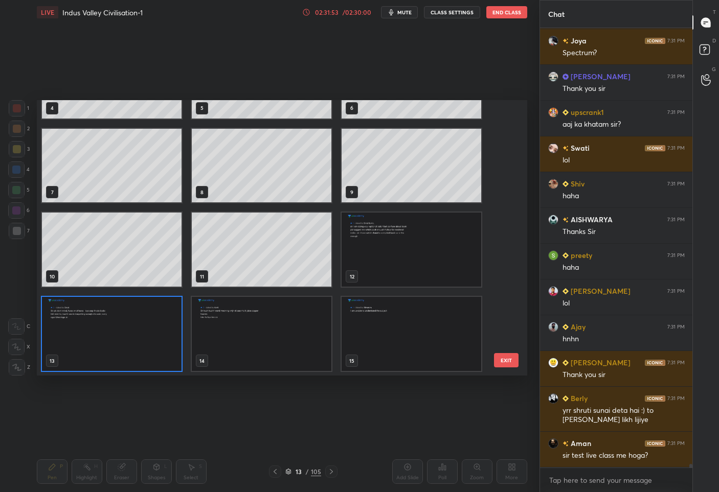
scroll to position [272, 485]
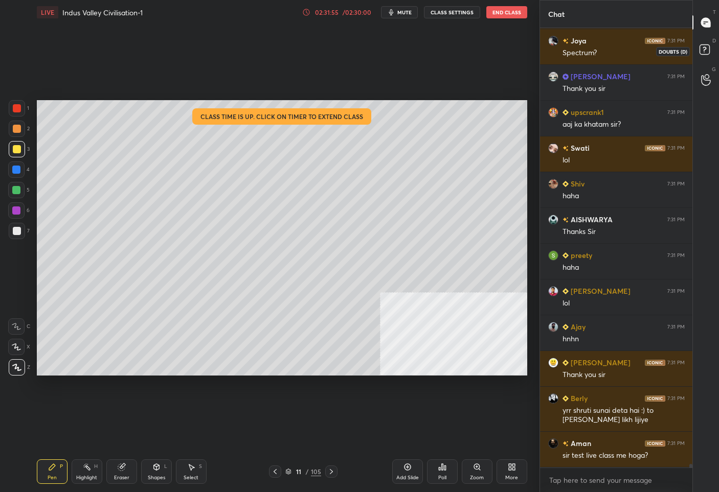
click at [704, 48] on rect at bounding box center [704, 50] width 10 height 10
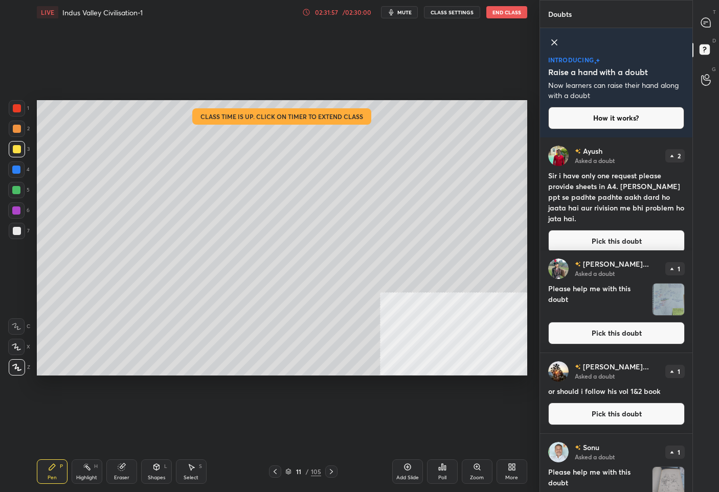
scroll to position [5, 0]
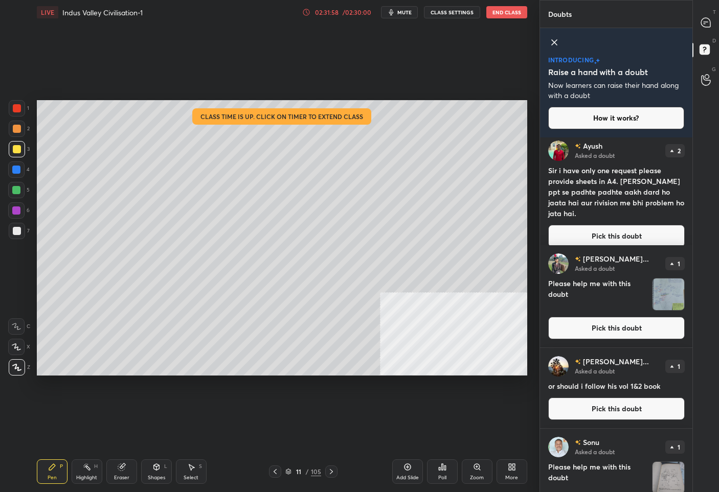
click at [620, 333] on button "Pick this doubt" at bounding box center [616, 328] width 136 height 22
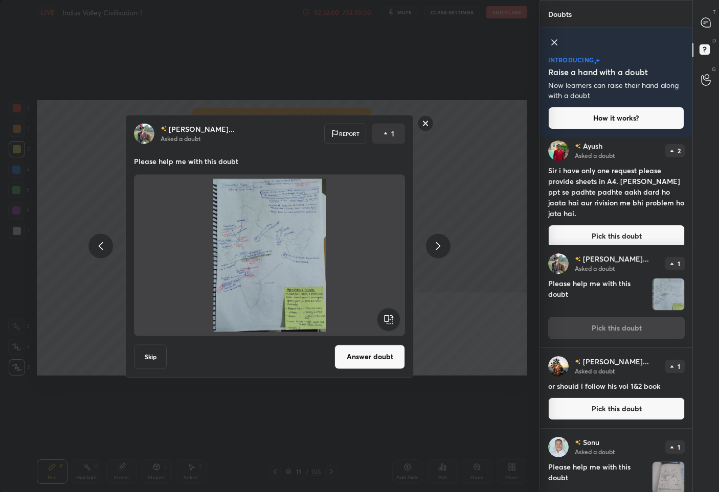
click at [353, 356] on button "Answer doubt" at bounding box center [369, 357] width 71 height 25
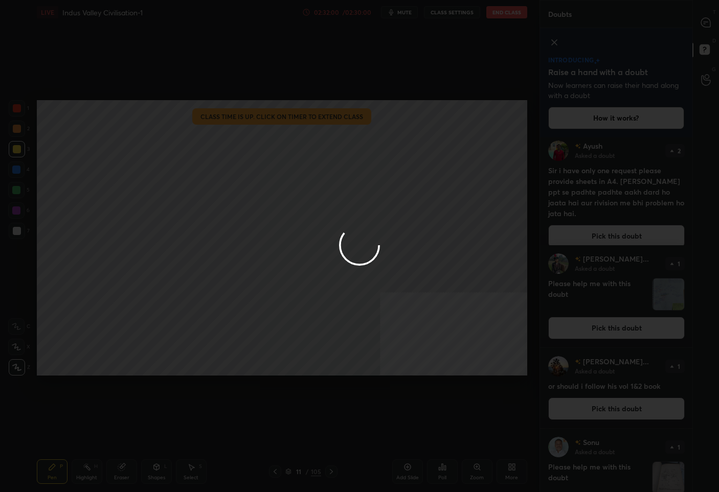
scroll to position [0, 0]
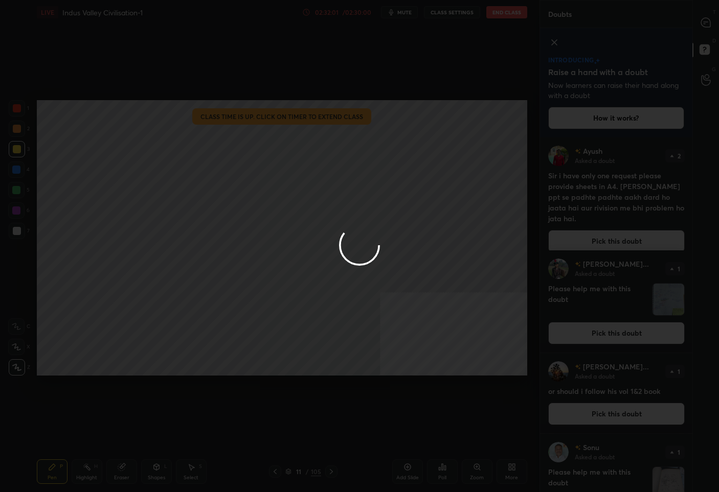
click at [706, 28] on div at bounding box center [359, 246] width 719 height 492
click at [706, 27] on div at bounding box center [359, 246] width 719 height 492
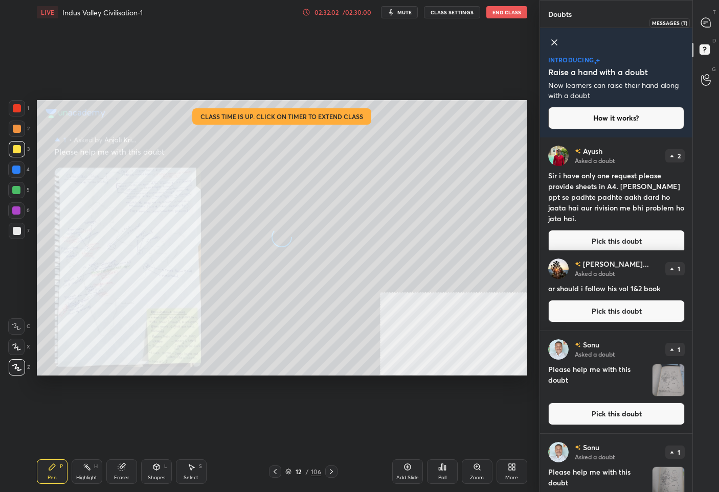
click at [706, 27] on icon at bounding box center [705, 22] width 11 height 11
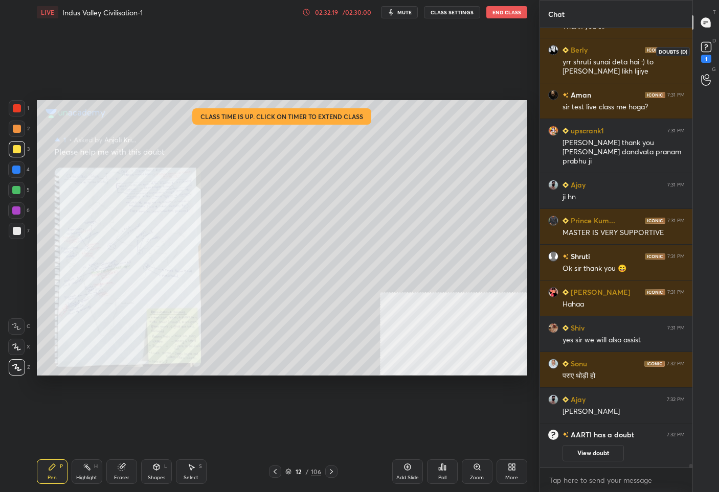
click at [705, 47] on icon at bounding box center [706, 46] width 4 height 4
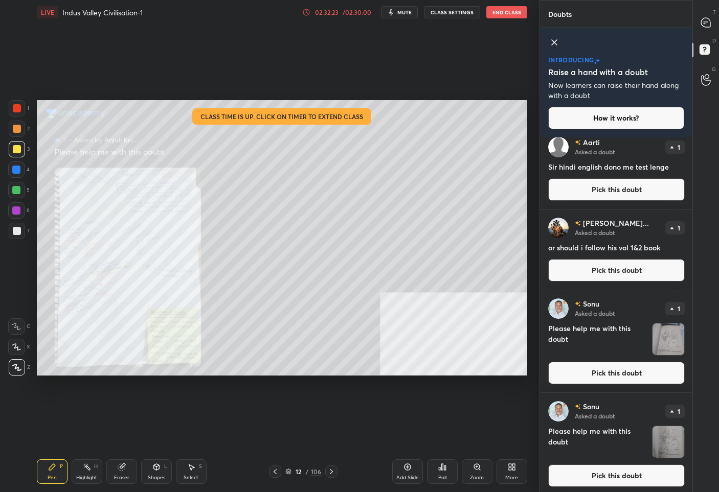
click at [587, 378] on button "Pick this doubt" at bounding box center [616, 373] width 136 height 22
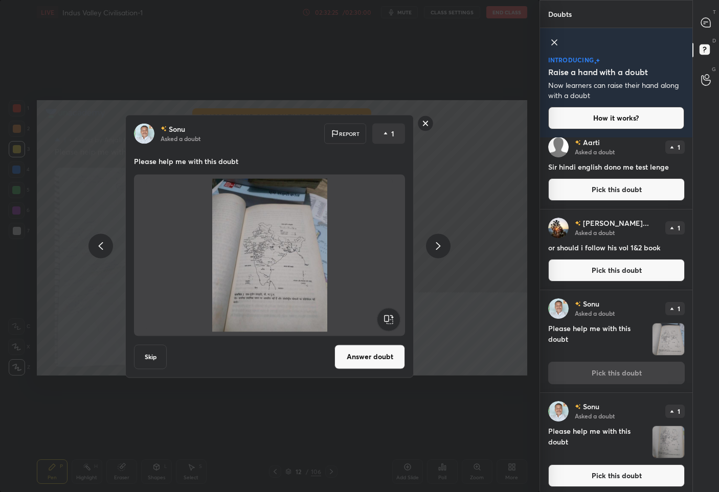
click at [369, 357] on button "Answer doubt" at bounding box center [369, 357] width 71 height 25
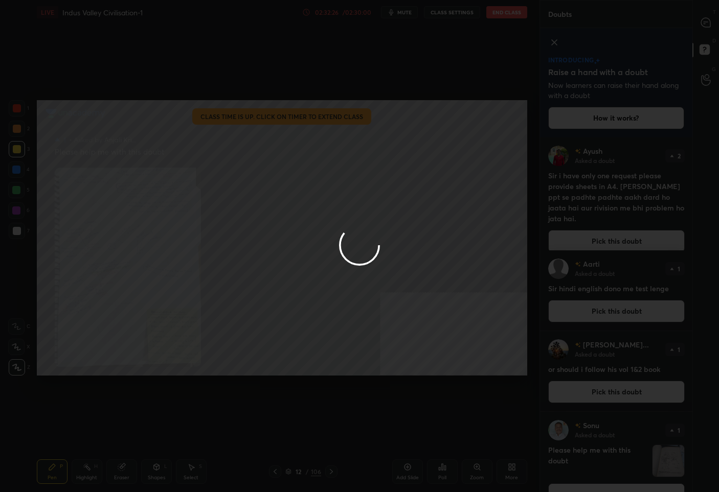
click at [706, 11] on div at bounding box center [359, 246] width 719 height 492
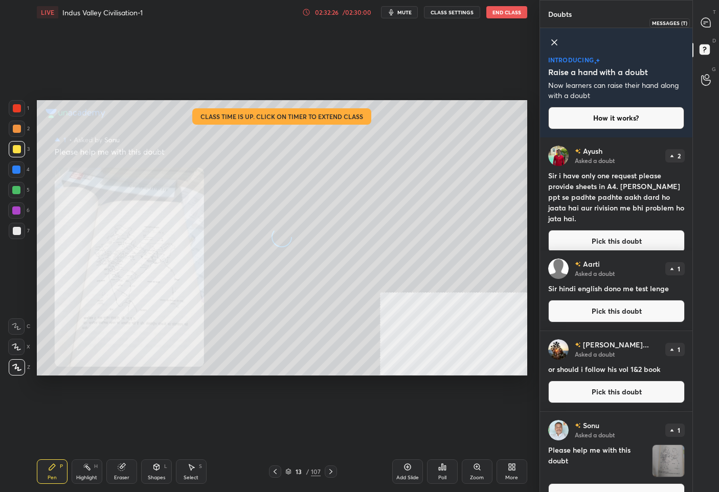
click at [705, 19] on icon at bounding box center [705, 22] width 9 height 9
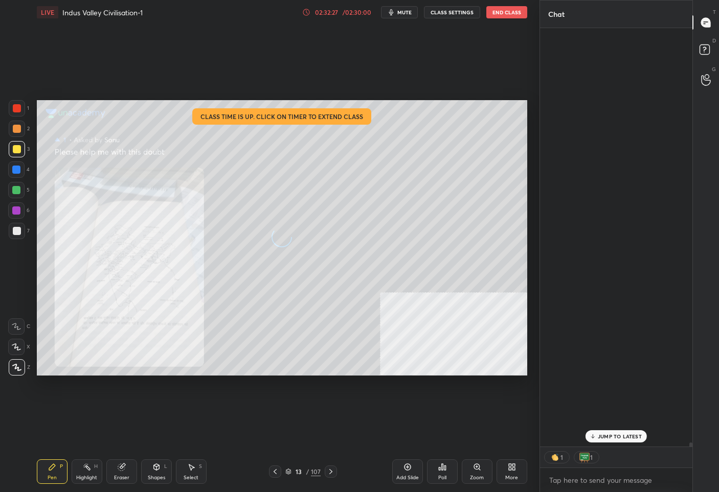
click at [705, 19] on icon at bounding box center [705, 22] width 9 height 9
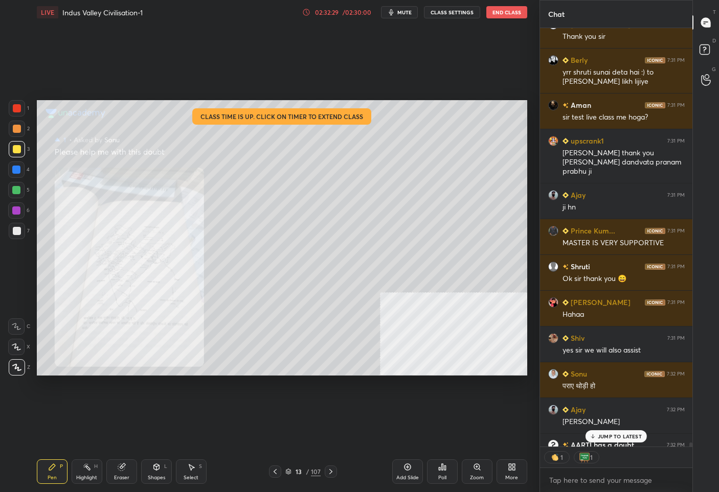
click at [613, 434] on p "JUMP TO LATEST" at bounding box center [620, 436] width 44 height 6
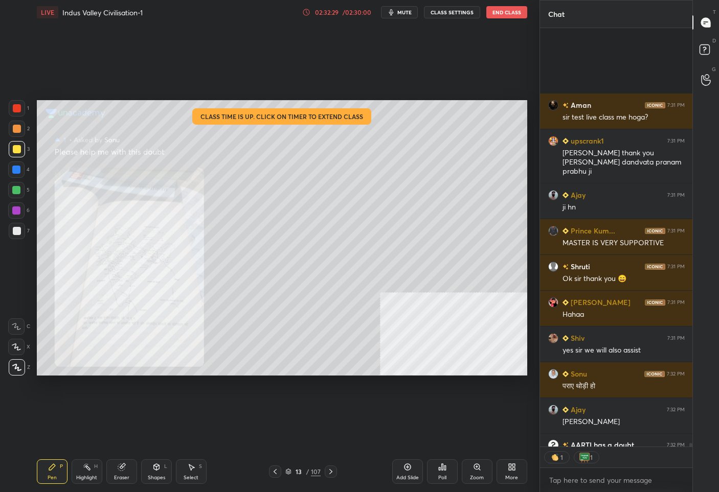
scroll to position [49749, 0]
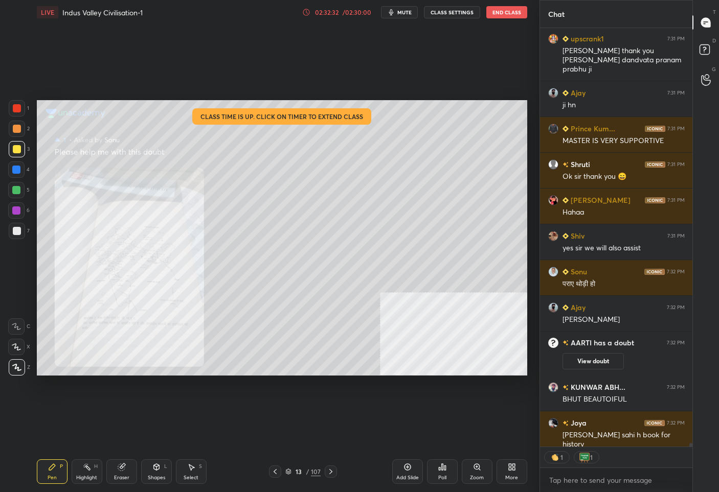
click at [406, 472] on div "Add Slide" at bounding box center [407, 472] width 31 height 25
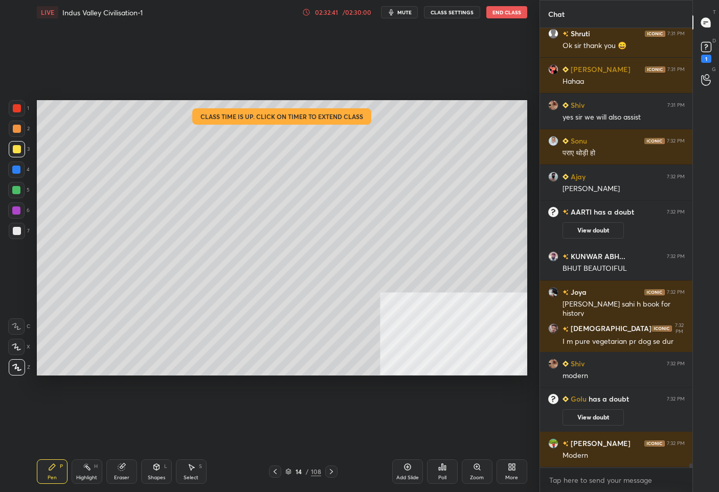
scroll to position [49607, 0]
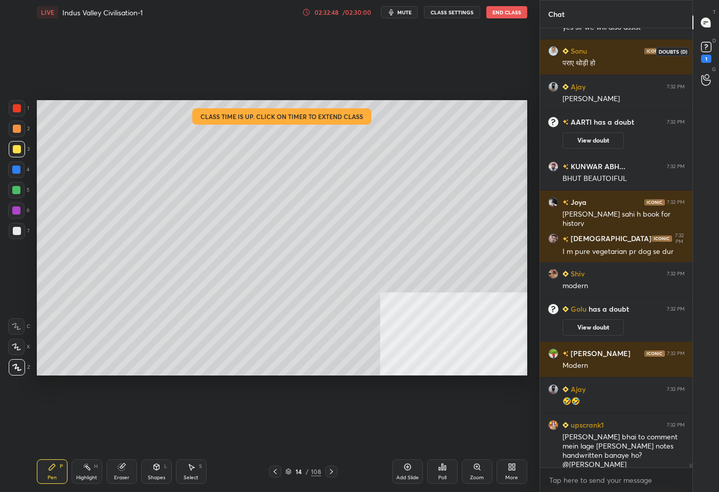
click at [703, 42] on rect at bounding box center [706, 47] width 10 height 10
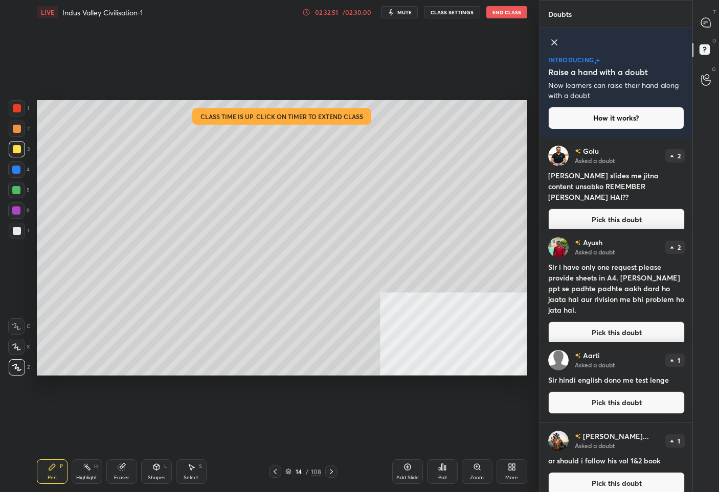
click at [610, 217] on button "Pick this doubt" at bounding box center [616, 220] width 136 height 22
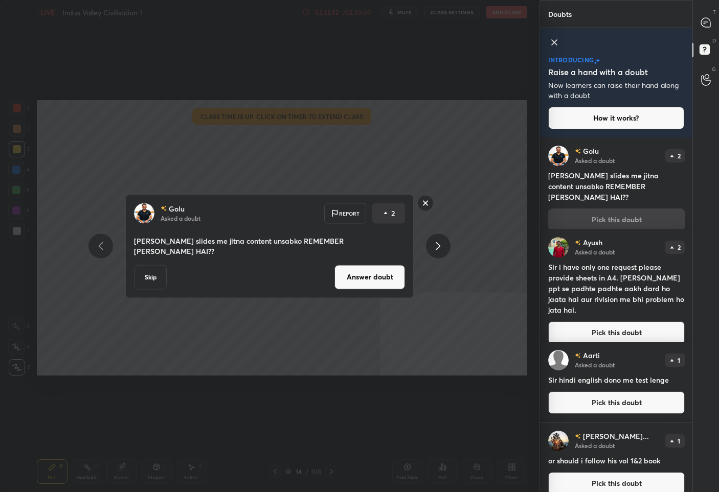
click at [355, 267] on button "Answer doubt" at bounding box center [369, 277] width 71 height 25
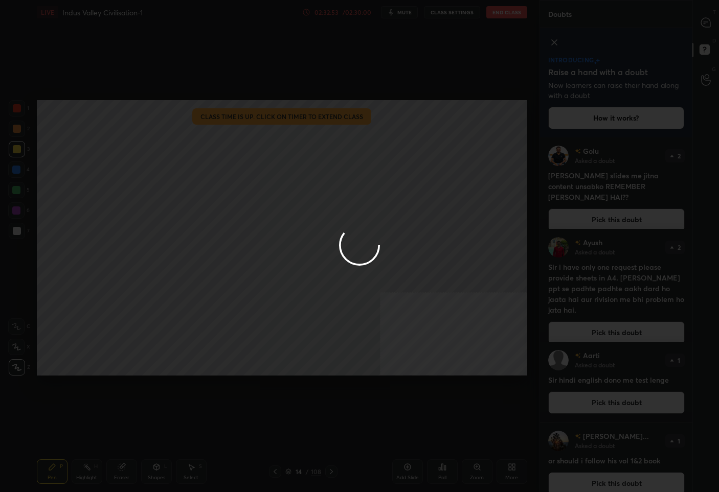
click at [704, 25] on icon at bounding box center [705, 22] width 9 height 9
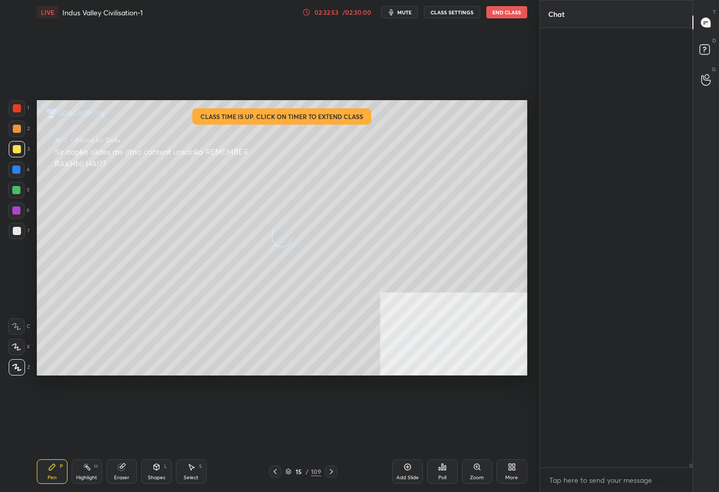
click at [704, 24] on icon at bounding box center [705, 22] width 9 height 9
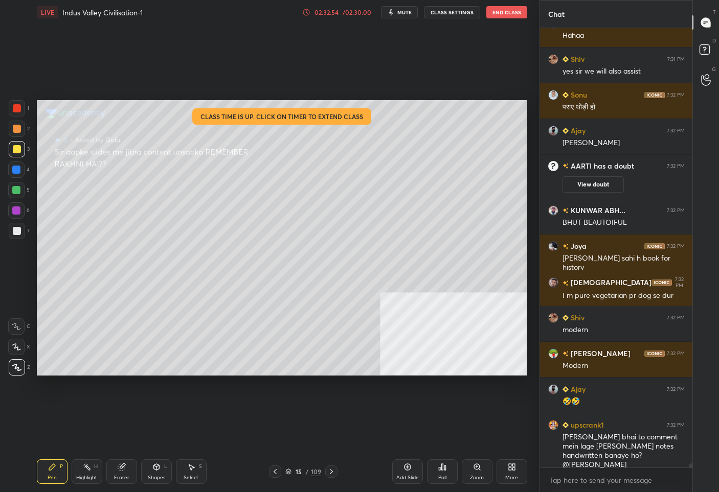
click at [704, 24] on icon at bounding box center [705, 22] width 9 height 9
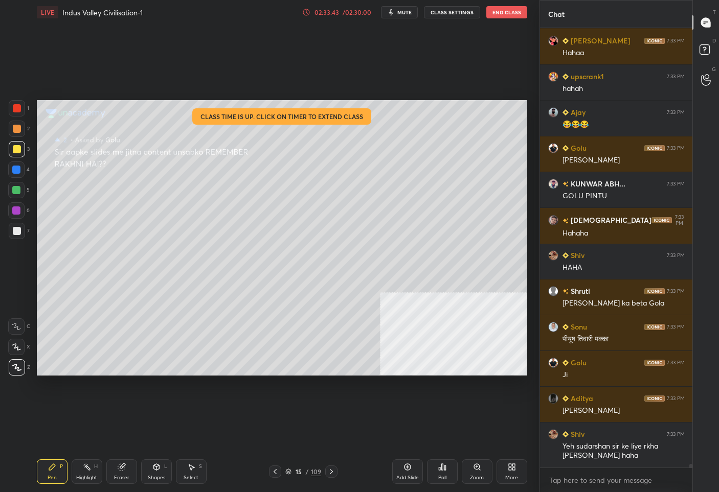
scroll to position [50506, 0]
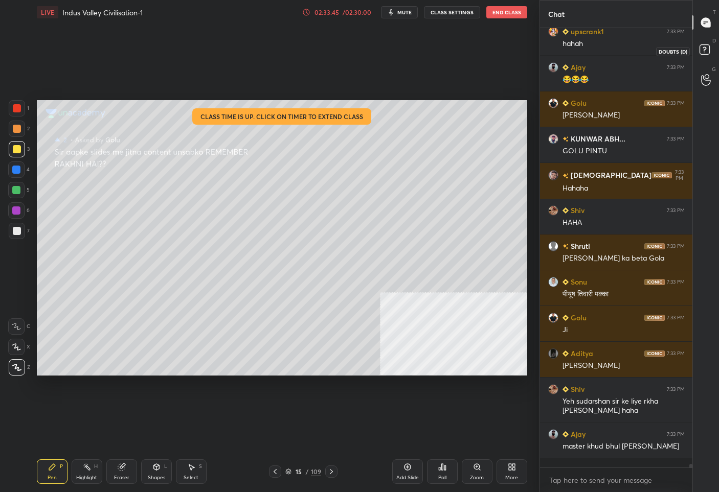
click at [710, 48] on icon at bounding box center [706, 51] width 18 height 18
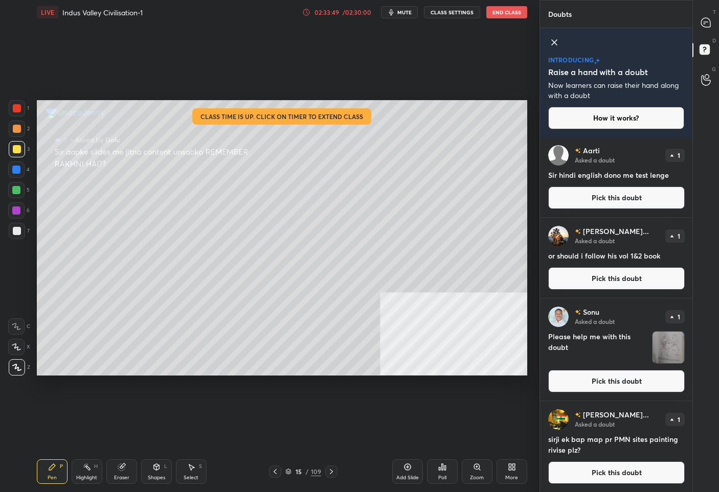
scroll to position [0, 0]
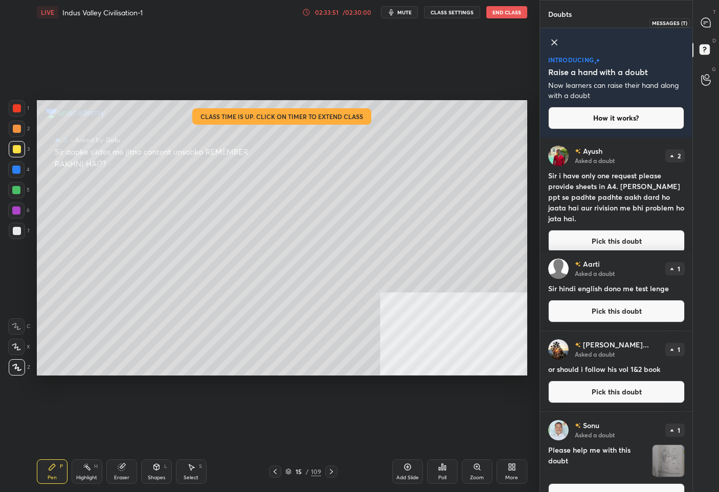
click at [703, 18] on icon at bounding box center [705, 22] width 9 height 9
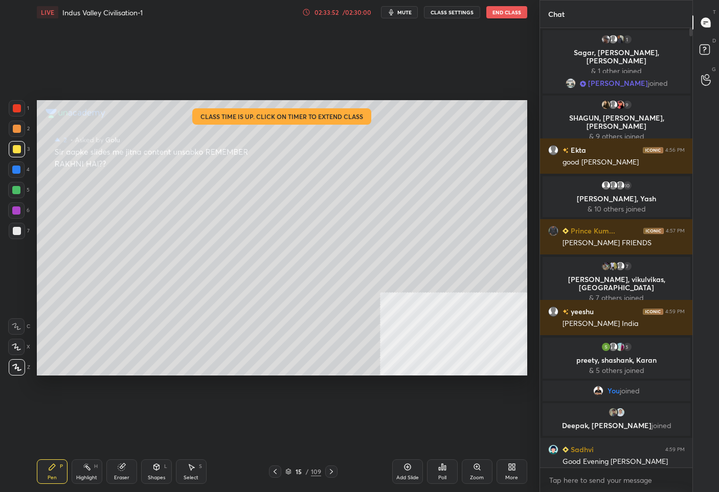
scroll to position [437, 149]
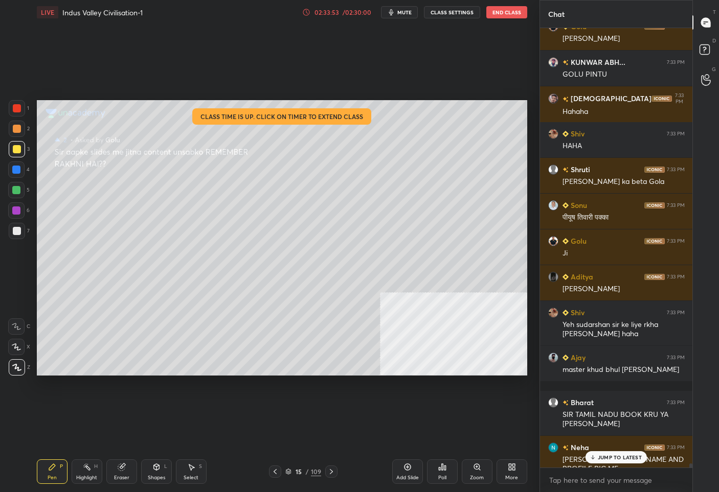
click at [605, 458] on p "JUMP TO LATEST" at bounding box center [620, 457] width 44 height 6
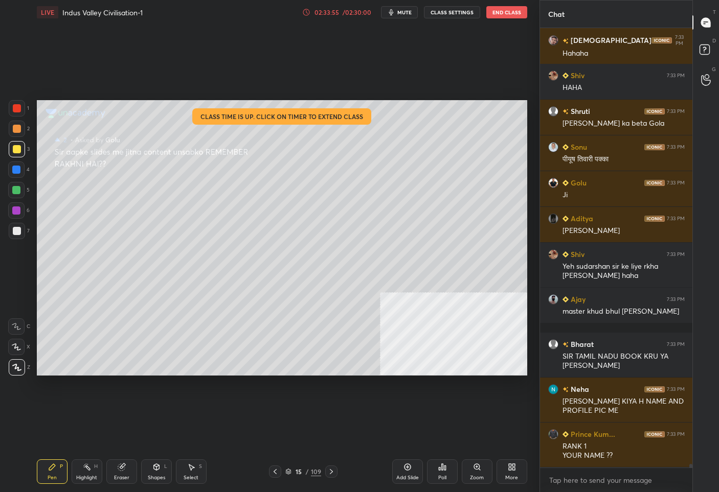
click at [409, 474] on div "Add Slide" at bounding box center [407, 472] width 31 height 25
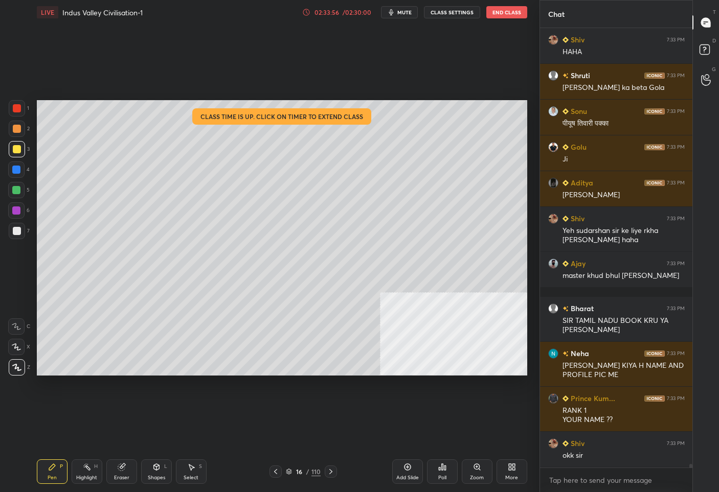
scroll to position [50712, 0]
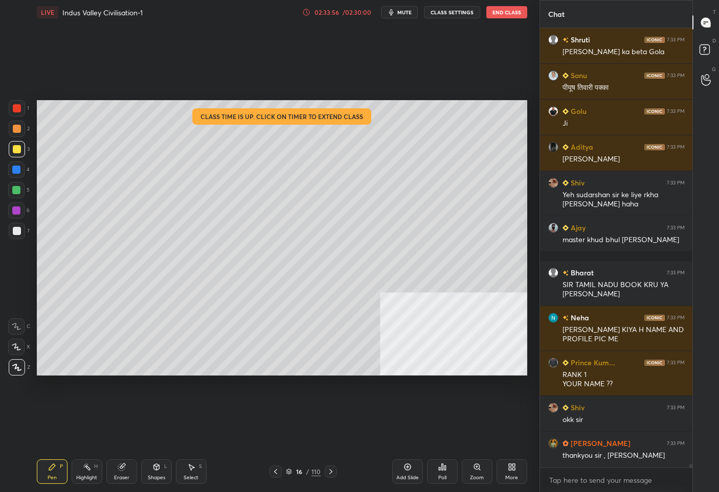
click at [13, 226] on div at bounding box center [17, 231] width 16 height 16
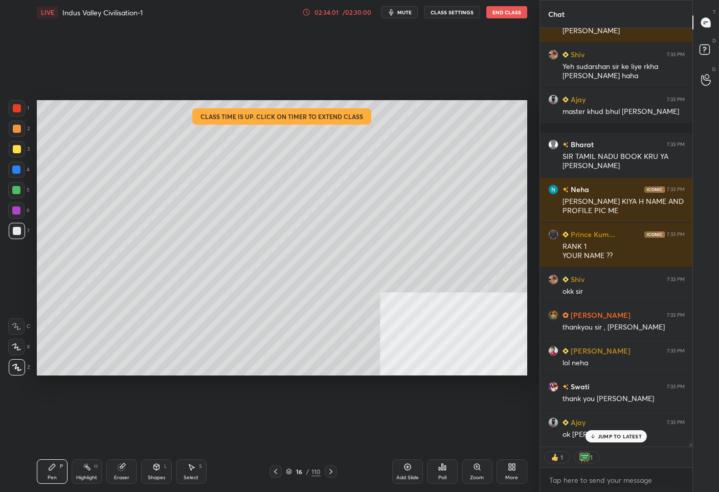
scroll to position [50876, 0]
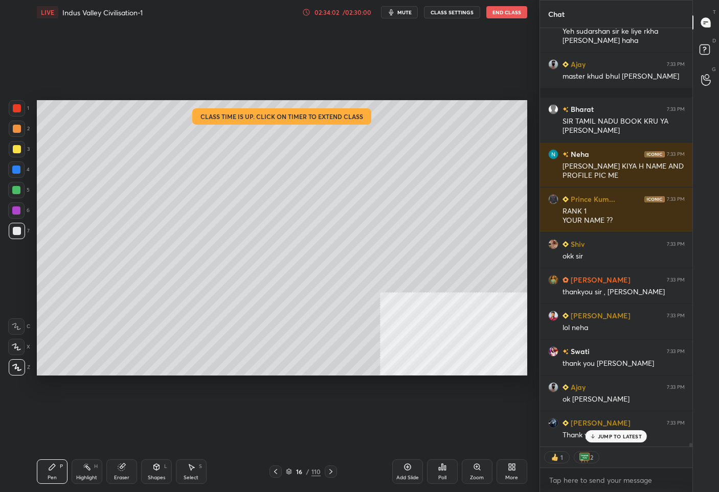
click at [612, 436] on p "JUMP TO LATEST" at bounding box center [620, 436] width 44 height 6
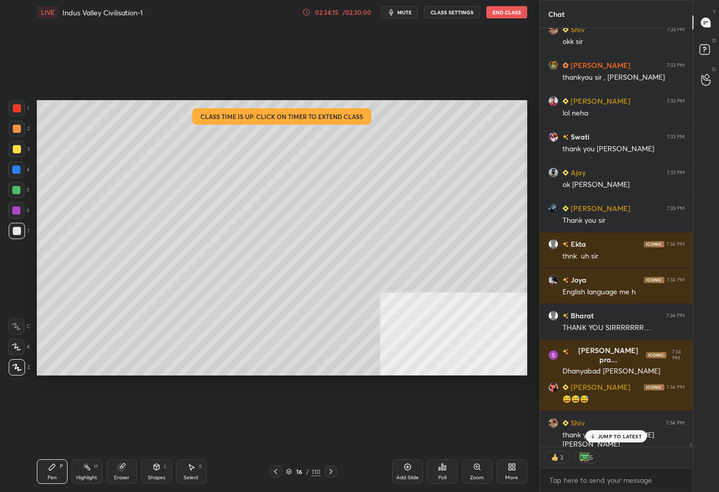
scroll to position [51162, 0]
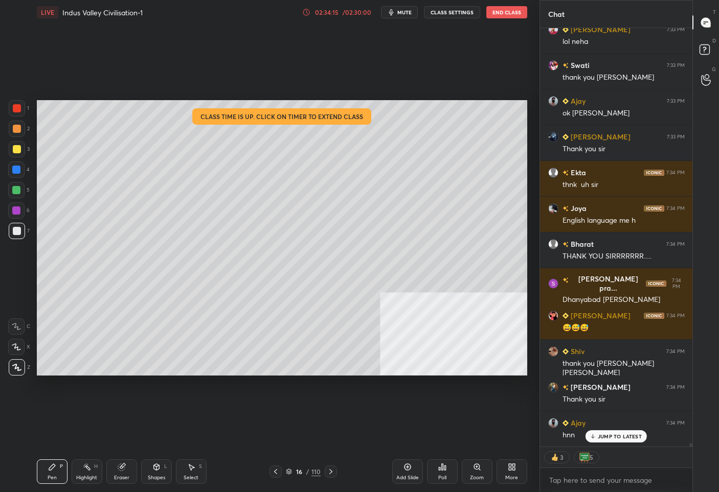
click at [507, 7] on button "End Class" at bounding box center [506, 12] width 41 height 12
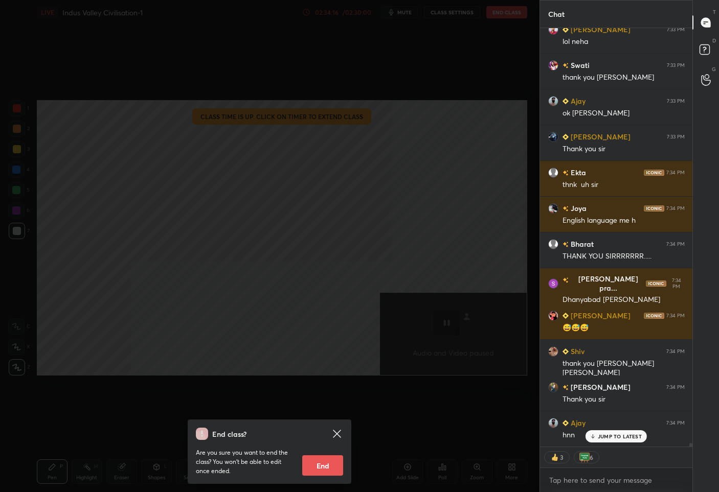
scroll to position [51305, 0]
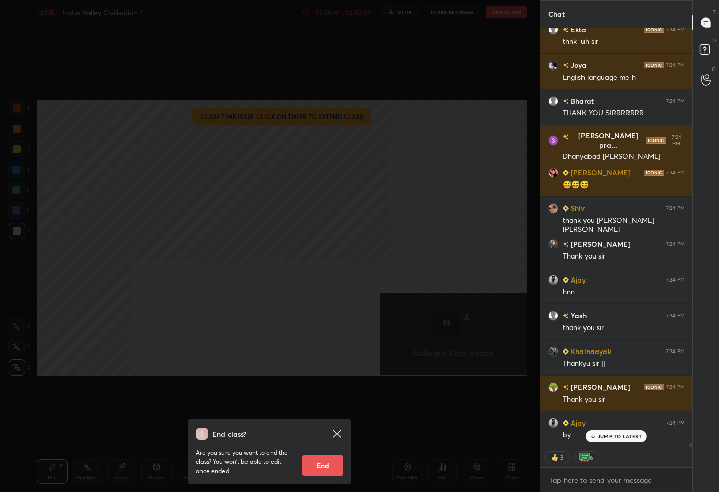
click at [324, 468] on button "End" at bounding box center [322, 465] width 41 height 20
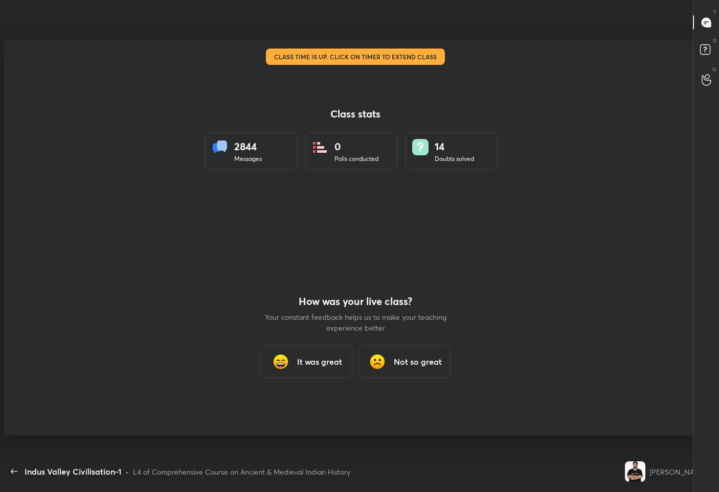
click at [331, 351] on div "It was great" at bounding box center [306, 362] width 92 height 33
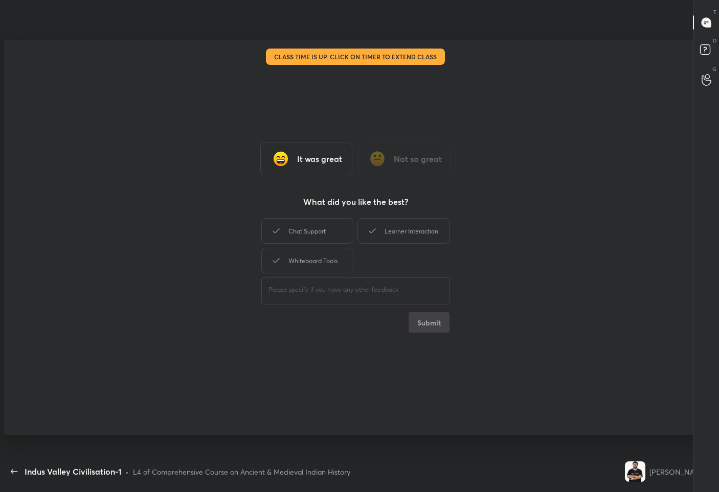
type textarea "x"
click at [396, 240] on div "Learner Interaction" at bounding box center [403, 231] width 92 height 26
click at [432, 324] on button "Submit" at bounding box center [428, 322] width 41 height 20
